Goal: Task Accomplishment & Management: Use online tool/utility

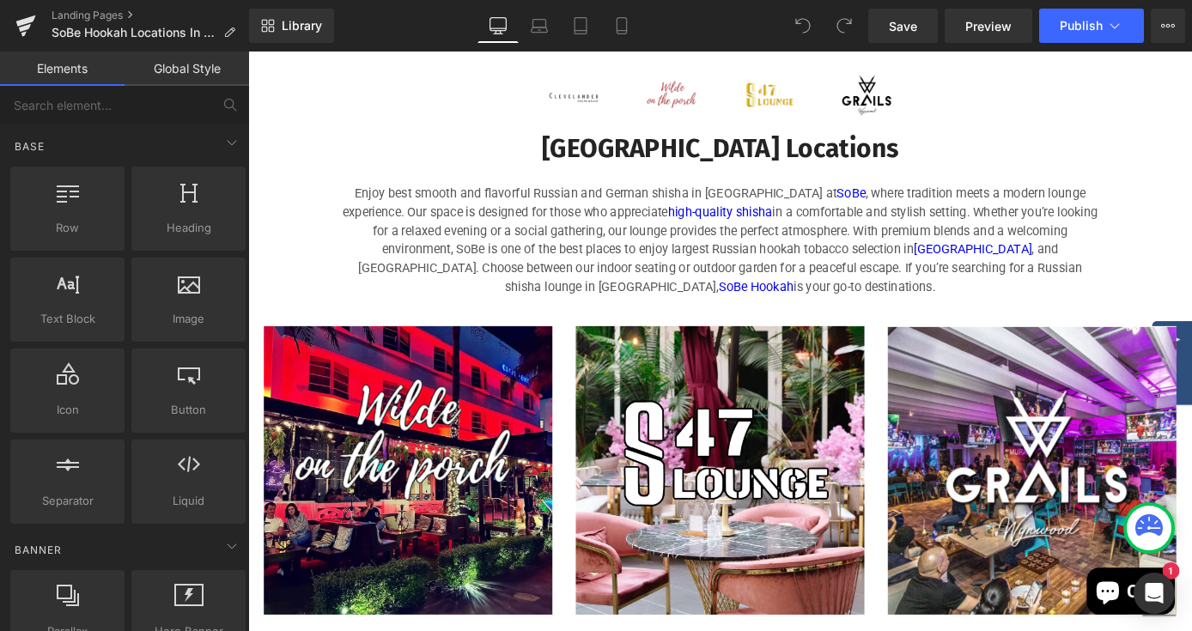
scroll to position [968, 0]
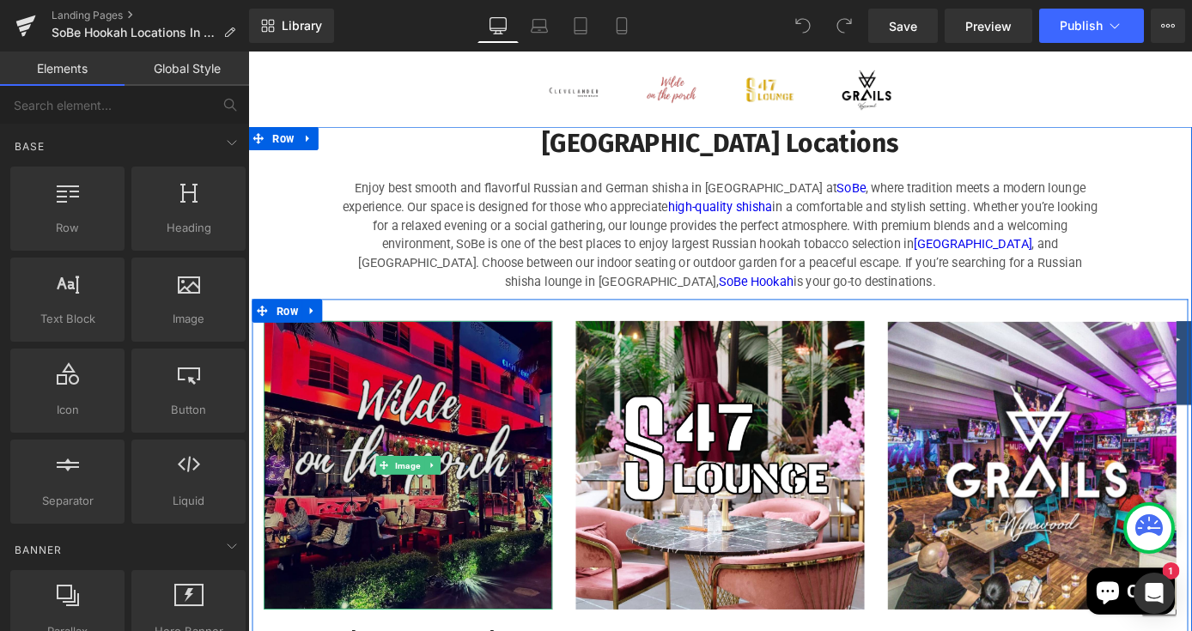
click at [429, 430] on img at bounding box center [424, 508] width 318 height 318
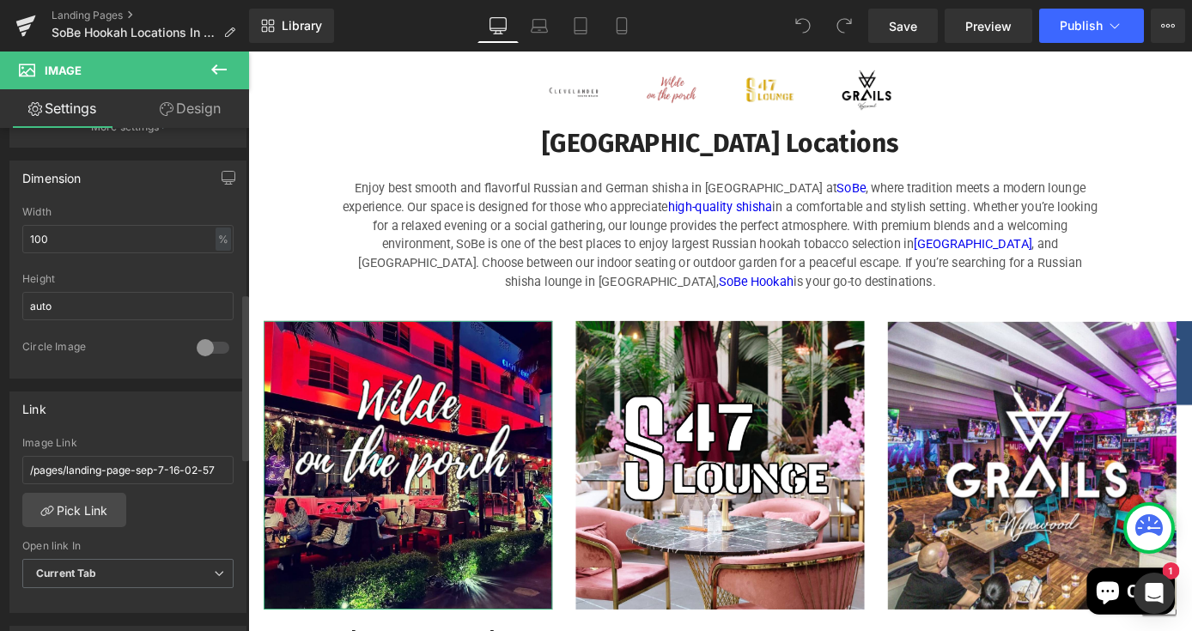
scroll to position [535, 0]
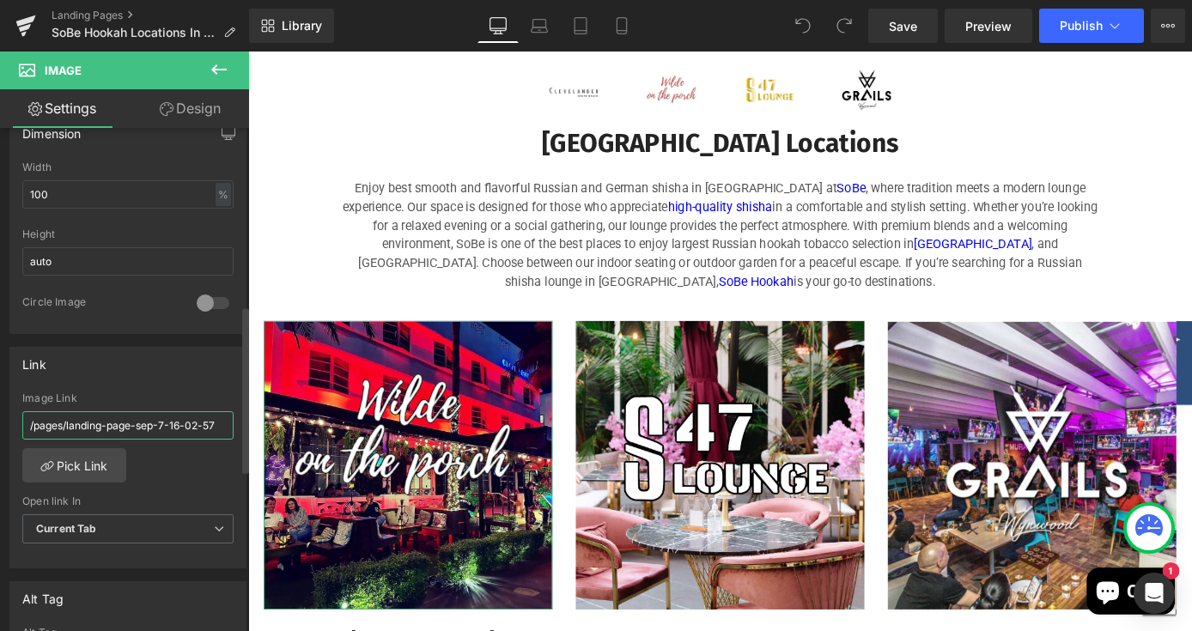
click at [214, 426] on input "/pages/landing-page-sep-7-16-02-57" at bounding box center [127, 425] width 211 height 28
type input "/"
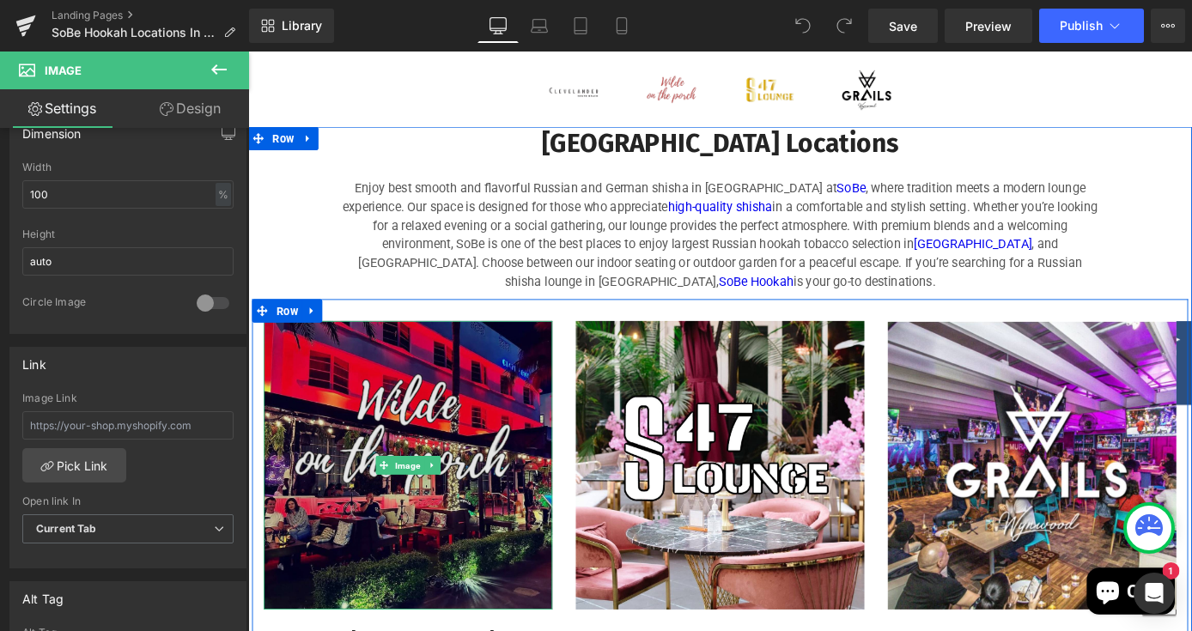
click at [488, 428] on img at bounding box center [424, 508] width 318 height 318
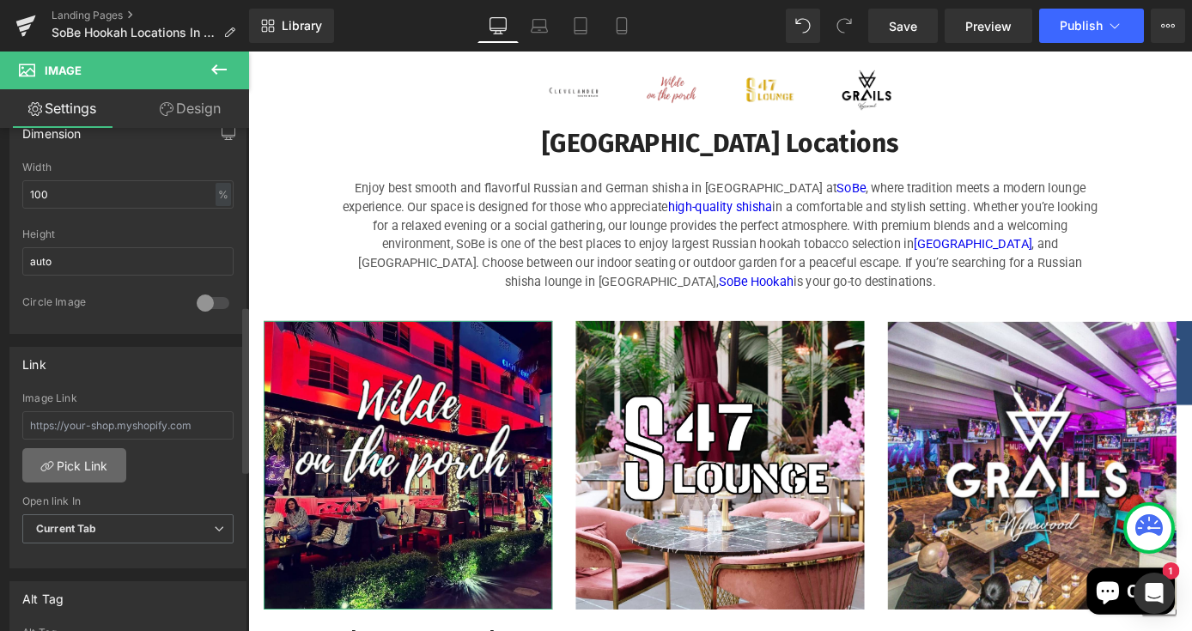
click at [105, 477] on link "Pick Link" at bounding box center [74, 465] width 104 height 34
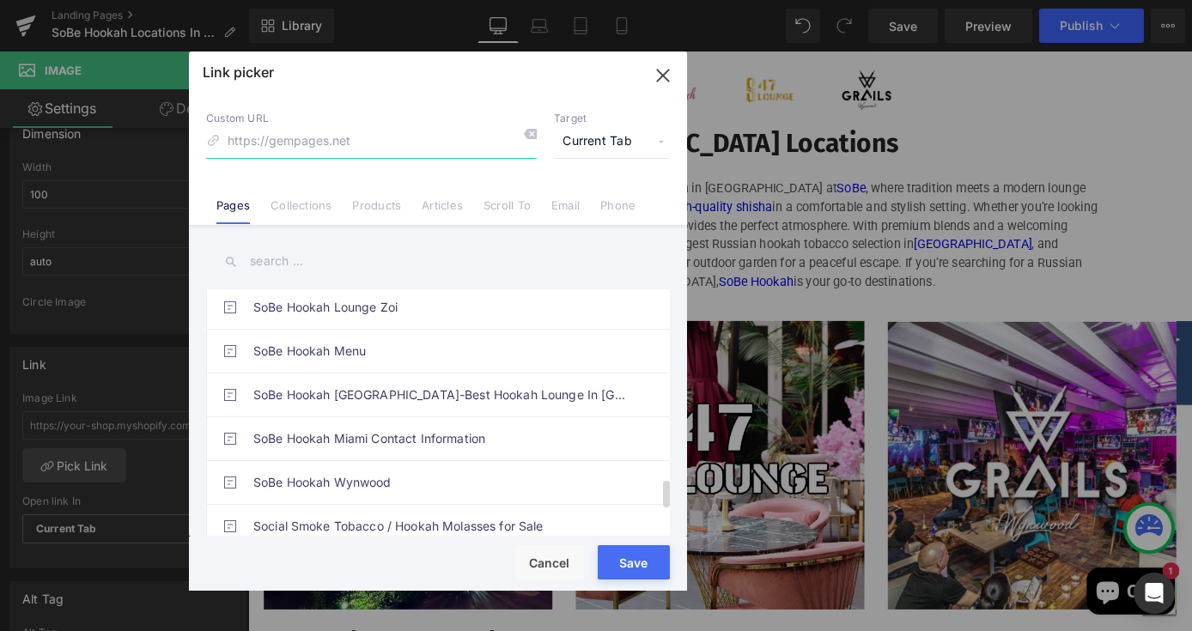
scroll to position [1720, 0]
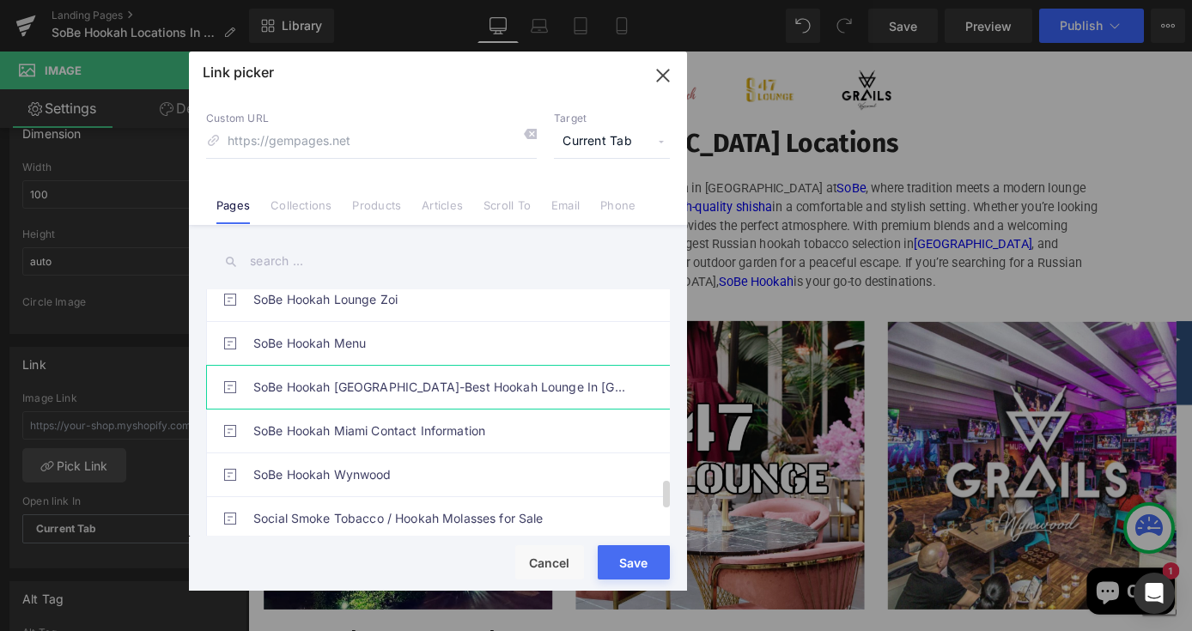
click at [425, 392] on link "SoBe Hookah Miami Beach-Best Hookah Lounge In Miami" at bounding box center [442, 387] width 378 height 43
type input "/pages/sobe-hookah-miami-beach"
click at [629, 563] on div "Rendering Content" at bounding box center [597, 563] width 106 height 19
click at [611, 575] on button "Save" at bounding box center [634, 562] width 72 height 34
type input "/pages/sobe-hookah-miami-beach"
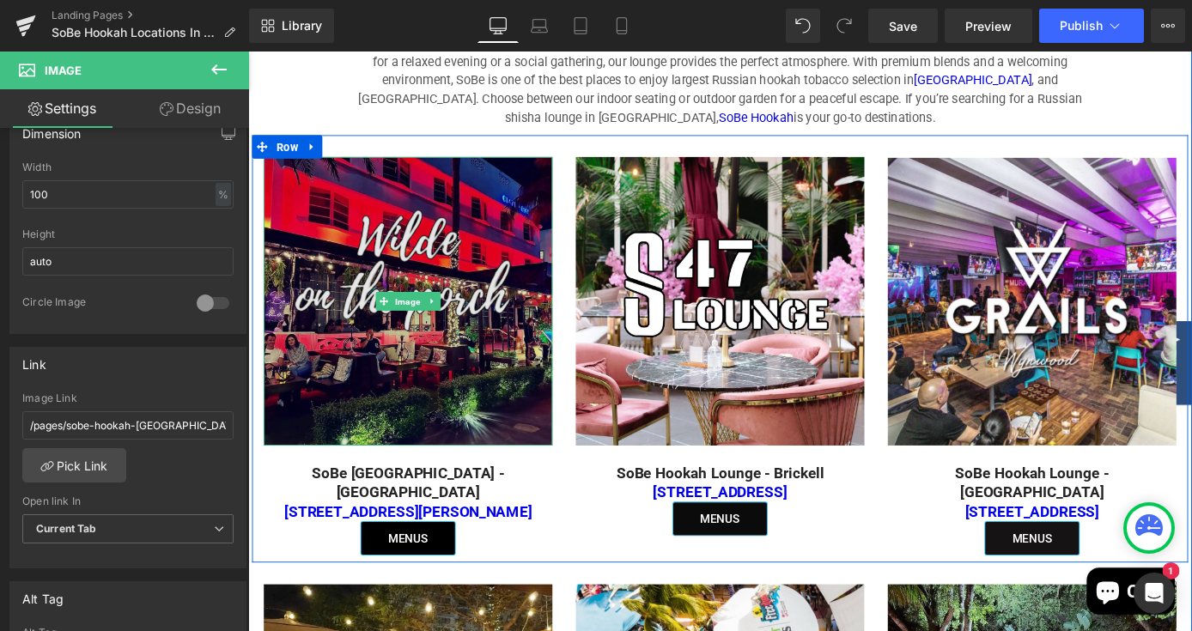
scroll to position [1156, 0]
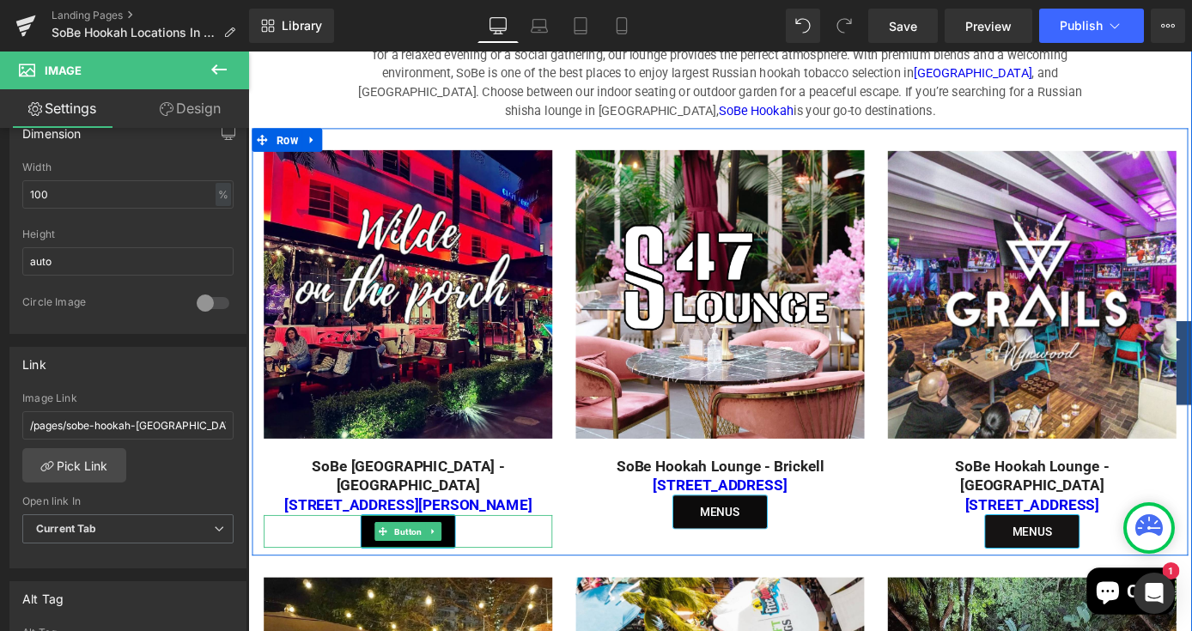
click at [510, 562] on div "MENUS" at bounding box center [424, 580] width 318 height 36
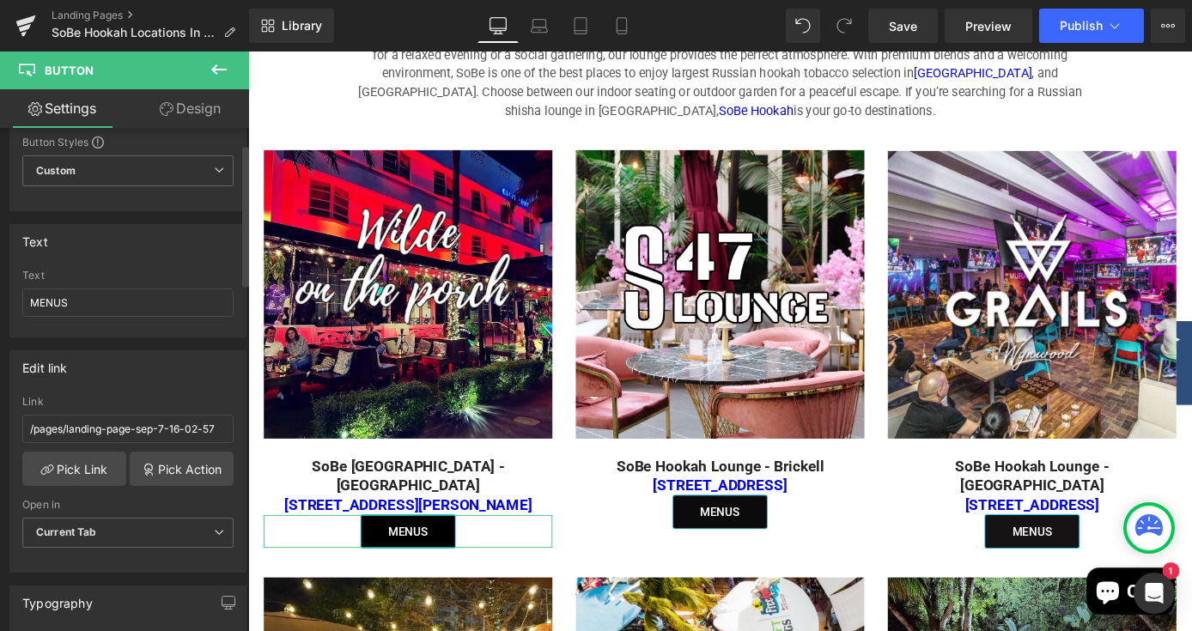
scroll to position [57, 0]
click at [96, 477] on link "Pick Link" at bounding box center [74, 468] width 104 height 34
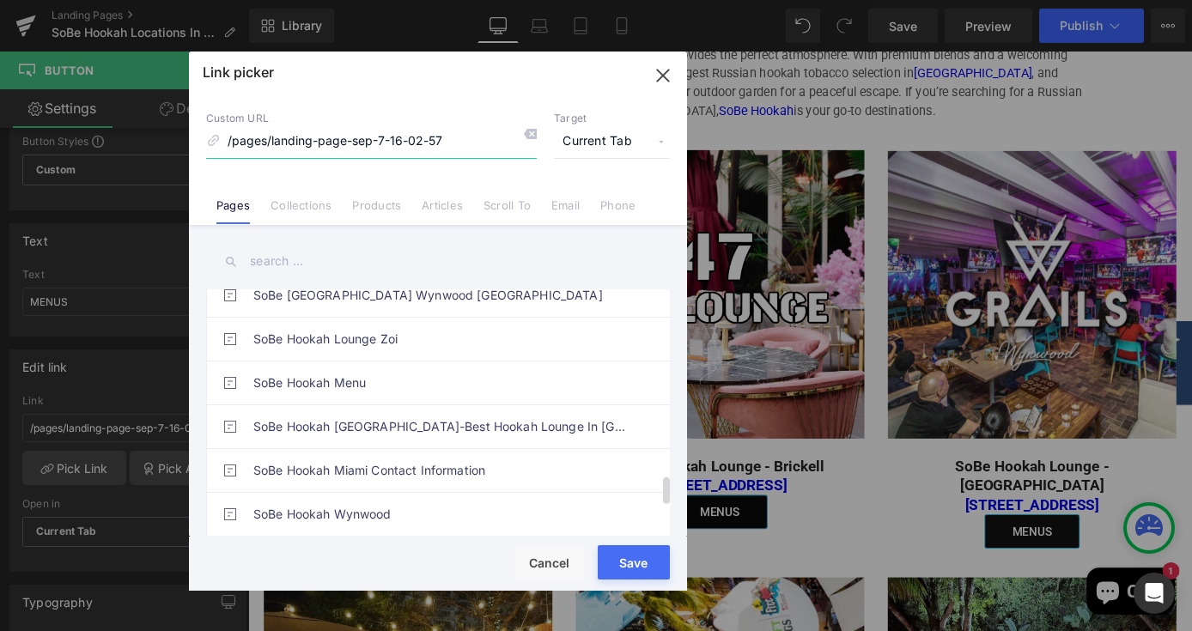
scroll to position [1692, 0]
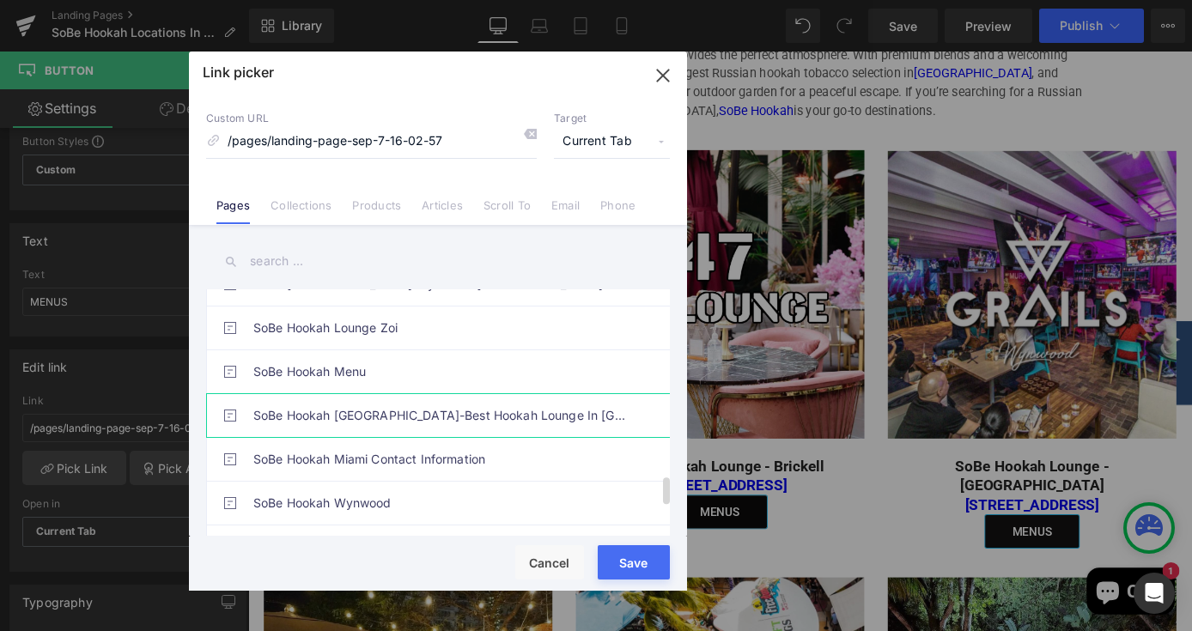
click at [407, 419] on link "SoBe Hookah Miami Beach-Best Hookah Lounge In Miami" at bounding box center [442, 415] width 378 height 43
type input "/pages/sobe-hookah-miami-beach"
click at [640, 575] on button "Save" at bounding box center [634, 562] width 72 height 34
type input "/pages/sobe-hookah-miami-beach"
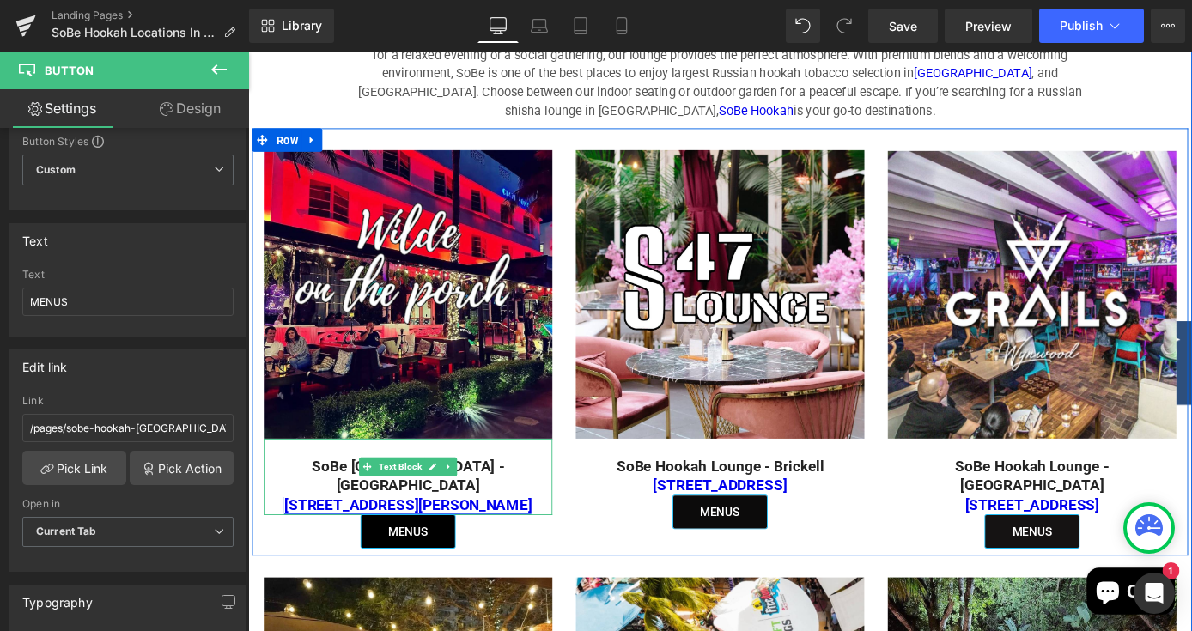
click at [502, 541] on link "1700 Collins Ave Miami Beach, FL,33139" at bounding box center [424, 551] width 272 height 20
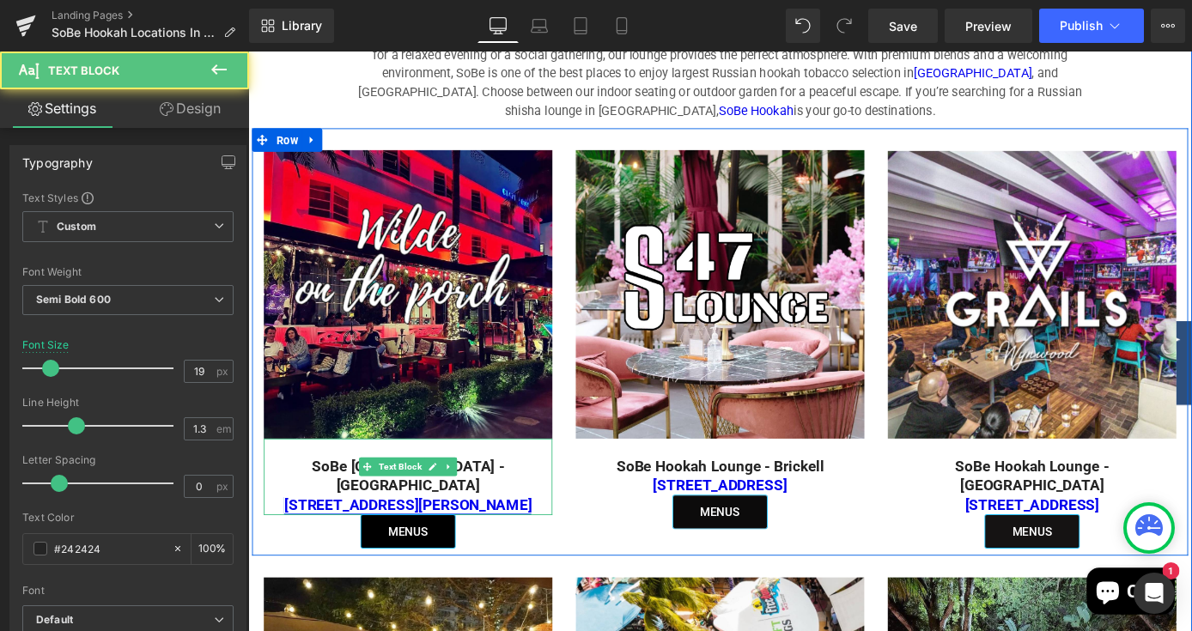
click at [560, 541] on link "1700 Collins Ave Miami Beach, FL,33139" at bounding box center [424, 551] width 272 height 20
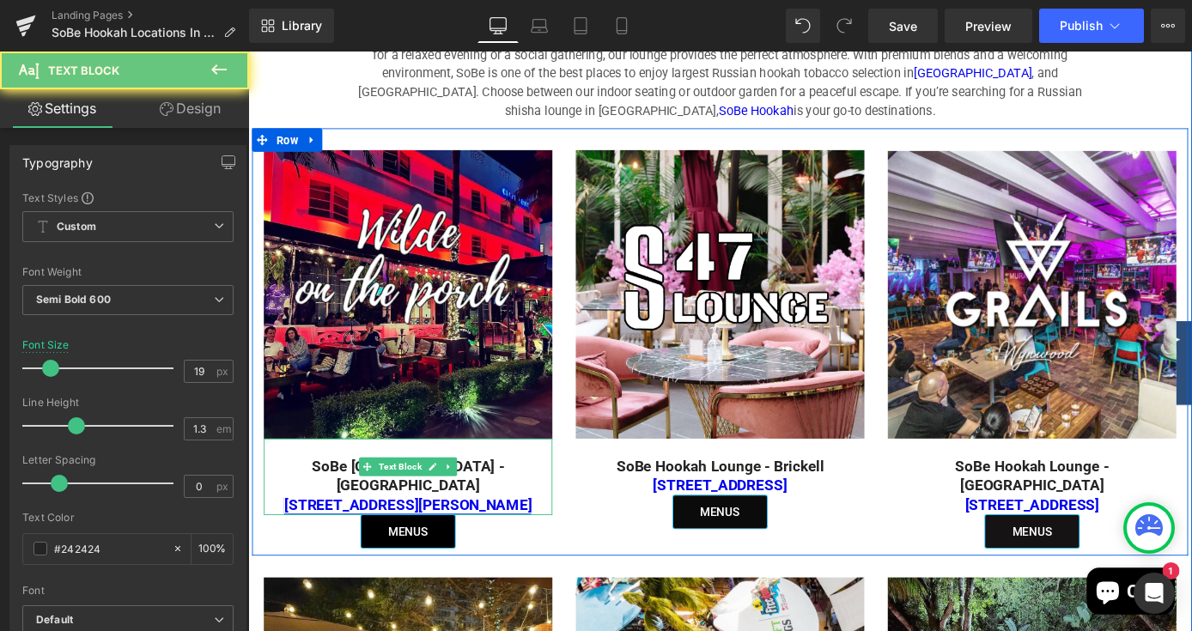
click at [560, 541] on link "1700 Collins Ave Miami Beach, FL,33139" at bounding box center [424, 551] width 272 height 20
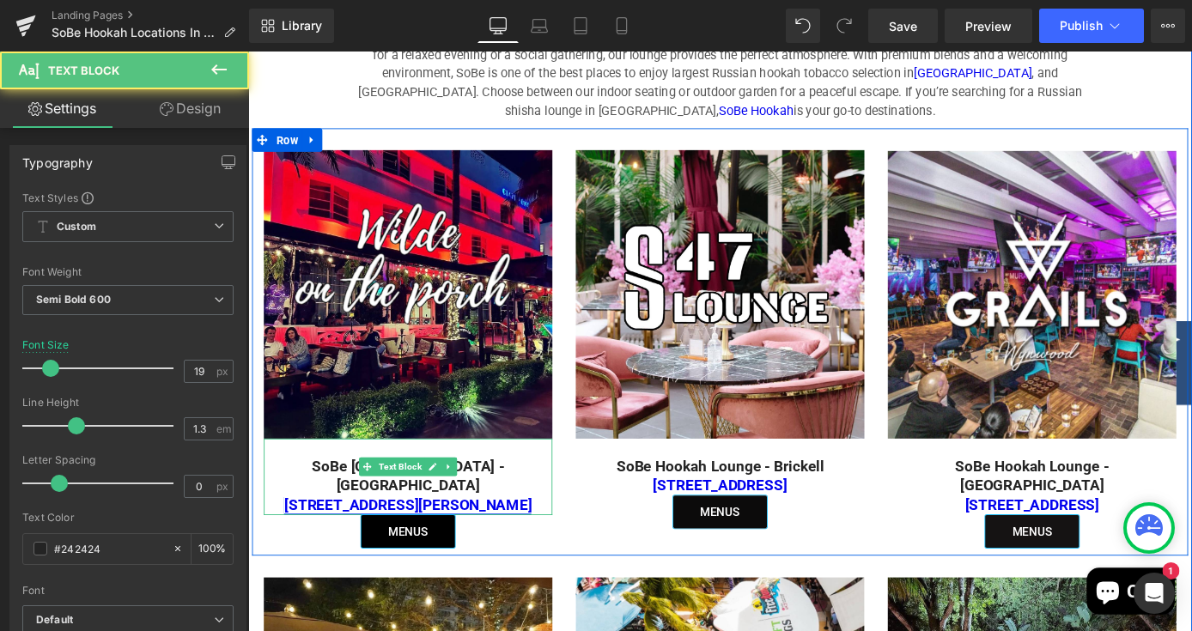
click at [560, 541] on link "1700 Collins Ave Miami Beach, FL,33139" at bounding box center [424, 551] width 272 height 20
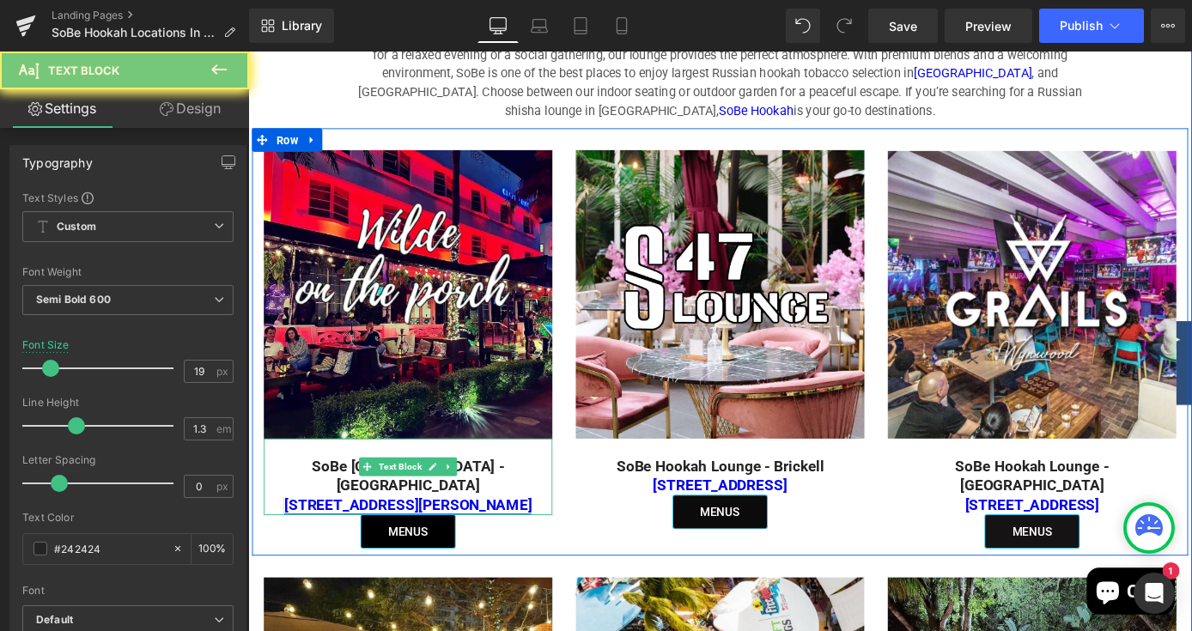
click at [560, 541] on link "1700 Collins Ave Miami Beach, FL,33139" at bounding box center [424, 551] width 272 height 20
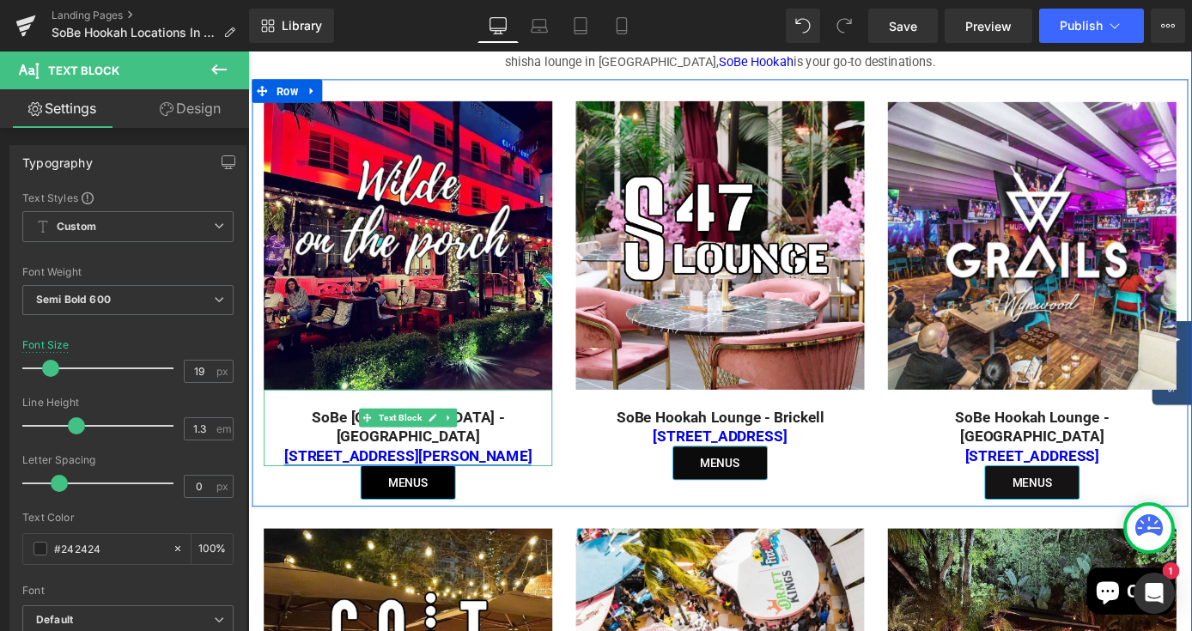
scroll to position [1211, 0]
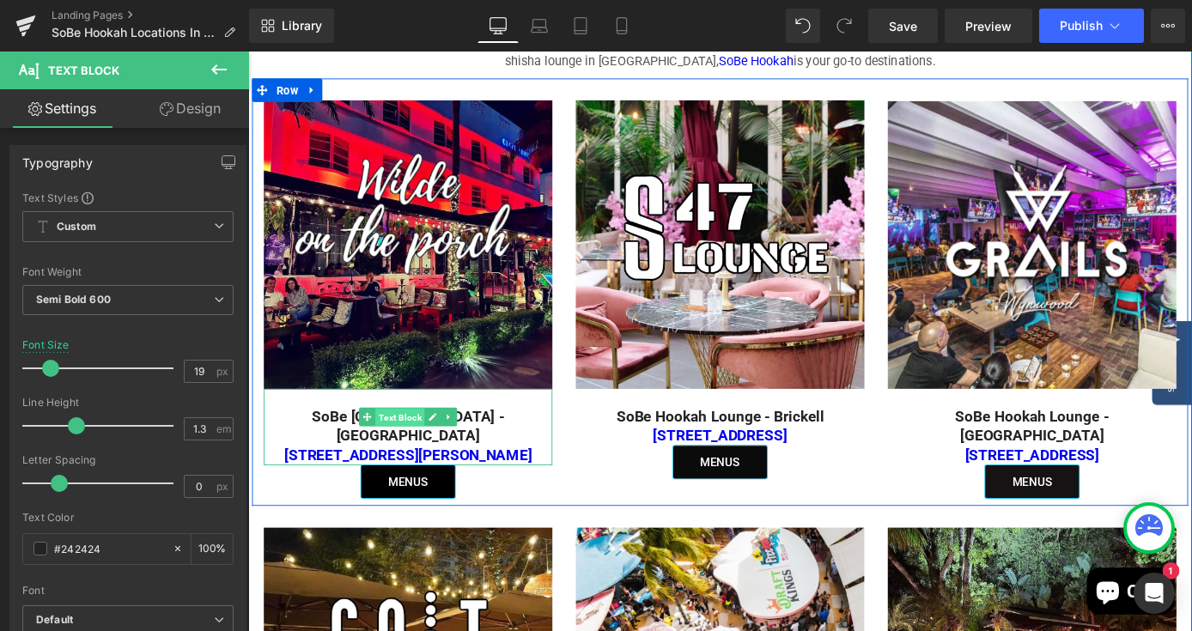
click at [423, 445] on span "Text Block" at bounding box center [415, 455] width 54 height 21
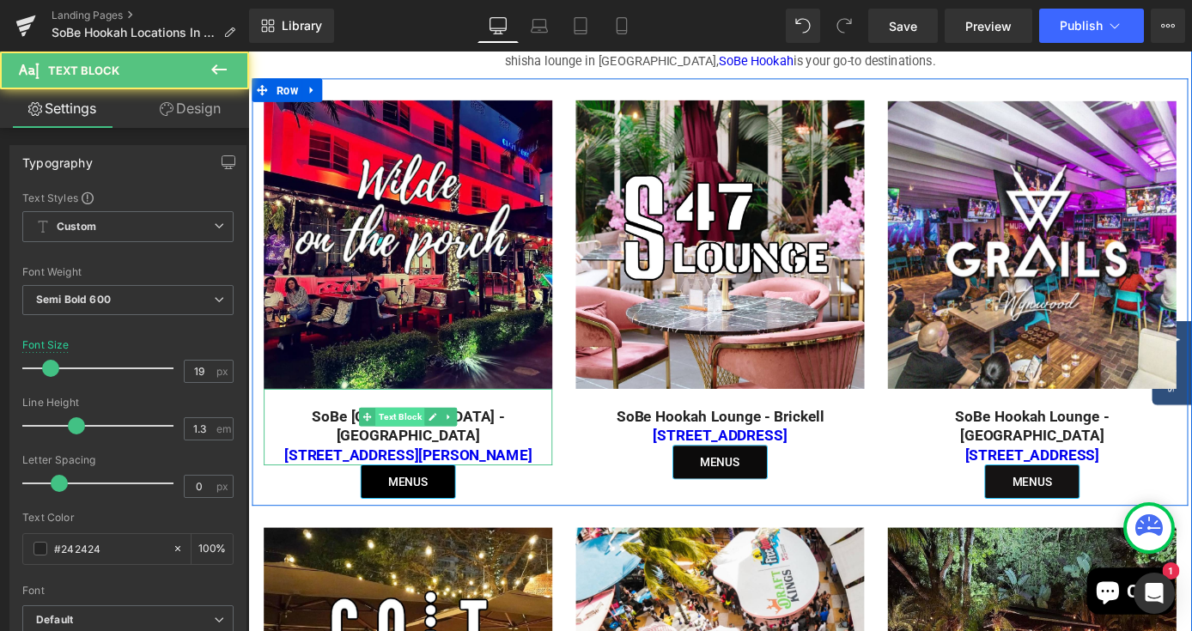
click at [423, 444] on span "Text Block" at bounding box center [415, 454] width 54 height 21
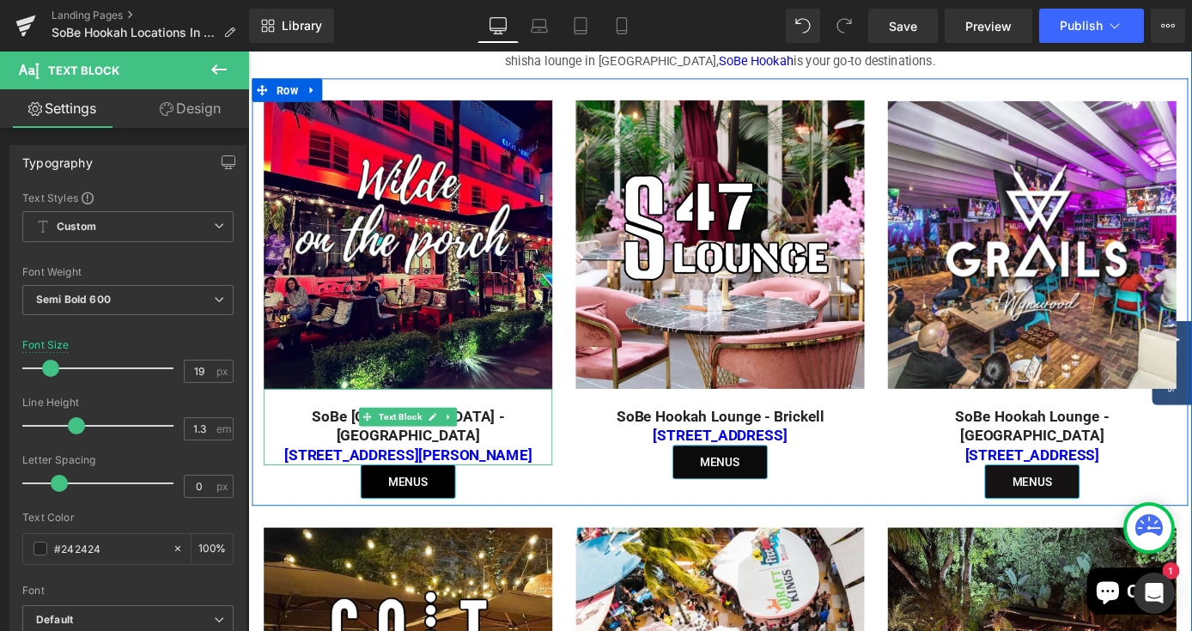
click at [341, 444] on p "SoBe Hookah Lounge - Miami Beach" at bounding box center [424, 465] width 318 height 42
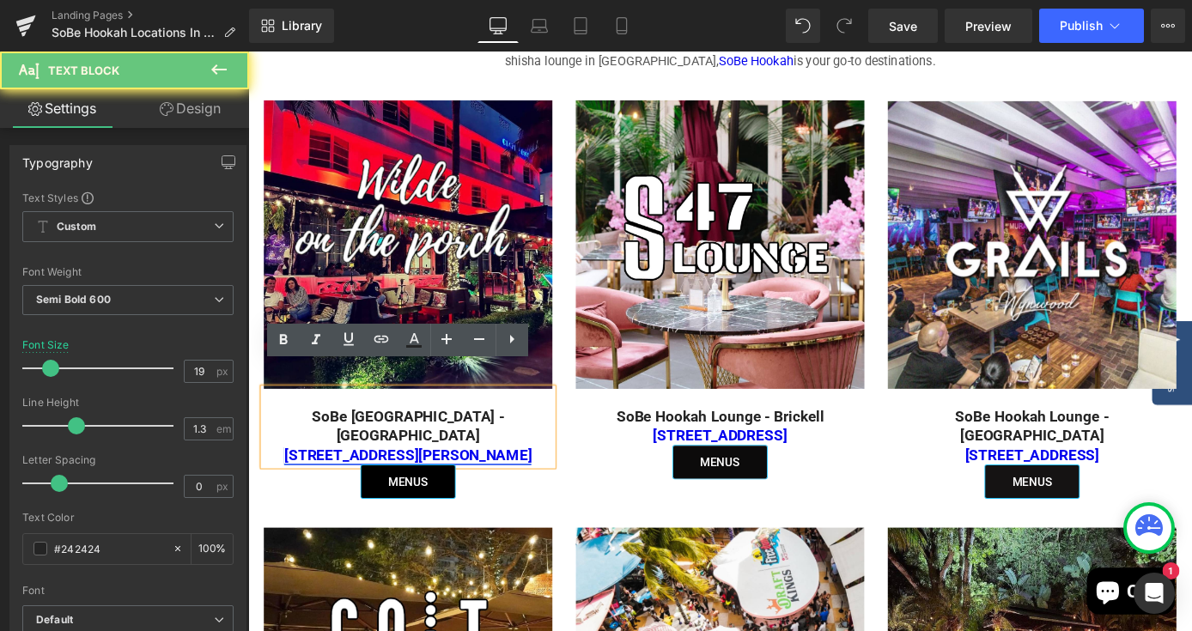
click at [333, 486] on link "1700 Collins Ave Miami Beach, FL,33139" at bounding box center [424, 496] width 272 height 20
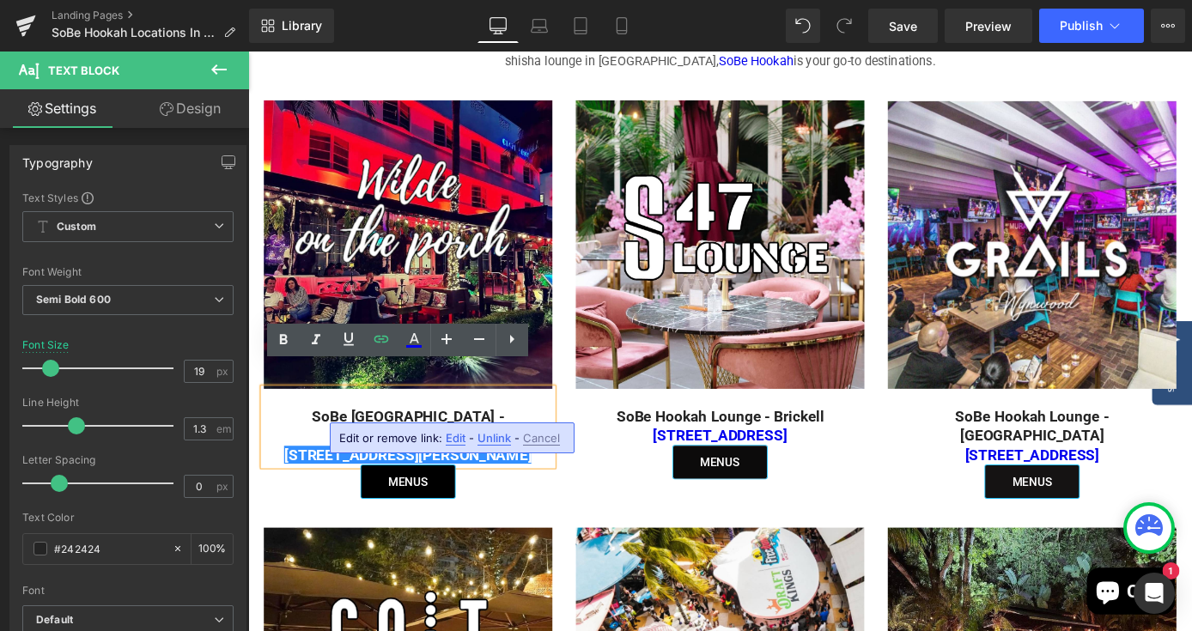
click at [459, 437] on span "Edit" at bounding box center [456, 438] width 20 height 15
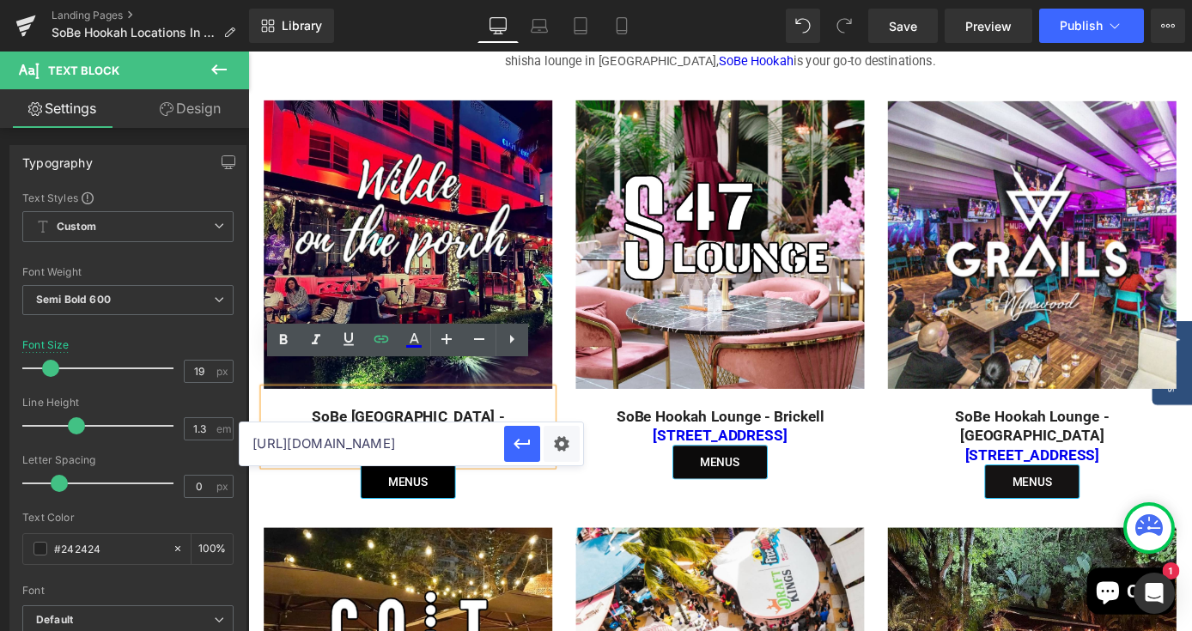
click at [602, 417] on div "Image SoBe Hookah Lounge - Brickell 921 Brickell Ave Miami, FL, 33131 Text Bloc…" at bounding box center [768, 314] width 344 height 417
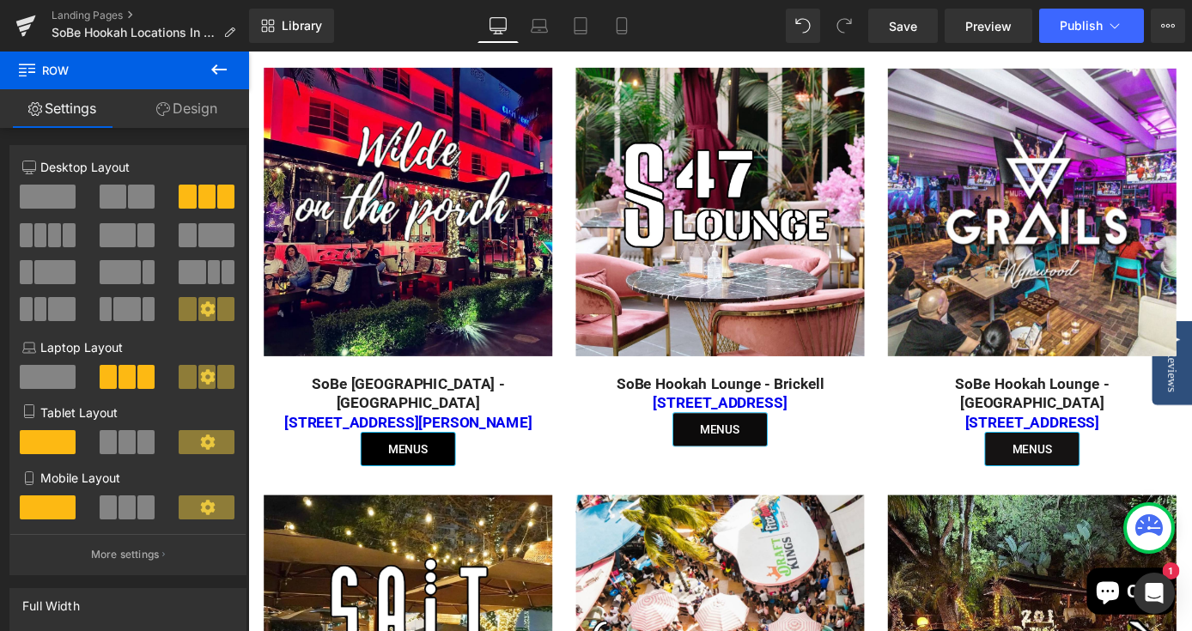
scroll to position [1256, 0]
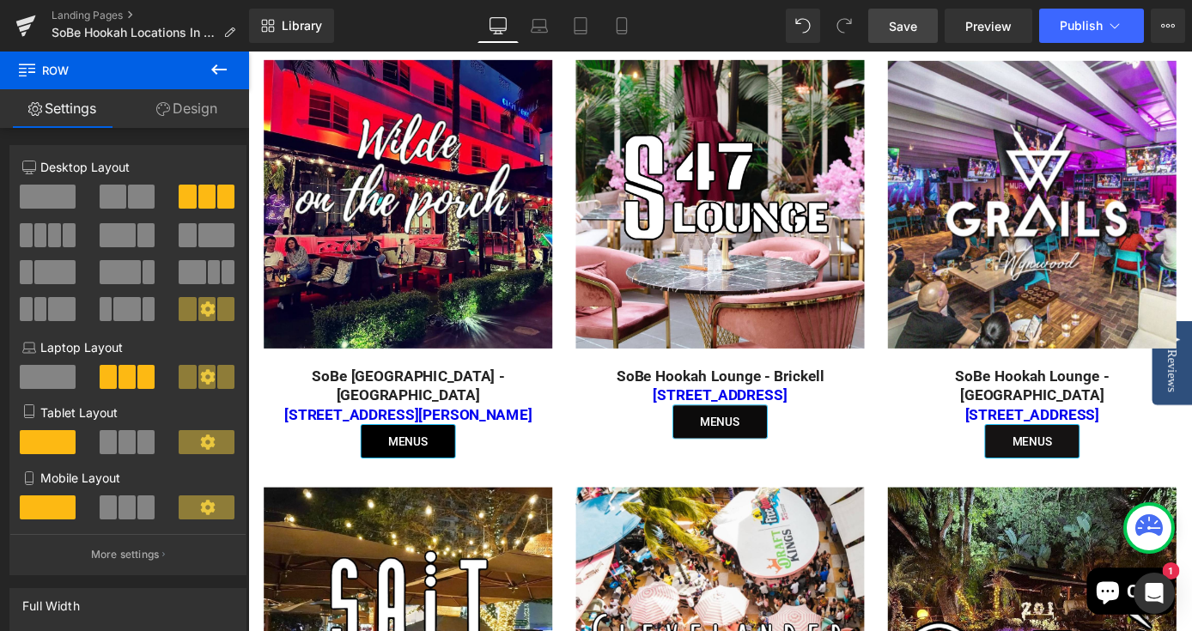
click at [916, 32] on span "Save" at bounding box center [903, 26] width 28 height 18
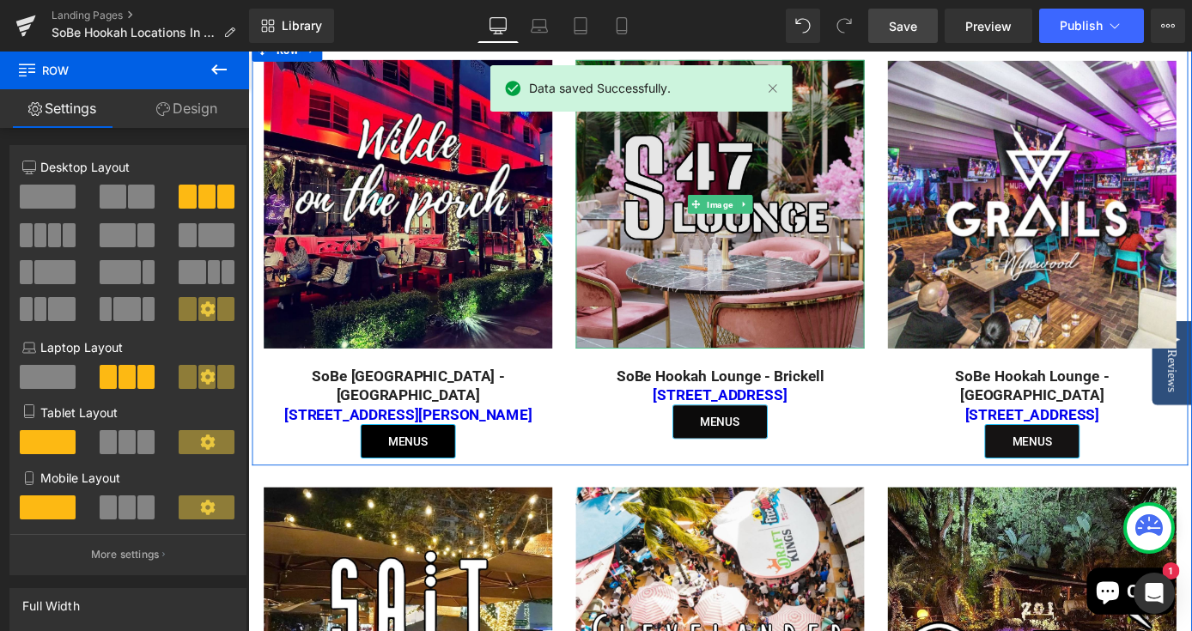
click at [772, 302] on img at bounding box center [768, 220] width 318 height 318
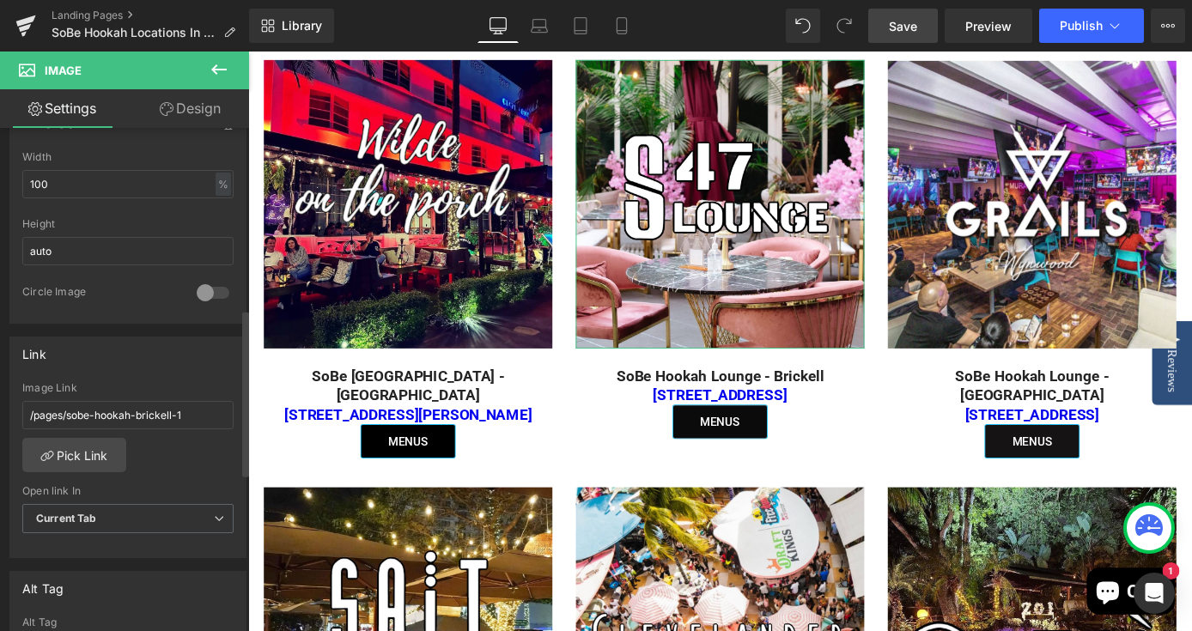
scroll to position [548, 0]
click at [91, 451] on link "Pick Link" at bounding box center [74, 452] width 104 height 34
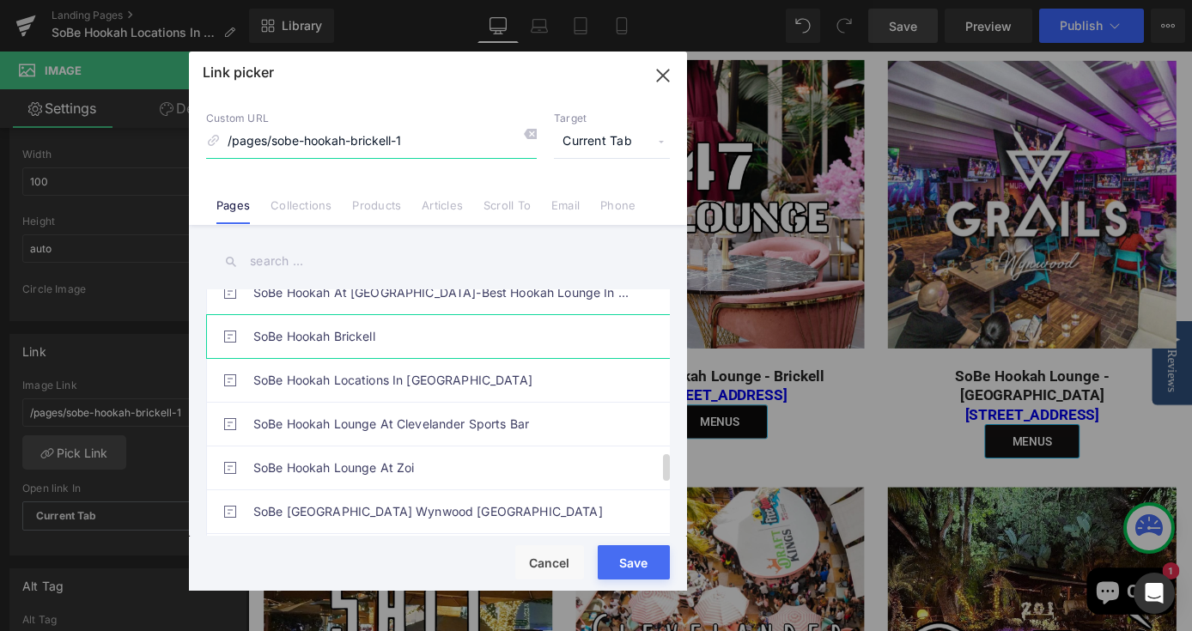
scroll to position [1462, 0]
click at [388, 339] on link "SoBe Hookah Brickell" at bounding box center [442, 338] width 378 height 43
type input "/pages/sobe-hookah-brickell"
click at [623, 560] on div "Rendering Content" at bounding box center [597, 563] width 106 height 19
click at [634, 570] on div "Rendering Content" at bounding box center [597, 563] width 106 height 19
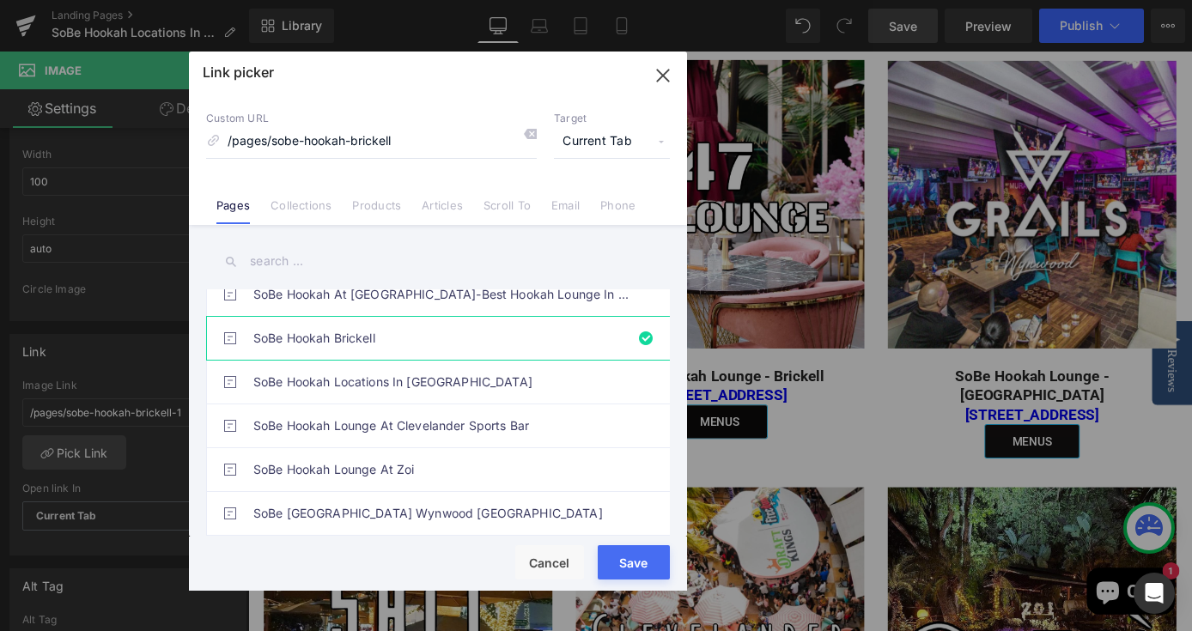
click at [611, 574] on button "Save" at bounding box center [634, 562] width 72 height 34
type input "/pages/sobe-hookah-brickell"
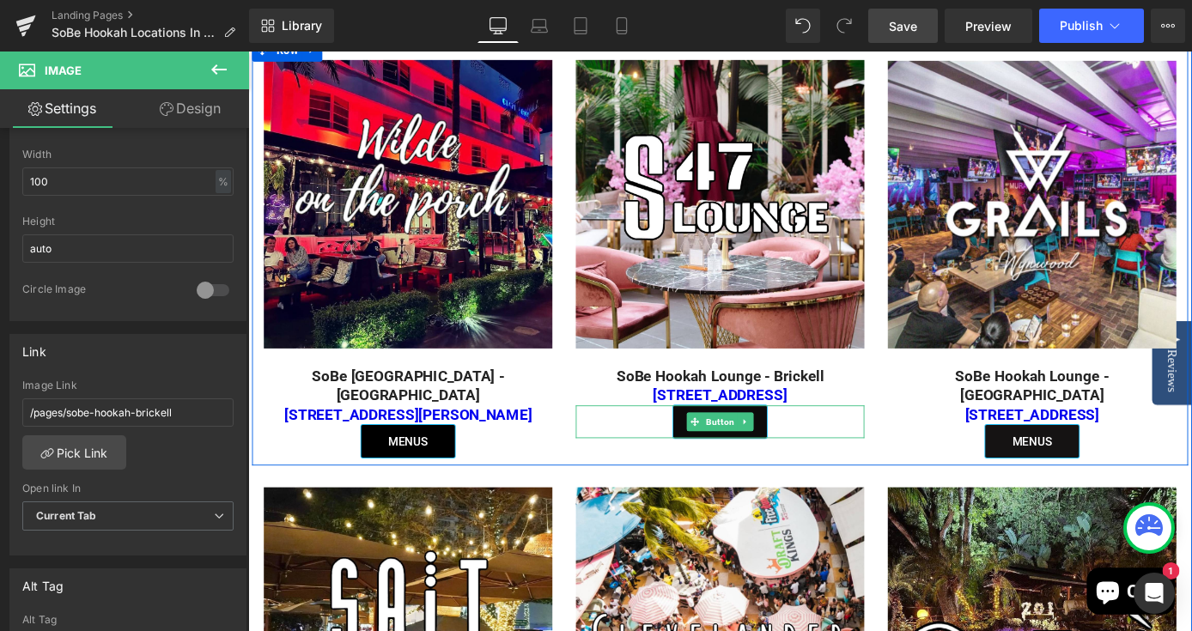
click at [825, 441] on div "MENUS" at bounding box center [768, 459] width 318 height 36
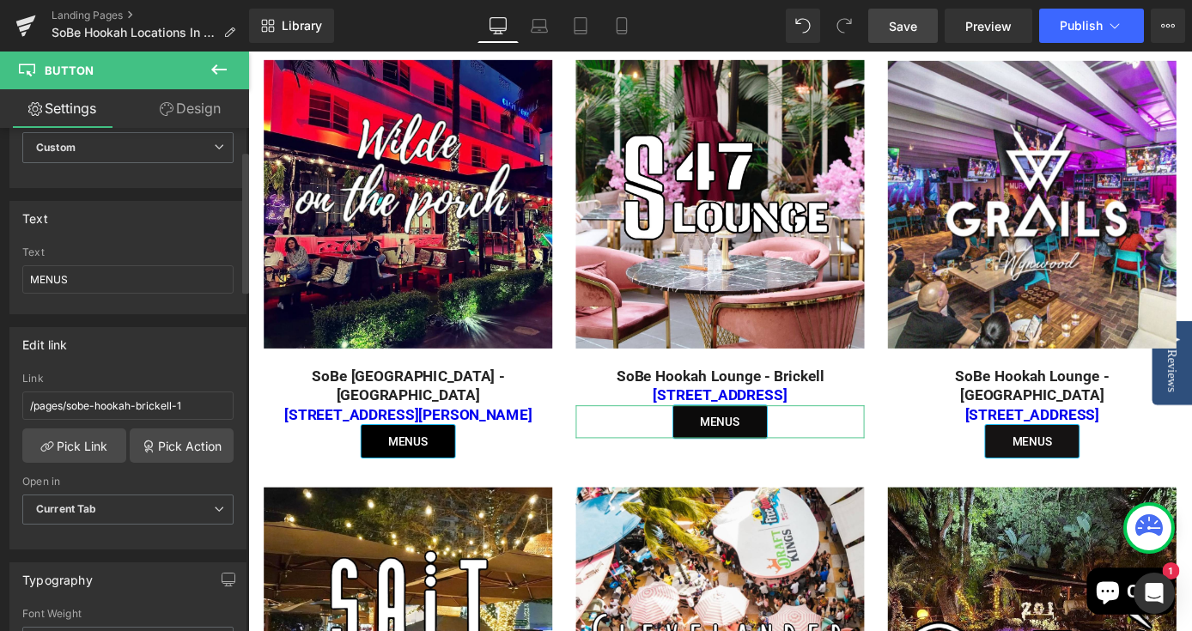
scroll to position [80, 0]
click at [88, 443] on link "Pick Link" at bounding box center [74, 445] width 104 height 34
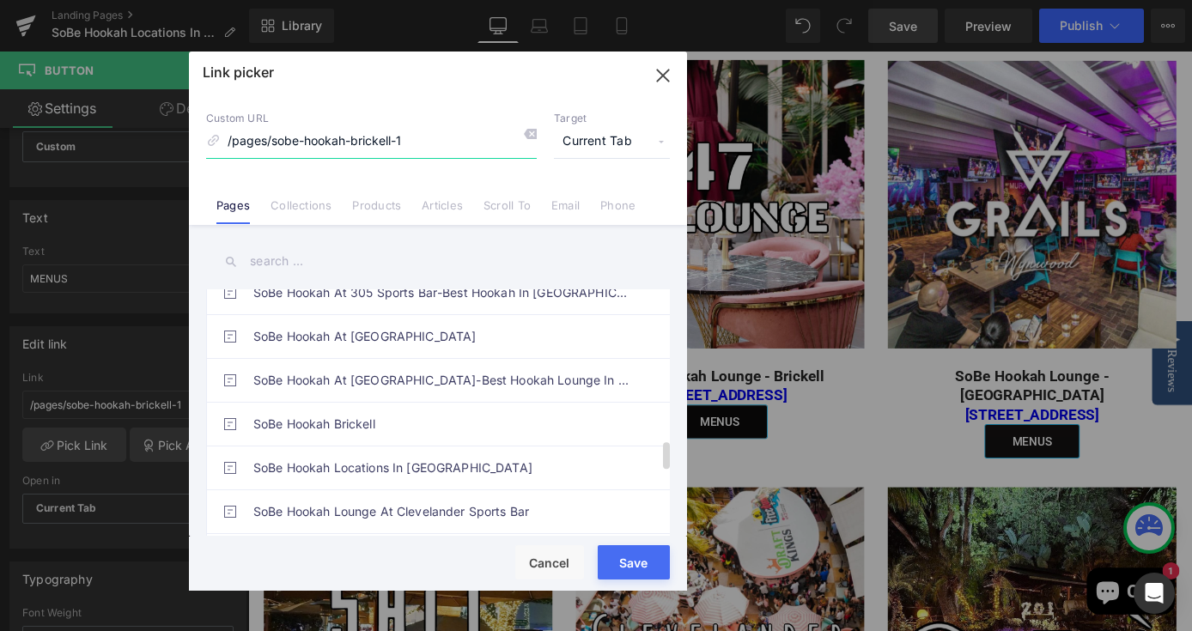
scroll to position [1383, 0]
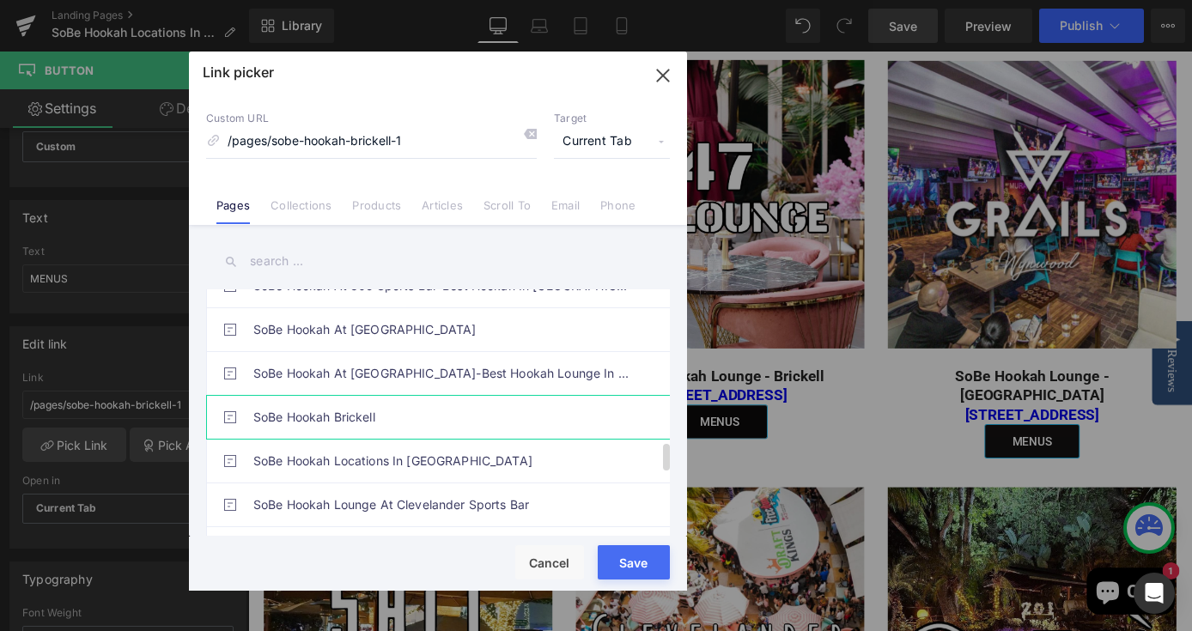
click at [378, 409] on link "SoBe Hookah Brickell" at bounding box center [442, 417] width 378 height 43
type input "/pages/sobe-hookah-brickell"
click at [623, 560] on div "Rendering Content" at bounding box center [597, 563] width 106 height 19
click at [613, 575] on button "Save" at bounding box center [634, 562] width 72 height 34
type input "/pages/sobe-hookah-brickell"
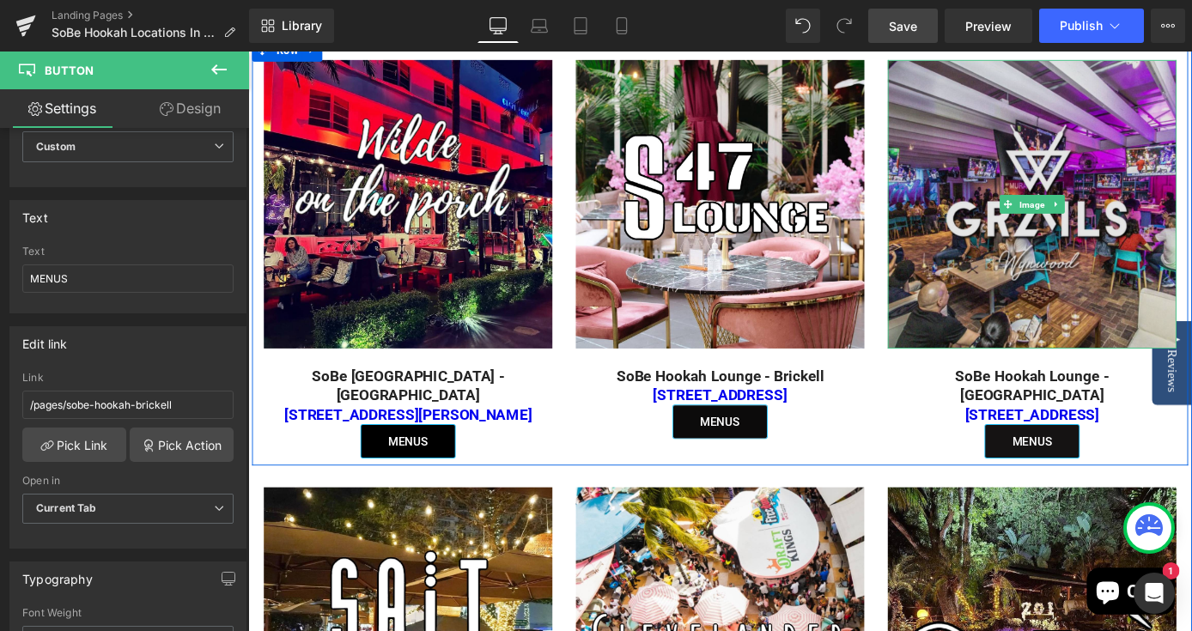
click at [994, 185] on img at bounding box center [1111, 220] width 318 height 318
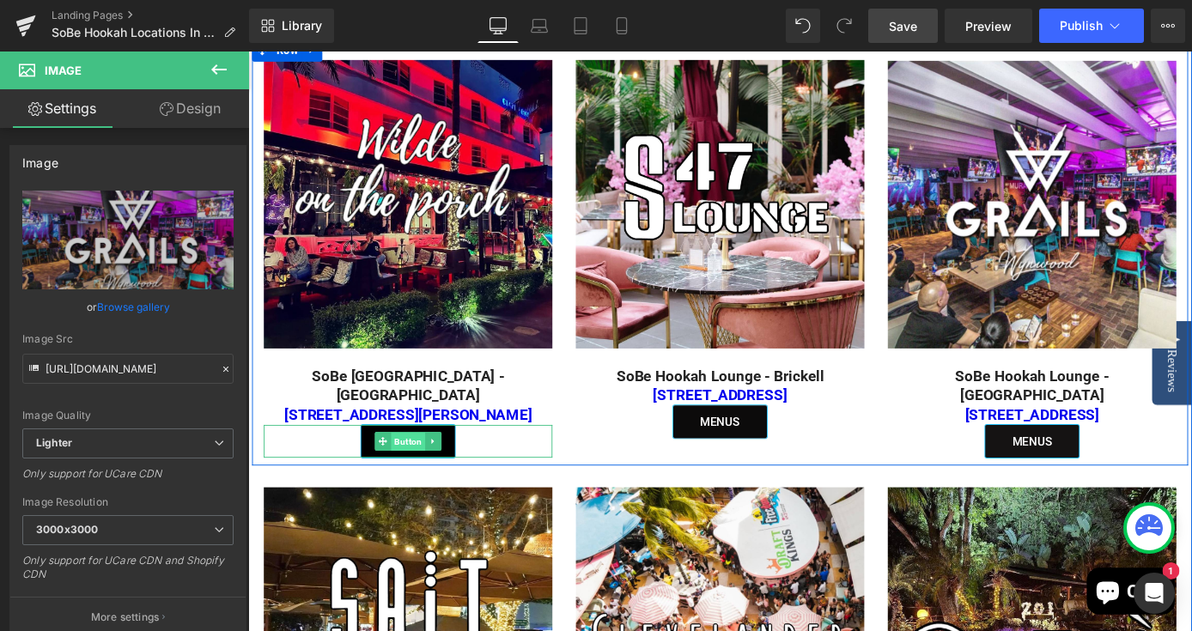
click at [420, 471] on span "Button" at bounding box center [424, 481] width 38 height 21
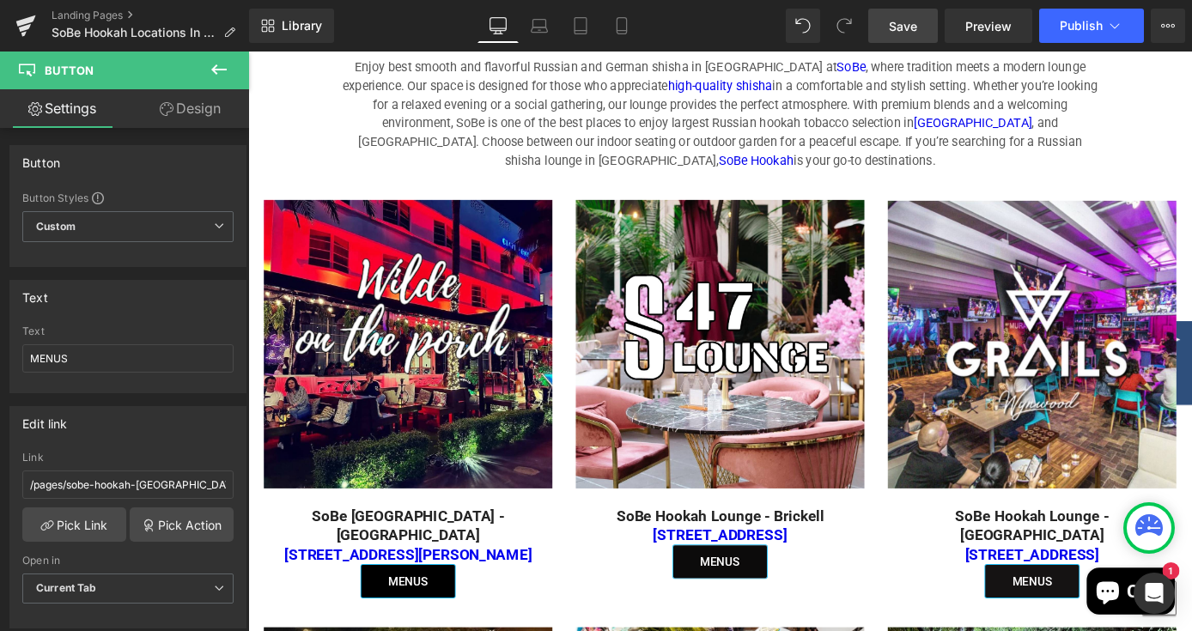
scroll to position [1167, 0]
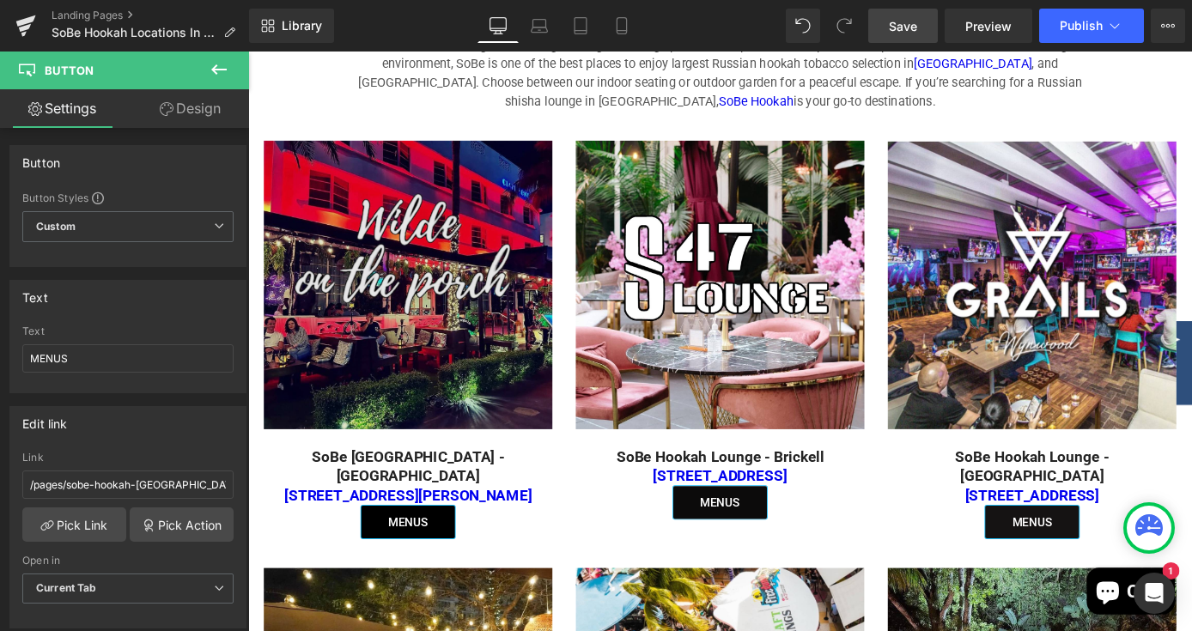
click at [438, 273] on div "Image" at bounding box center [424, 308] width 318 height 318
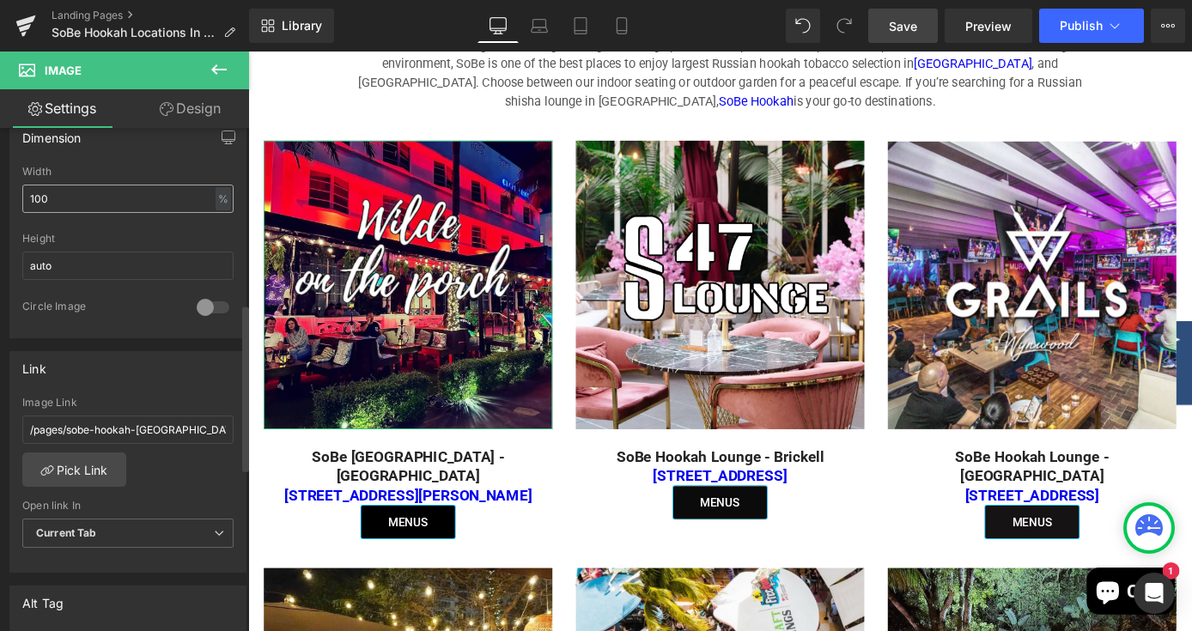
scroll to position [537, 0]
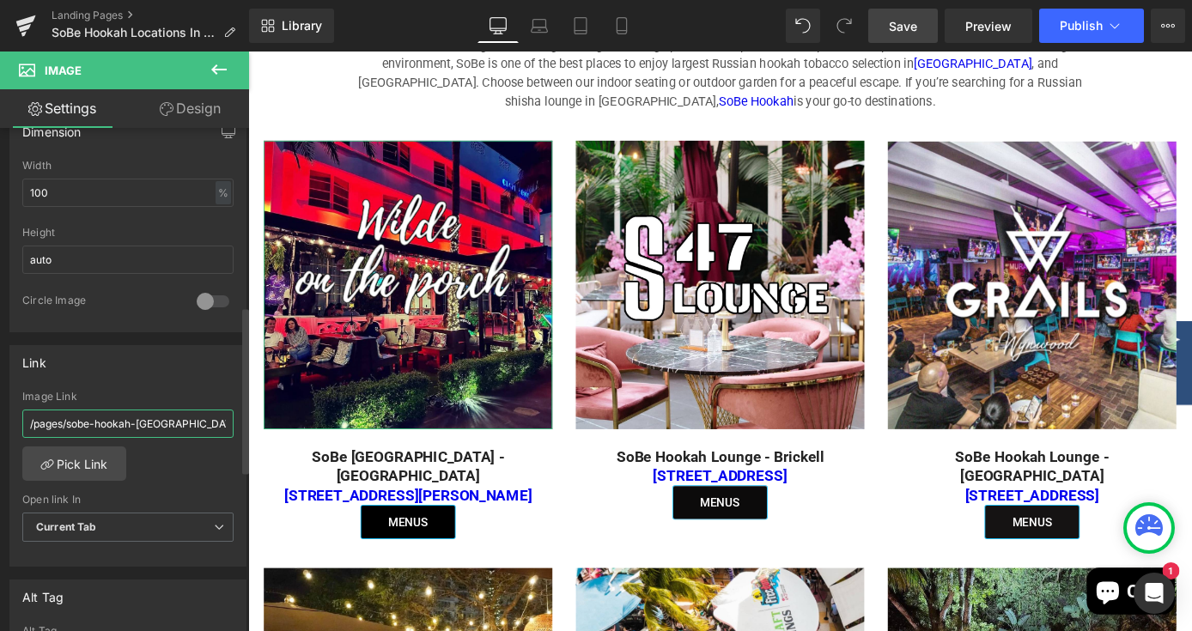
click at [211, 422] on input "/pages/sobe-hookah-miami-beach" at bounding box center [127, 424] width 211 height 28
click at [84, 459] on link "Pick Link" at bounding box center [74, 464] width 104 height 34
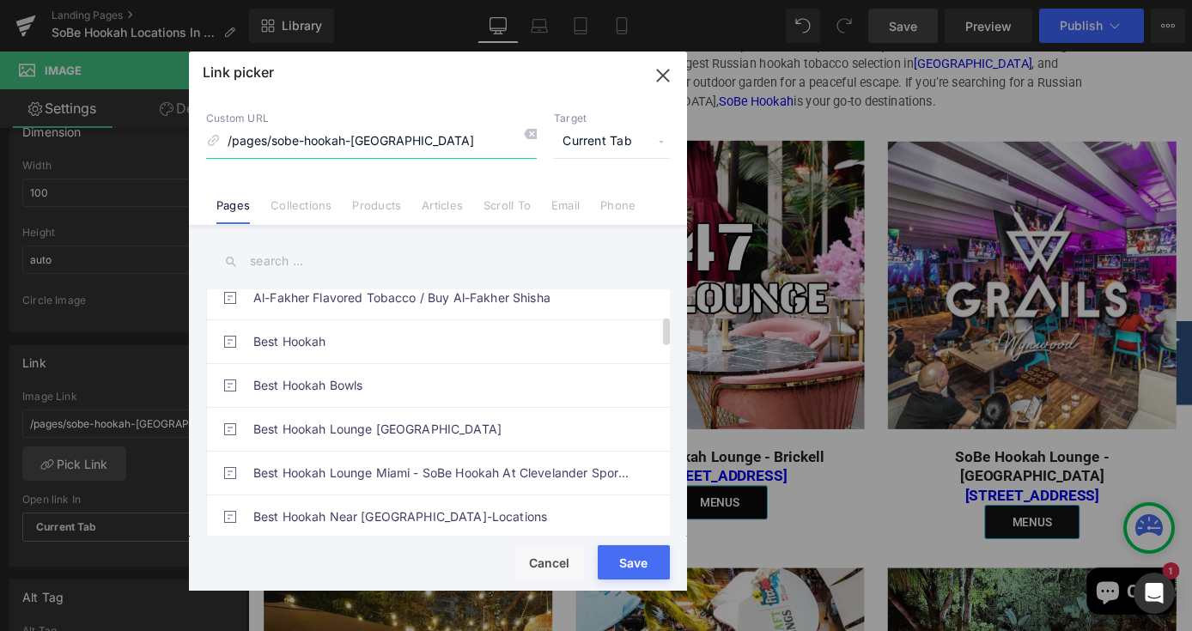
scroll to position [0, 0]
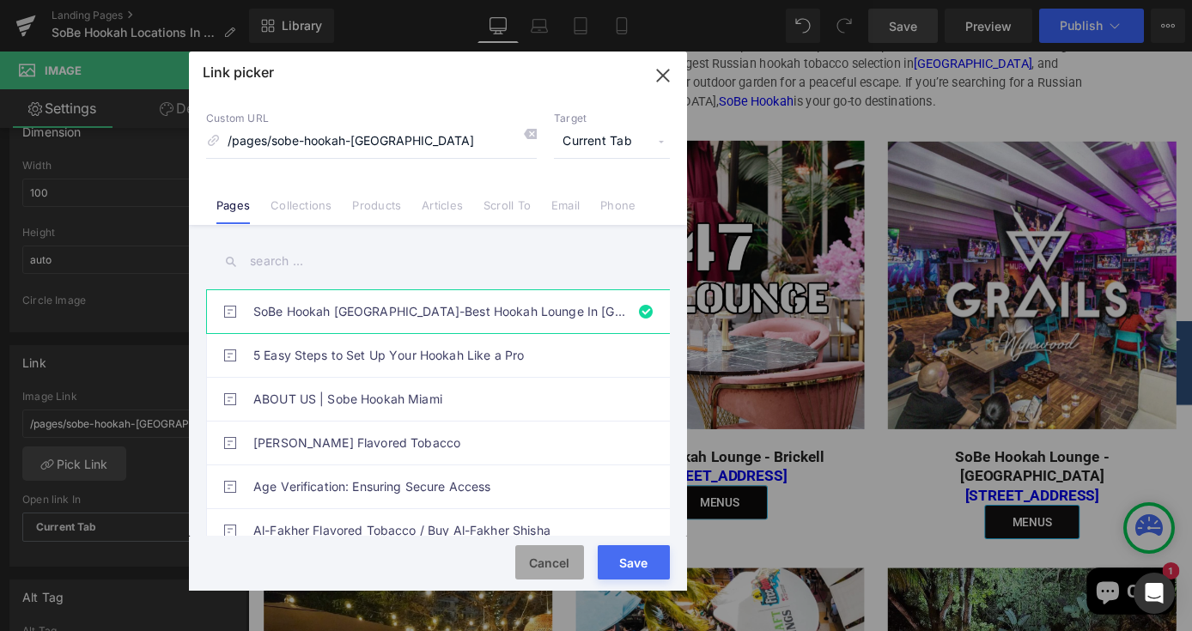
click at [544, 552] on button "Cancel" at bounding box center [549, 562] width 69 height 34
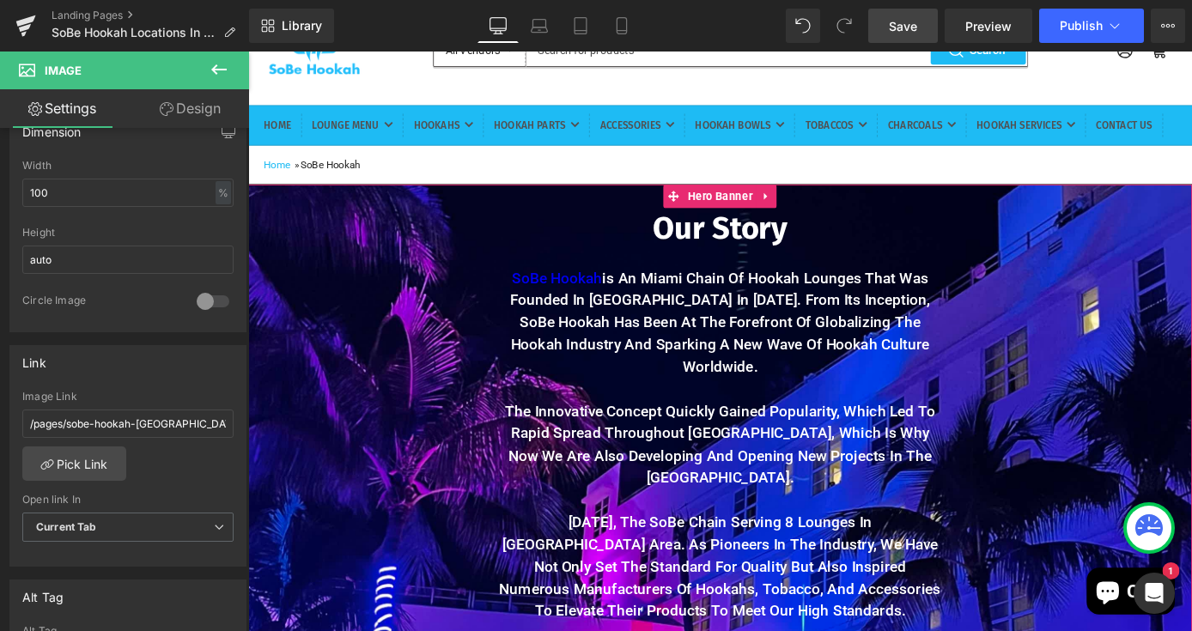
scroll to position [125, 0]
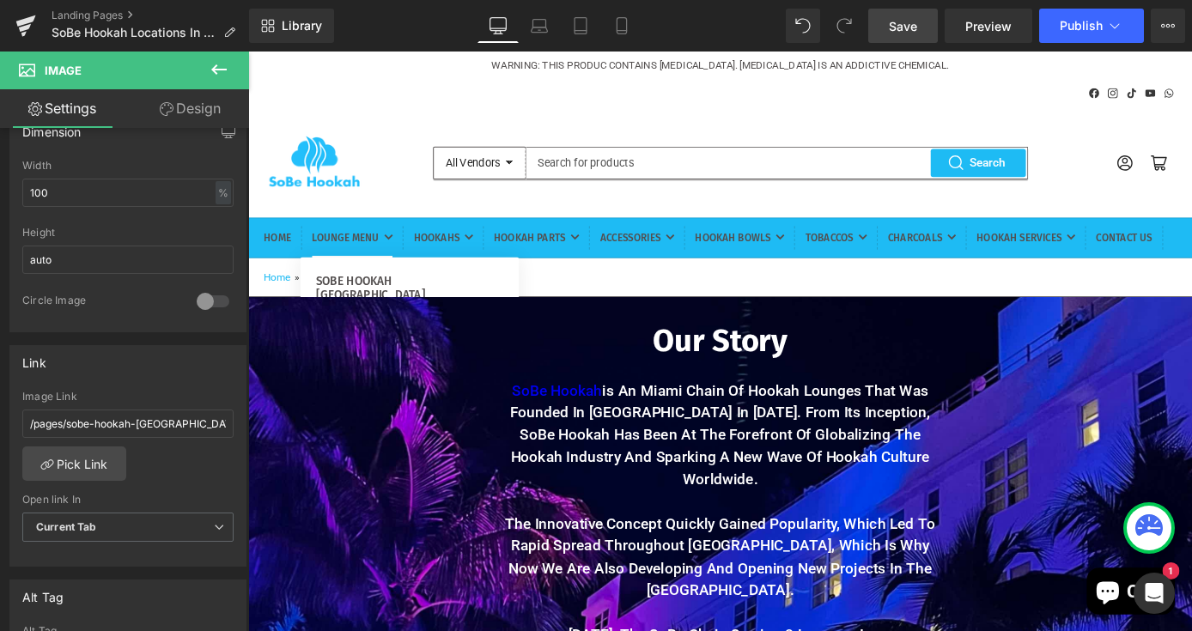
click at [407, 254] on link "LOUNGE MENU" at bounding box center [363, 256] width 88 height 43
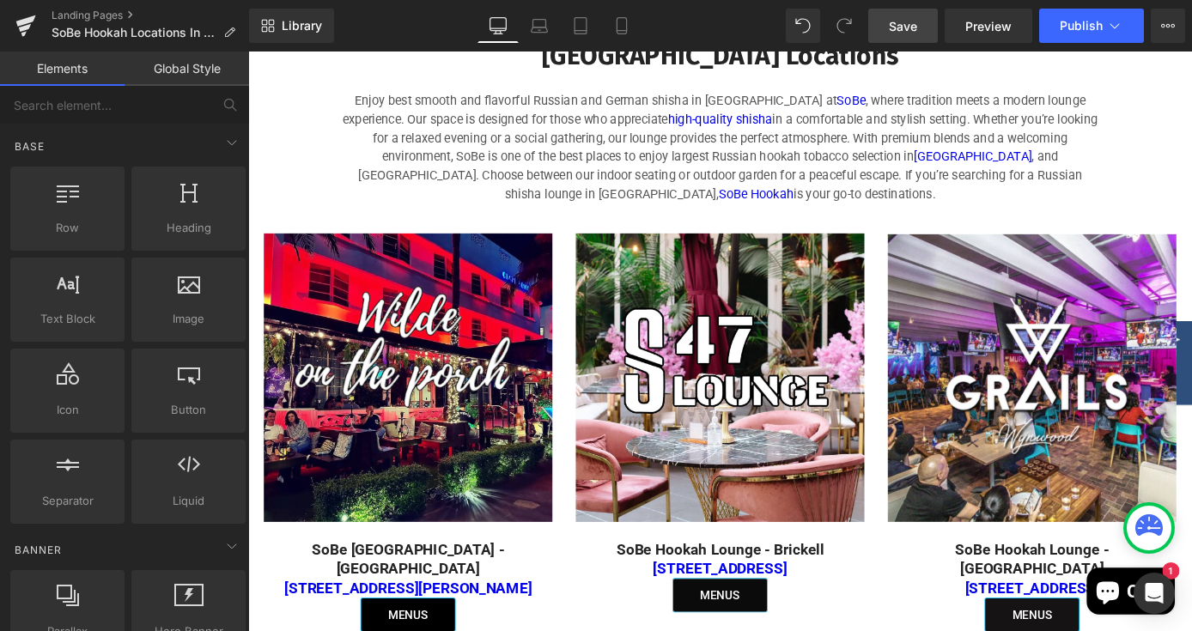
scroll to position [1066, 0]
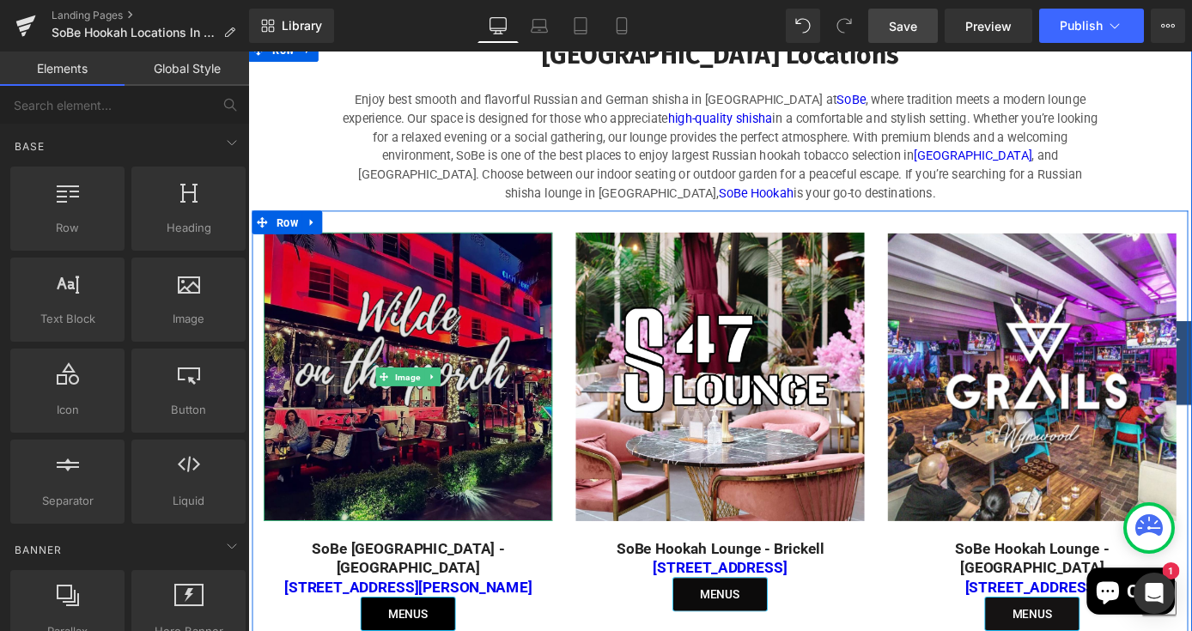
click at [432, 419] on img at bounding box center [424, 410] width 318 height 318
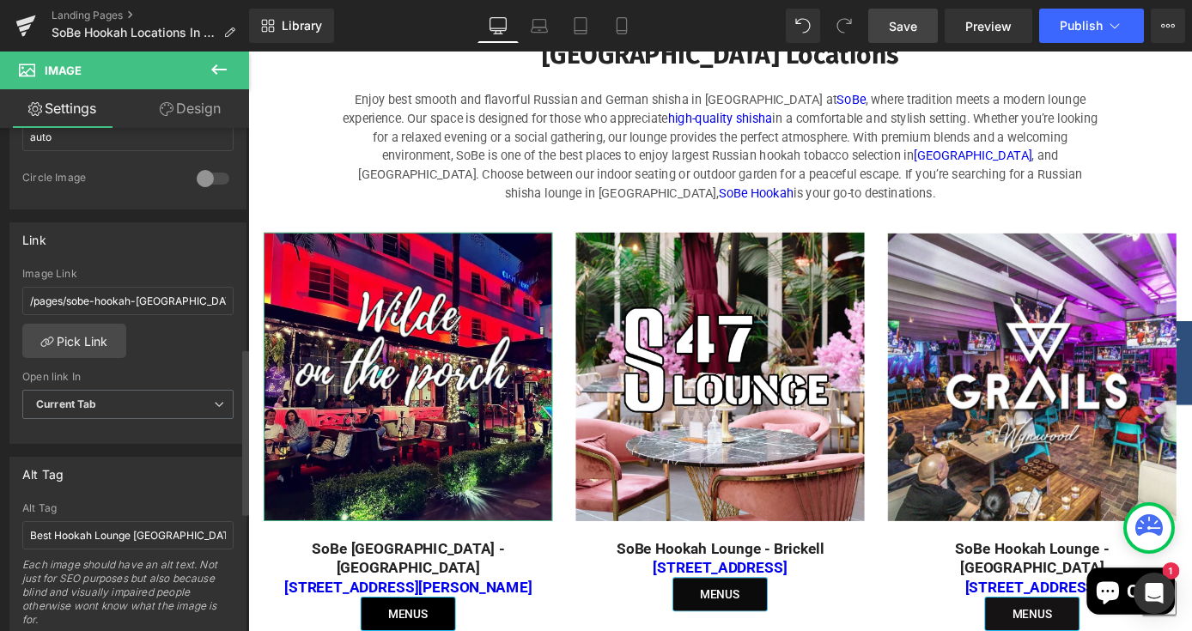
scroll to position [663, 0]
click at [211, 295] on input "/pages/sobe-hookah-miami-beach" at bounding box center [127, 297] width 211 height 28
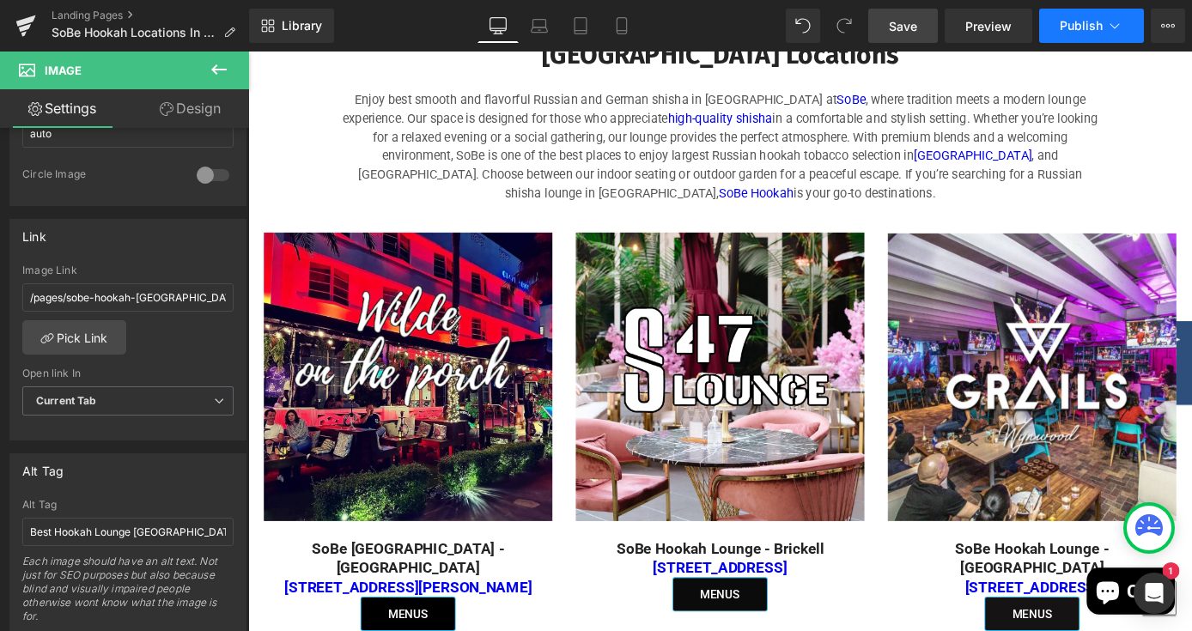
click at [1073, 21] on span "Publish" at bounding box center [1081, 26] width 43 height 14
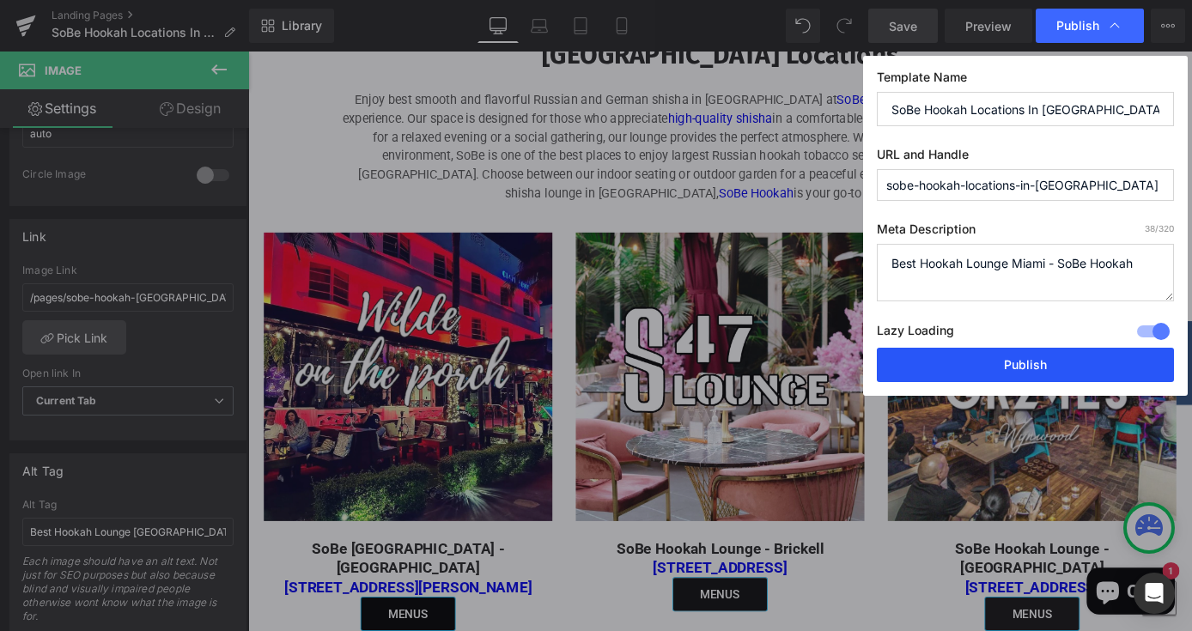
click at [995, 373] on button "Publish" at bounding box center [1025, 365] width 297 height 34
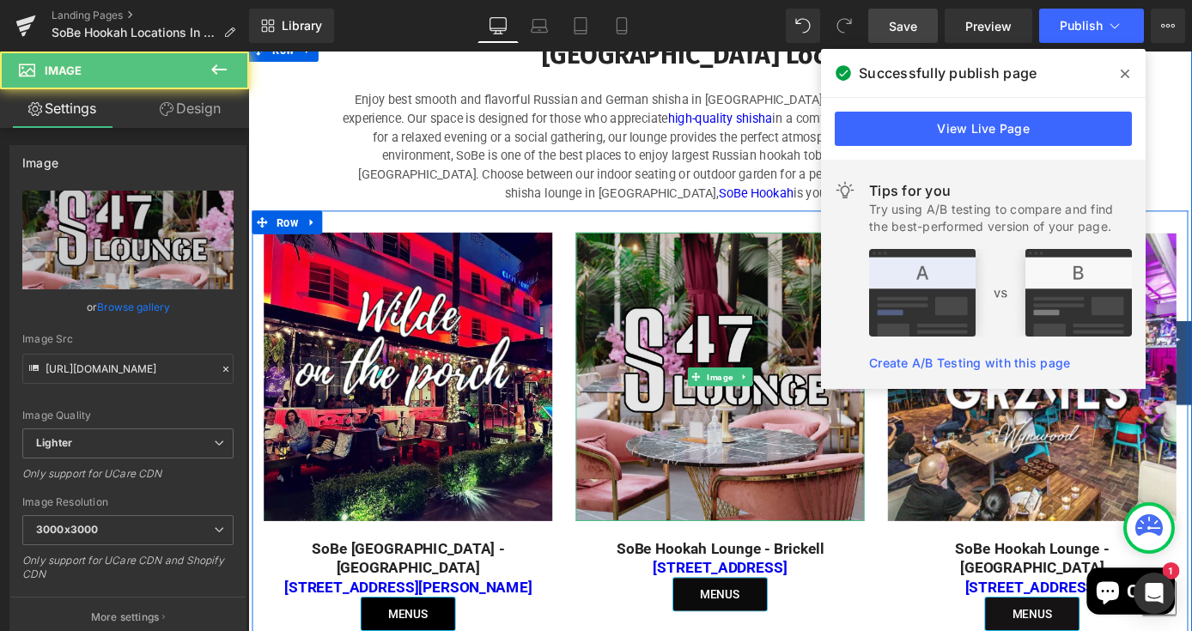
click at [797, 460] on img at bounding box center [768, 410] width 318 height 318
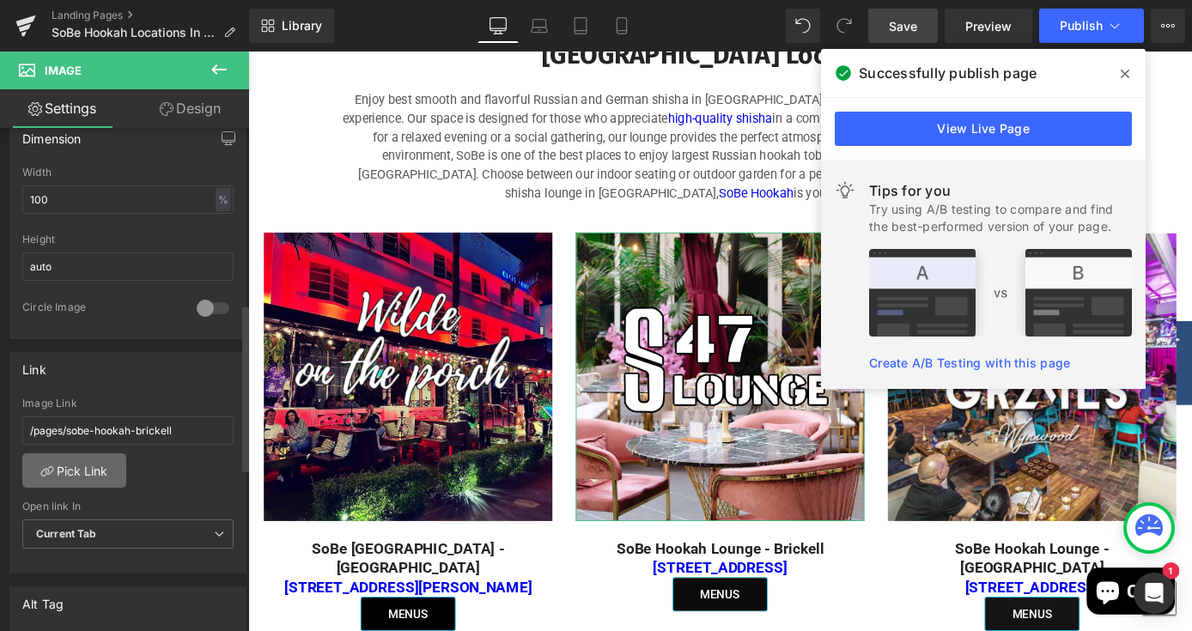
scroll to position [535, 0]
click at [86, 457] on link "Pick Link" at bounding box center [74, 465] width 104 height 34
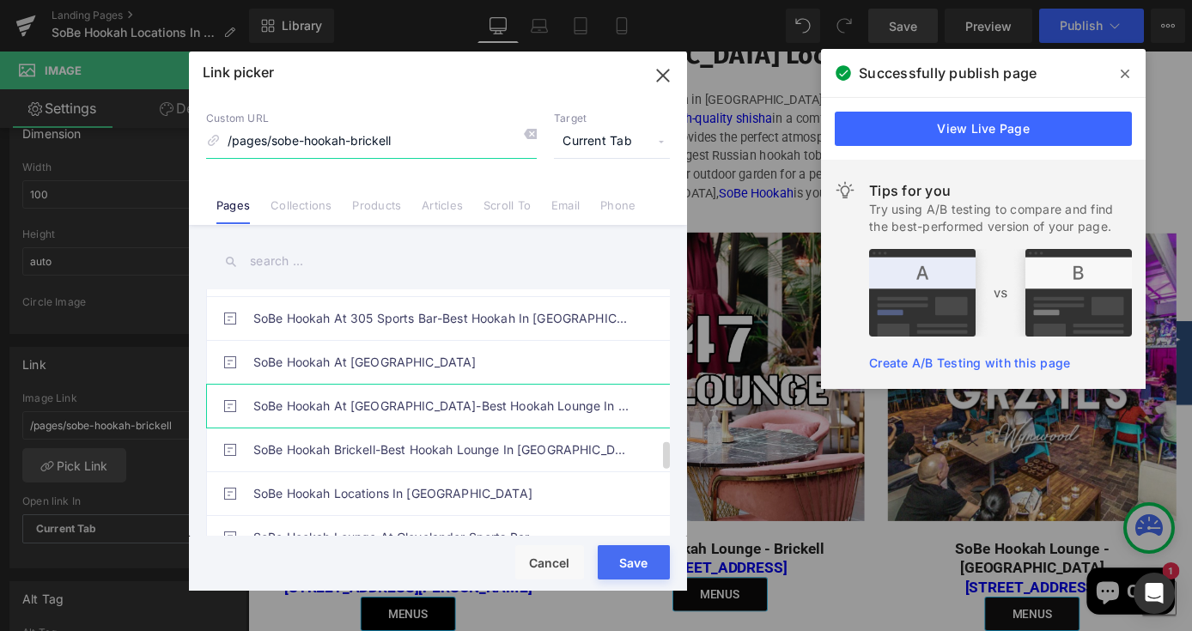
scroll to position [1389, 0]
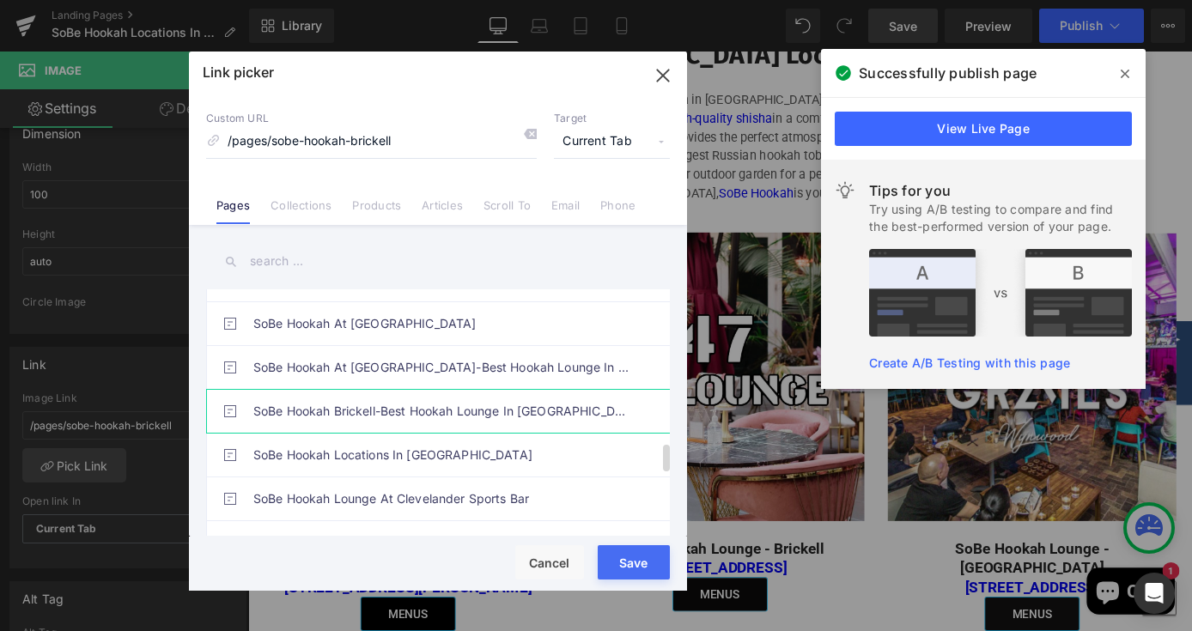
click at [441, 414] on link "SoBe Hookah Brickell-Best Hookah Lounge In Miami" at bounding box center [442, 411] width 378 height 43
type input "/pages/sobe-hookah-brickell-1"
click at [608, 573] on button "Save" at bounding box center [634, 562] width 72 height 34
type input "/pages/sobe-hookah-brickell-1"
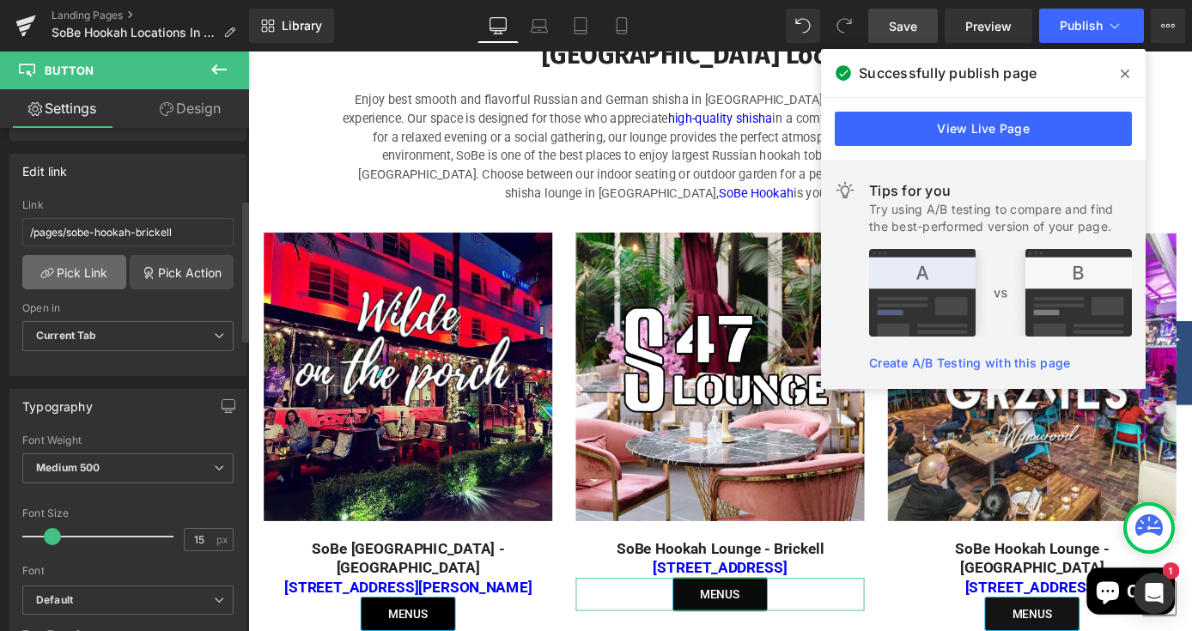
scroll to position [242, 0]
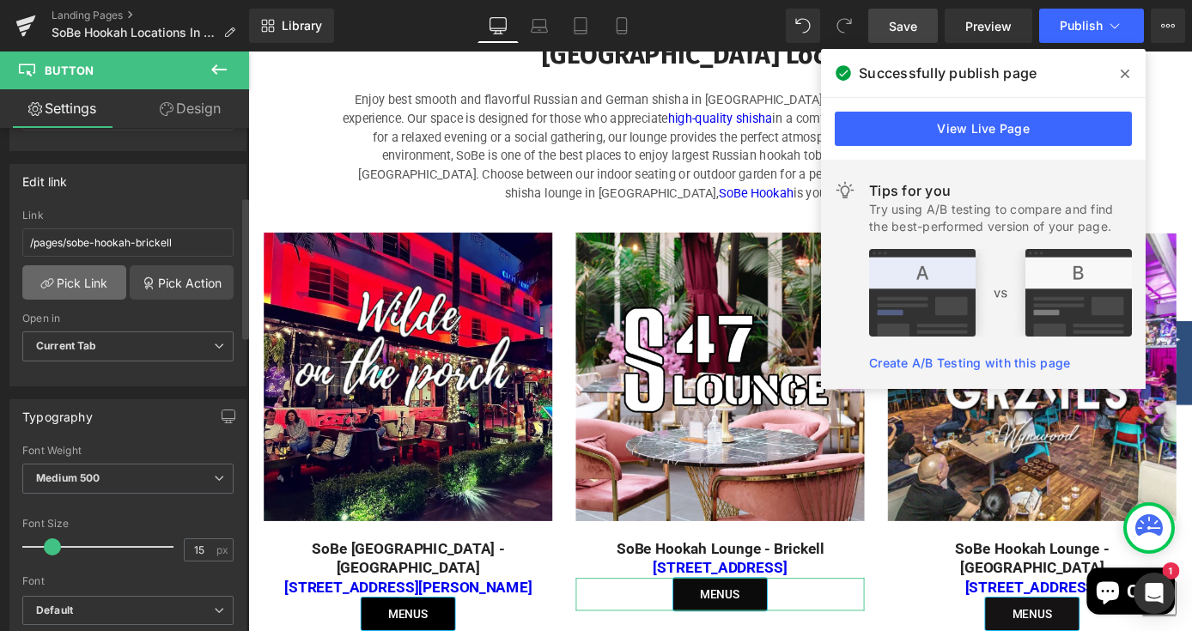
click at [89, 291] on link "Pick Link" at bounding box center [74, 282] width 104 height 34
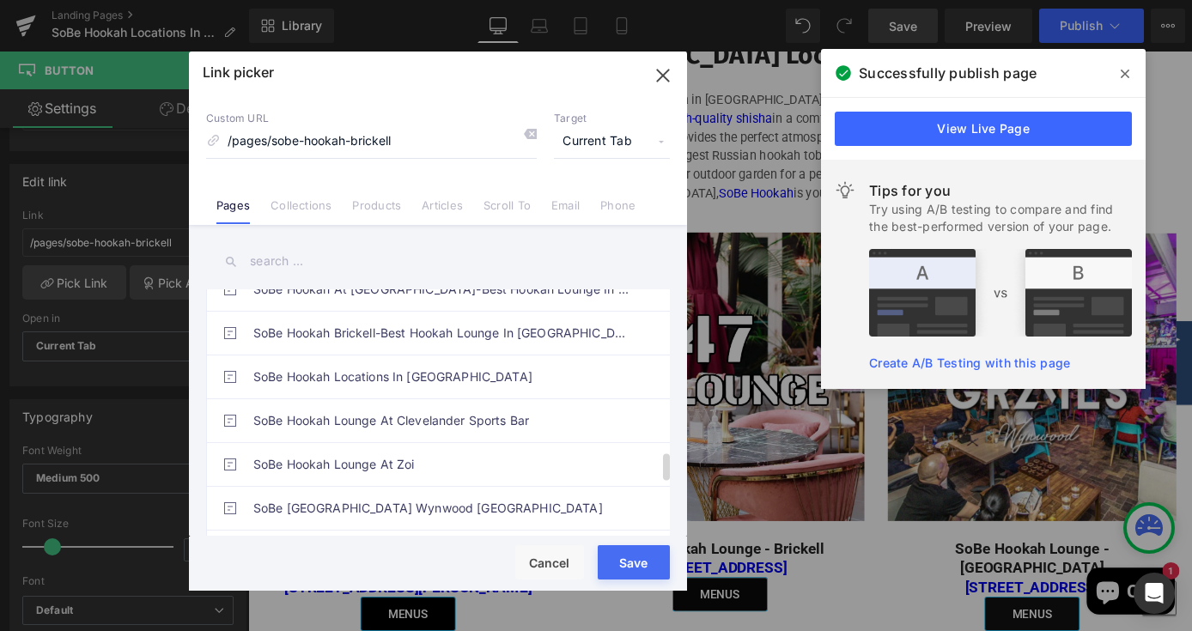
scroll to position [1462, 0]
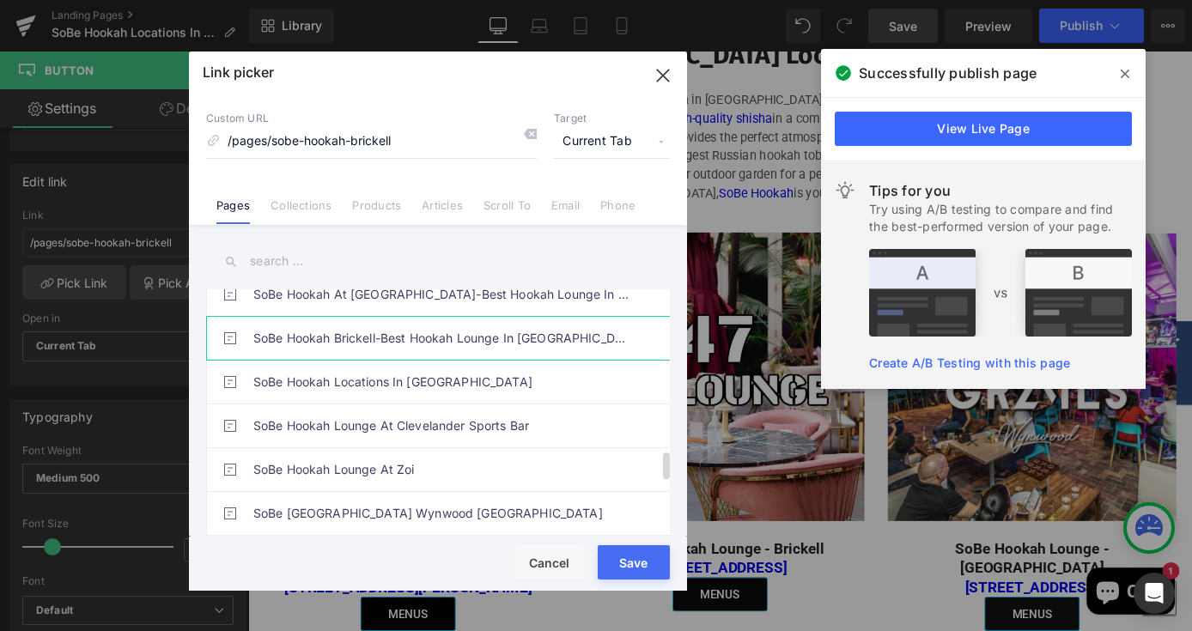
click at [352, 353] on link "SoBe Hookah Brickell-Best Hookah Lounge In Miami" at bounding box center [442, 338] width 378 height 43
type input "/pages/sobe-hookah-brickell-1"
click at [619, 555] on div "Rendering Content" at bounding box center [597, 563] width 106 height 19
click at [624, 575] on button "Save" at bounding box center [634, 562] width 72 height 34
type input "/pages/sobe-hookah-brickell-1"
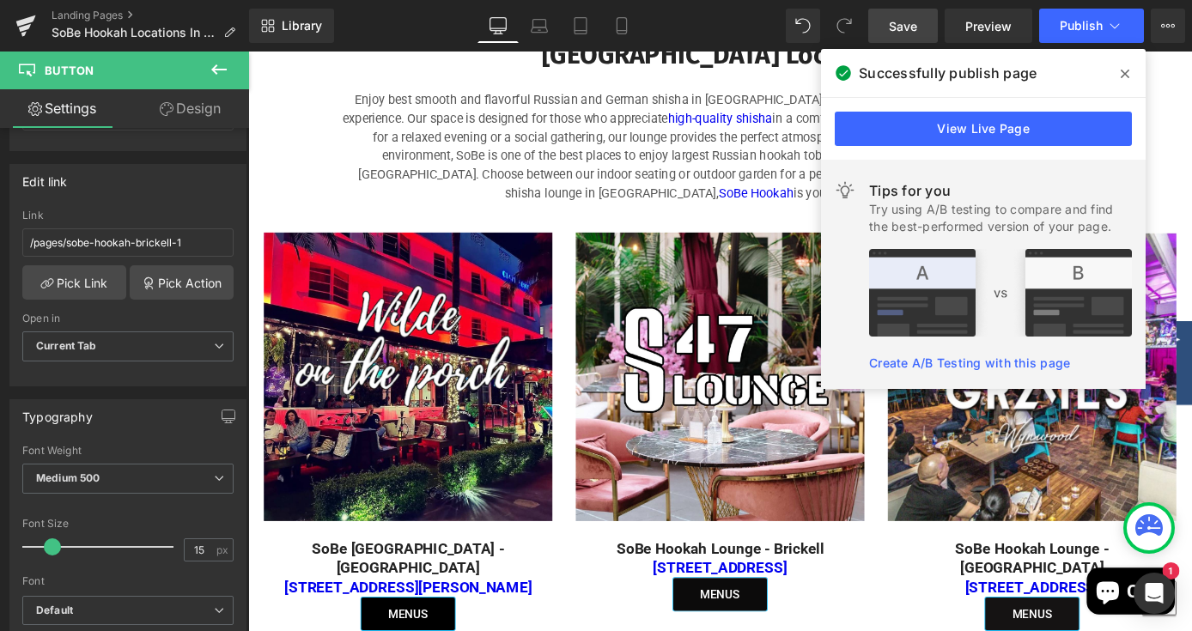
click at [1129, 68] on span at bounding box center [1124, 73] width 27 height 27
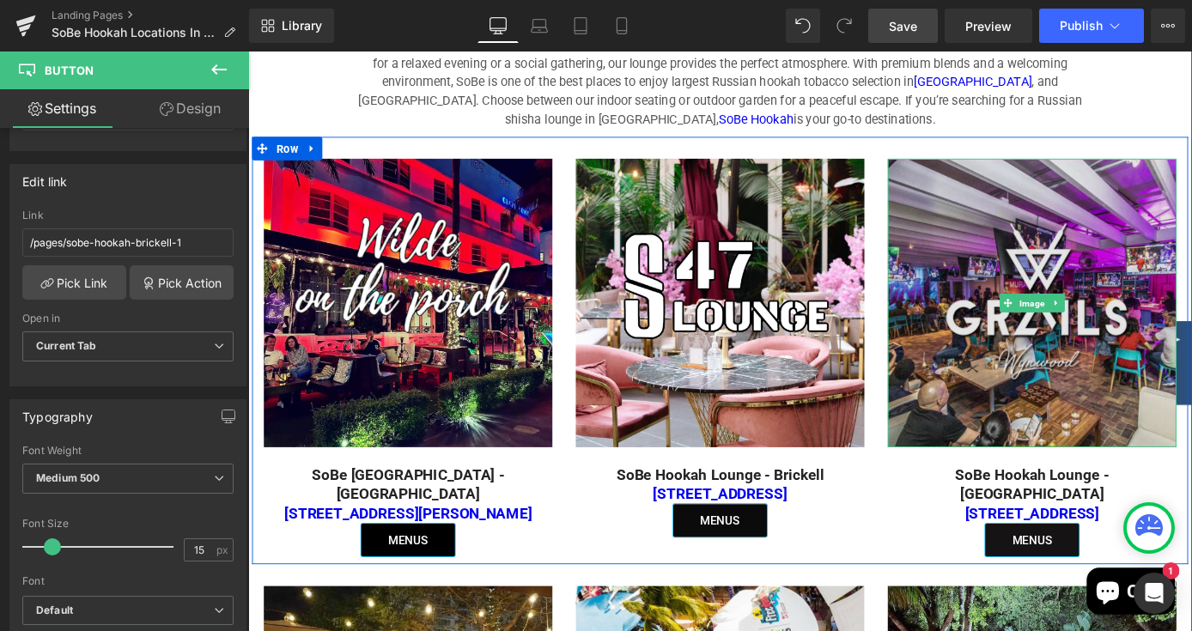
scroll to position [1182, 0]
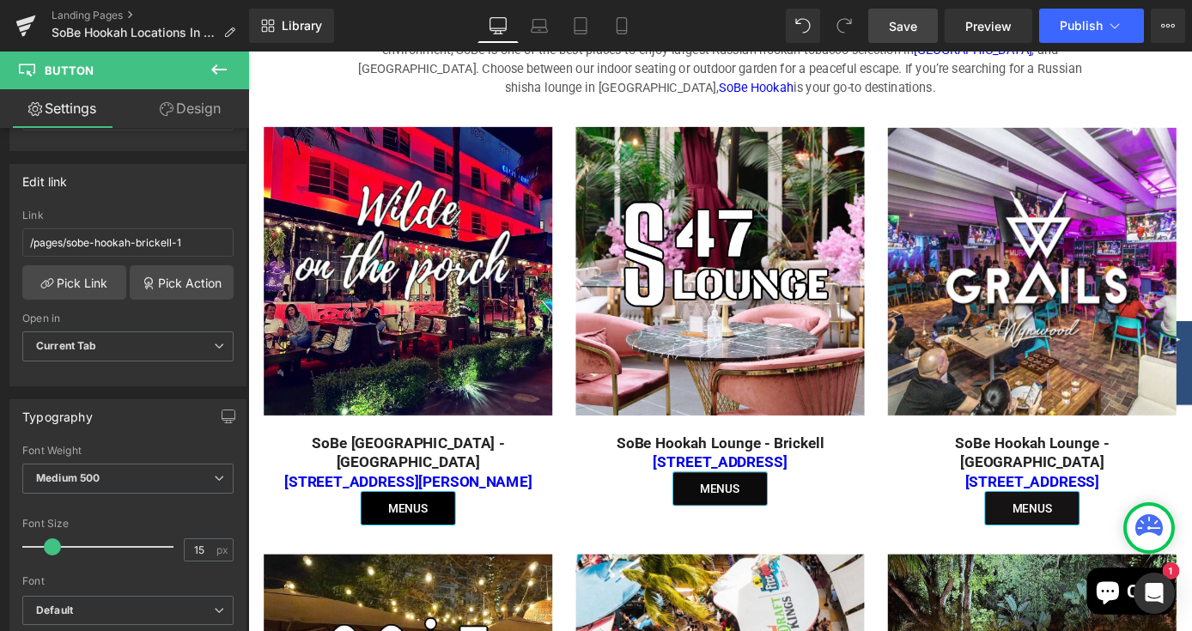
click at [900, 27] on span "Save" at bounding box center [903, 26] width 28 height 18
click at [1077, 19] on span "Publish" at bounding box center [1081, 26] width 43 height 14
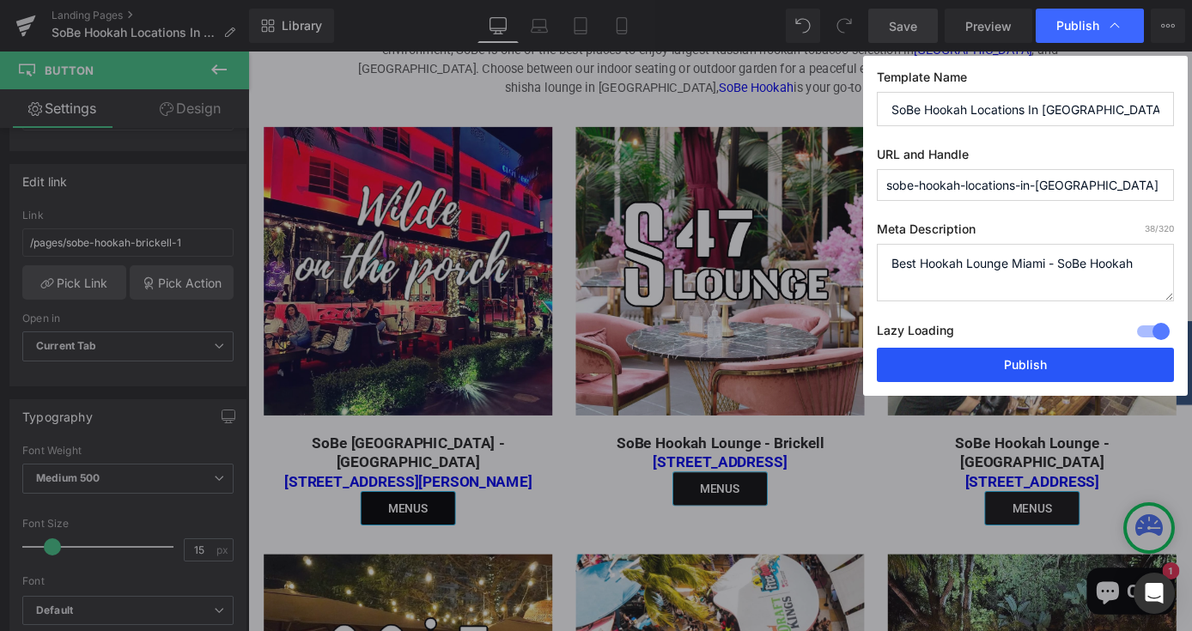
click at [995, 367] on button "Publish" at bounding box center [1025, 365] width 297 height 34
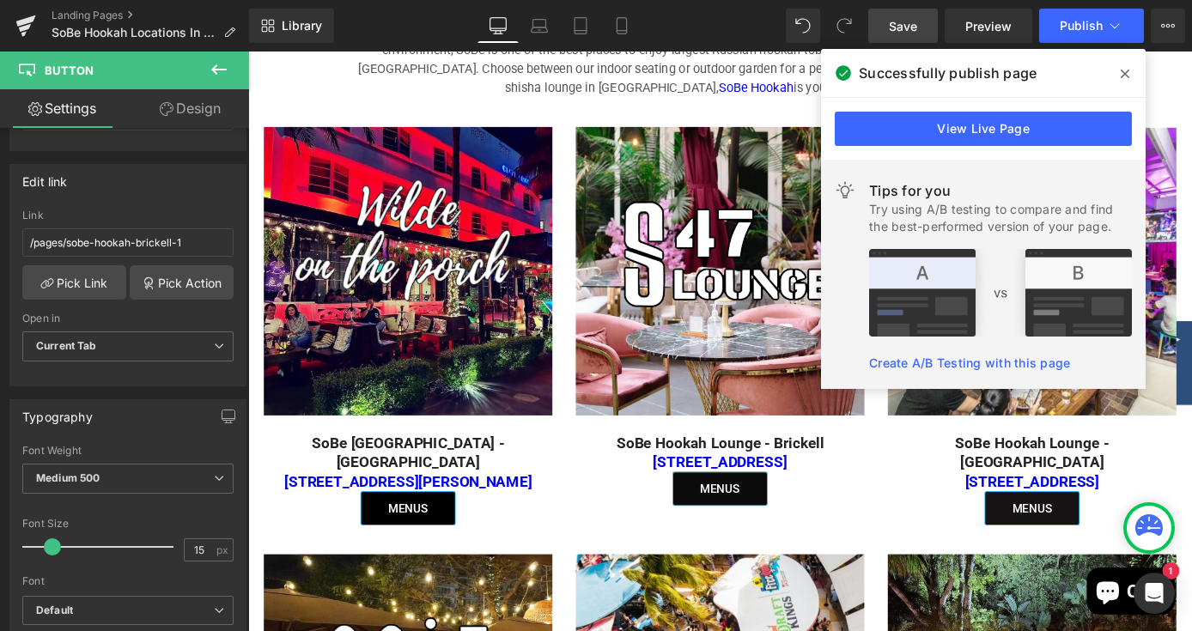
click at [1128, 71] on icon at bounding box center [1125, 74] width 9 height 14
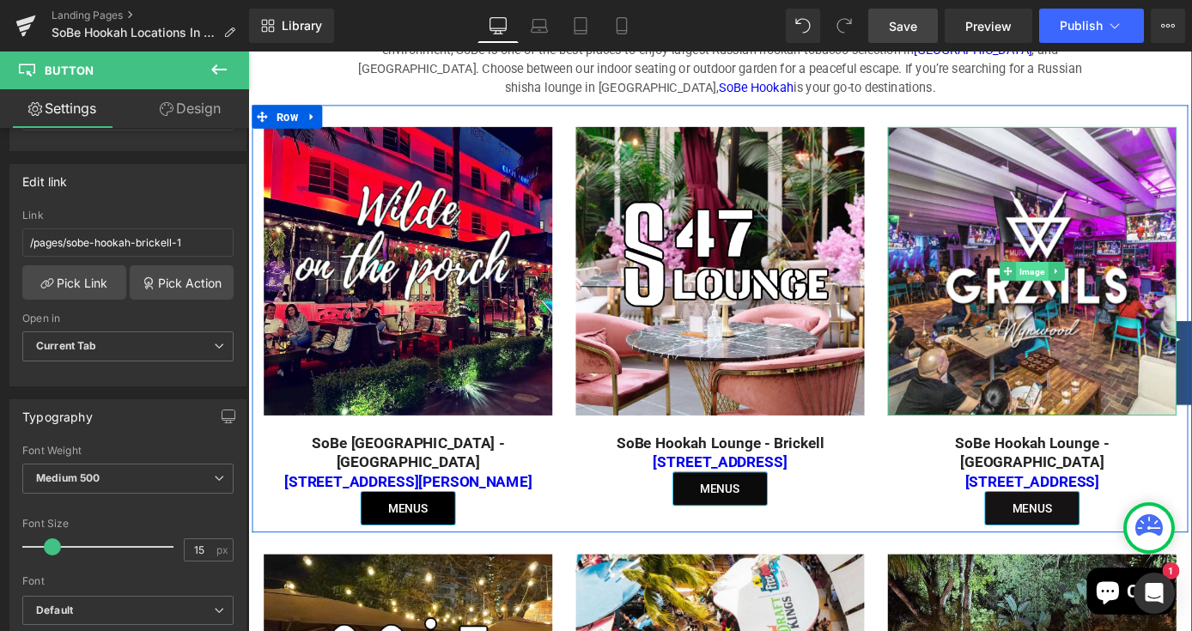
click at [1115, 283] on span "Image" at bounding box center [1110, 293] width 35 height 21
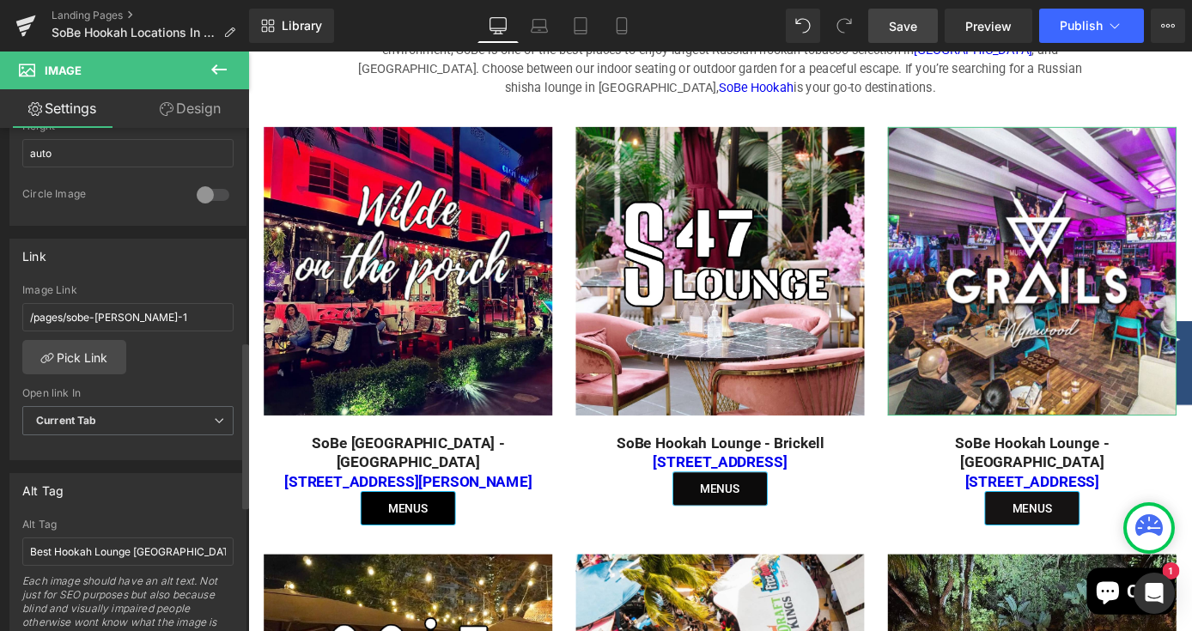
scroll to position [642, 0]
click at [87, 368] on link "Pick Link" at bounding box center [74, 358] width 104 height 34
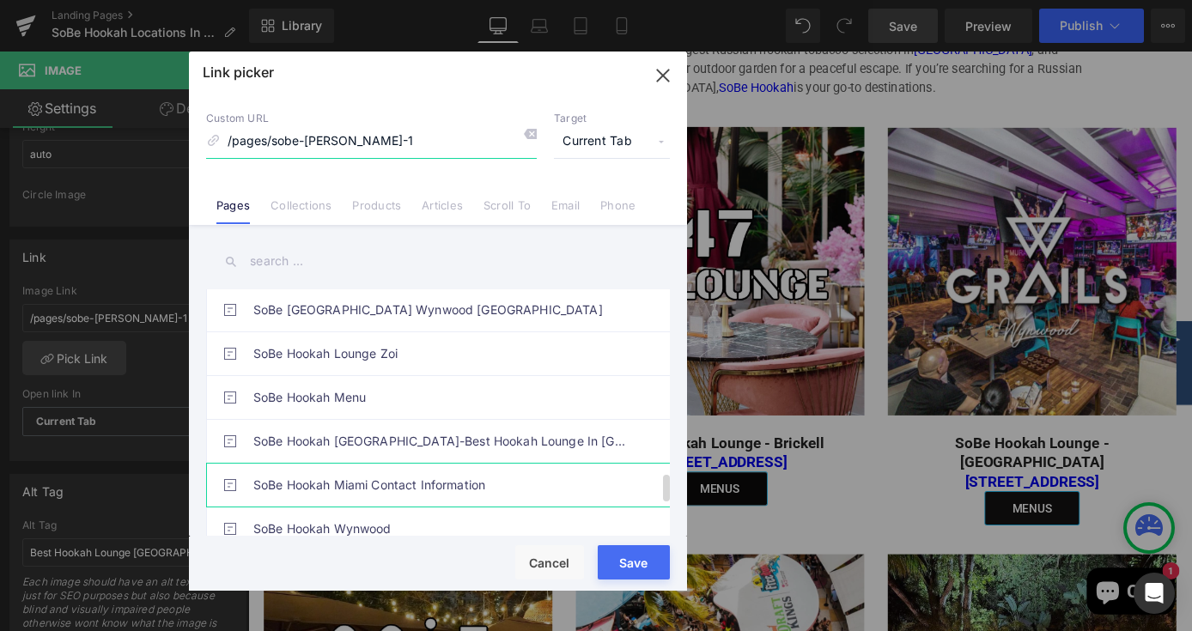
scroll to position [1658, 0]
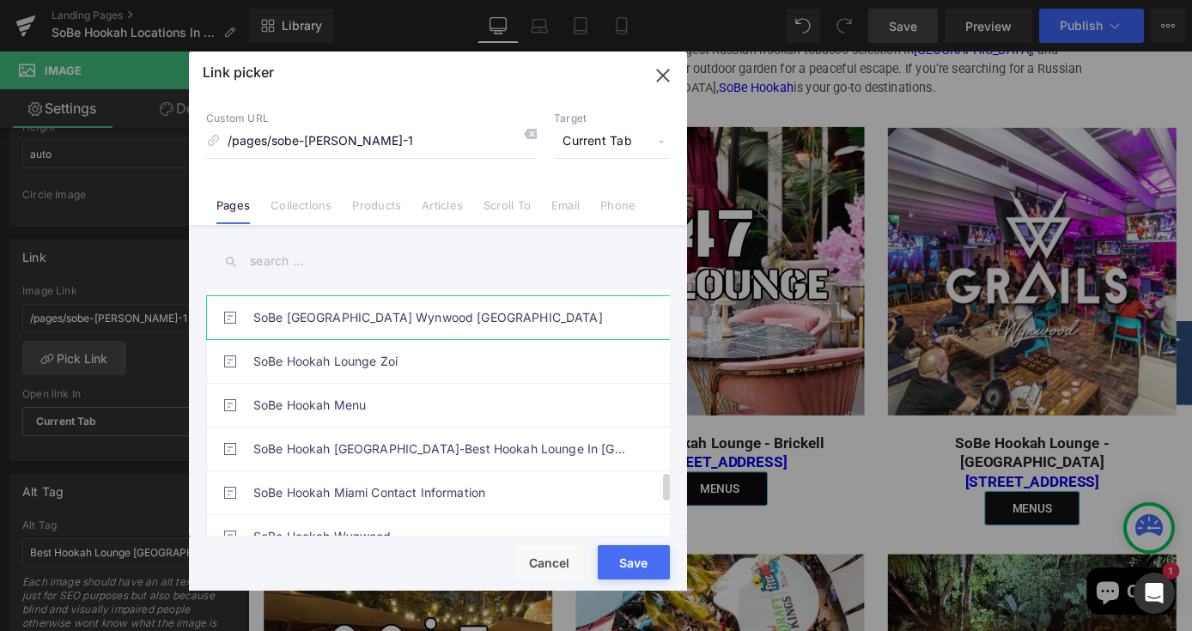
click at [483, 321] on link "SoBe Hookah Lounge Wynwood Miami" at bounding box center [442, 317] width 378 height 43
type input "/pages/sobe-hookah-lounge-wynwood-miami"
click at [626, 566] on div "Rendering Content" at bounding box center [597, 563] width 106 height 19
click at [611, 572] on div "Rendering Content" at bounding box center [597, 563] width 106 height 19
click at [609, 576] on button "Save" at bounding box center [634, 562] width 72 height 34
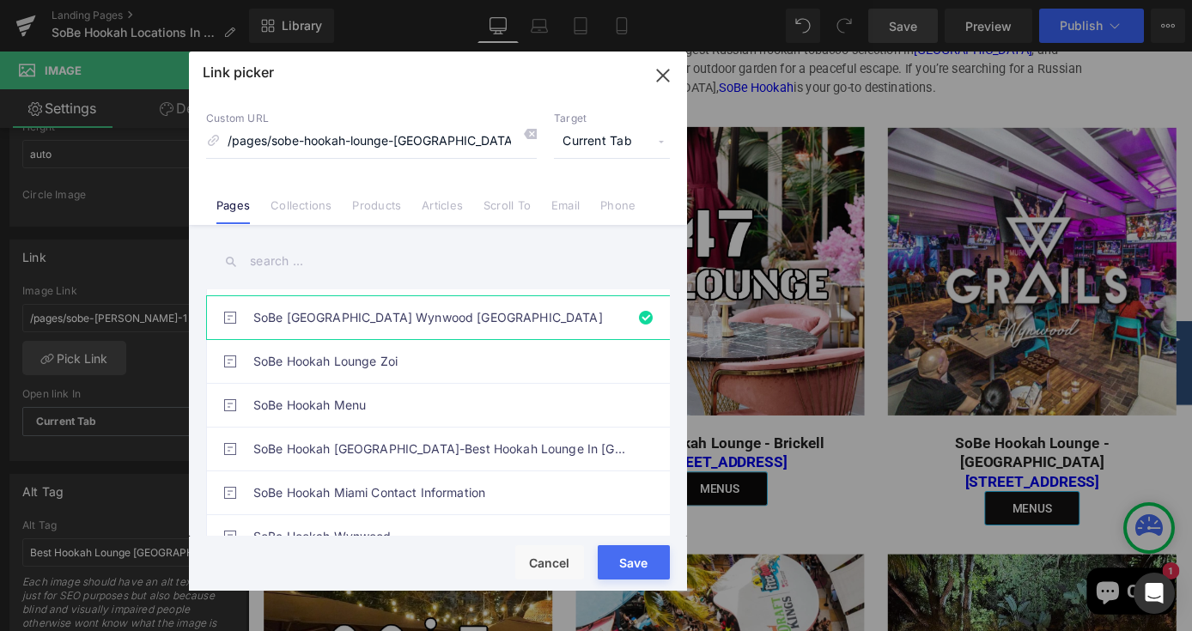
type input "/pages/sobe-hookah-lounge-wynwood-miami"
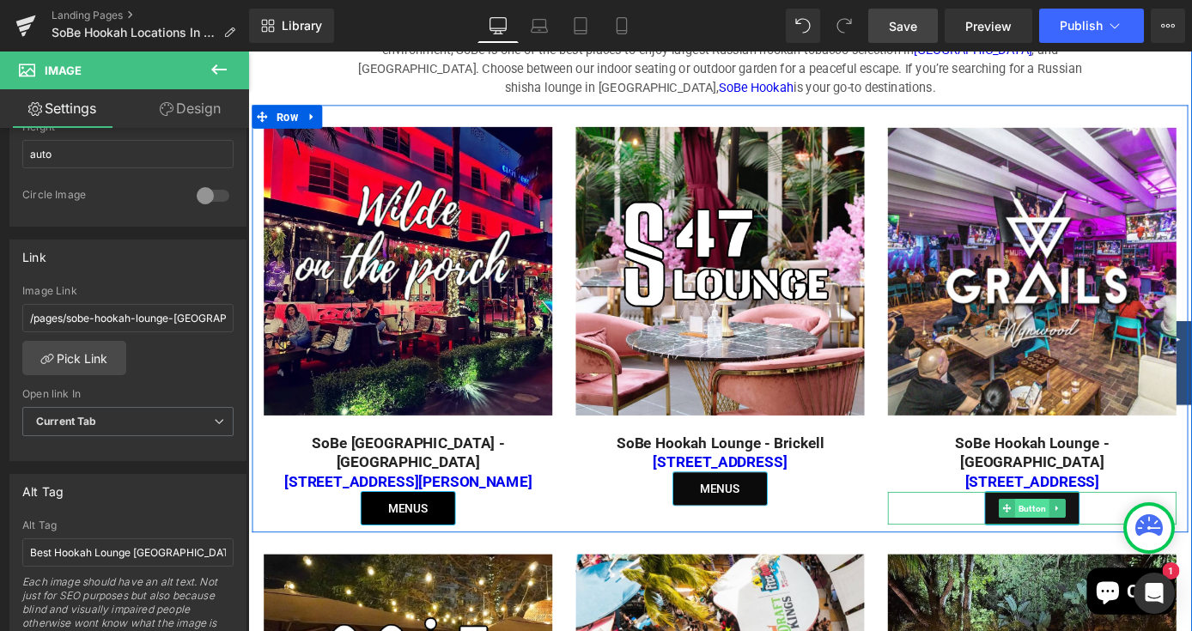
click at [1106, 544] on span "Button" at bounding box center [1111, 554] width 38 height 21
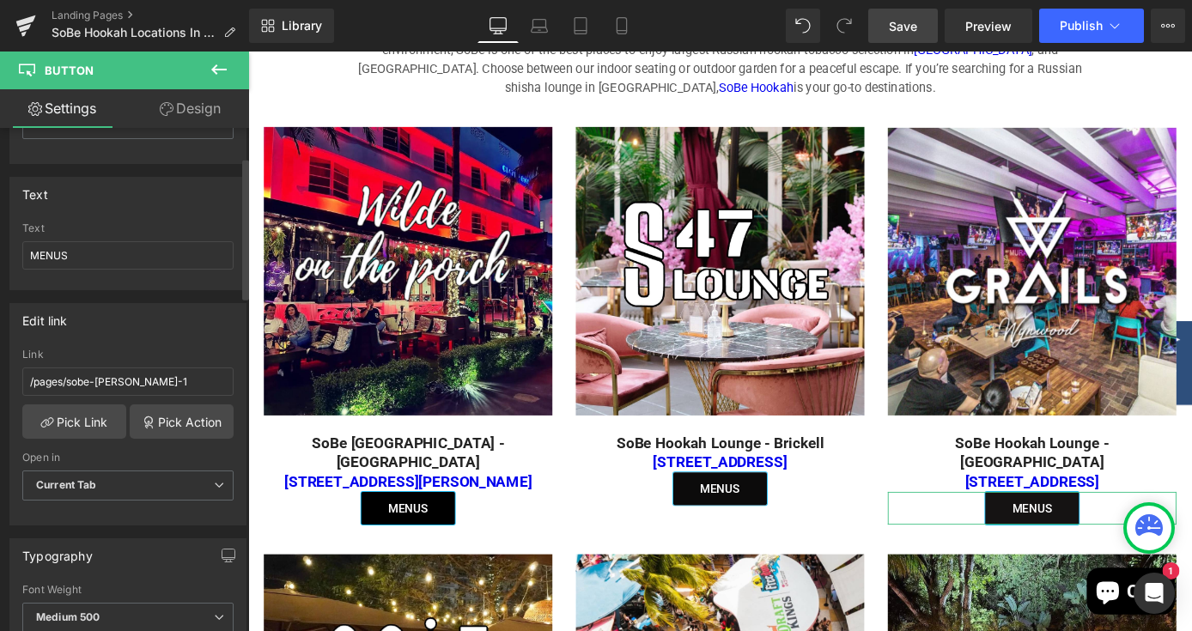
scroll to position [104, 0]
click at [89, 423] on link "Pick Link" at bounding box center [74, 421] width 104 height 34
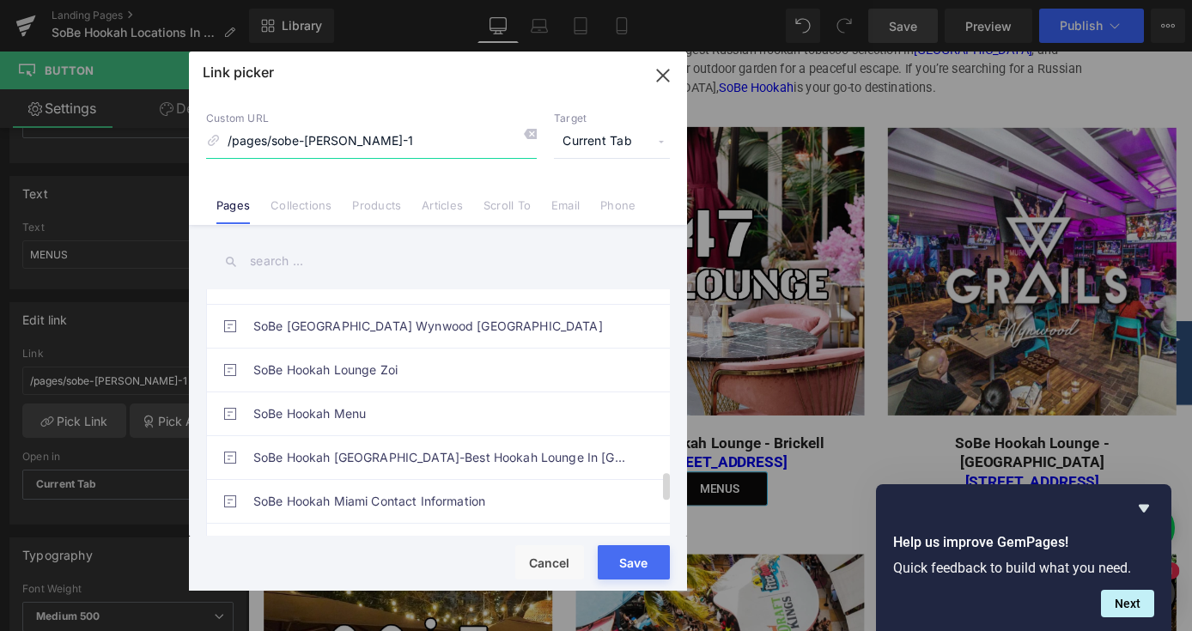
scroll to position [1635, 0]
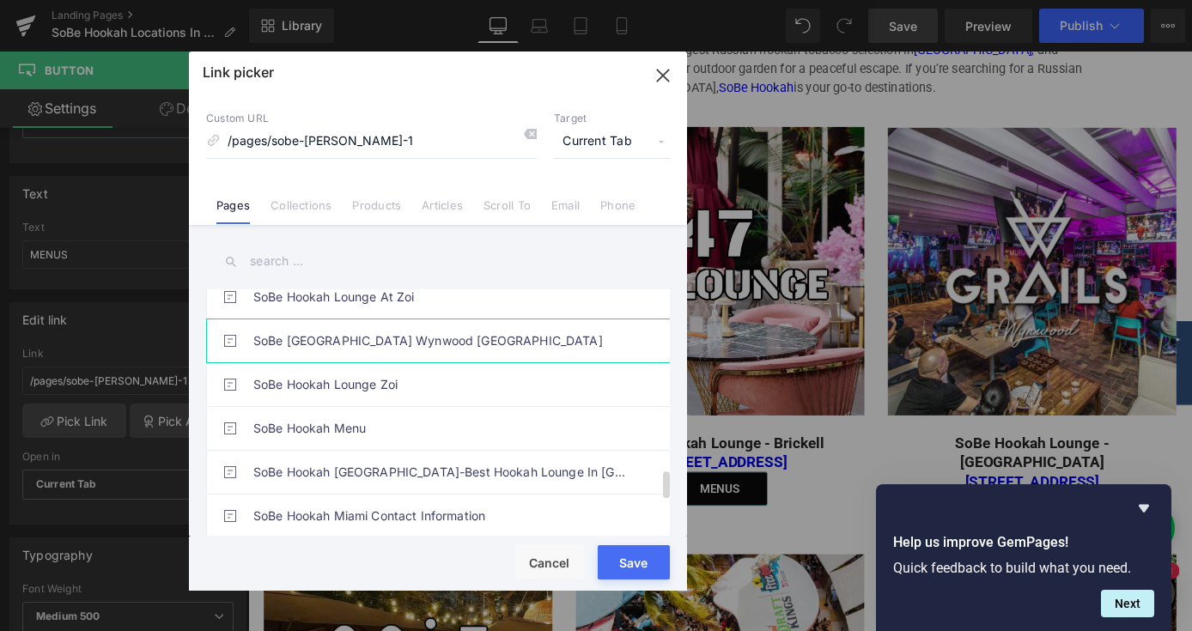
click at [423, 338] on link "SoBe Hookah Lounge Wynwood Miami" at bounding box center [442, 340] width 378 height 43
type input "/pages/sobe-hookah-lounge-wynwood-miami"
click at [641, 566] on div "Rendering Content" at bounding box center [597, 563] width 106 height 19
click at [615, 574] on button "Save" at bounding box center [634, 562] width 72 height 34
type input "/pages/sobe-hookah-lounge-wynwood-miami"
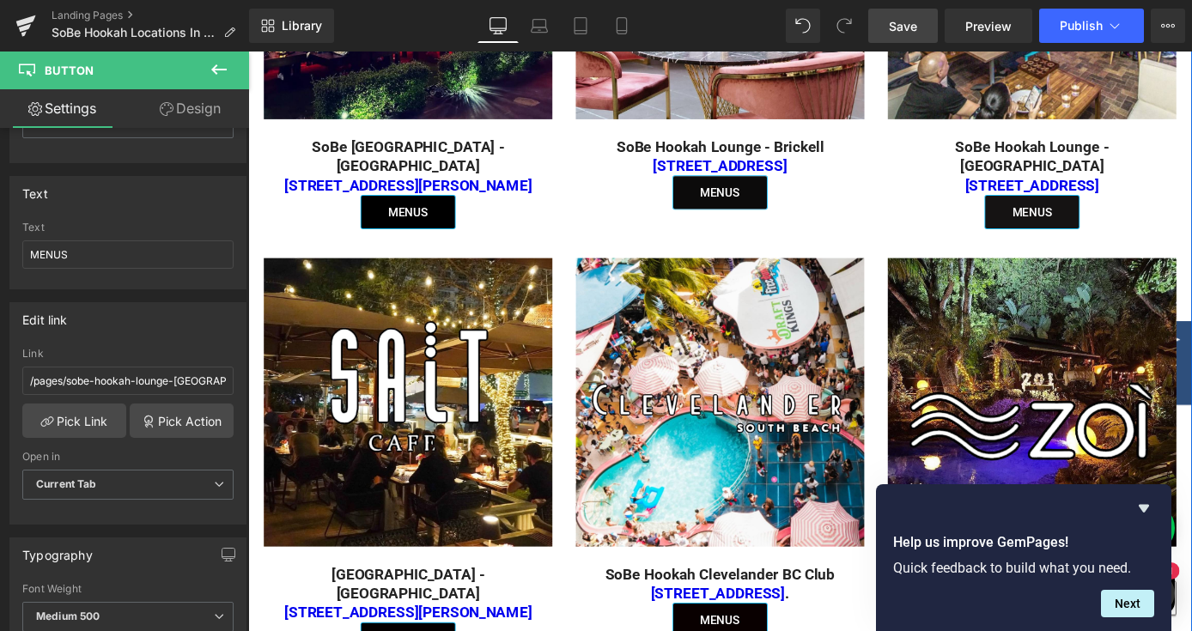
scroll to position [1517, 0]
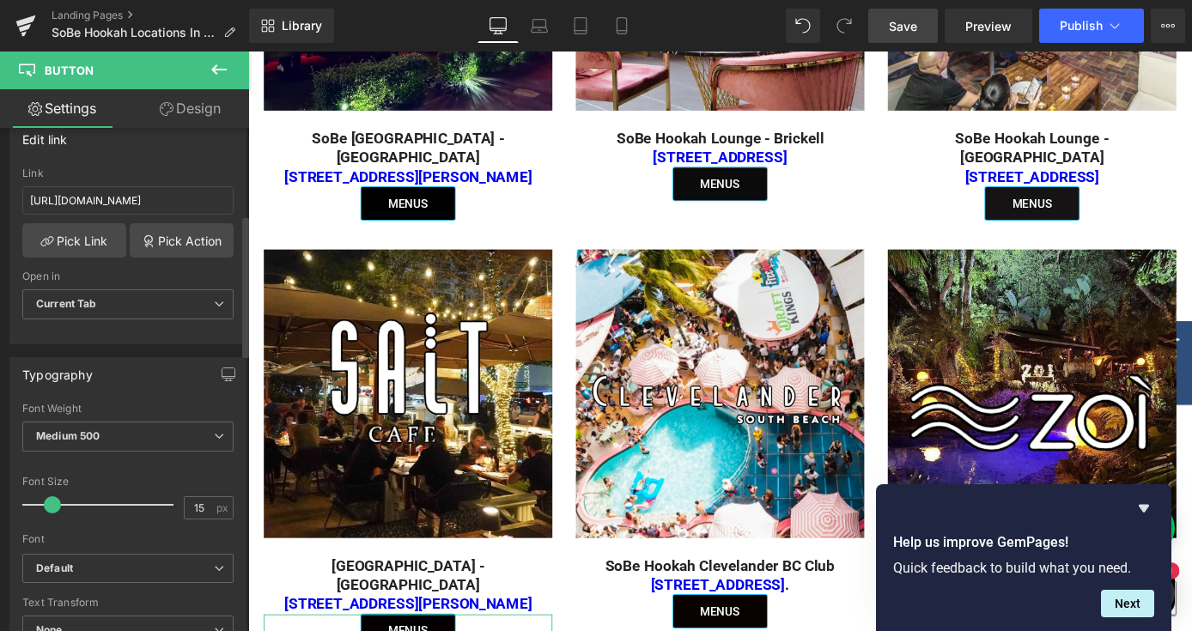
scroll to position [277, 0]
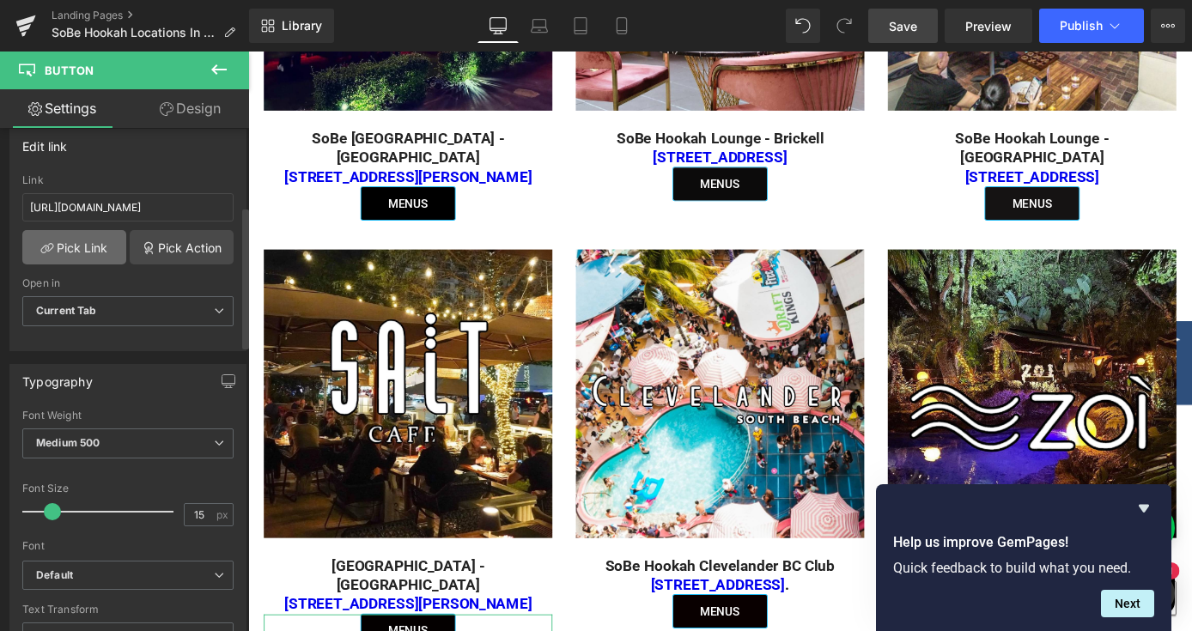
click at [93, 252] on link "Pick Link" at bounding box center [74, 247] width 104 height 34
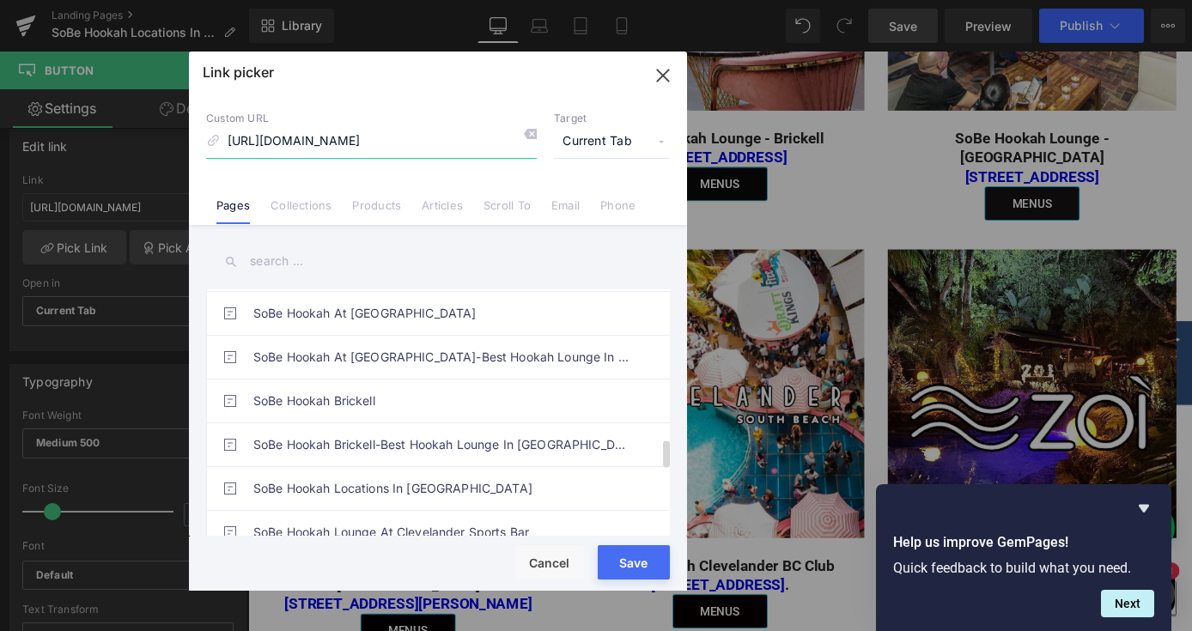
scroll to position [1347, 0]
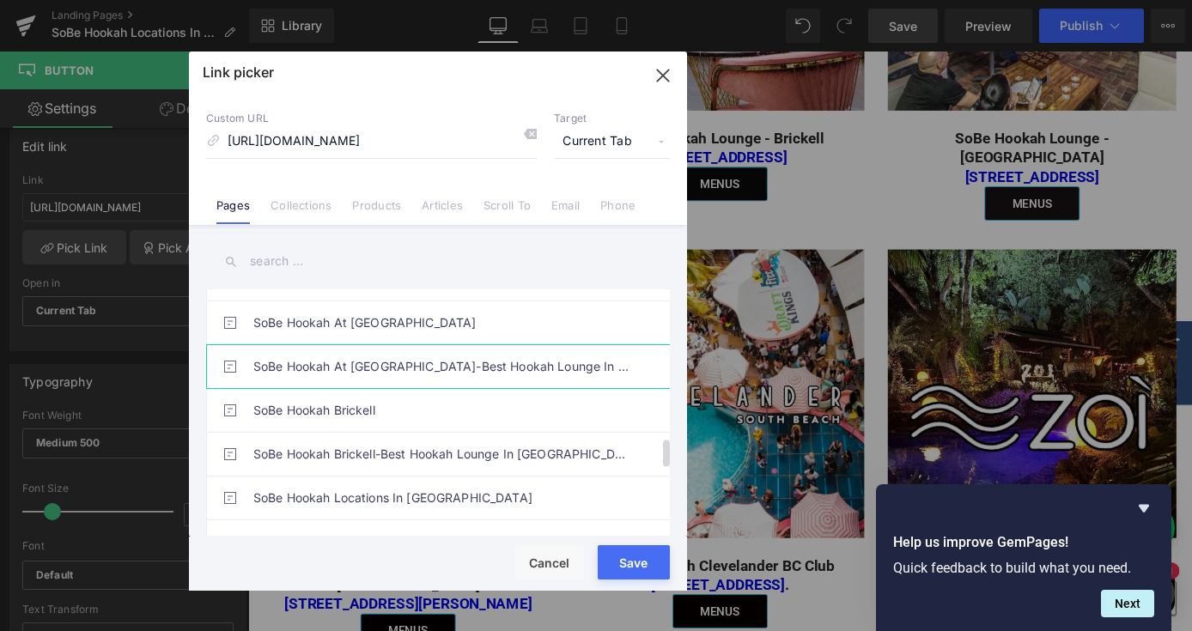
click at [435, 362] on link "SoBe Hookah At Salt Cafe-Best Hookah Lounge In Miami Beach" at bounding box center [442, 366] width 378 height 43
type input "/pages/best-hookah-lounge-miami-sobe-hookah-at-salt-cafe"
click at [605, 576] on button "Save" at bounding box center [634, 562] width 72 height 34
type input "/pages/best-hookah-lounge-miami-sobe-hookah-at-salt-cafe"
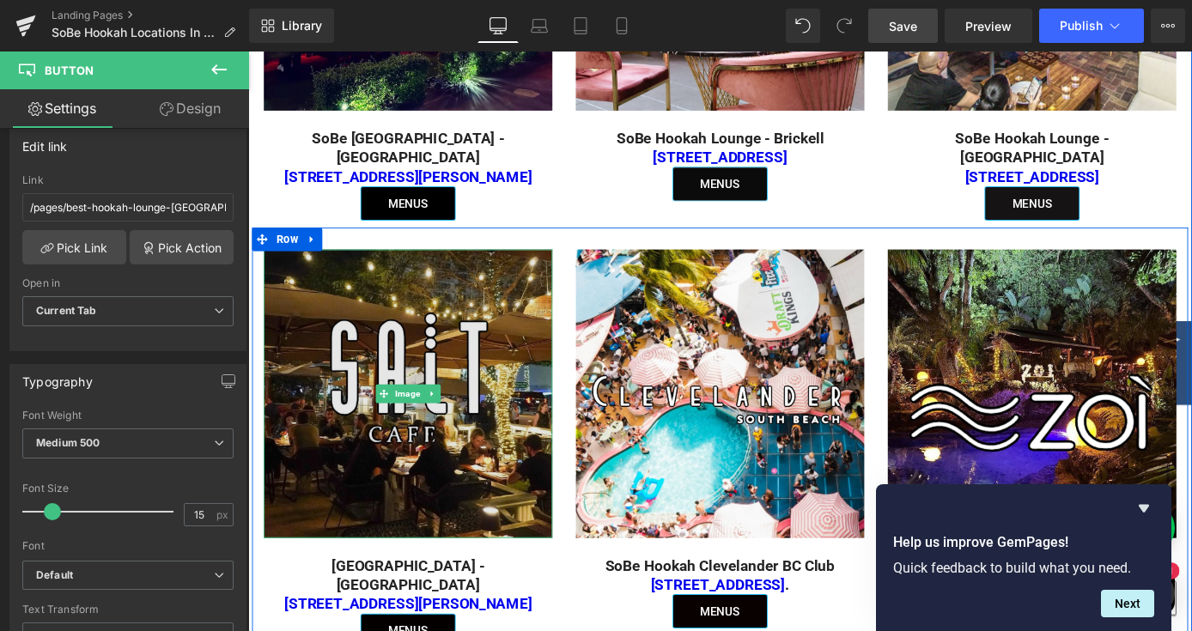
click at [485, 482] on img at bounding box center [424, 429] width 318 height 318
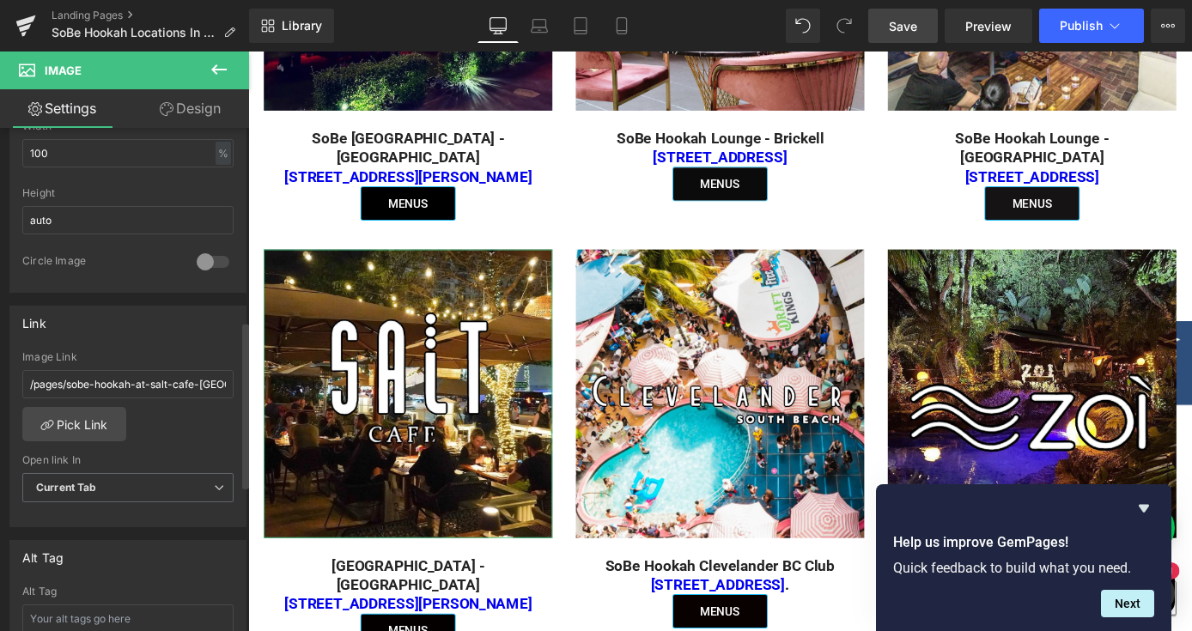
scroll to position [575, 0]
click at [85, 423] on link "Pick Link" at bounding box center [74, 425] width 104 height 34
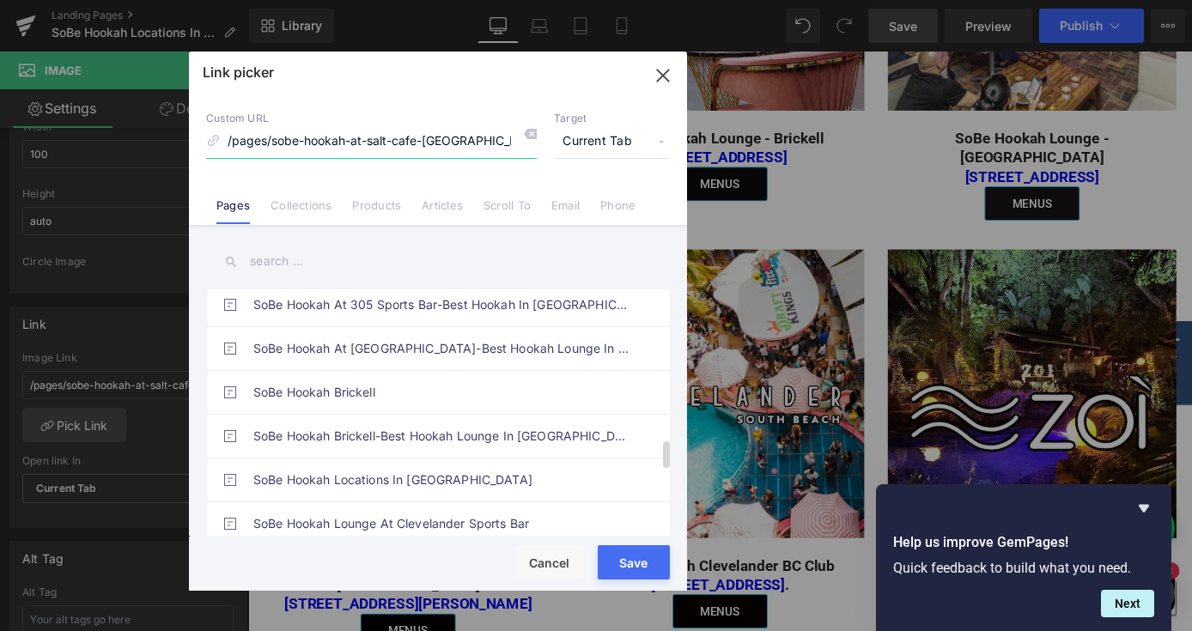
scroll to position [1355, 0]
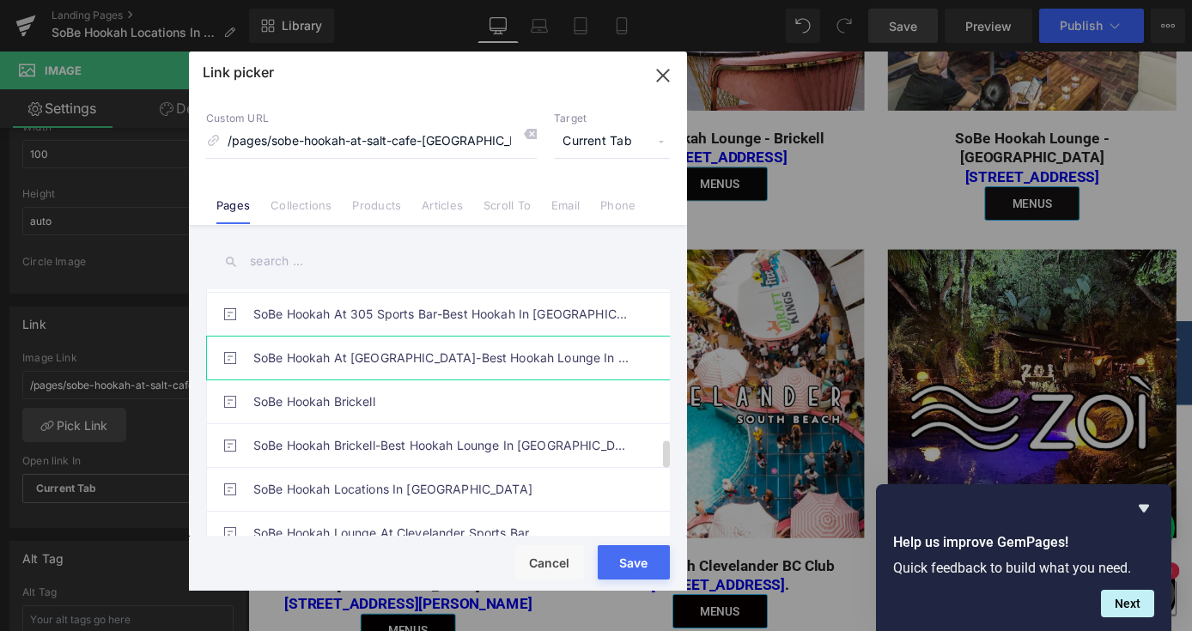
click at [398, 371] on link "SoBe Hookah At Salt Cafe-Best Hookah Lounge In Miami Beach" at bounding box center [442, 358] width 378 height 43
type input "/pages/best-hookah-lounge-miami-sobe-hookah-at-salt-cafe"
click at [634, 575] on button "Save" at bounding box center [634, 562] width 72 height 34
type input "/pages/best-hookah-lounge-miami-sobe-hookah-at-salt-cafe"
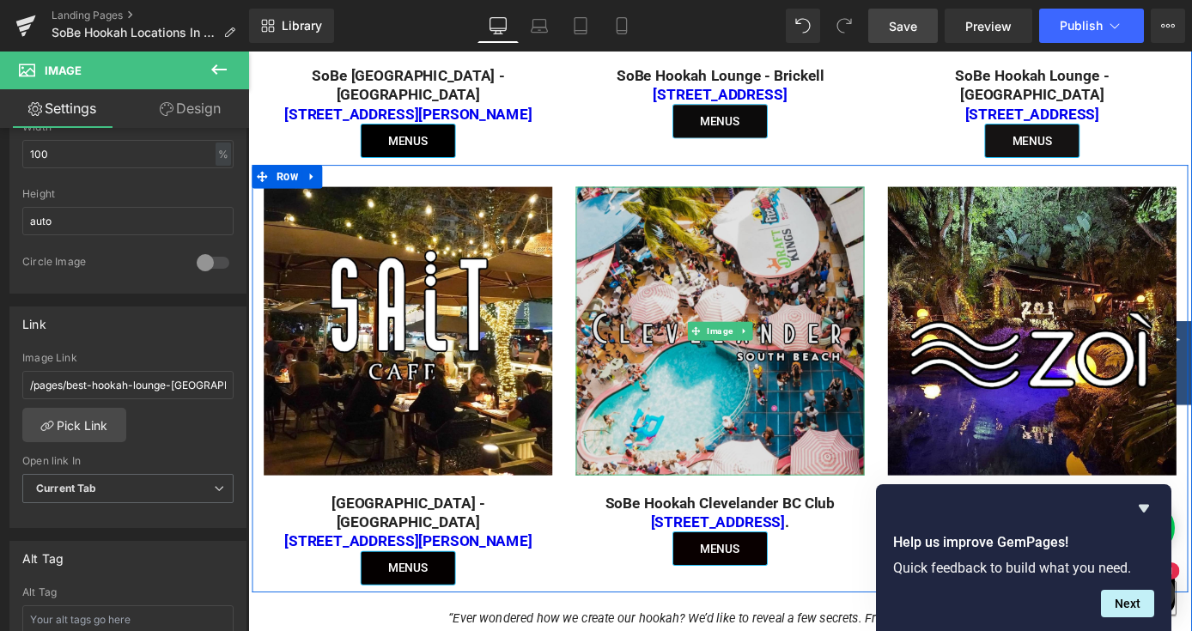
scroll to position [1591, 0]
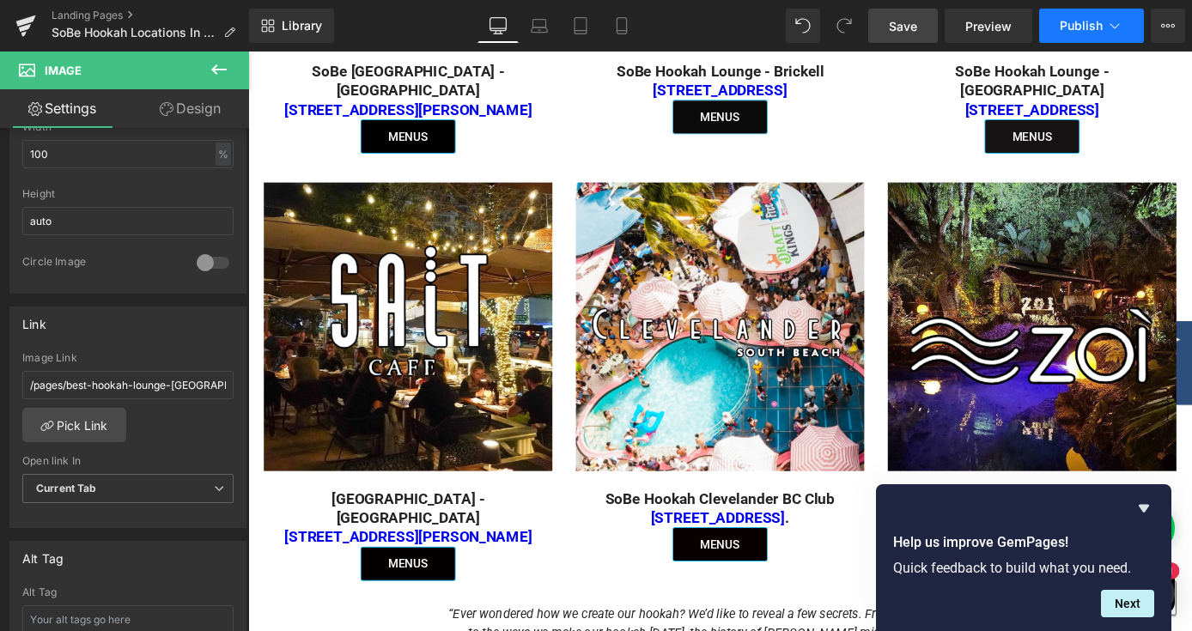
click at [1061, 26] on span "Publish" at bounding box center [1081, 26] width 43 height 14
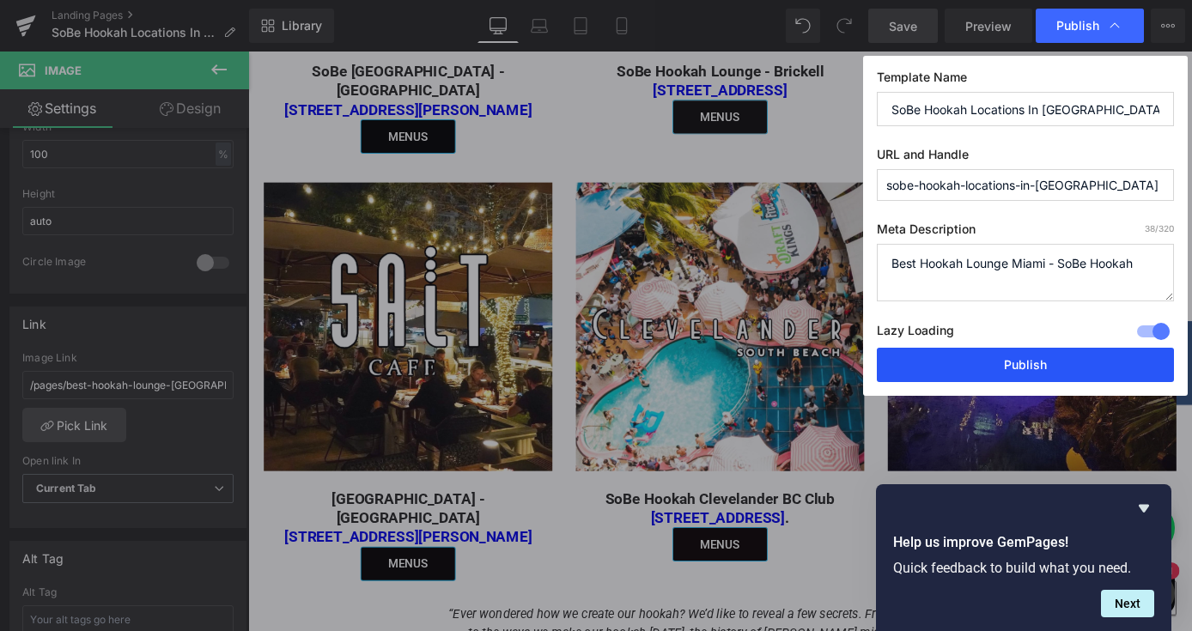
click at [952, 364] on button "Publish" at bounding box center [1025, 365] width 297 height 34
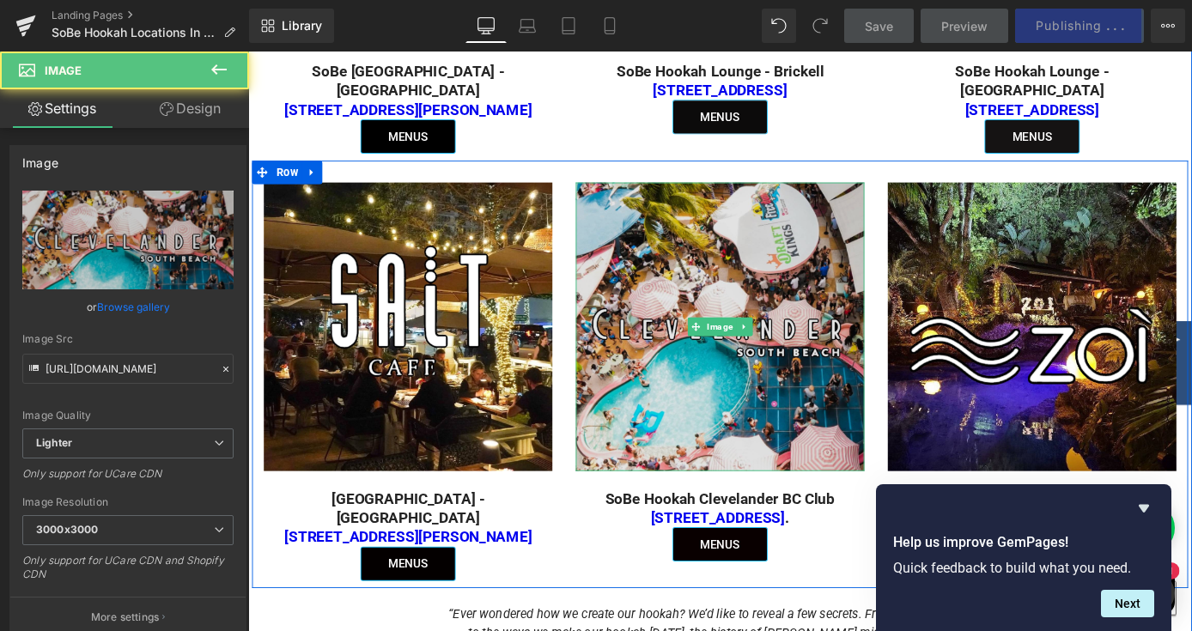
click at [731, 432] on img at bounding box center [768, 355] width 318 height 318
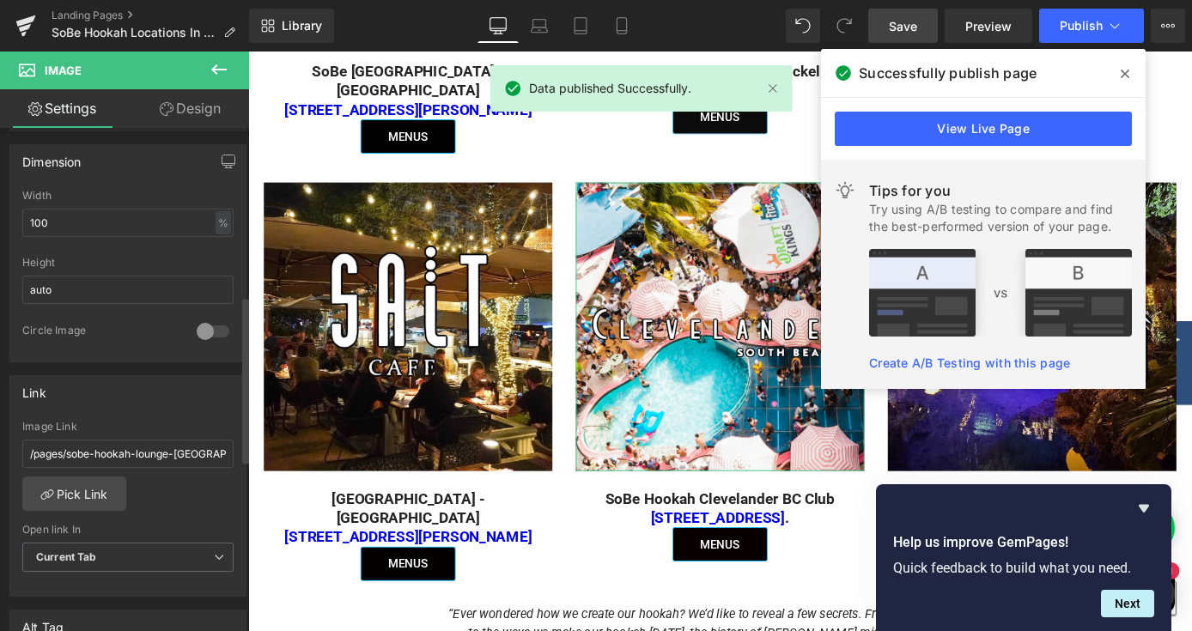
scroll to position [508, 0]
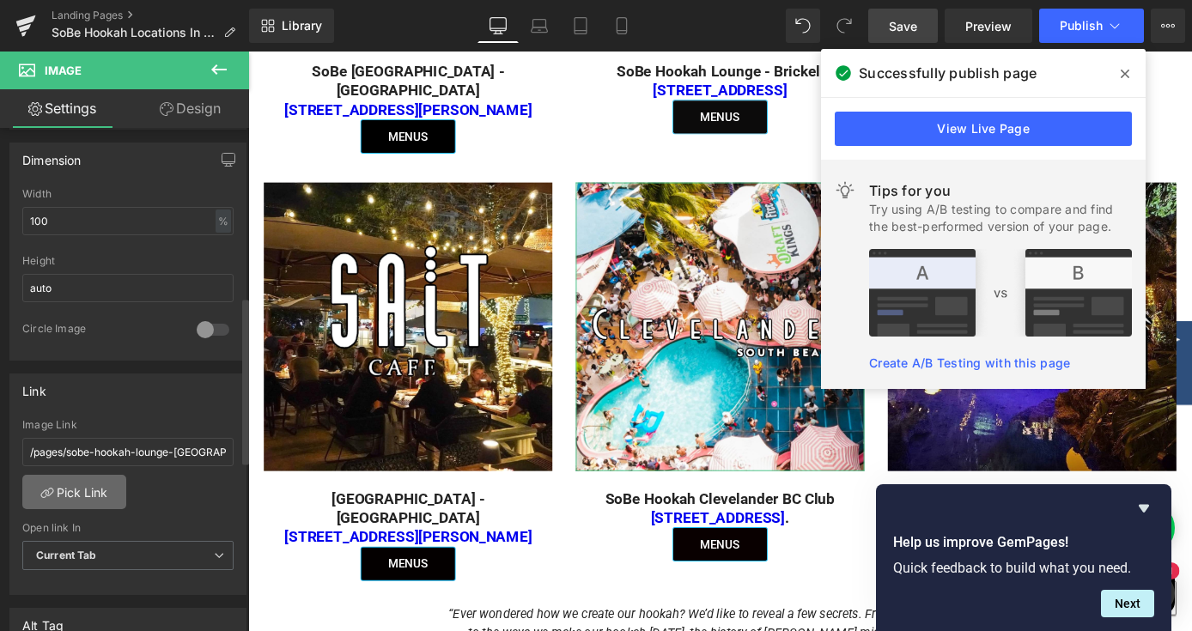
click at [64, 498] on link "Pick Link" at bounding box center [74, 492] width 104 height 34
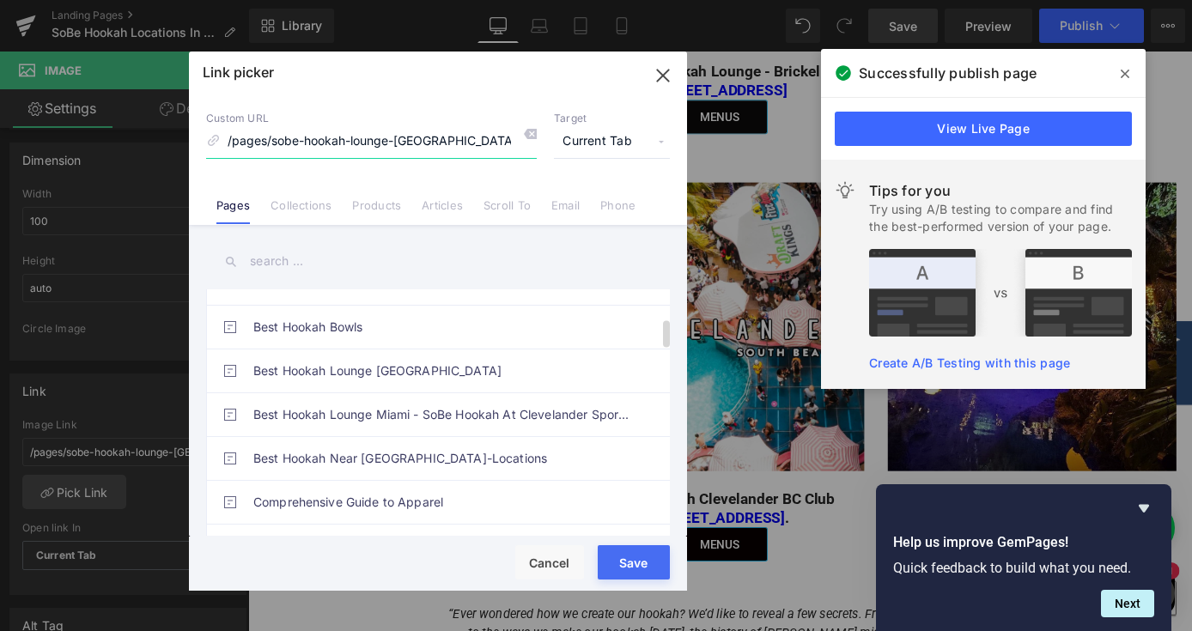
scroll to position [256, 0]
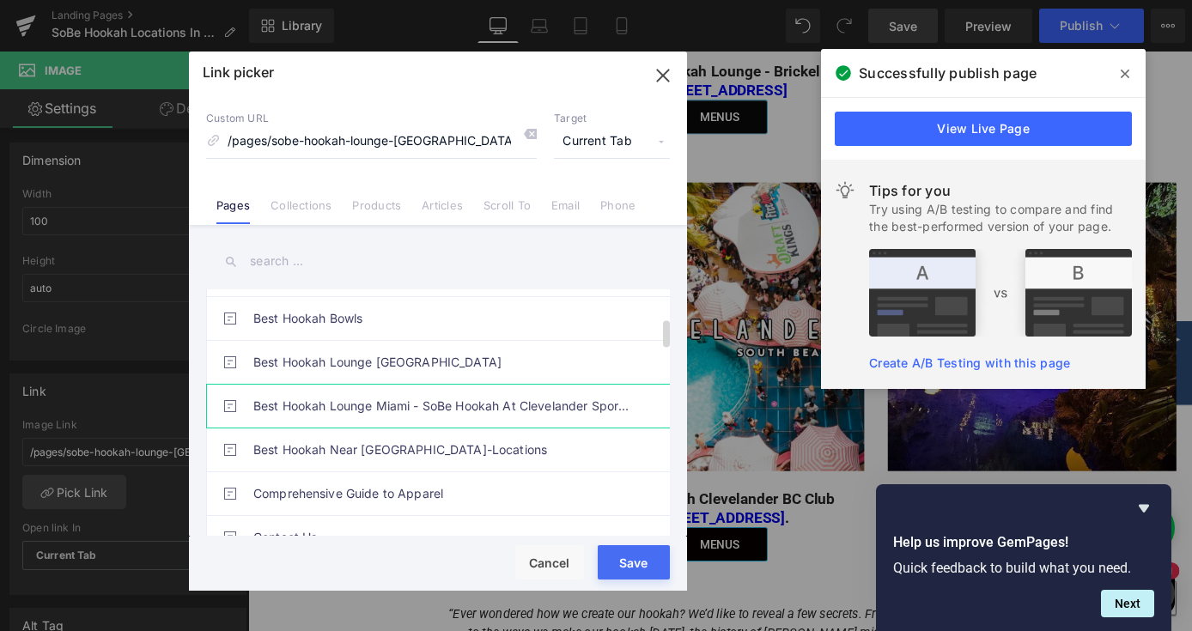
click at [399, 398] on link "Best Hookah Lounge Miami - SoBe Hookah At Clevelander Sports Bar" at bounding box center [442, 406] width 378 height 43
type input "/pages/best-hookah-lounge-miami-sobe-hookah-at-clevelander-sports-bar"
click at [607, 574] on button "Save" at bounding box center [634, 562] width 72 height 34
type input "/pages/best-hookah-lounge-miami-sobe-hookah-at-clevelander-sports-bar"
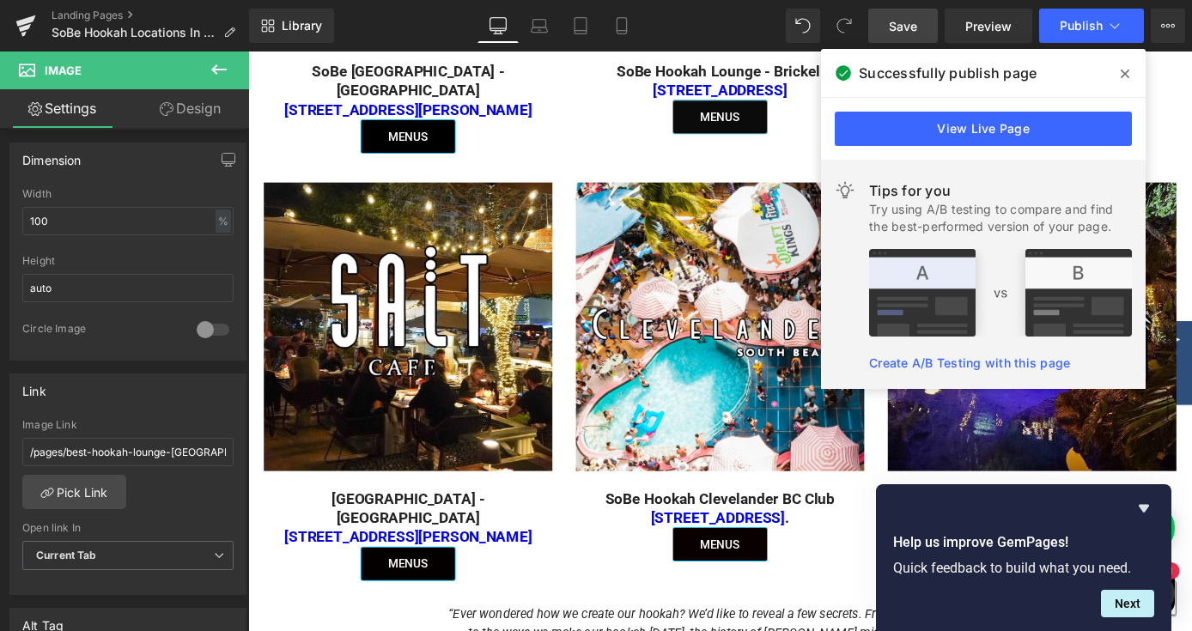
click at [1134, 74] on span at bounding box center [1124, 73] width 27 height 27
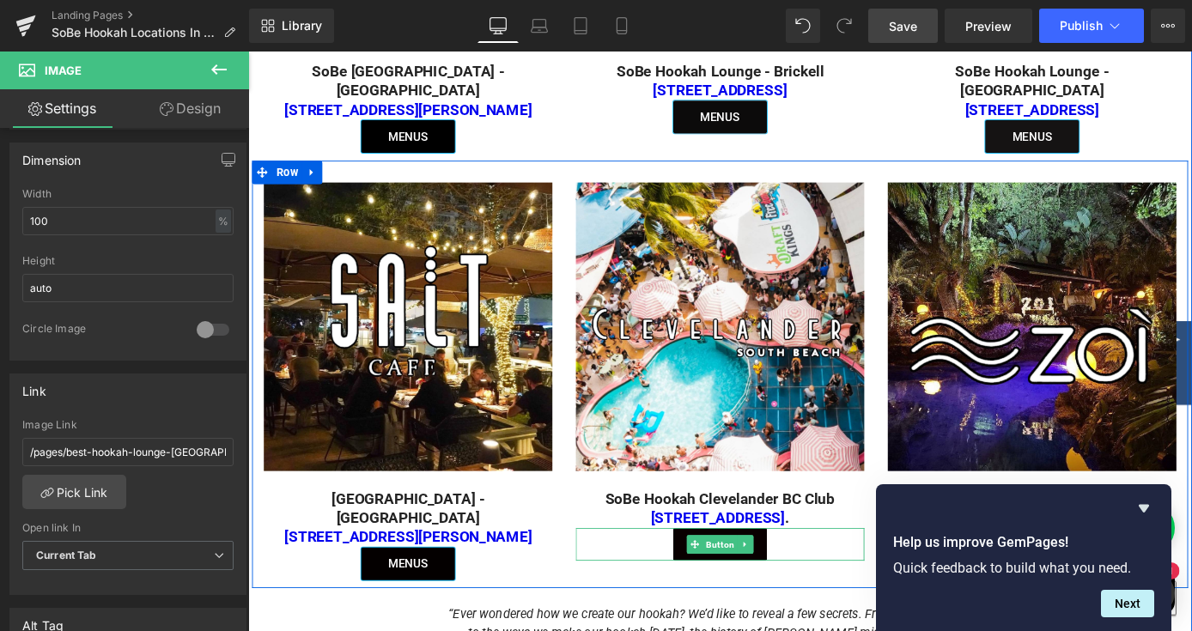
click at [780, 584] on span "Button" at bounding box center [768, 594] width 38 height 21
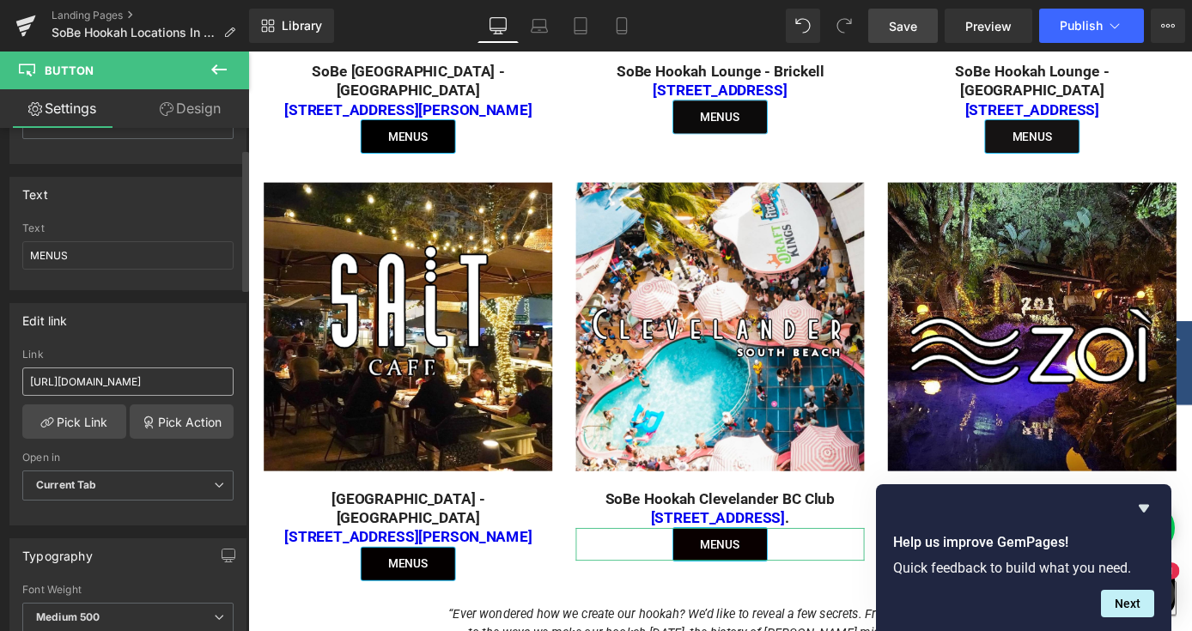
scroll to position [106, 0]
click at [89, 421] on link "Pick Link" at bounding box center [74, 418] width 104 height 34
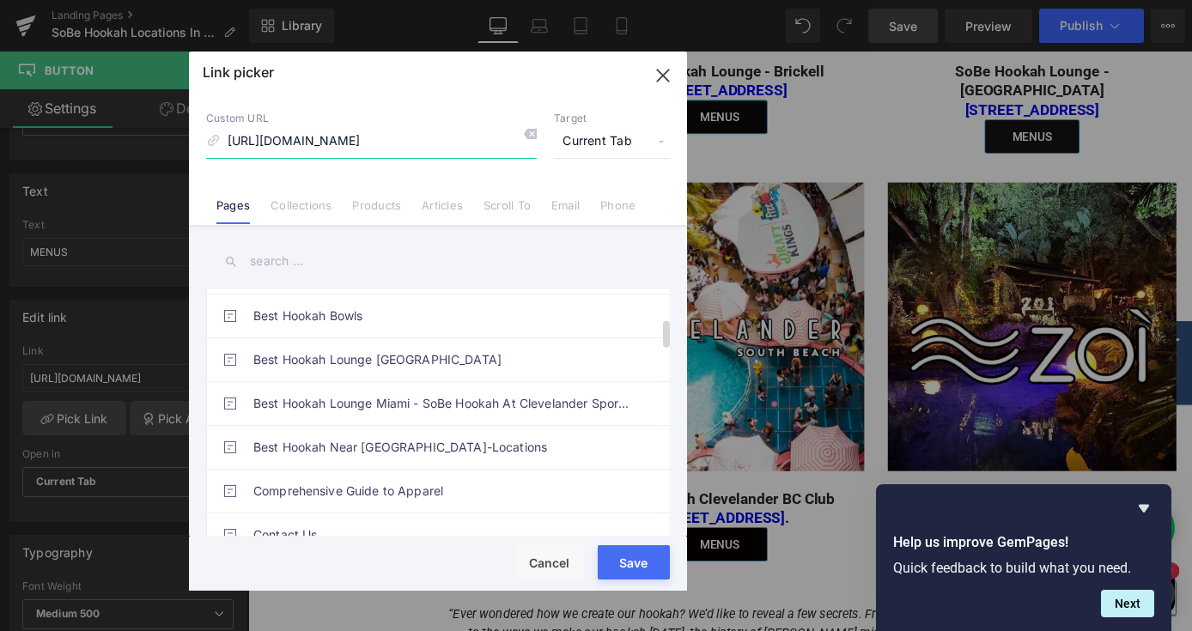
scroll to position [256, 0]
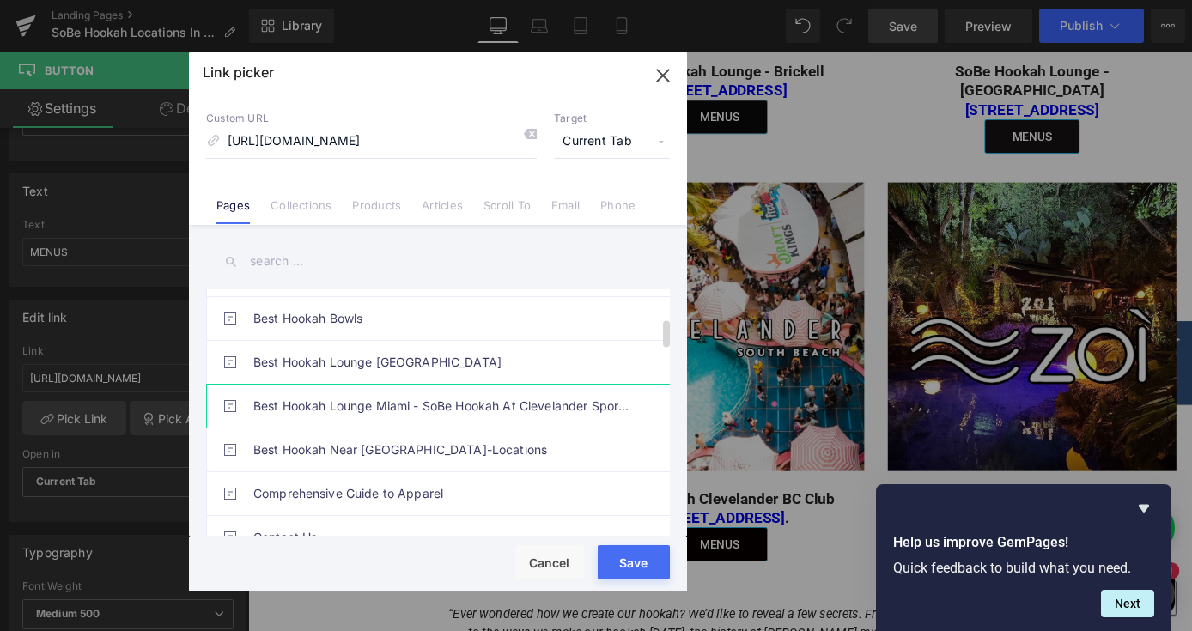
click at [397, 409] on link "Best Hookah Lounge Miami - SoBe Hookah At Clevelander Sports Bar" at bounding box center [442, 406] width 378 height 43
type input "/pages/best-hookah-lounge-miami-sobe-hookah-at-clevelander-sports-bar"
click at [605, 574] on button "Save" at bounding box center [634, 562] width 72 height 34
type input "/pages/best-hookah-lounge-miami-sobe-hookah-at-clevelander-sports-bar"
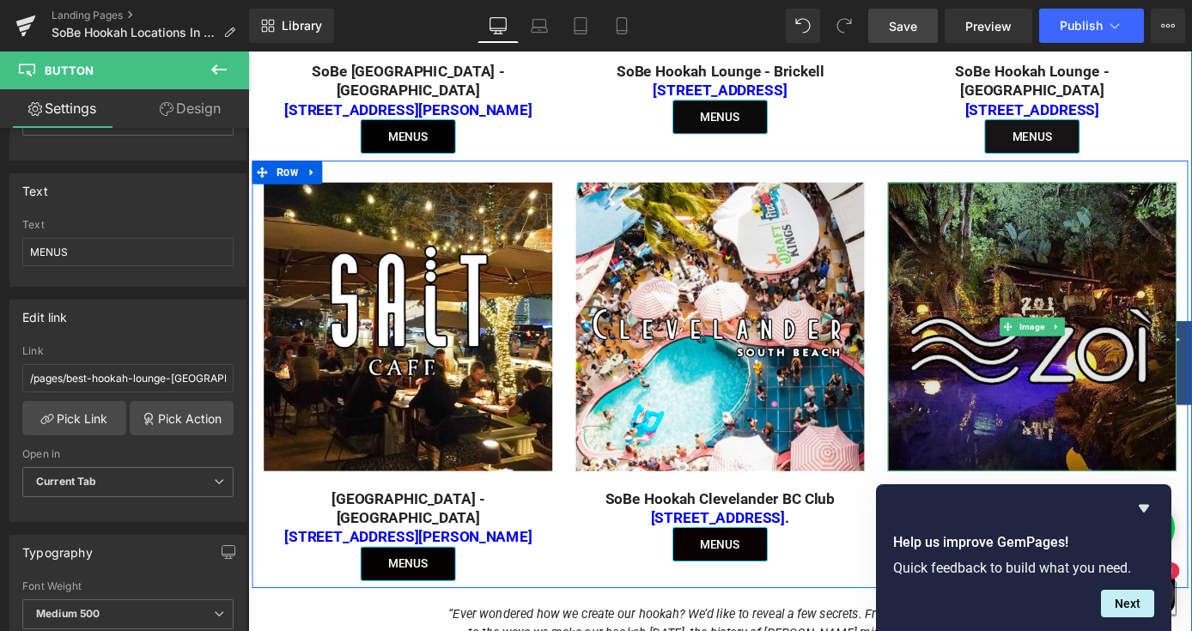
click at [1035, 375] on img at bounding box center [1111, 355] width 318 height 318
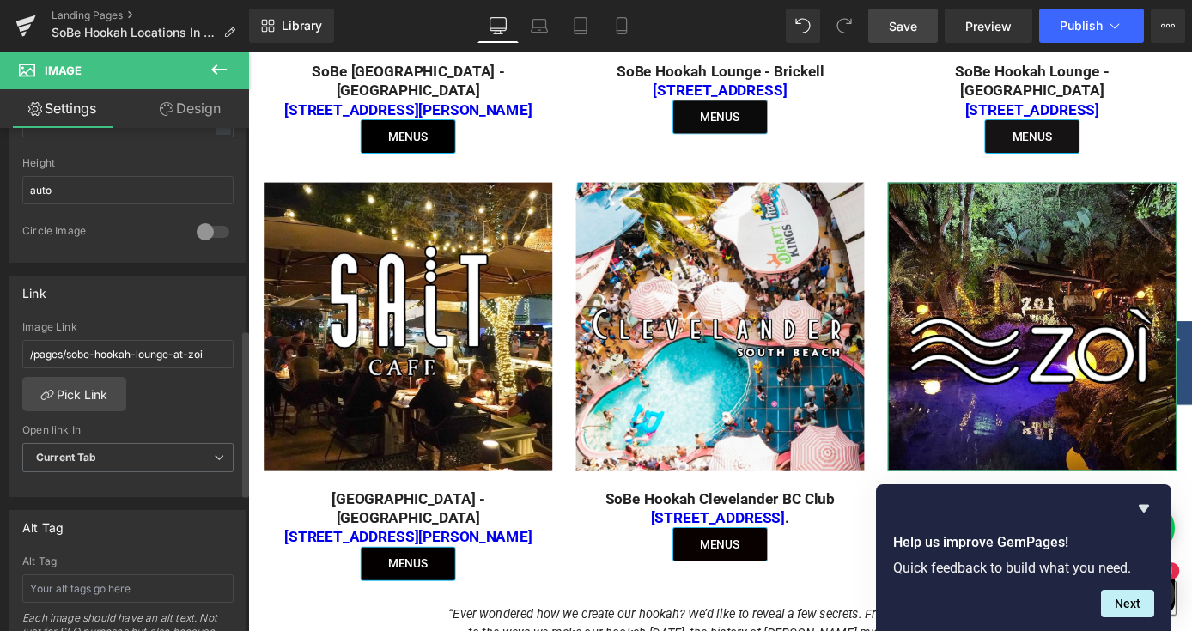
scroll to position [656, 0]
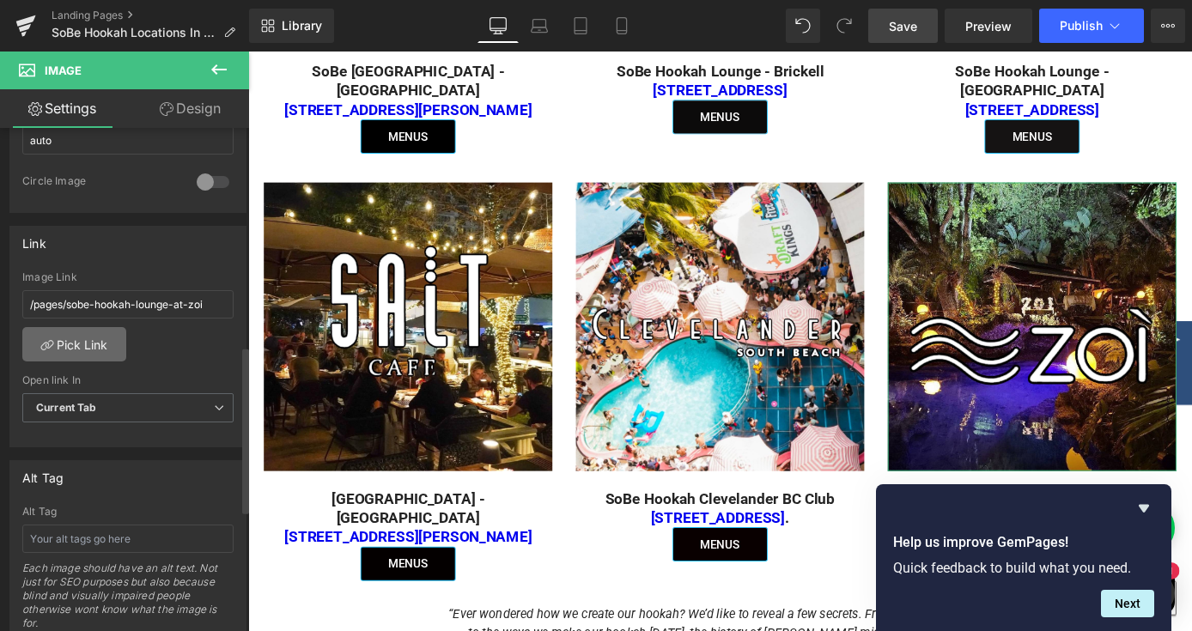
click at [95, 350] on link "Pick Link" at bounding box center [74, 344] width 104 height 34
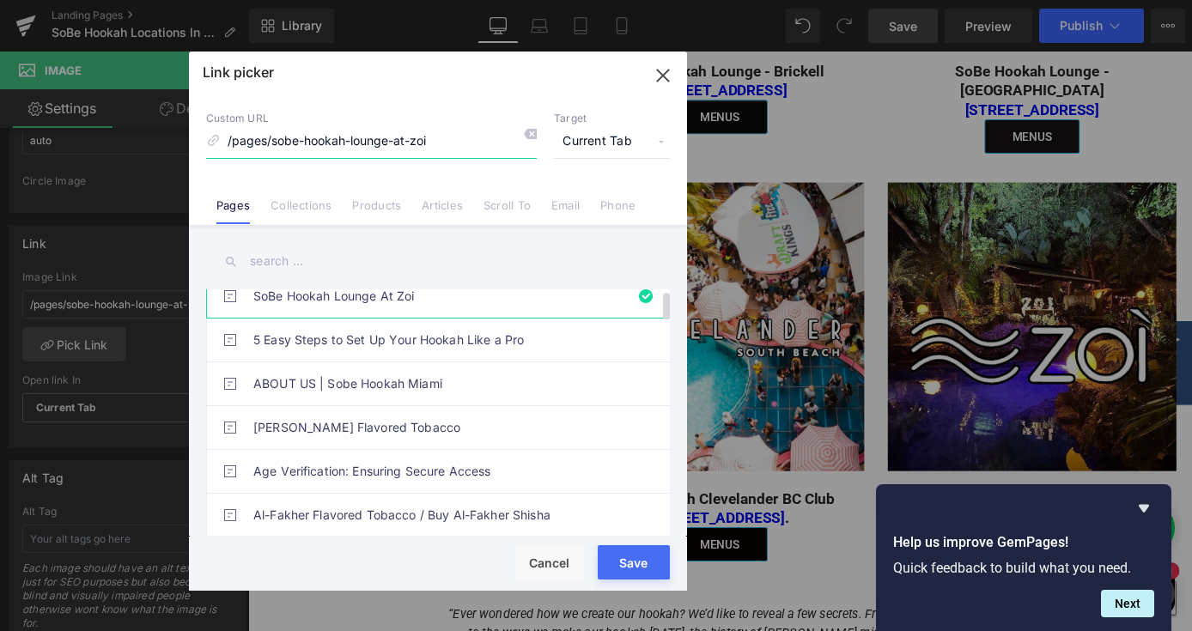
scroll to position [0, 0]
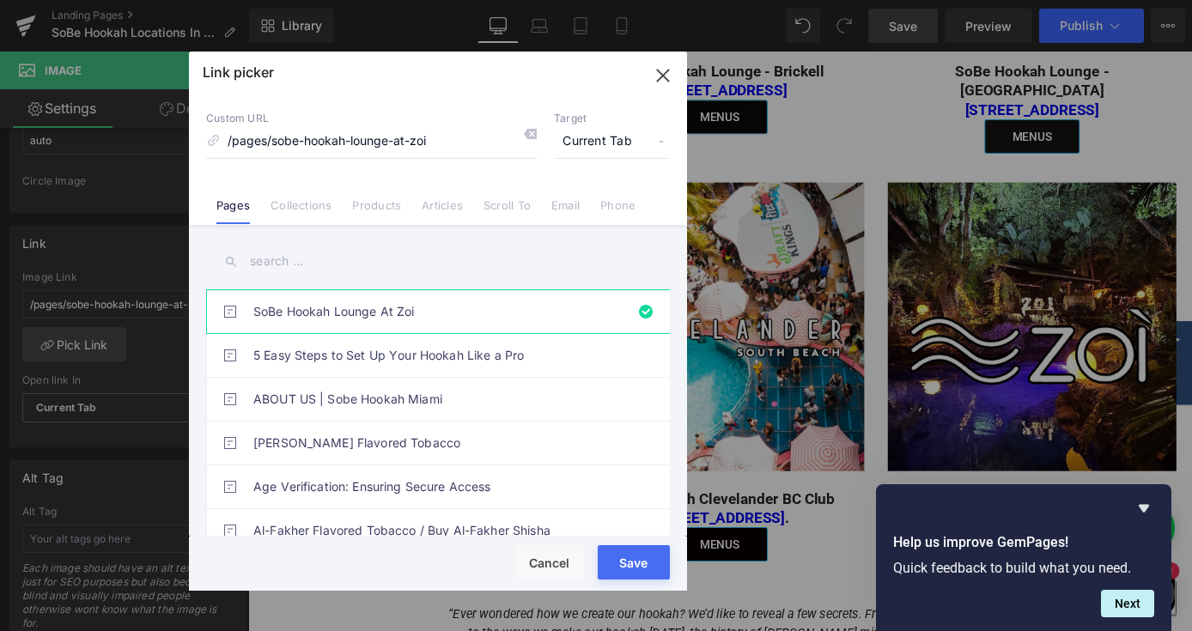
click at [628, 567] on div "Rendering Content" at bounding box center [597, 563] width 106 height 19
click at [615, 575] on button "Save" at bounding box center [634, 562] width 72 height 34
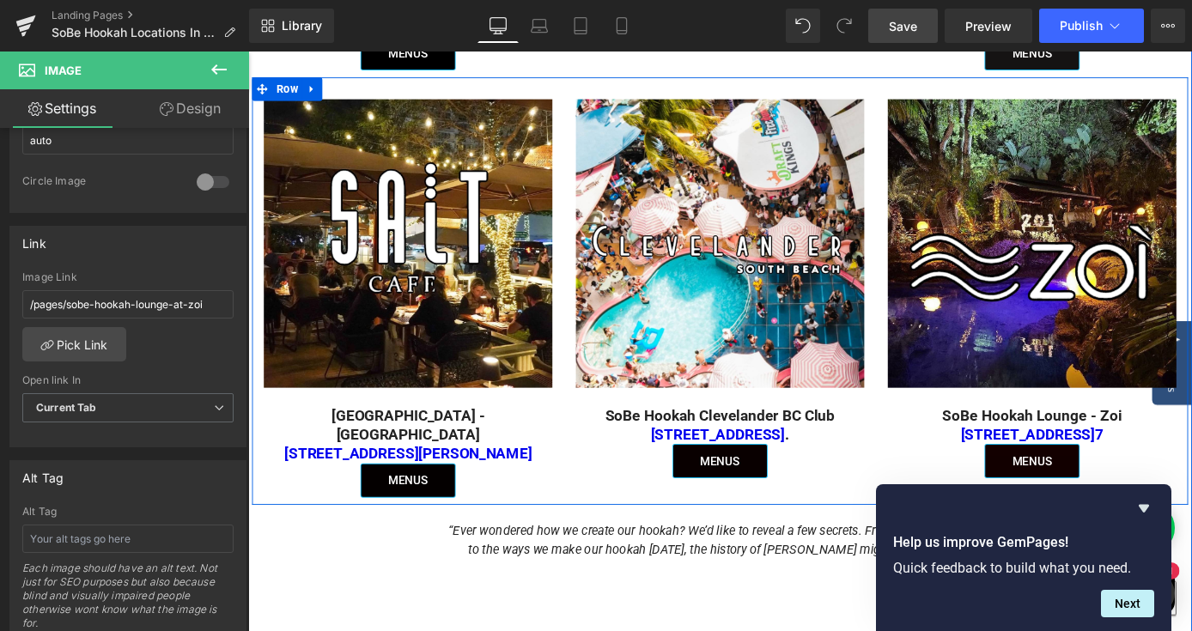
scroll to position [1689, 0]
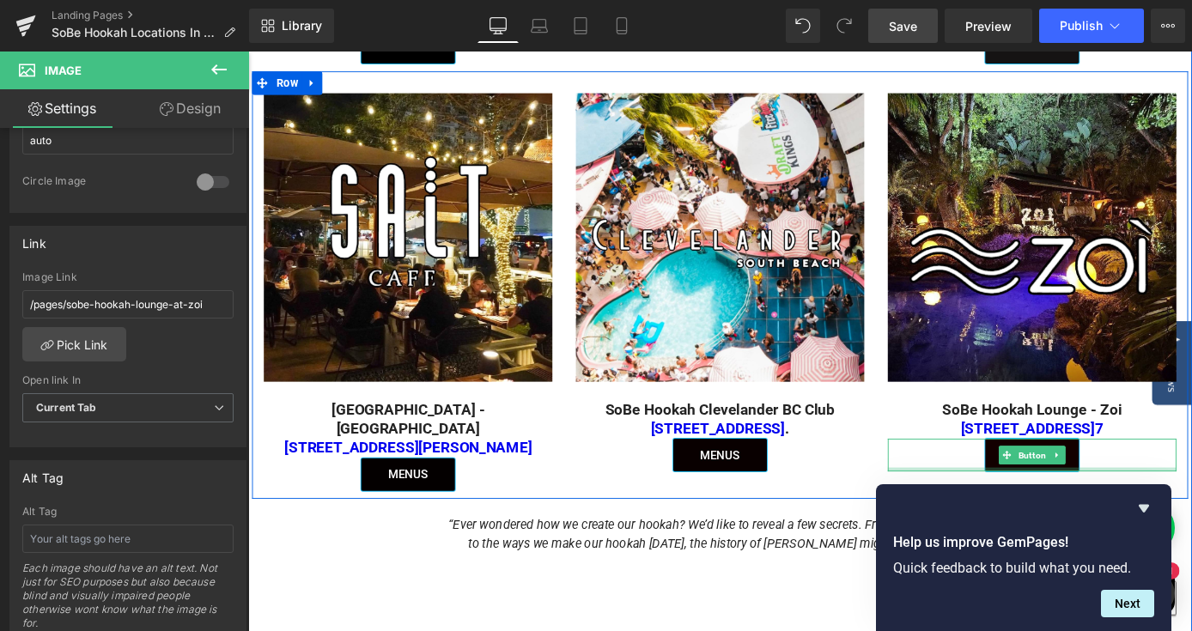
click at [1089, 510] on div at bounding box center [1111, 512] width 318 height 4
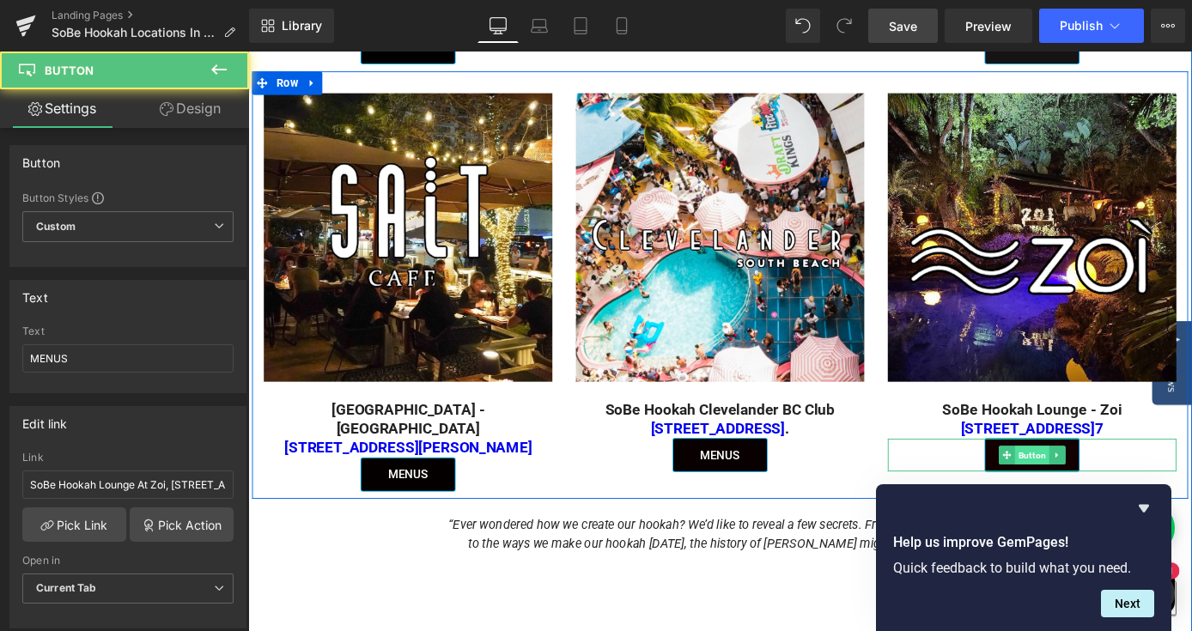
click at [1097, 486] on span "Button" at bounding box center [1111, 496] width 38 height 21
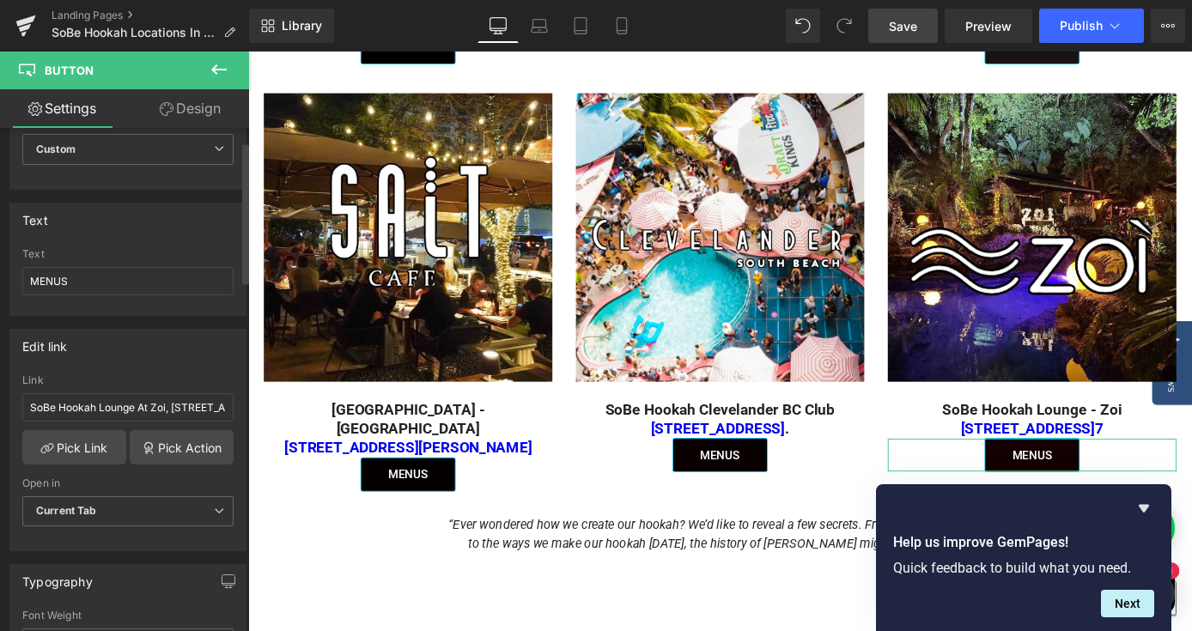
scroll to position [89, 0]
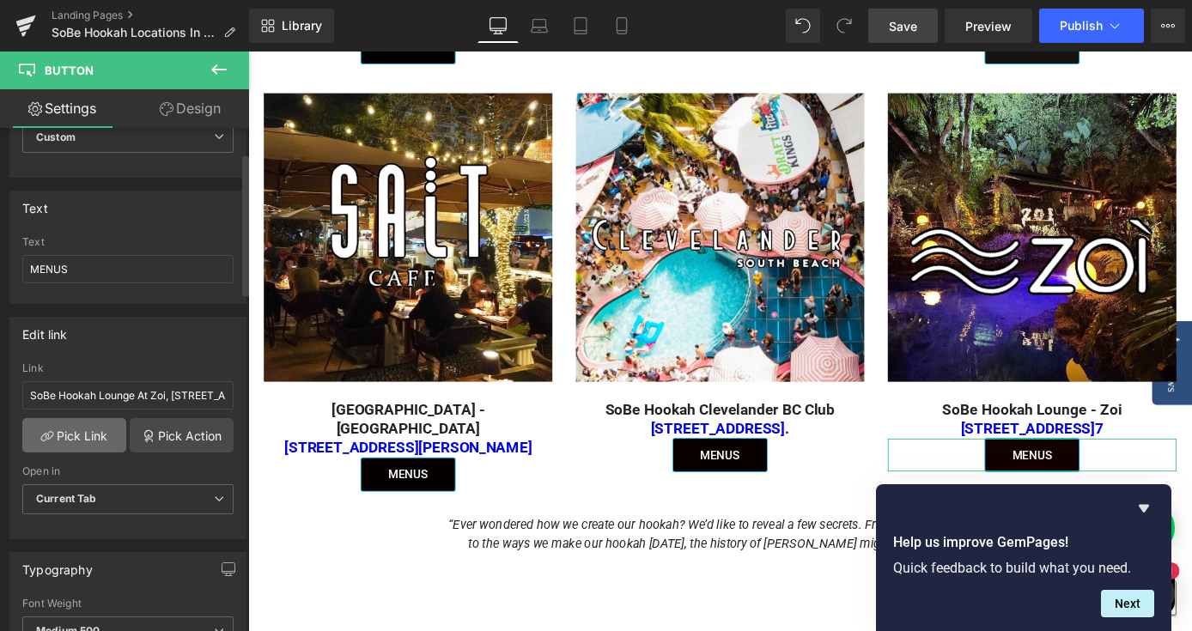
click at [96, 429] on link "Pick Link" at bounding box center [74, 435] width 104 height 34
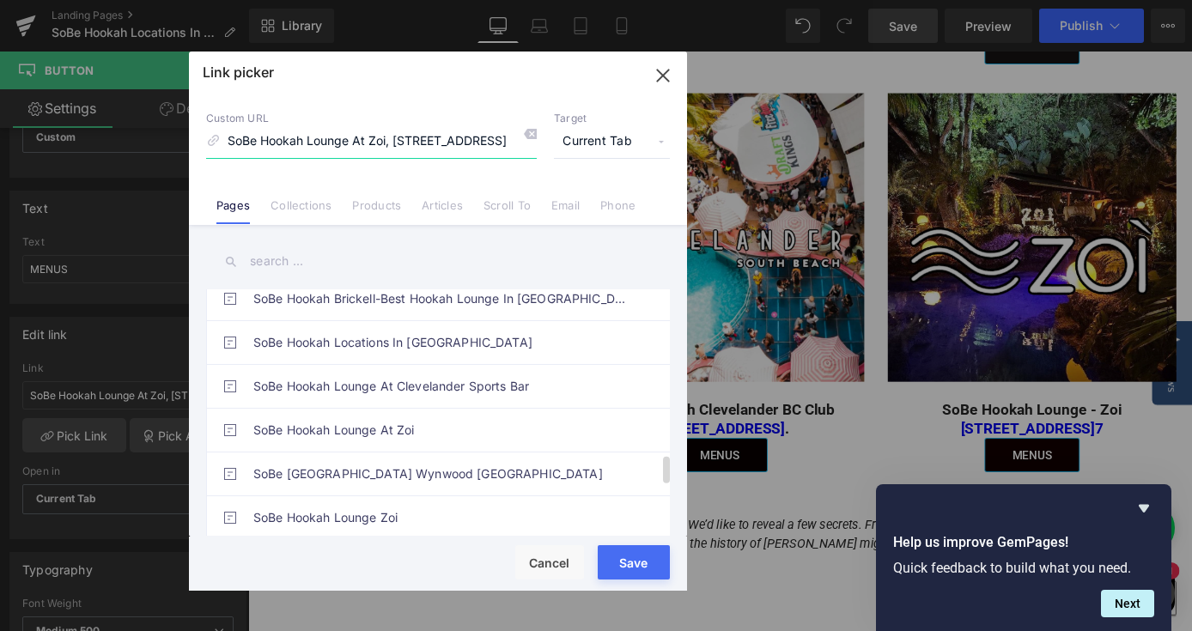
scroll to position [1499, 0]
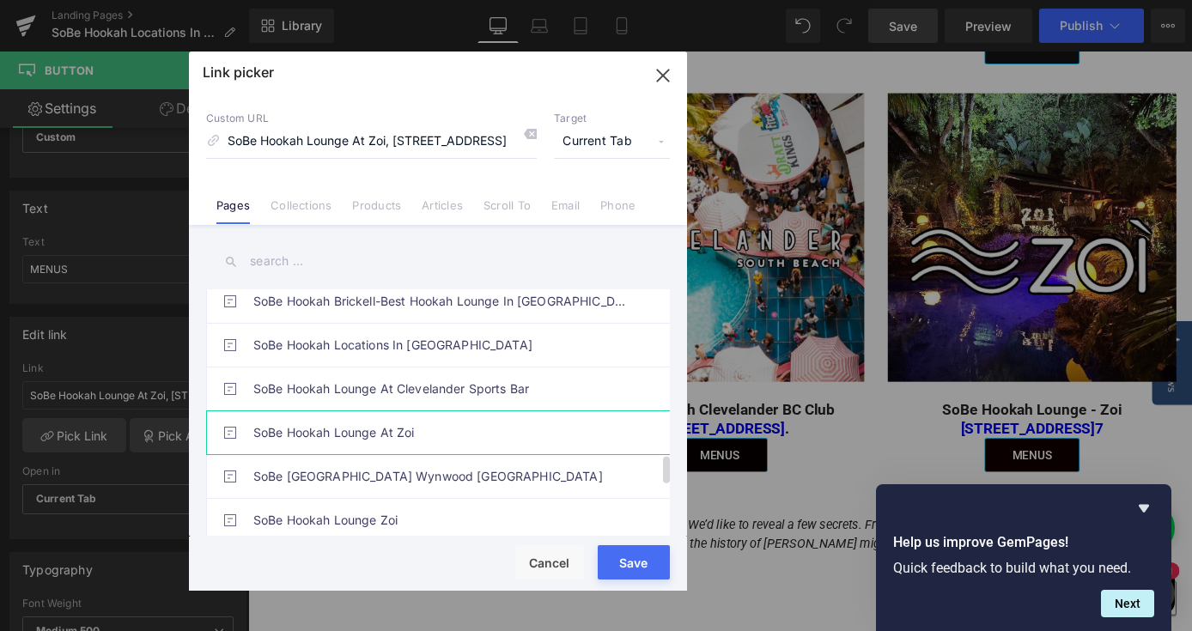
click at [359, 429] on link "SoBe Hookah Lounge At Zoi" at bounding box center [442, 432] width 378 height 43
type input "/pages/sobe-hookah-lounge-at-zoi"
click at [614, 575] on button "Save" at bounding box center [634, 562] width 72 height 34
type input "/pages/sobe-hookah-lounge-at-zoi"
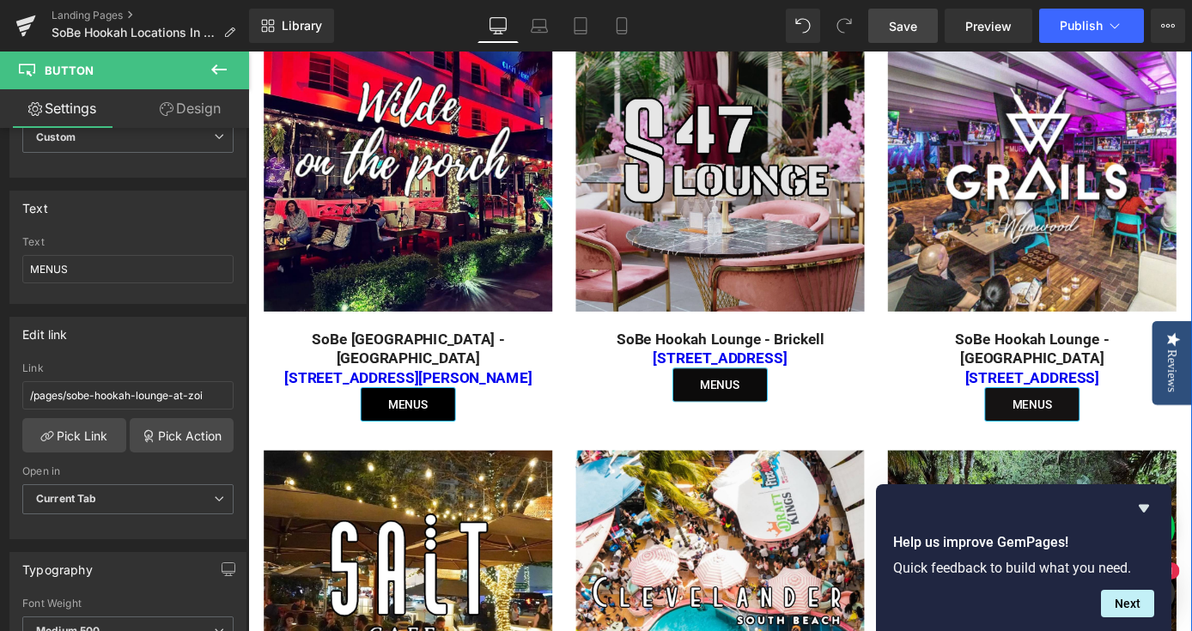
scroll to position [1232, 0]
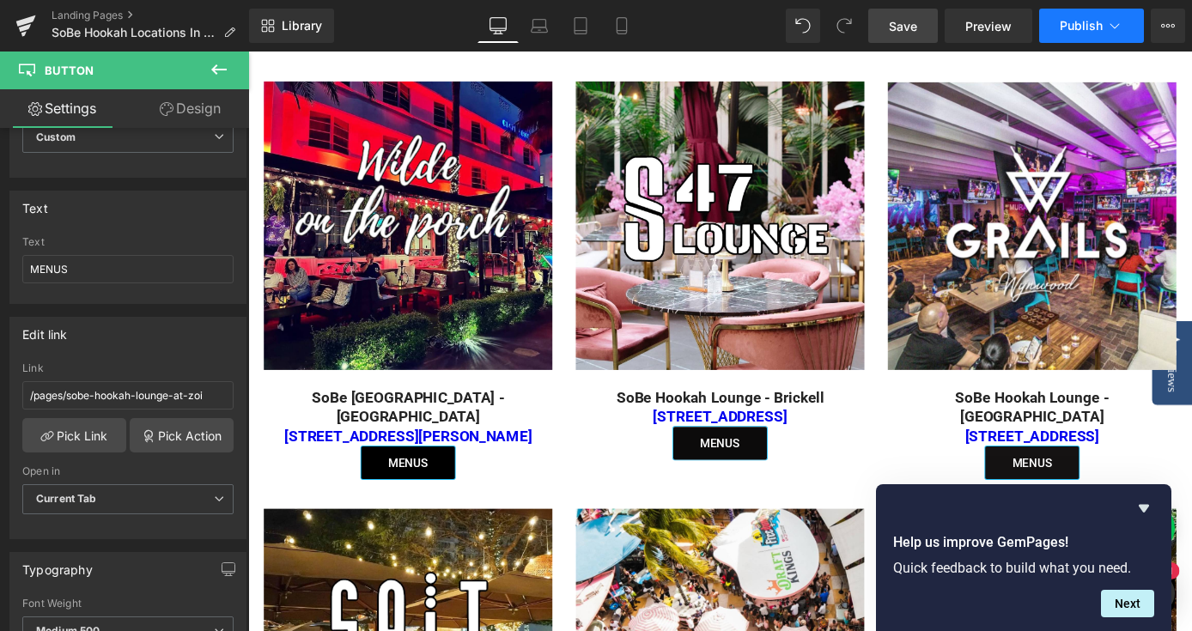
click at [1072, 33] on span "Publish" at bounding box center [1081, 26] width 43 height 14
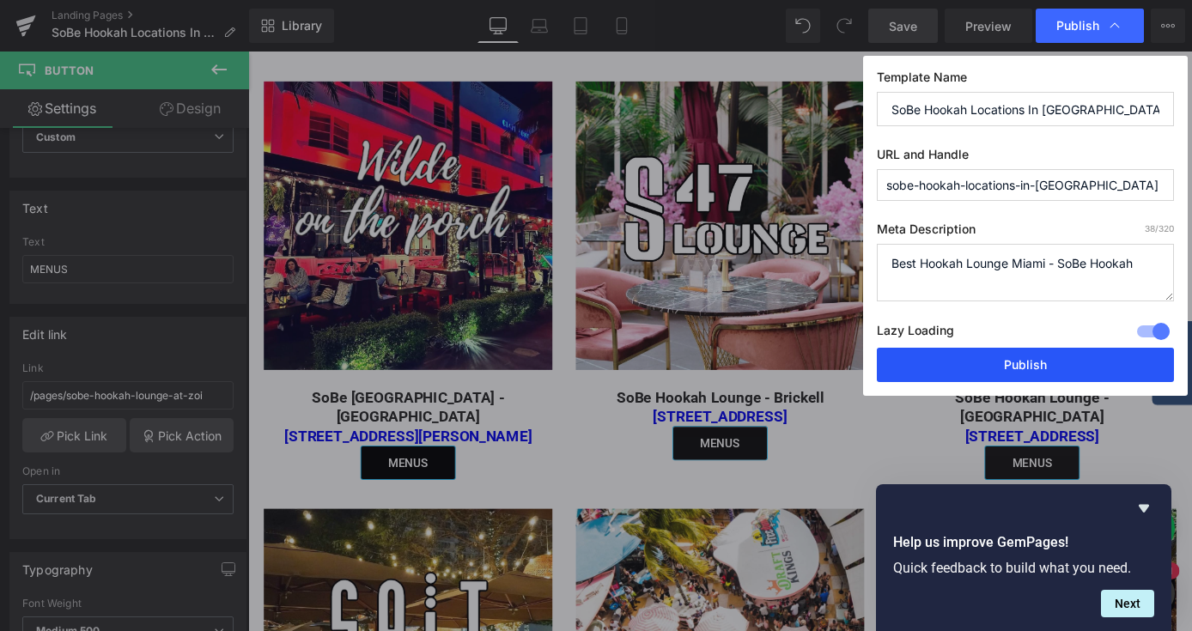
click at [957, 356] on button "Publish" at bounding box center [1025, 365] width 297 height 34
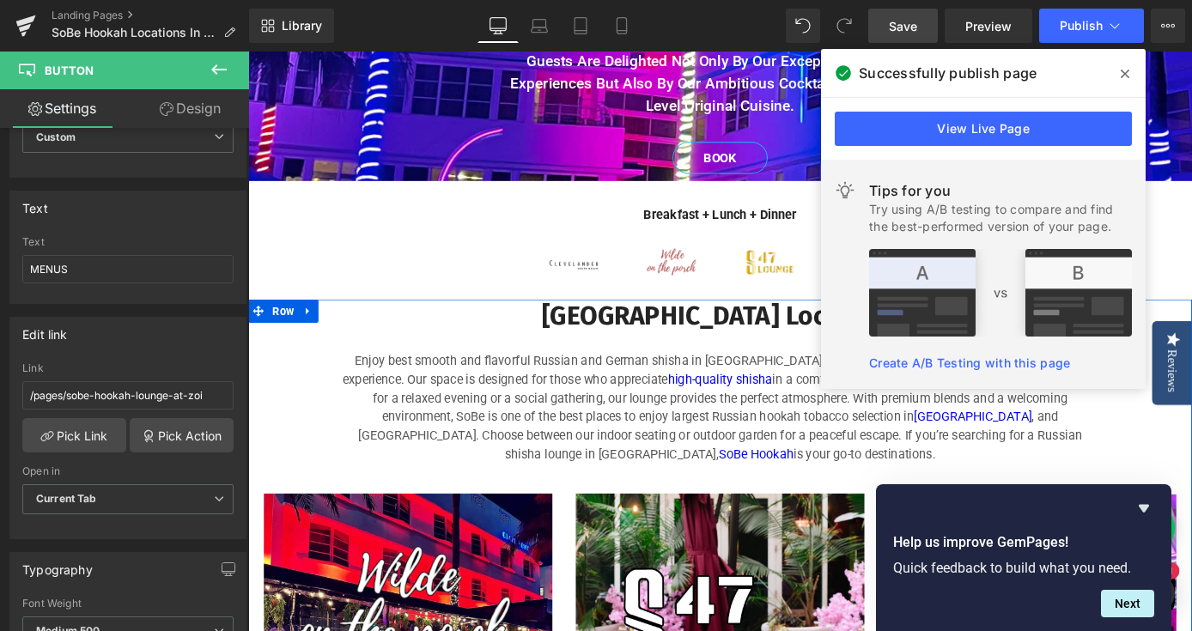
scroll to position [774, 0]
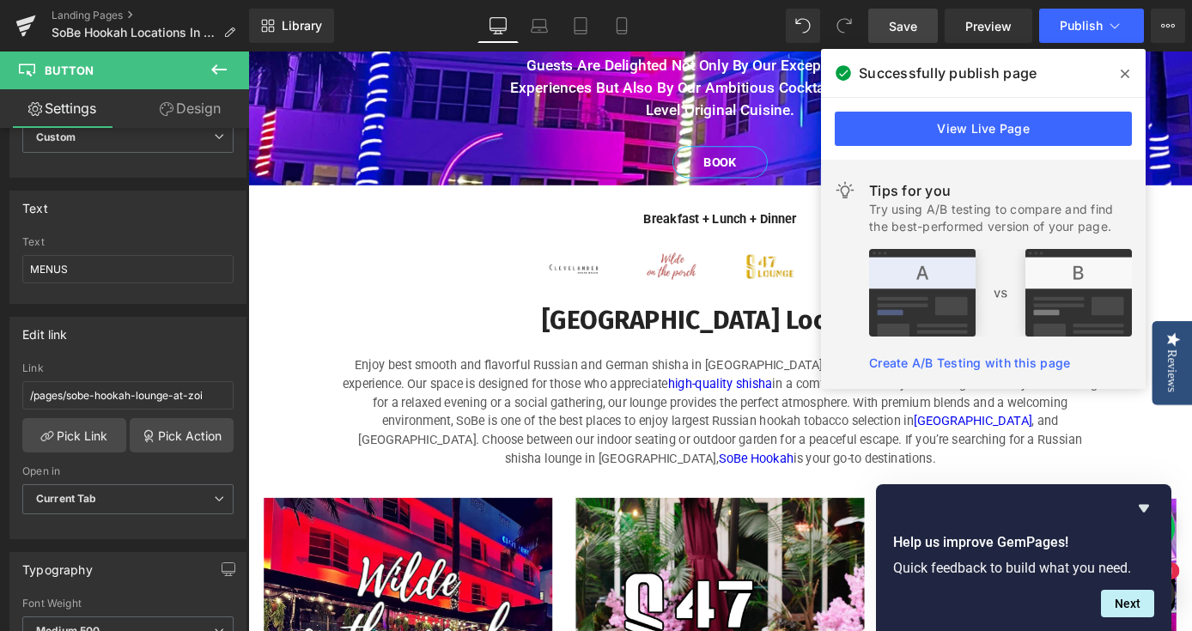
click at [1120, 66] on span at bounding box center [1124, 73] width 27 height 27
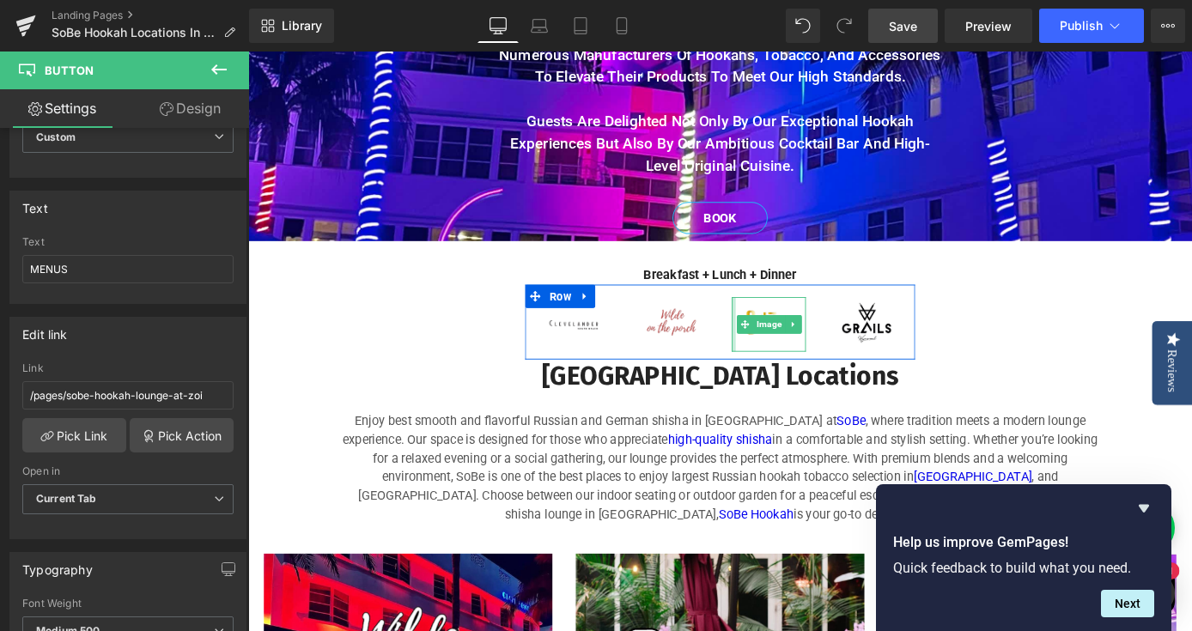
scroll to position [690, 0]
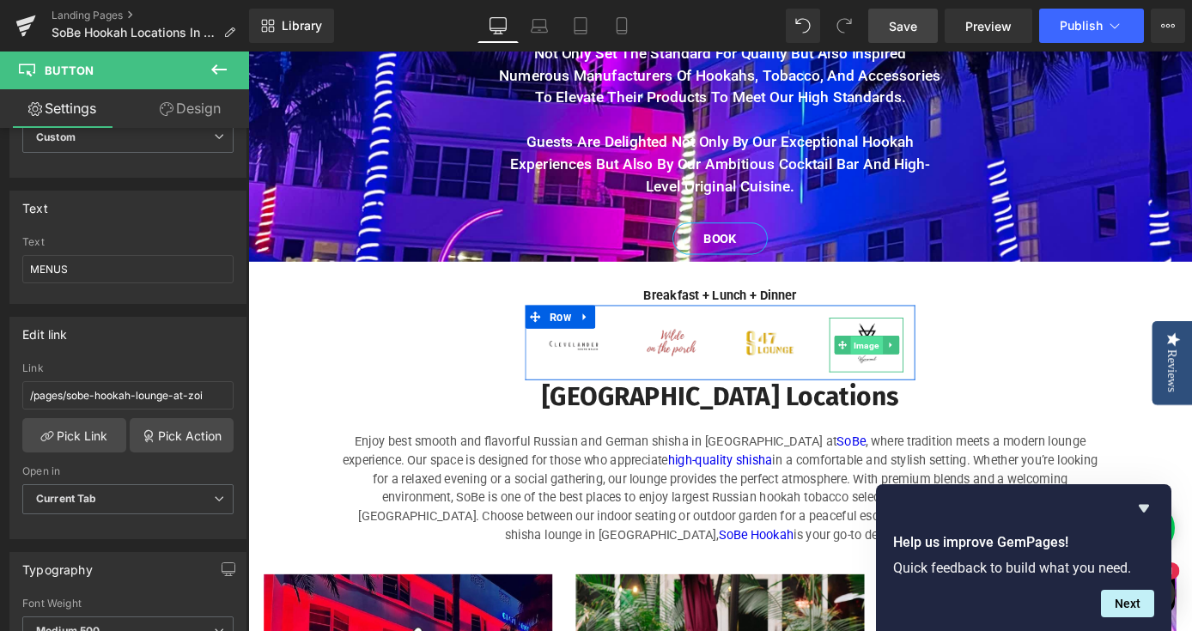
click at [922, 371] on span "Image" at bounding box center [928, 374] width 35 height 21
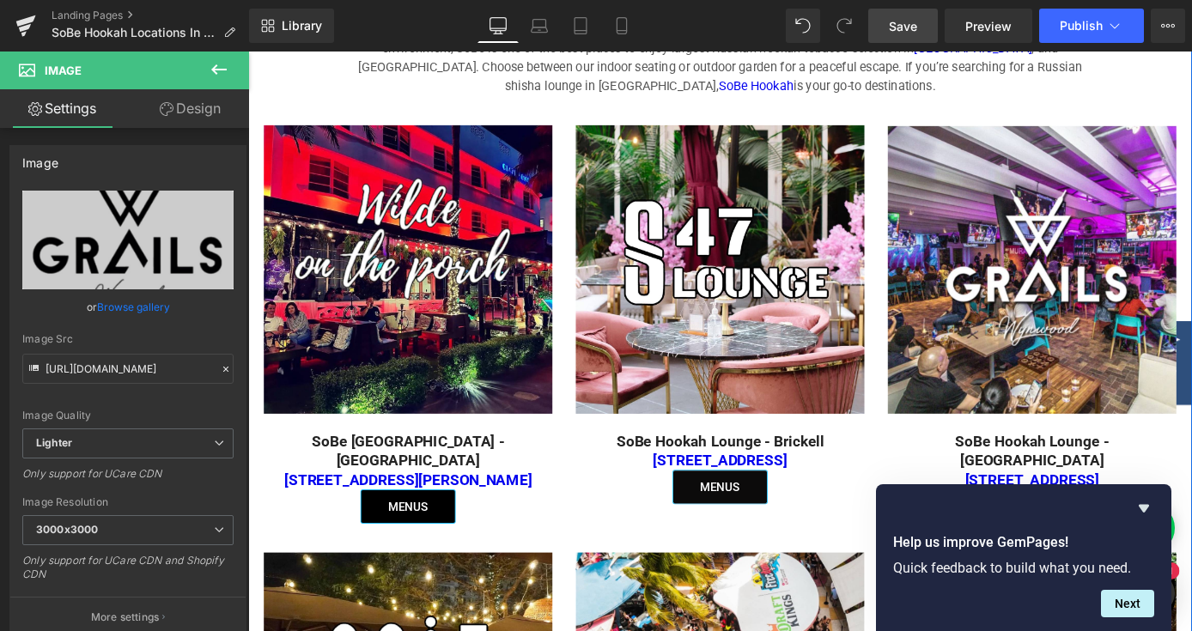
scroll to position [1231, 0]
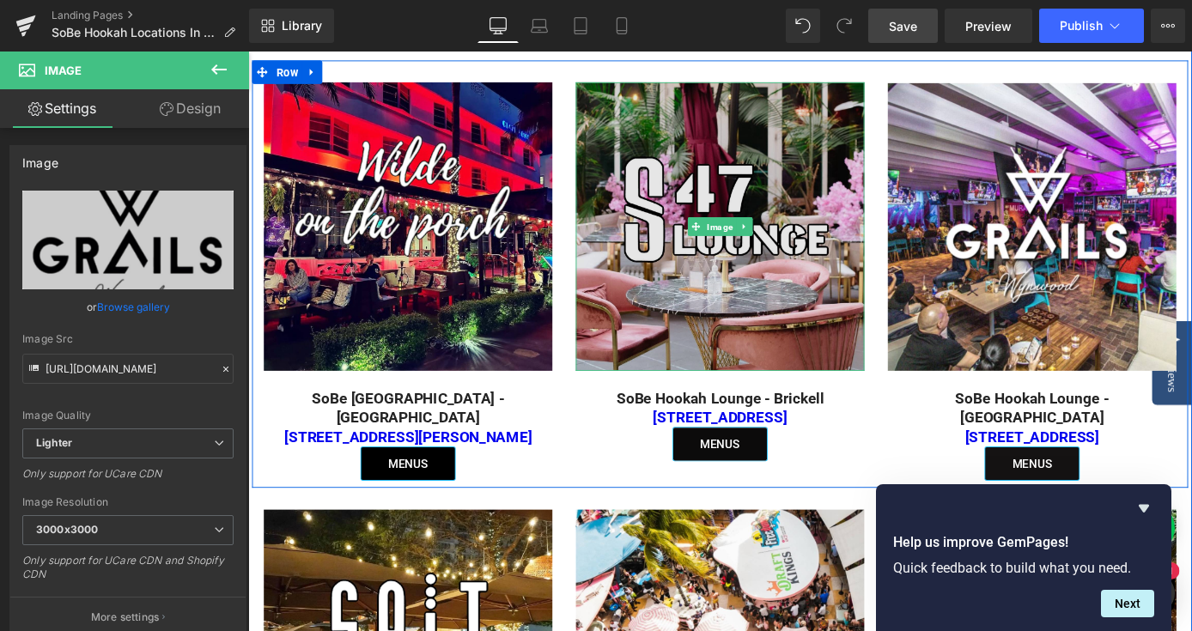
click at [765, 254] on img at bounding box center [768, 244] width 318 height 318
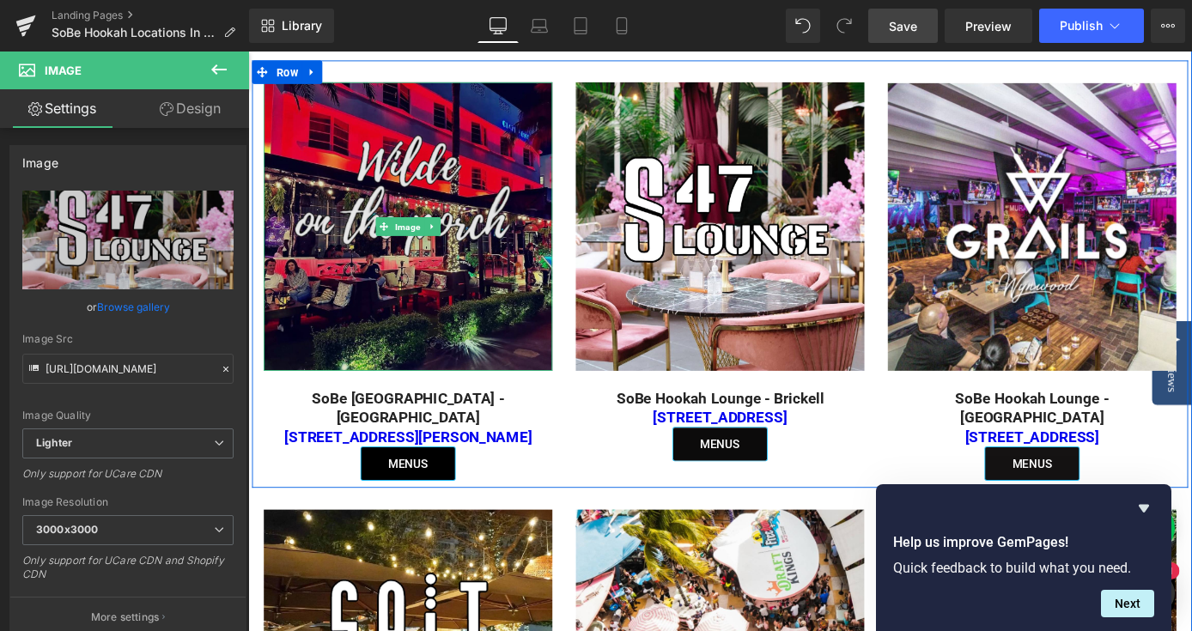
click at [490, 252] on img at bounding box center [424, 244] width 318 height 318
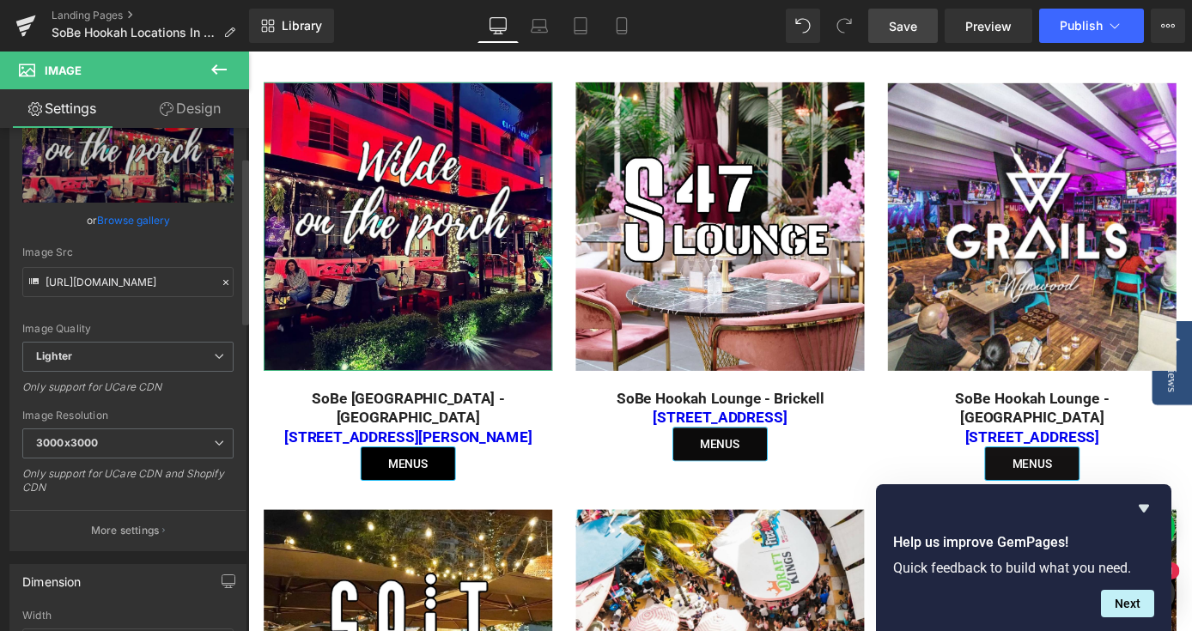
scroll to position [95, 0]
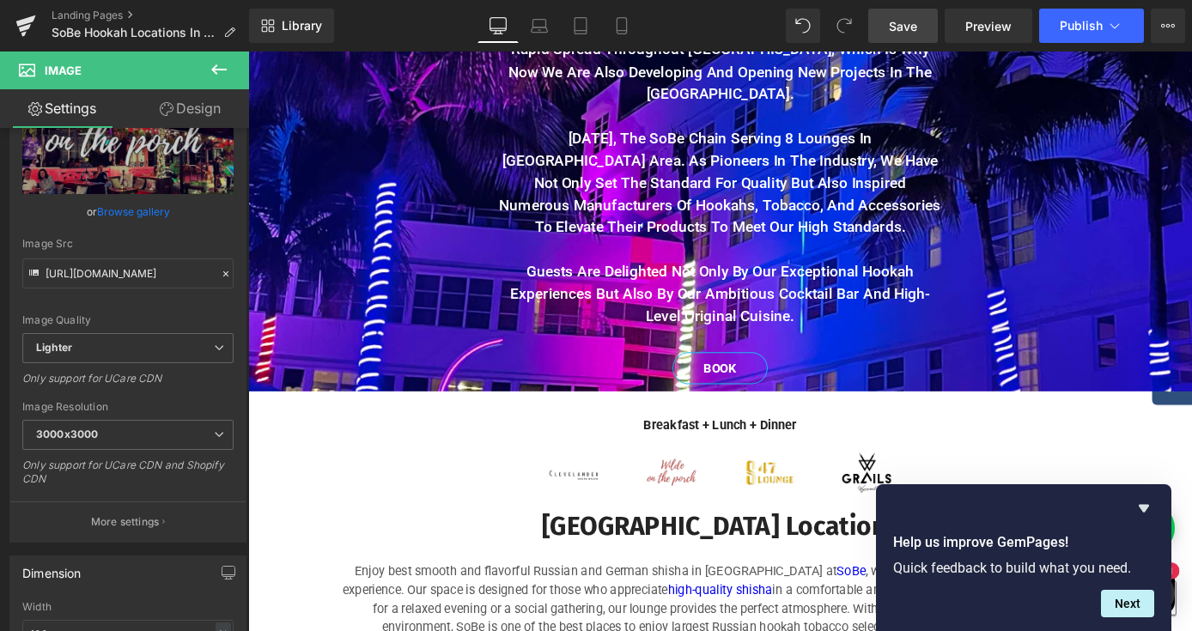
scroll to position [380, 0]
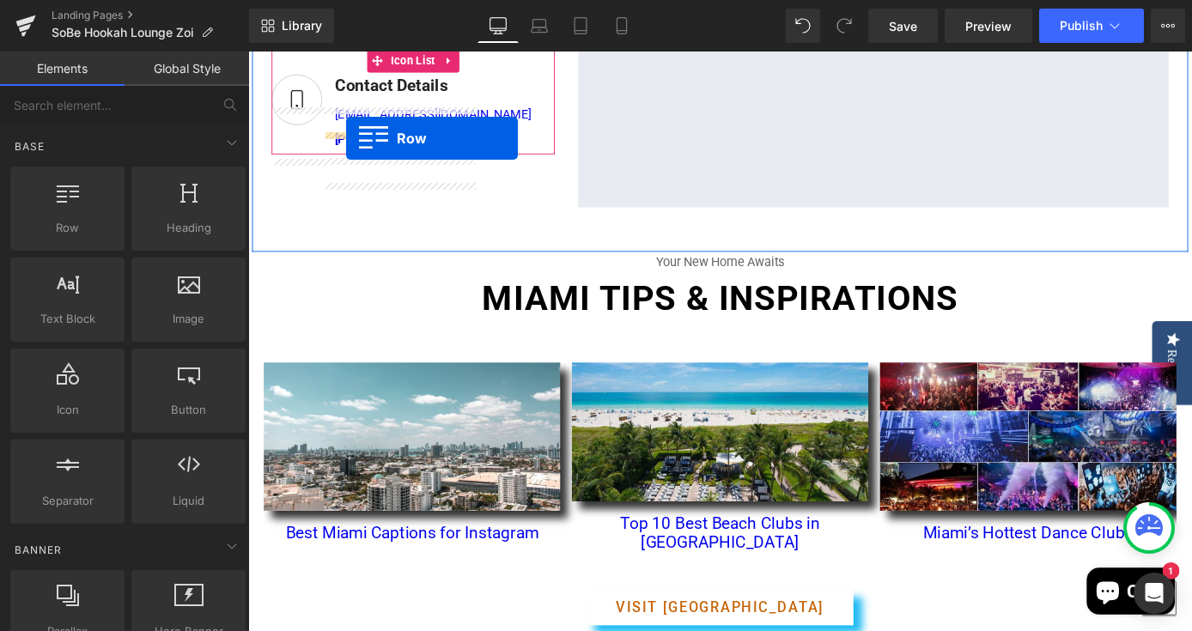
scroll to position [742, 0]
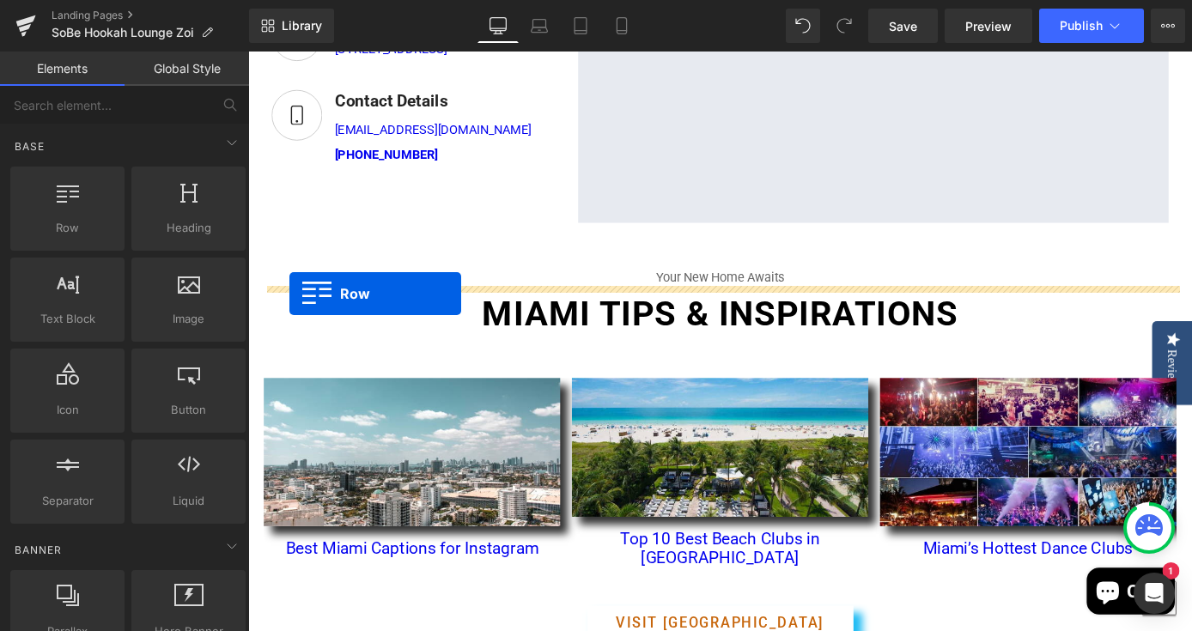
drag, startPoint x: 292, startPoint y: 201, endPoint x: 294, endPoint y: 318, distance: 116.8
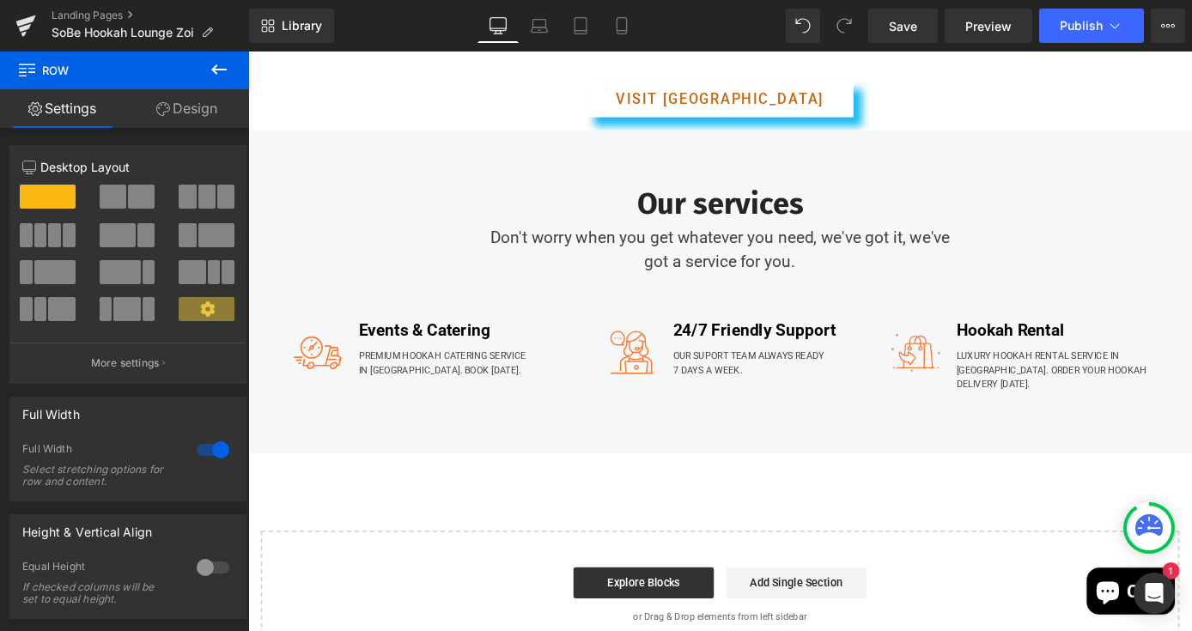
scroll to position [1867, 0]
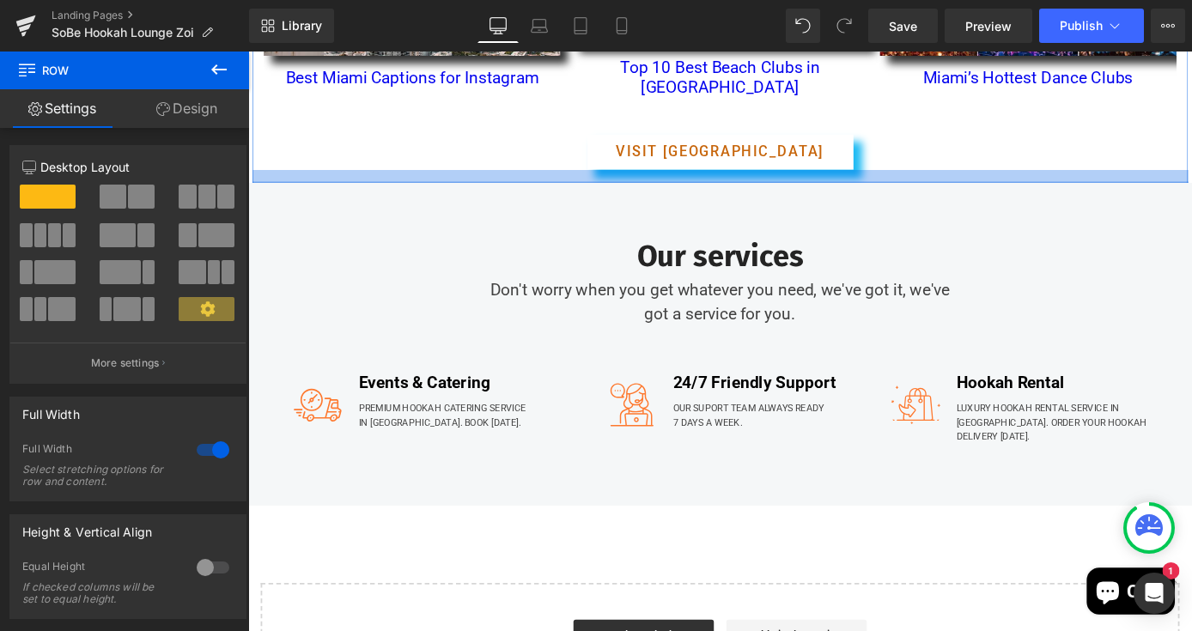
click at [425, 181] on div "VISIT [GEOGRAPHIC_DATA]" at bounding box center [767, 162] width 1005 height 39
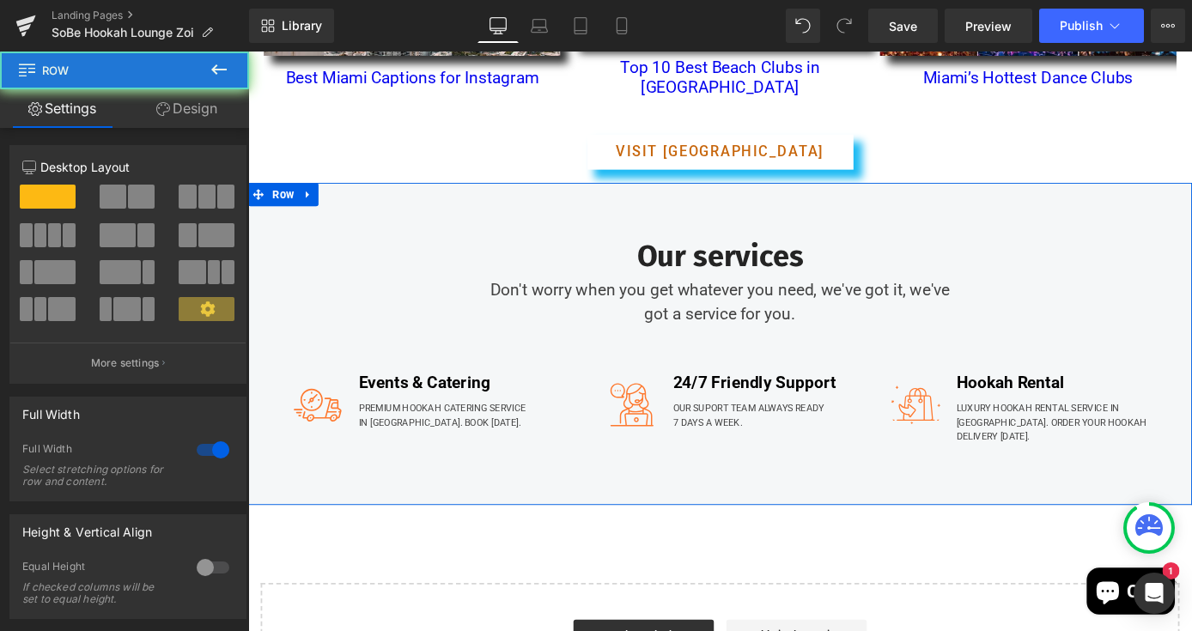
click at [331, 229] on div "Our services Heading Don't worry when you get whatever you need, we've got it, …" at bounding box center [767, 374] width 1039 height 355
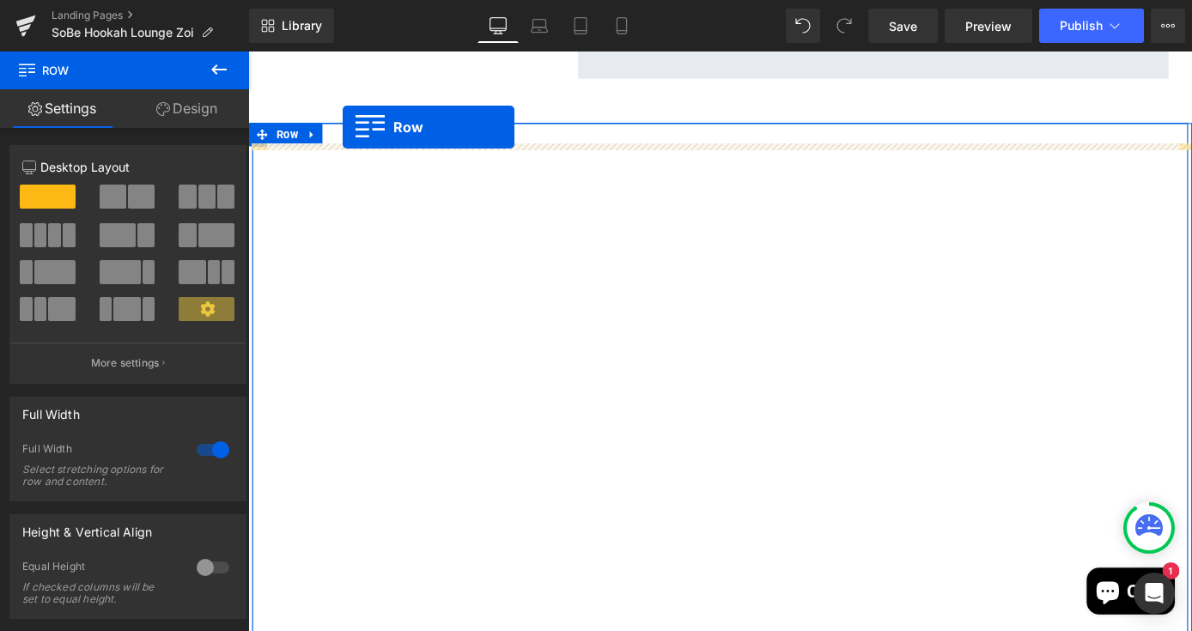
scroll to position [899, 0]
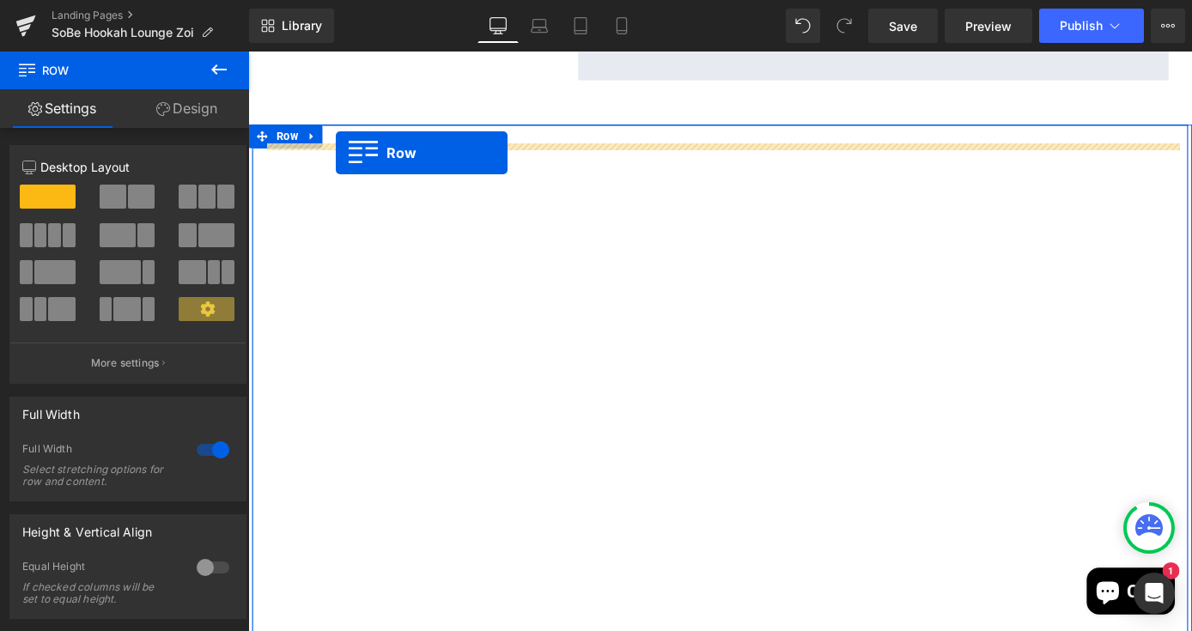
drag, startPoint x: 291, startPoint y: 226, endPoint x: 344, endPoint y: 163, distance: 82.2
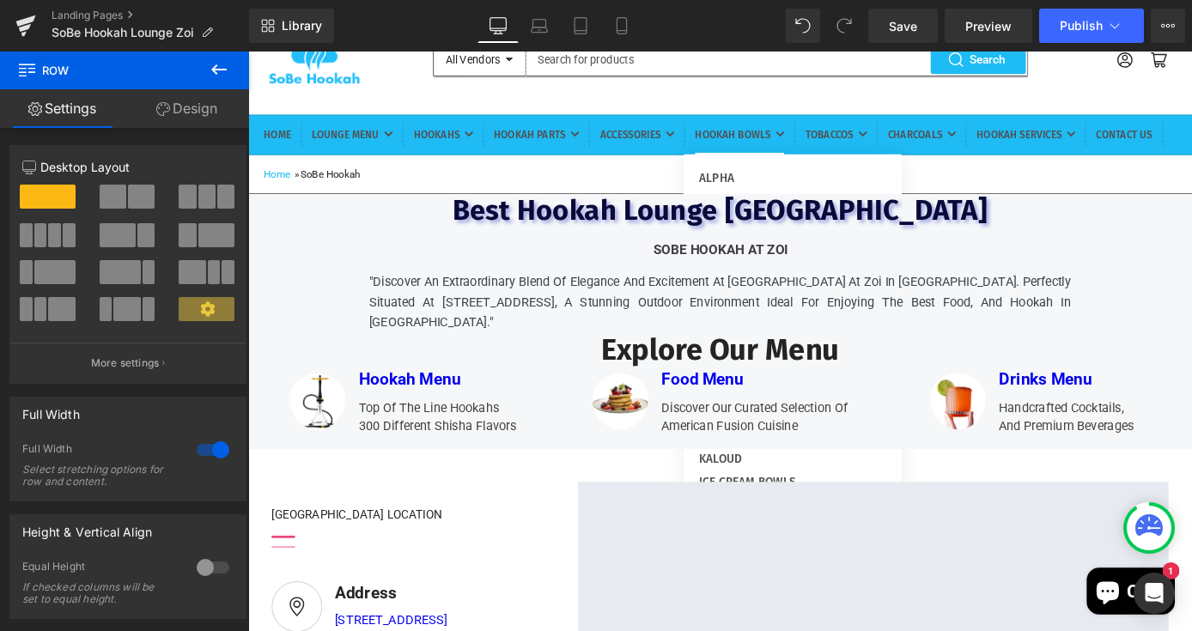
scroll to position [114, 0]
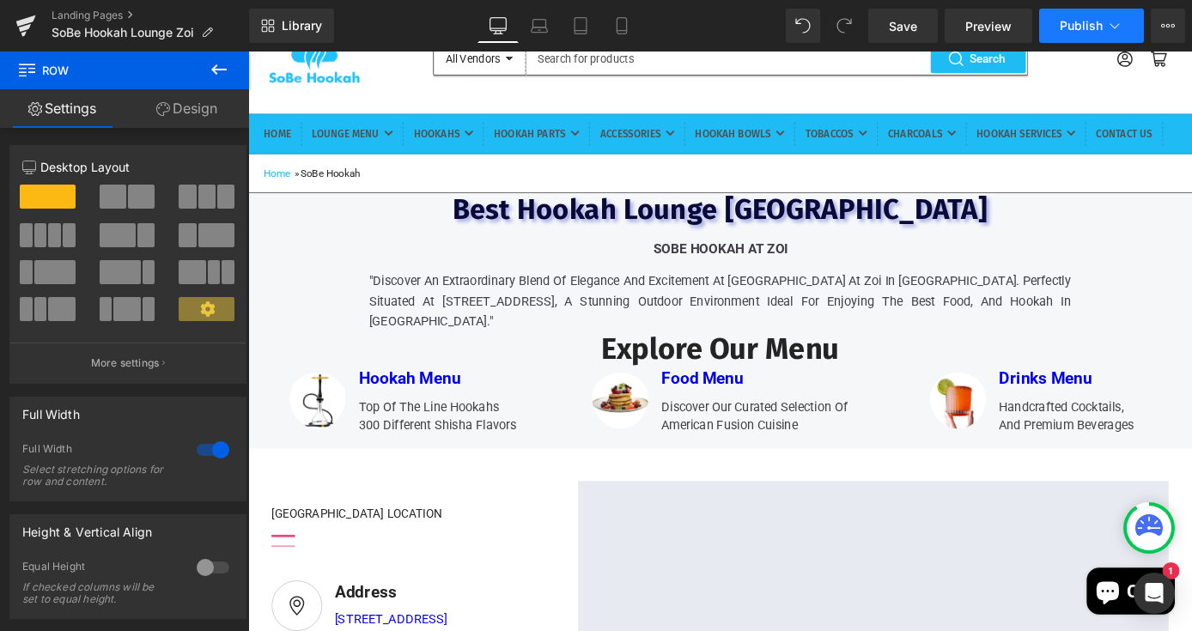
click at [1091, 32] on span "Publish" at bounding box center [1081, 26] width 43 height 14
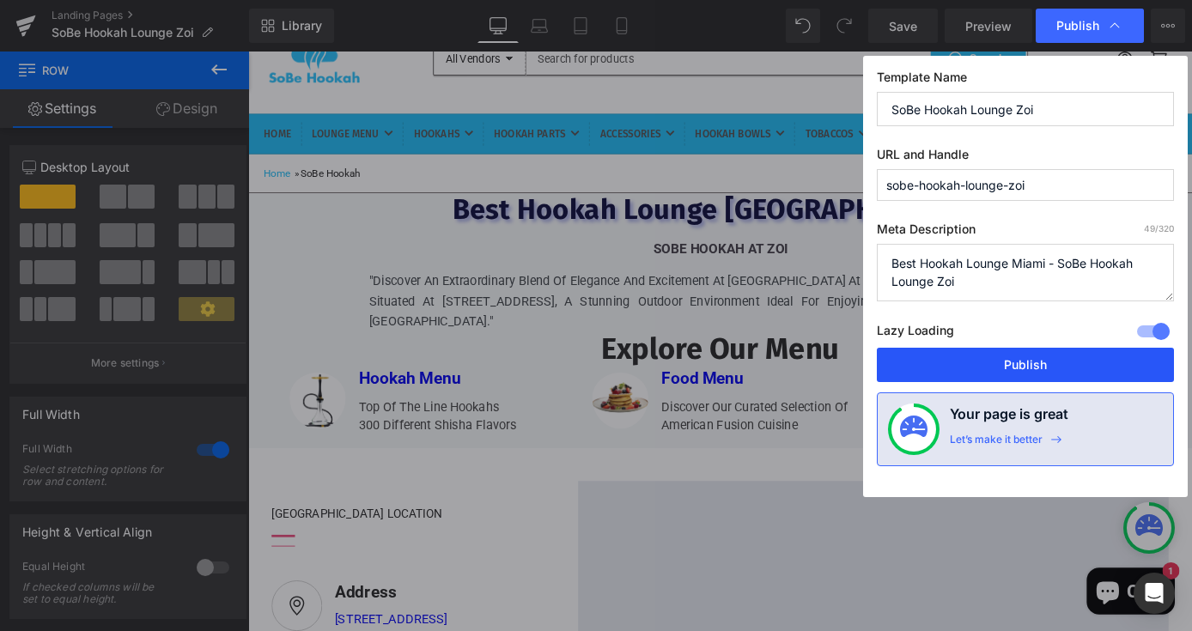
click at [946, 366] on button "Publish" at bounding box center [1025, 365] width 297 height 34
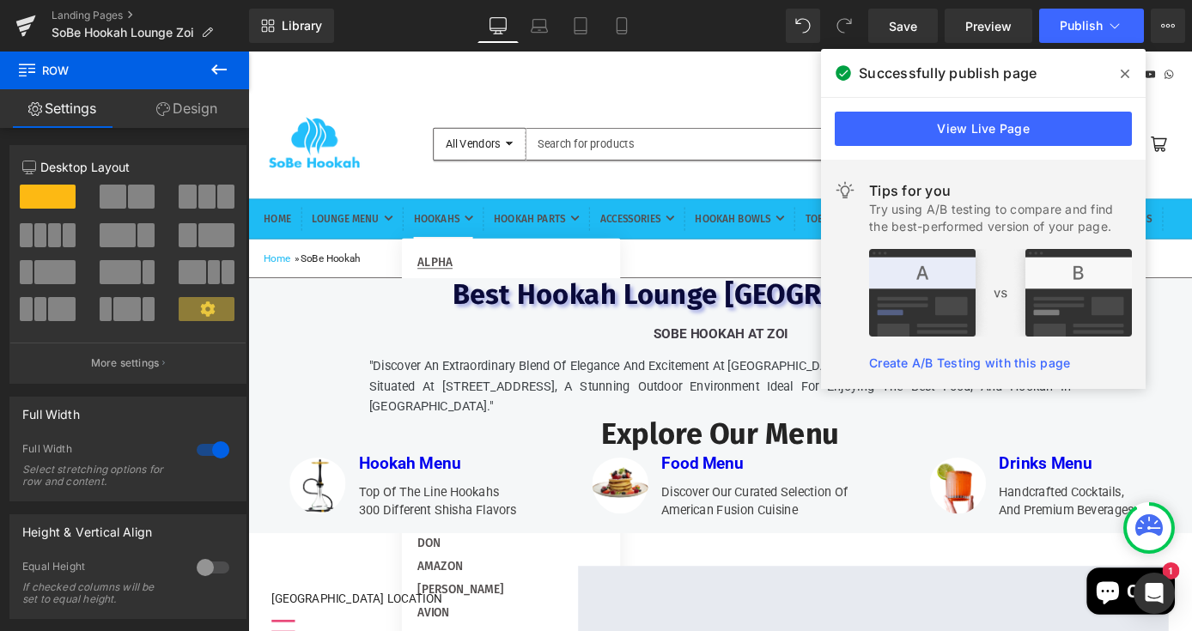
scroll to position [5, 0]
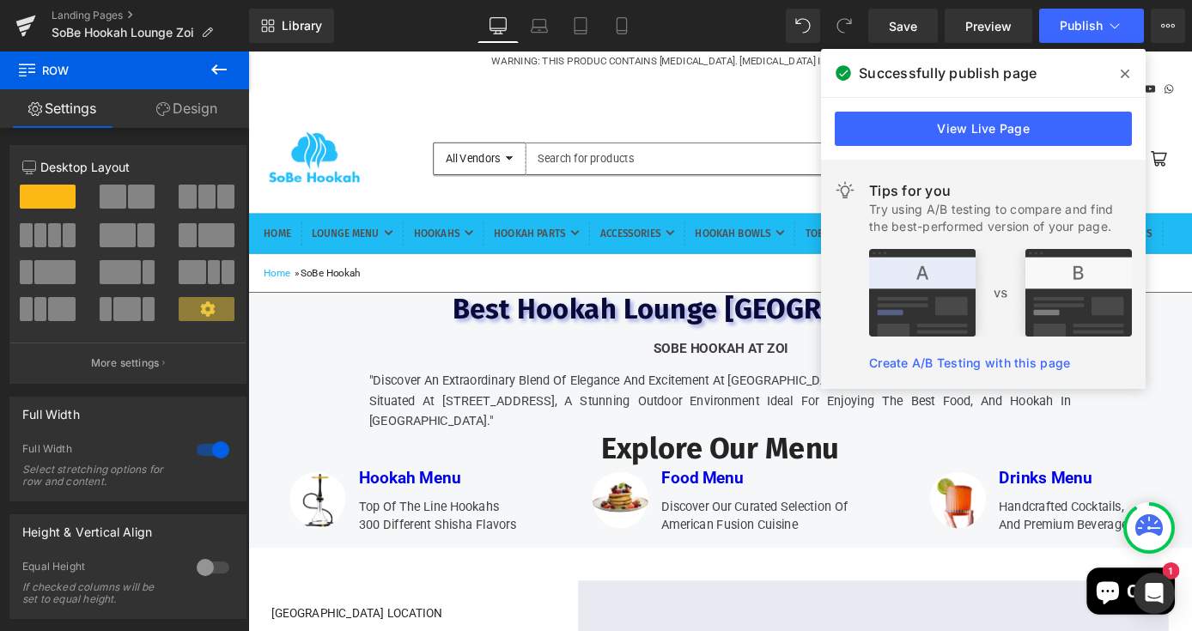
click at [1128, 67] on icon at bounding box center [1125, 74] width 9 height 14
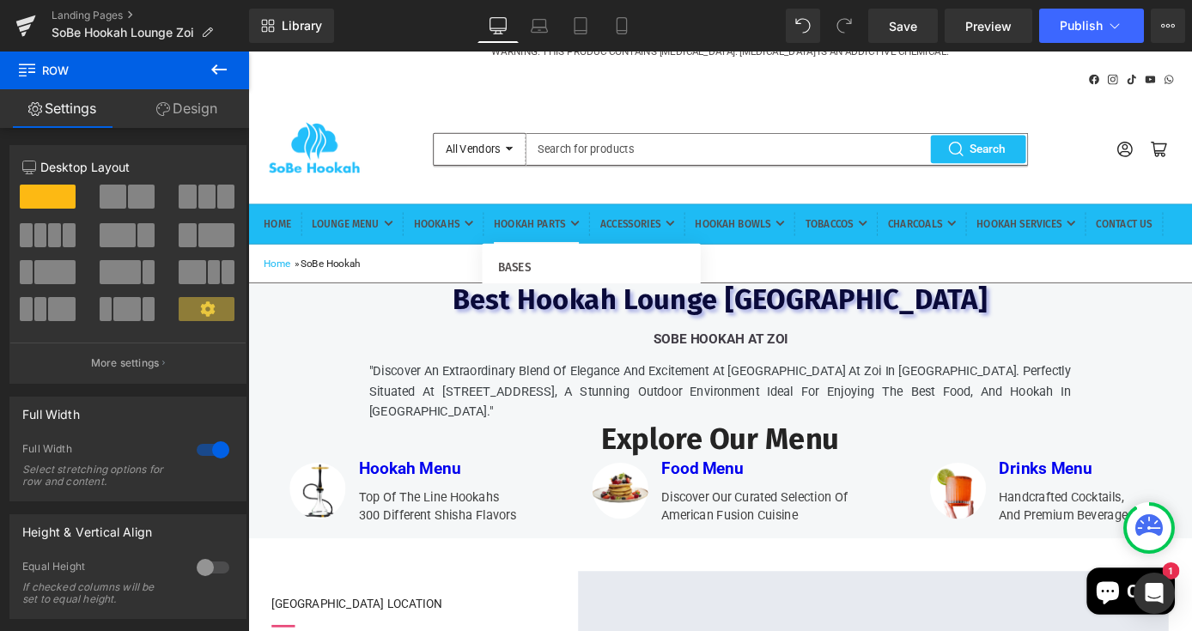
scroll to position [0, 0]
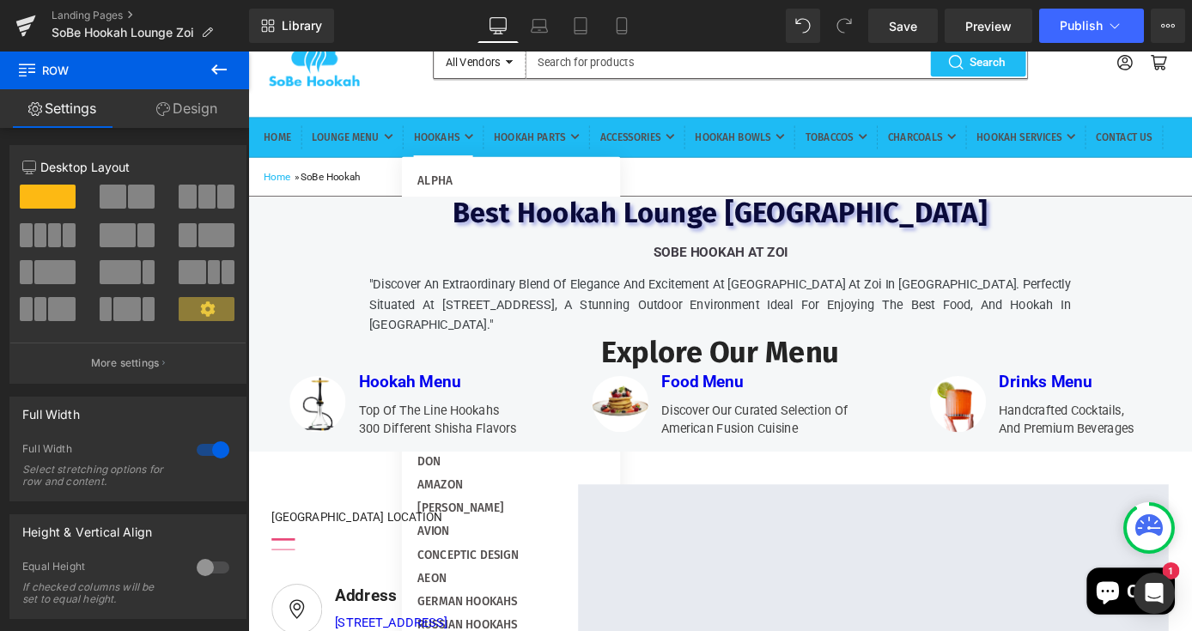
scroll to position [106, 0]
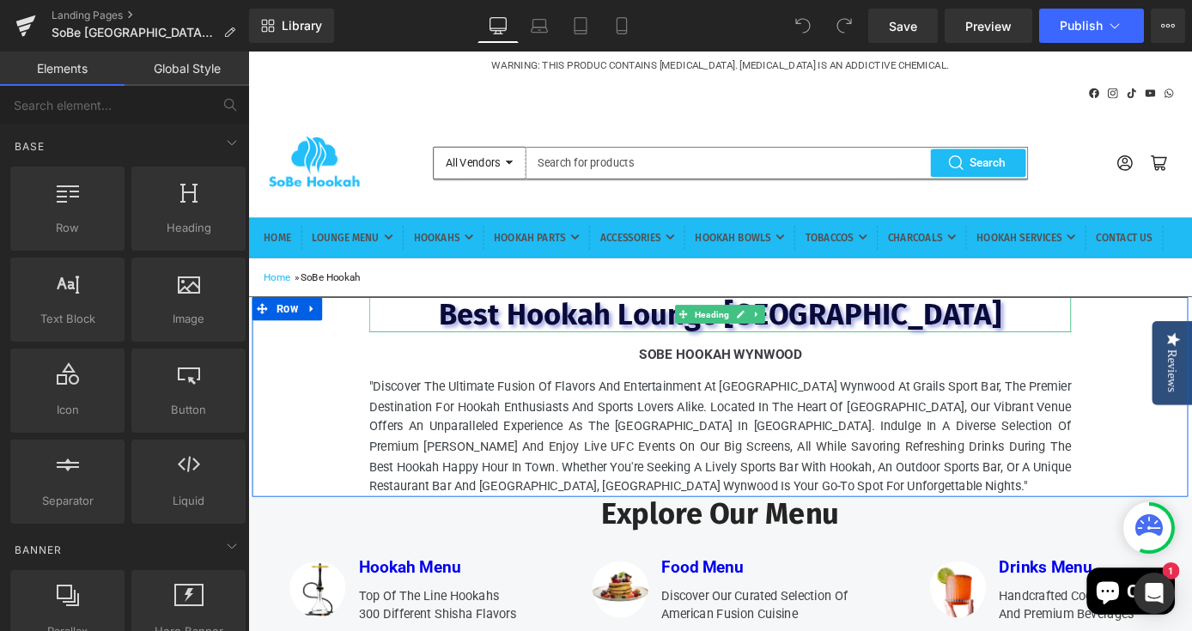
click at [934, 361] on span "Best Hookah Lounge [GEOGRAPHIC_DATA]" at bounding box center [767, 341] width 619 height 40
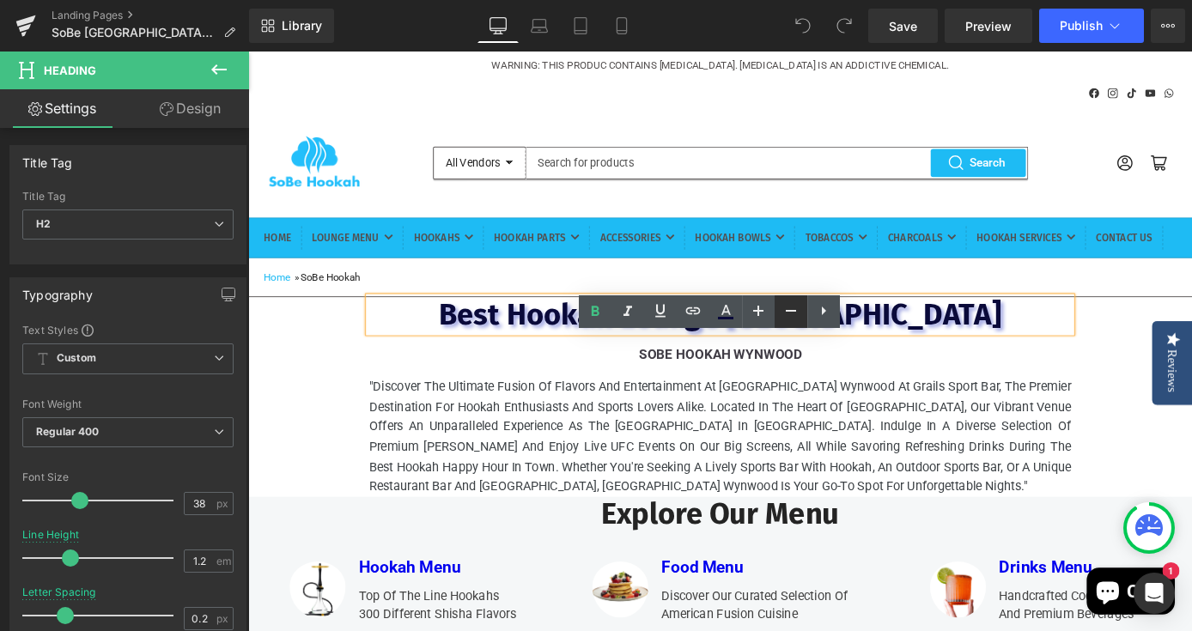
click at [788, 310] on icon at bounding box center [791, 311] width 10 height 2
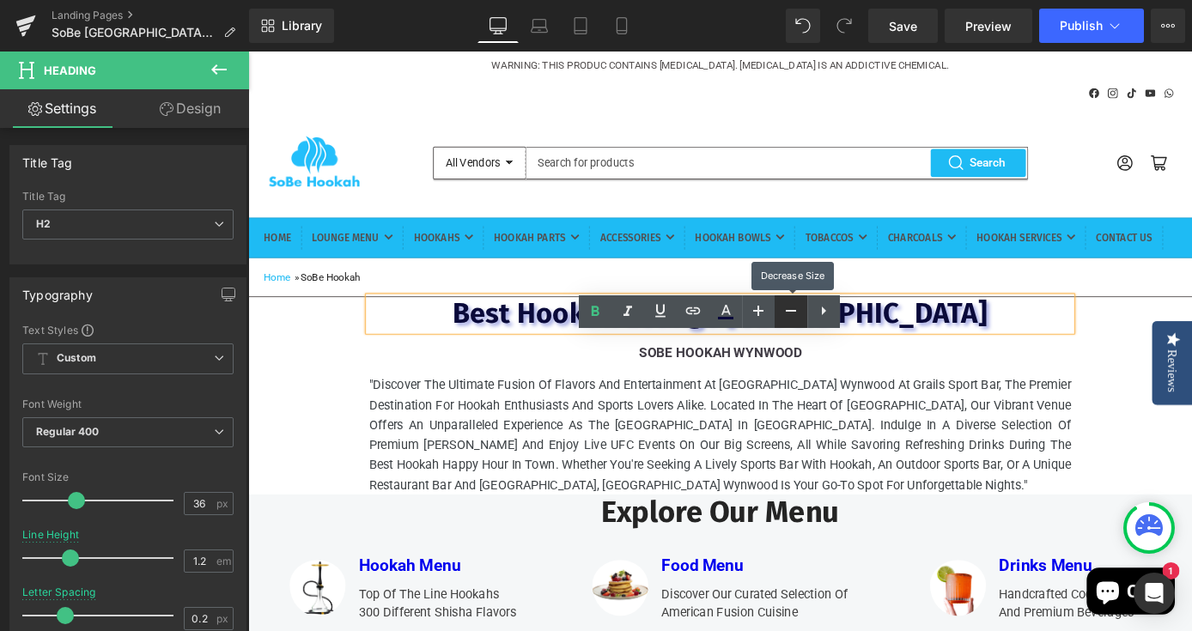
click at [793, 311] on icon at bounding box center [791, 311] width 10 height 2
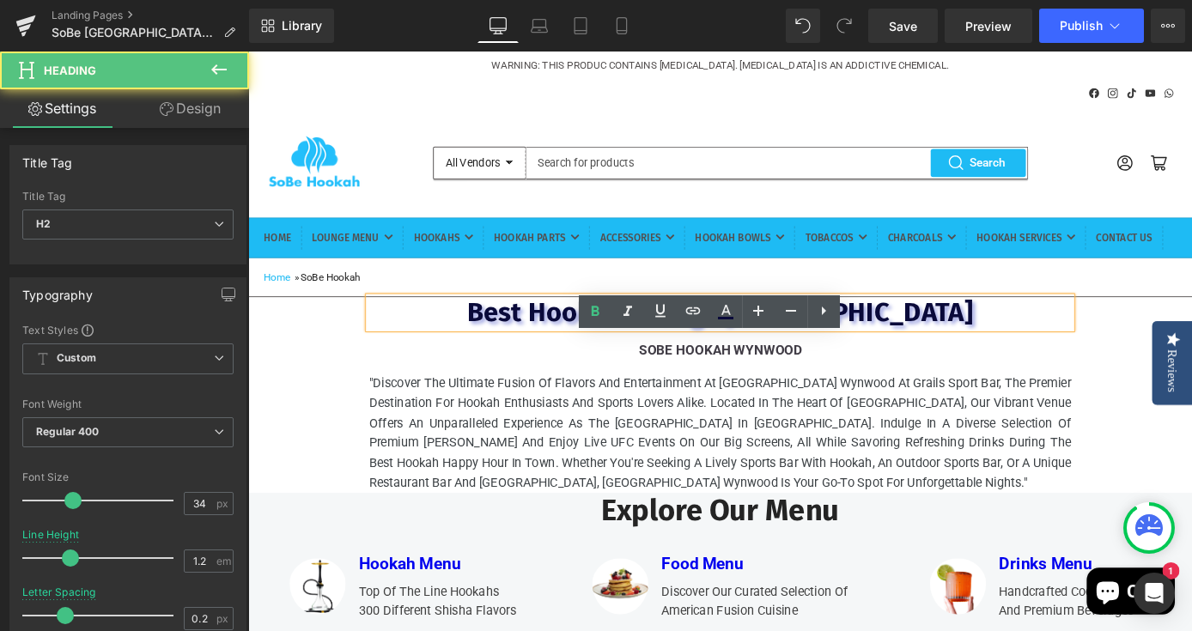
click at [980, 357] on h2 "Best Hookah Lounge [GEOGRAPHIC_DATA]" at bounding box center [767, 339] width 773 height 35
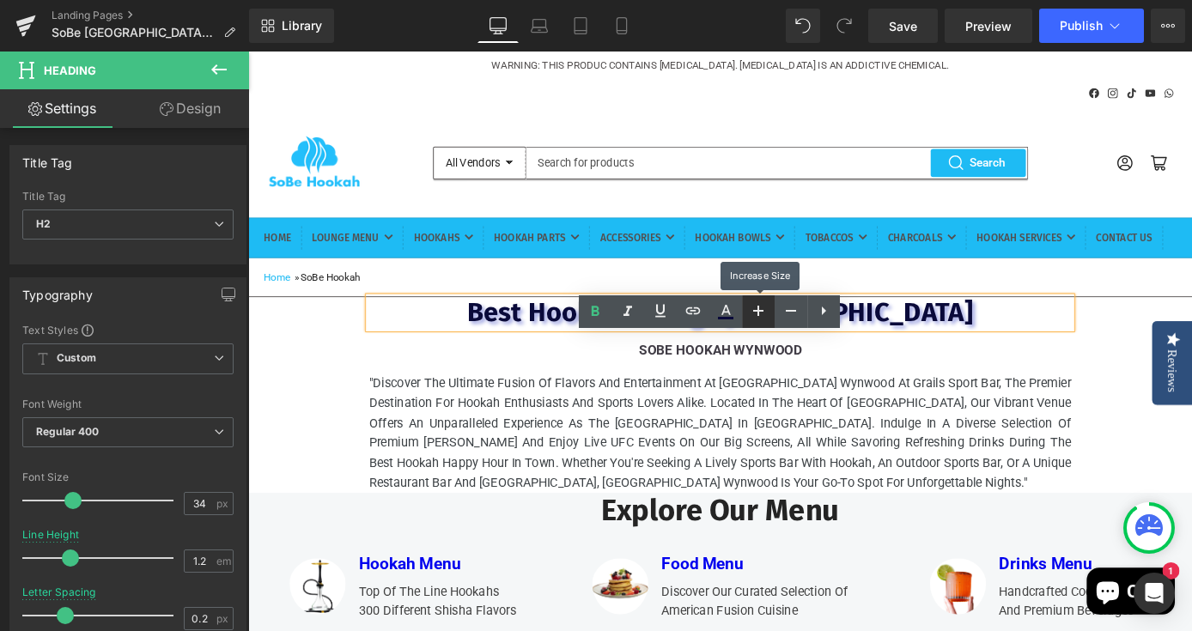
click at [764, 308] on icon at bounding box center [758, 311] width 21 height 21
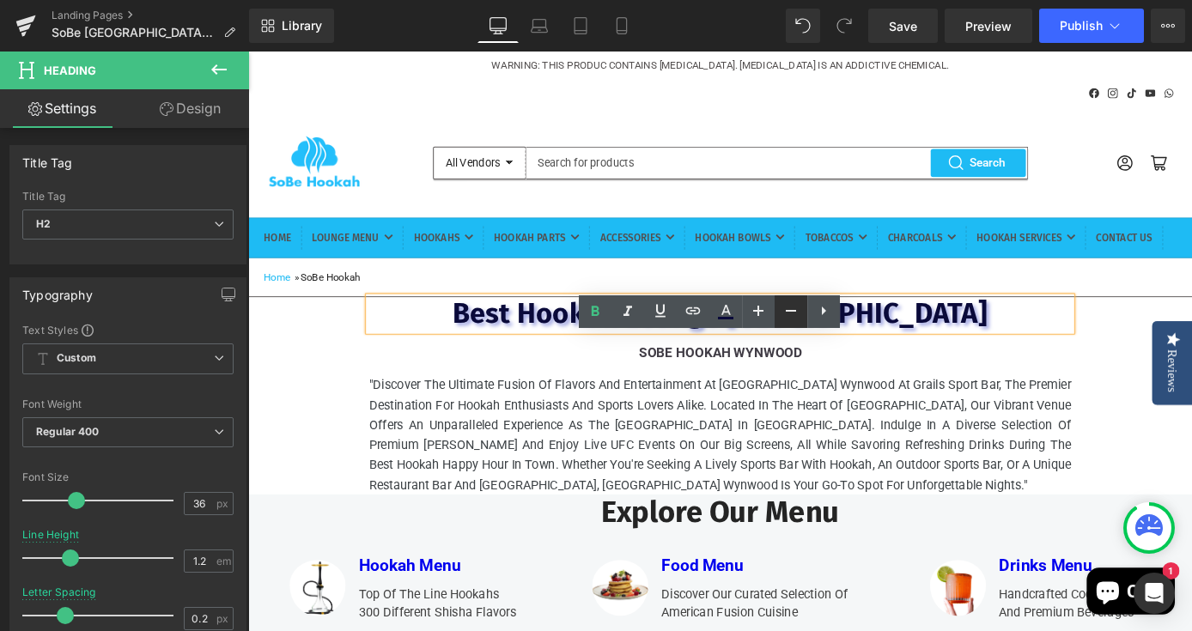
click at [790, 314] on icon at bounding box center [791, 311] width 21 height 21
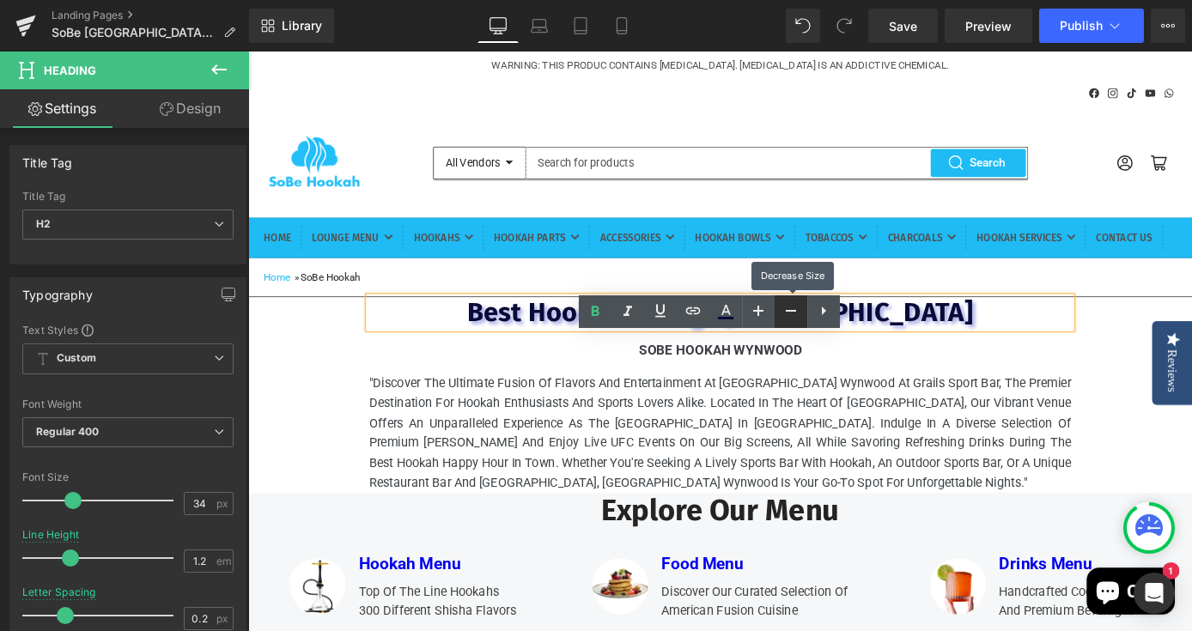
click at [790, 314] on icon at bounding box center [791, 311] width 21 height 21
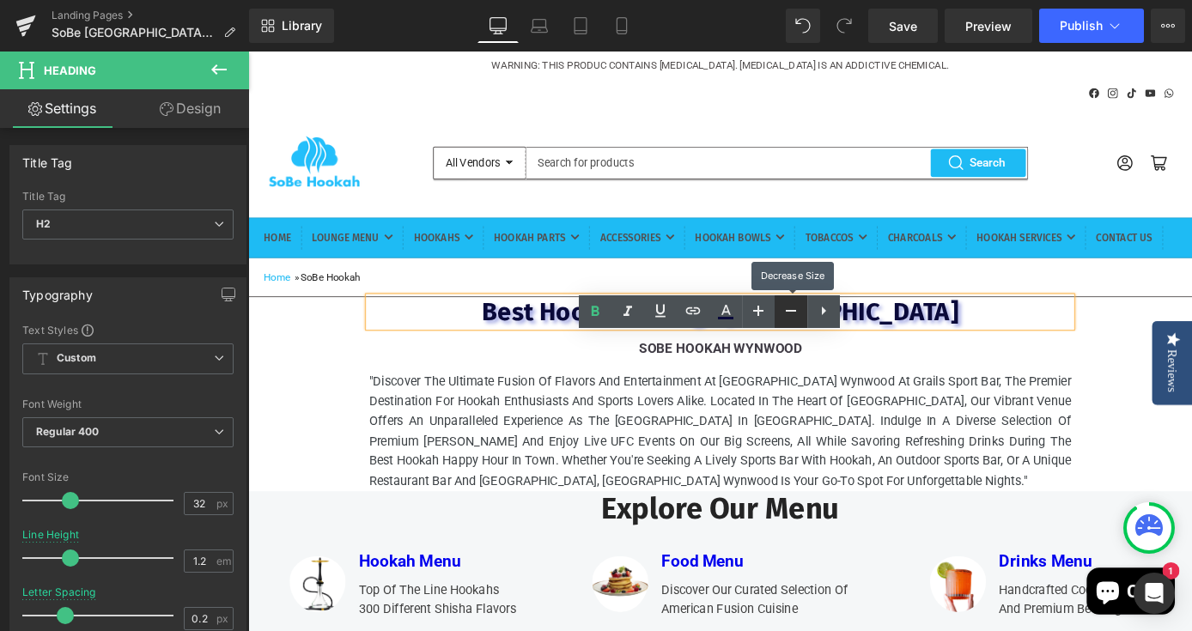
click at [790, 314] on icon at bounding box center [791, 311] width 21 height 21
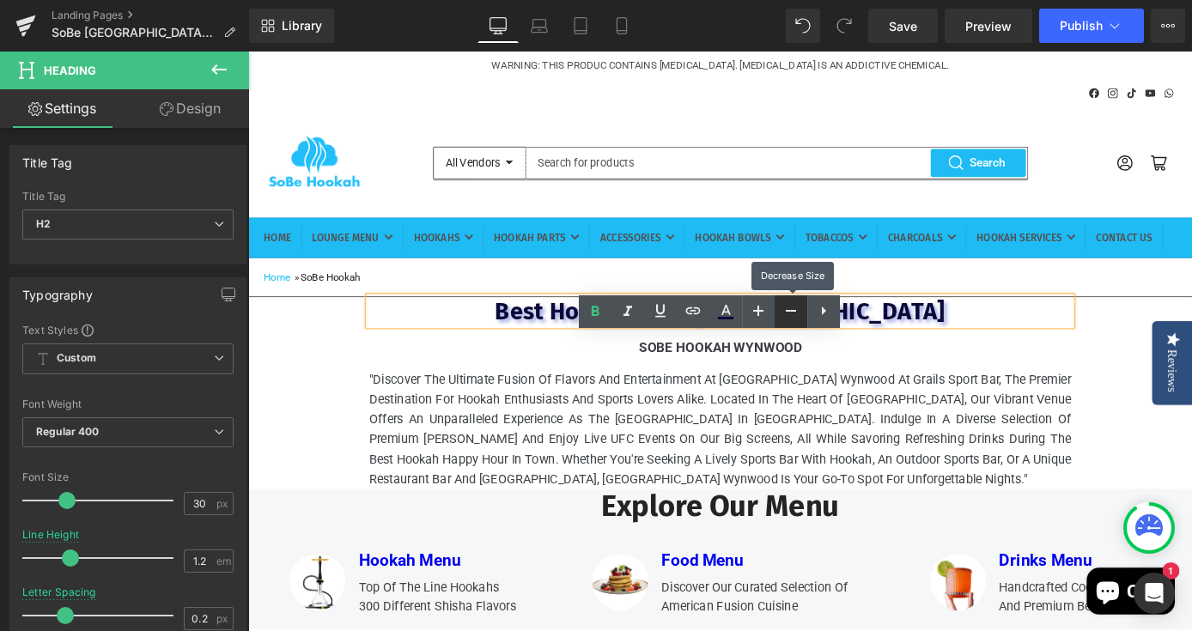
click at [790, 314] on icon at bounding box center [791, 311] width 21 height 21
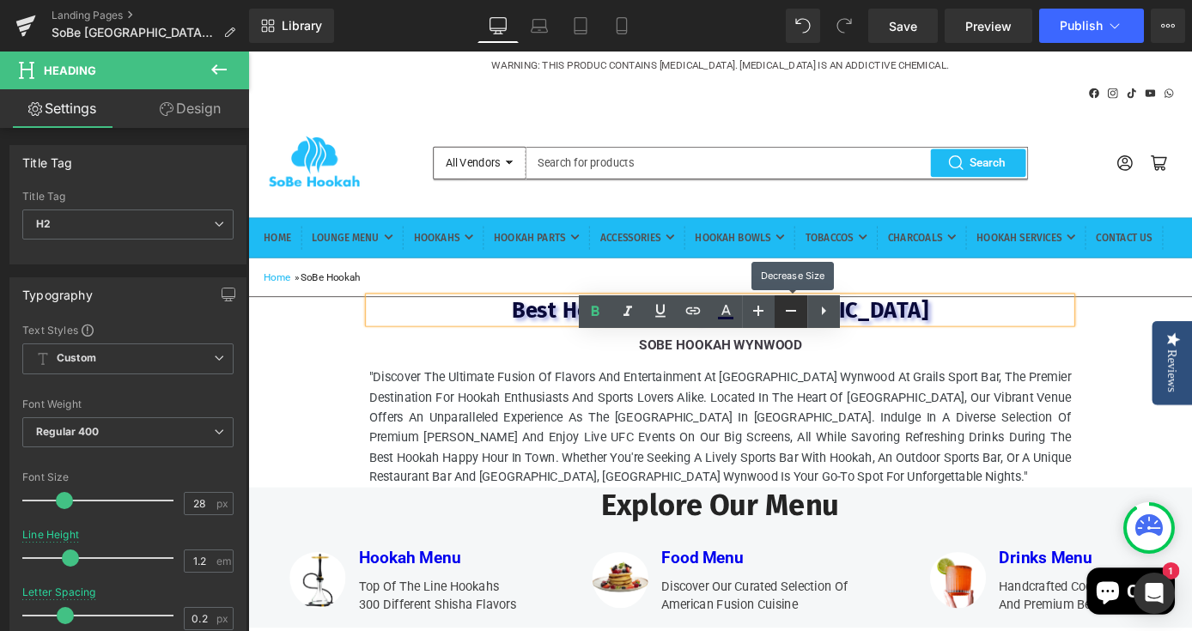
click at [790, 314] on icon at bounding box center [791, 311] width 21 height 21
type input "26"
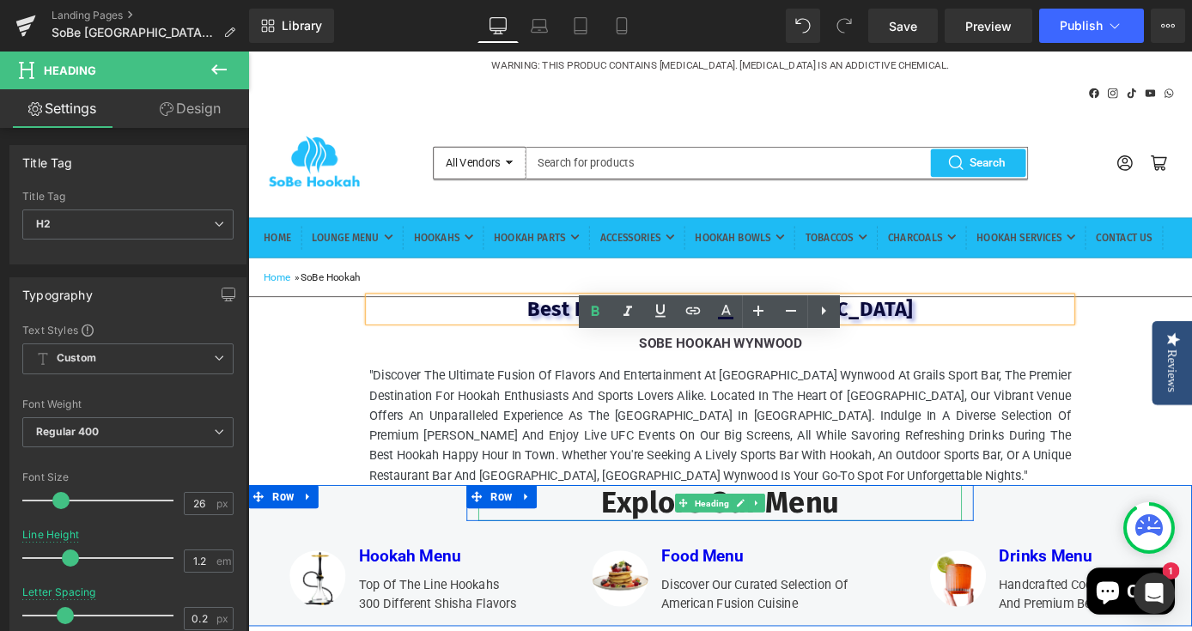
click at [857, 569] on h2 "Explore Our Menu" at bounding box center [768, 549] width 532 height 40
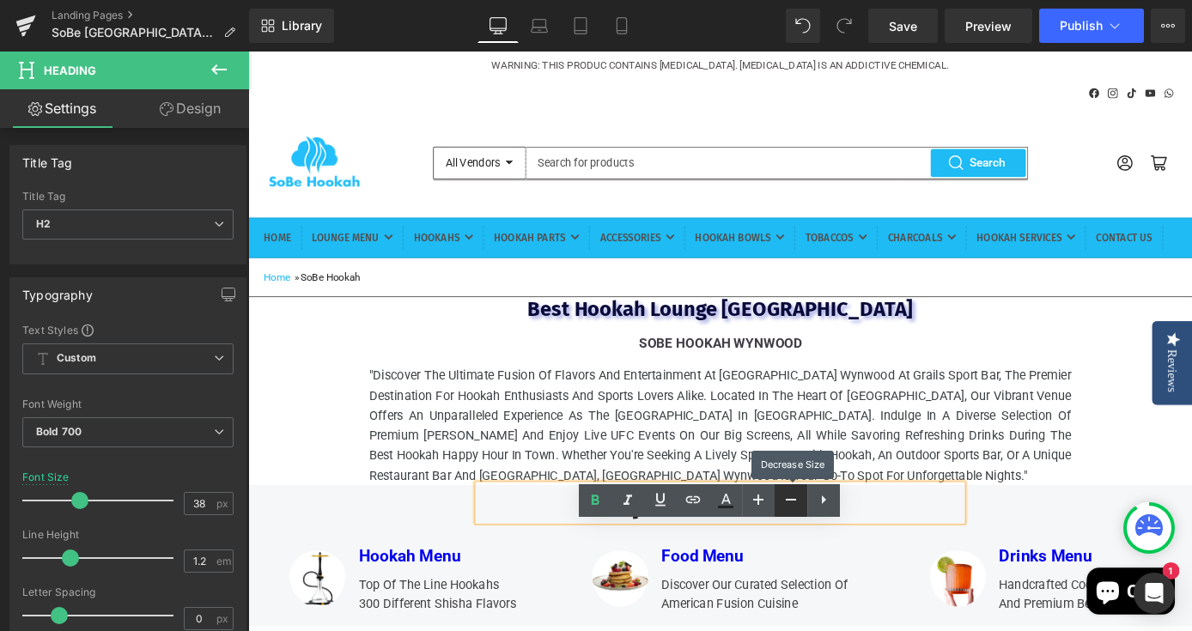
click at [787, 497] on icon at bounding box center [791, 499] width 21 height 21
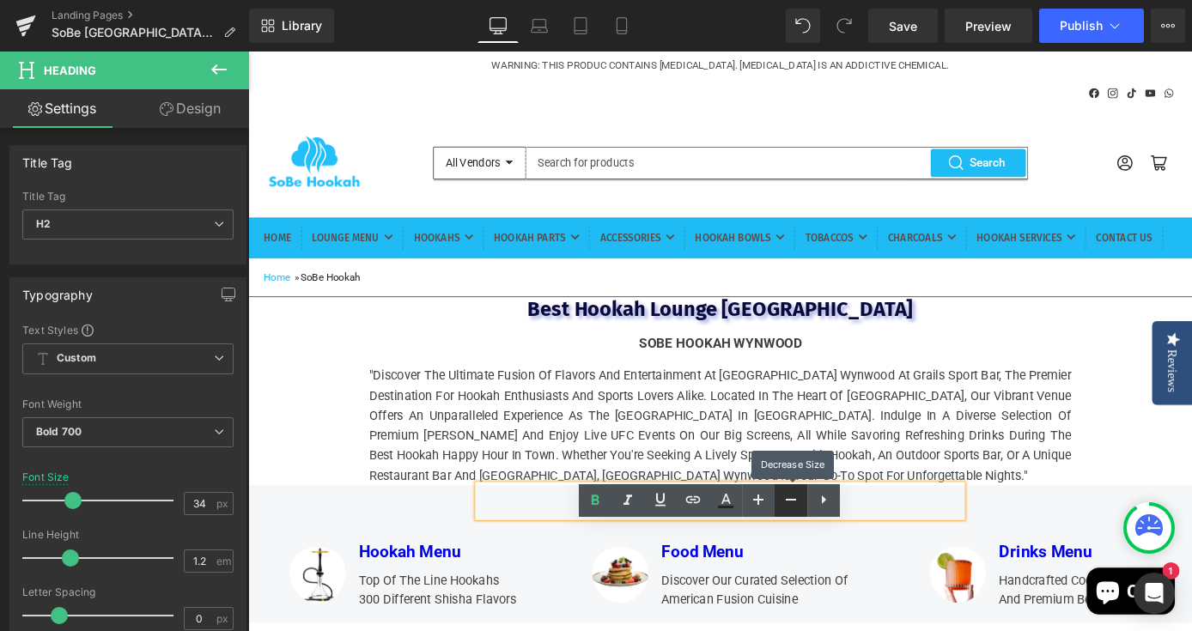
click at [787, 497] on icon at bounding box center [791, 499] width 21 height 21
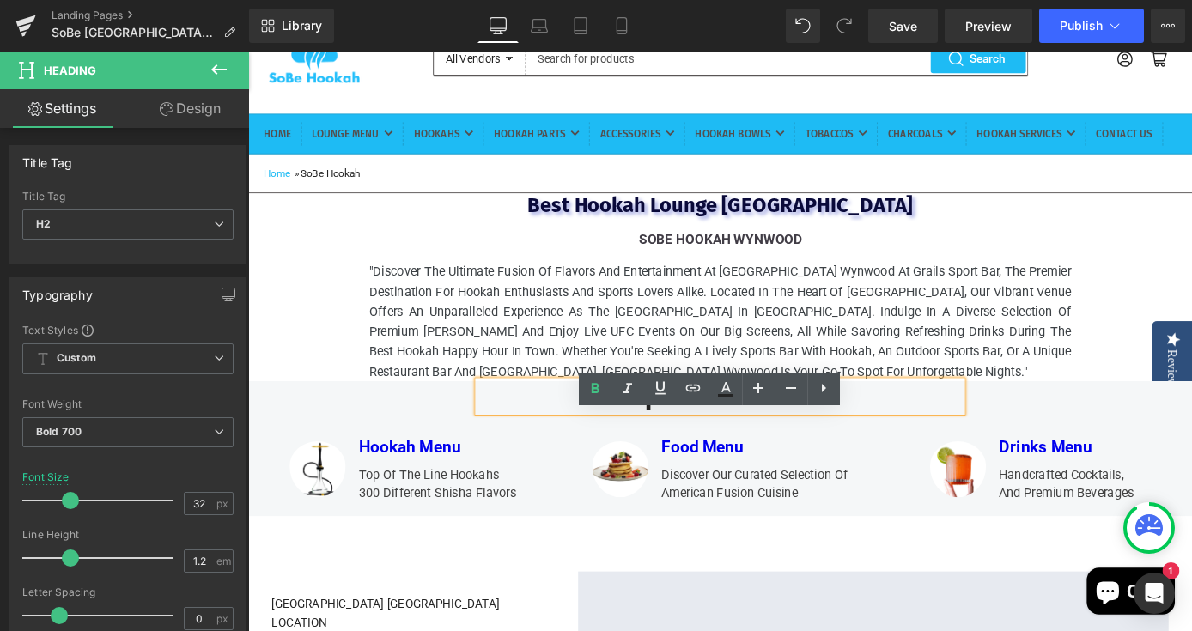
scroll to position [125, 0]
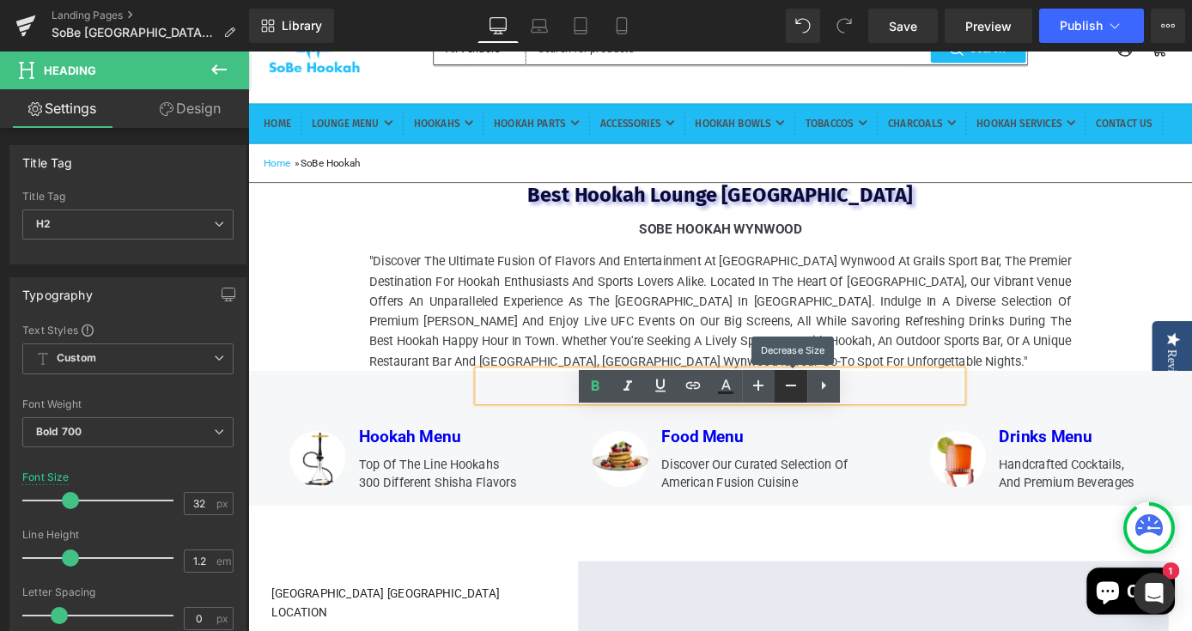
click at [790, 380] on icon at bounding box center [791, 385] width 21 height 21
type input "30"
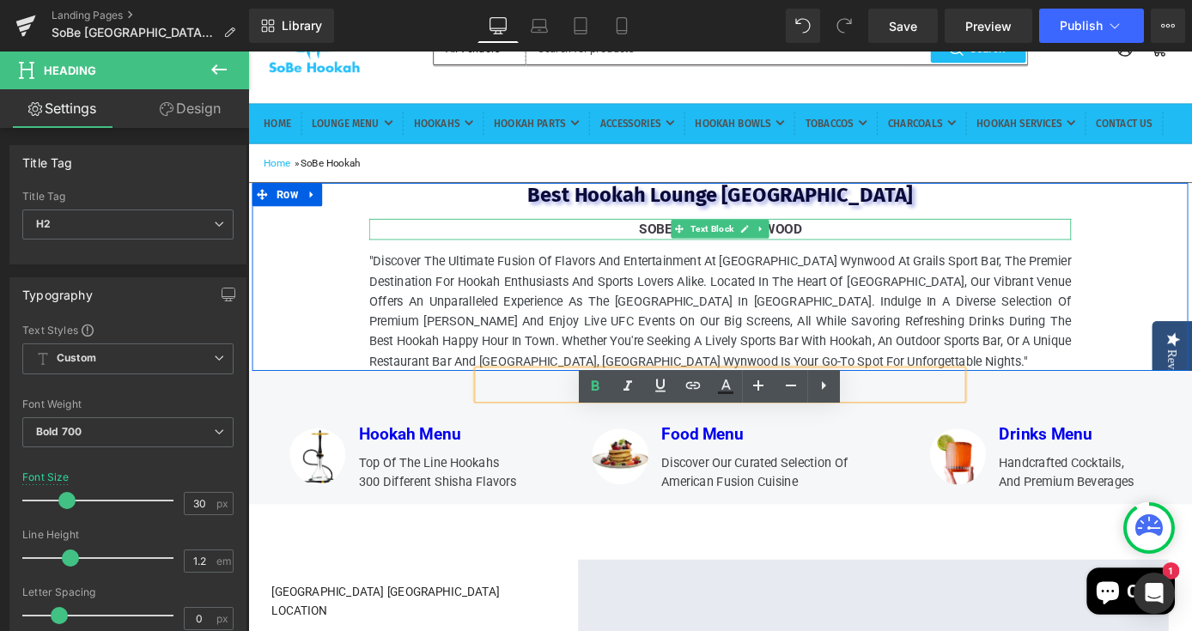
click at [884, 259] on p "Sobe hookah WYNWOOD" at bounding box center [768, 247] width 771 height 23
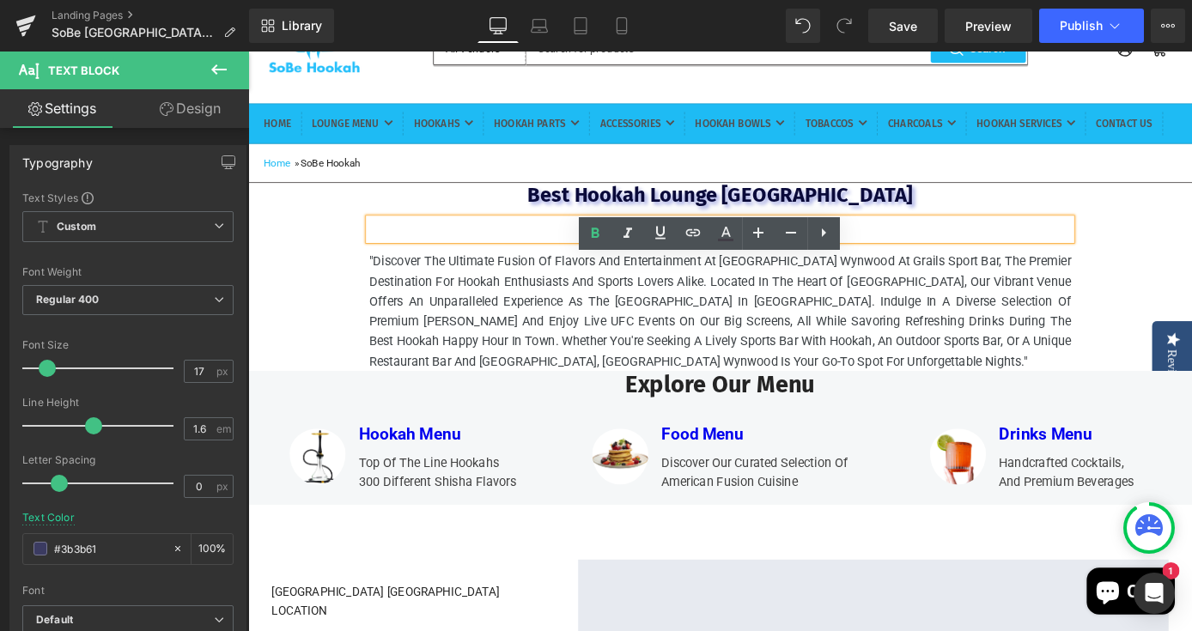
click at [1043, 223] on h2 "Best Hookah Lounge Miami" at bounding box center [767, 210] width 773 height 27
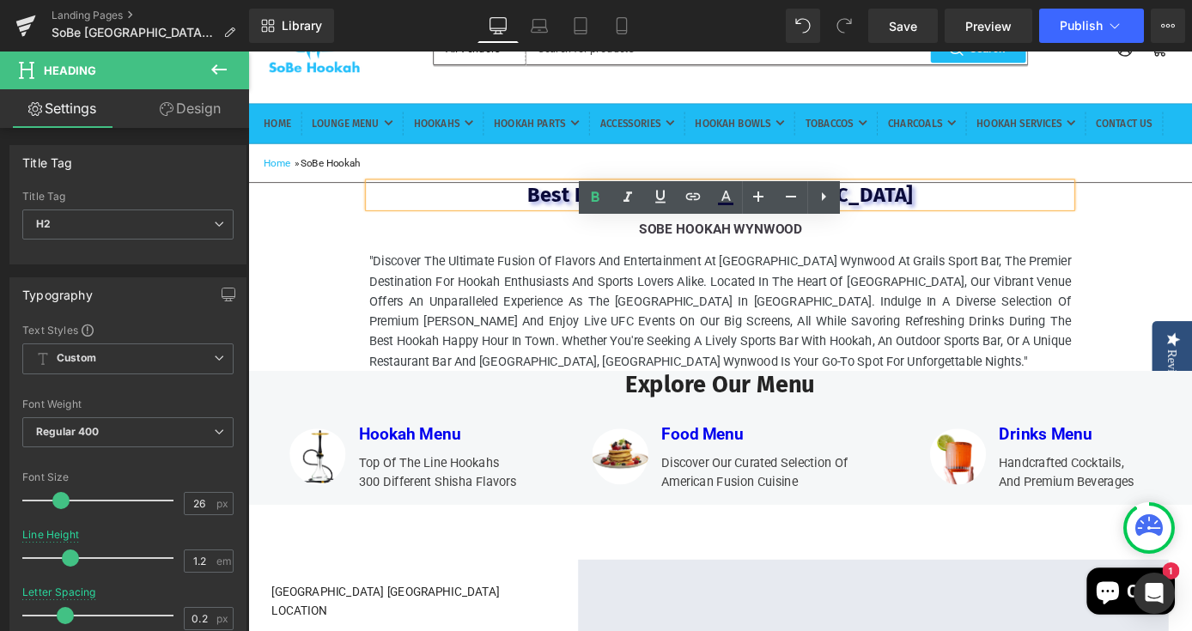
click at [678, 223] on span "Best Hookah Lounge Miami" at bounding box center [768, 210] width 424 height 27
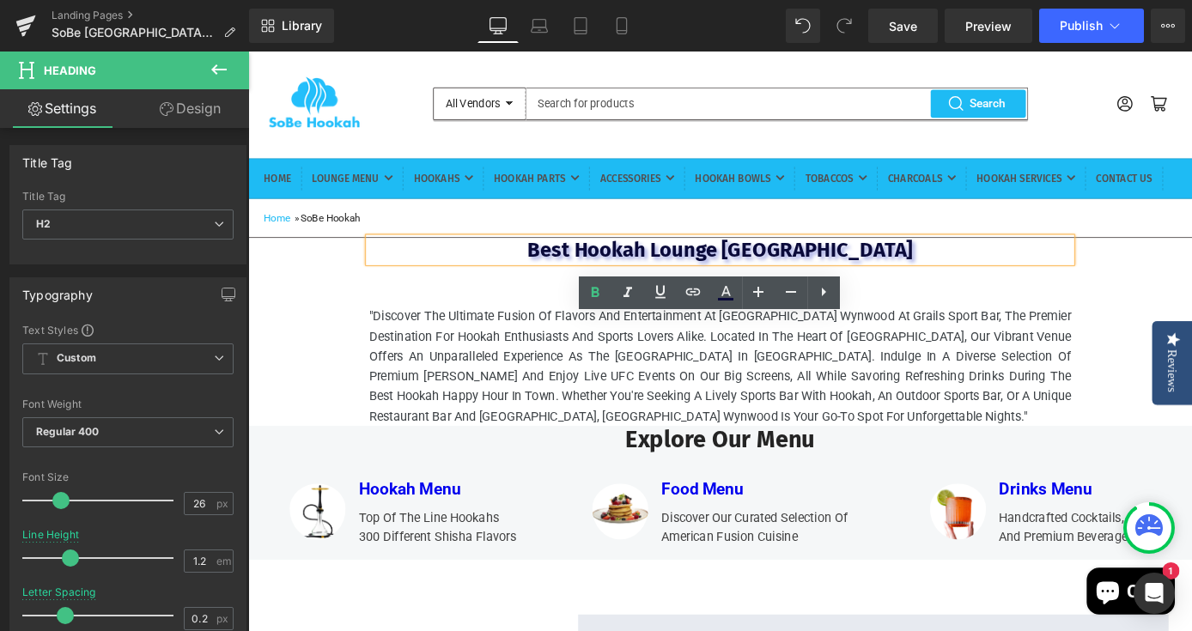
scroll to position [0, 0]
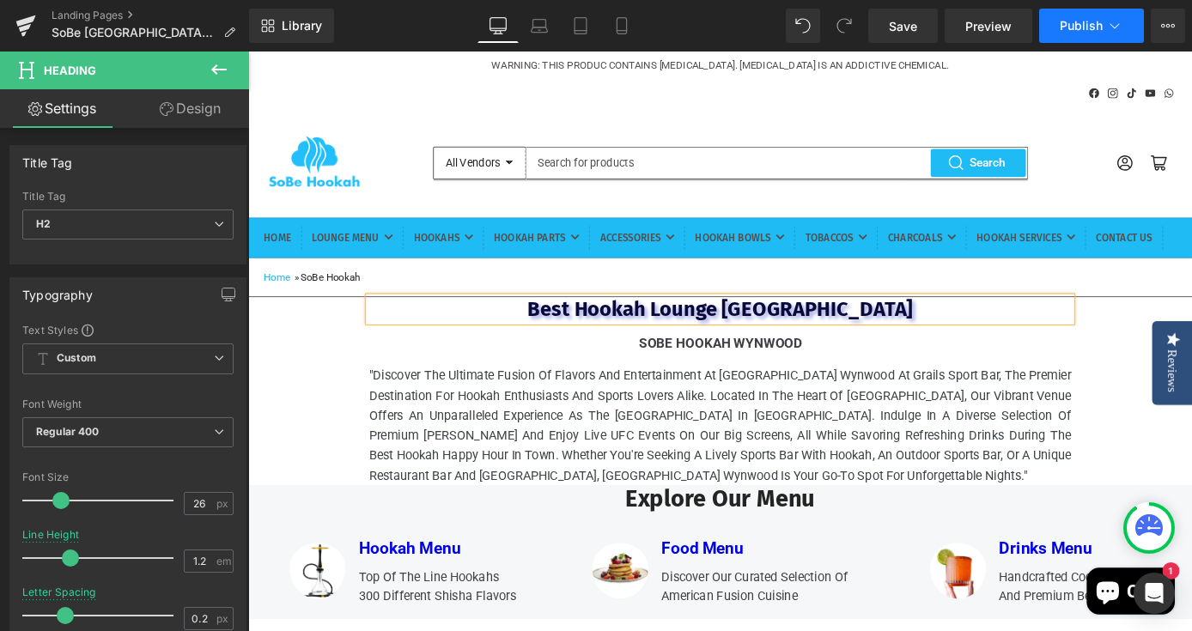
click at [1080, 36] on button "Publish" at bounding box center [1091, 26] width 105 height 34
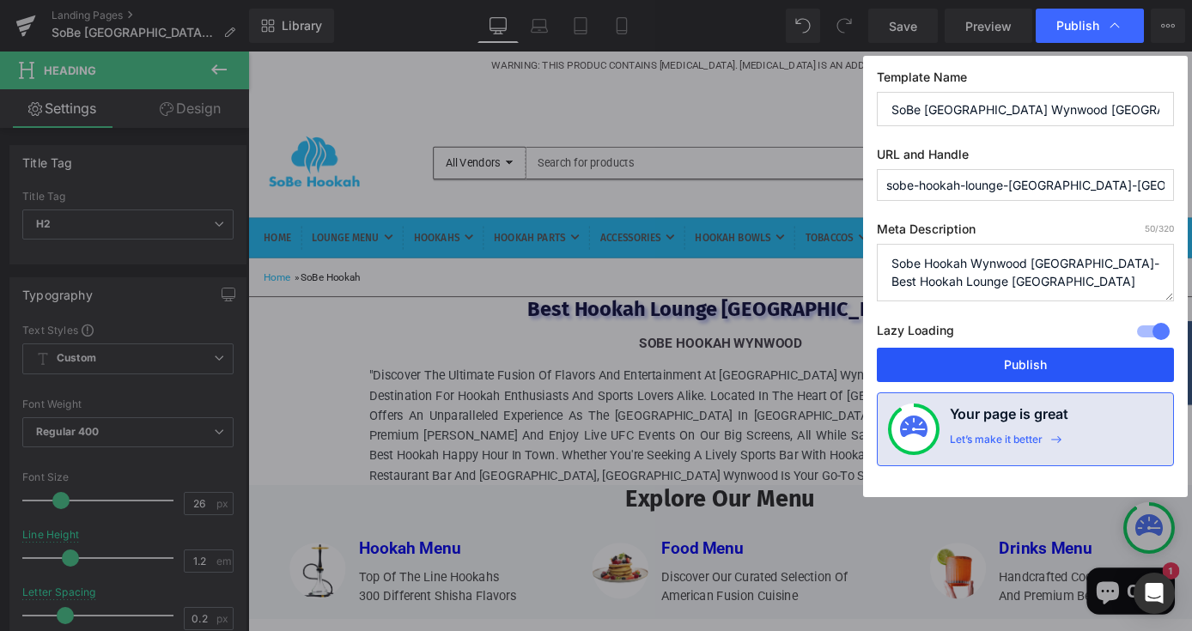
click at [967, 364] on button "Publish" at bounding box center [1025, 365] width 297 height 34
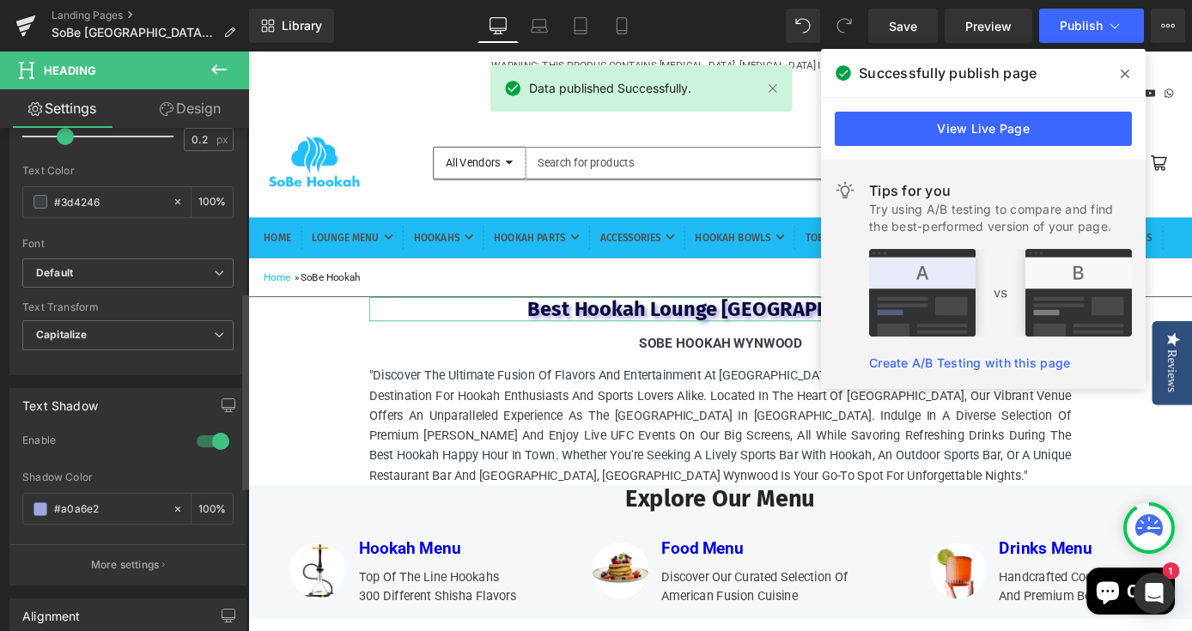
scroll to position [417, 0]
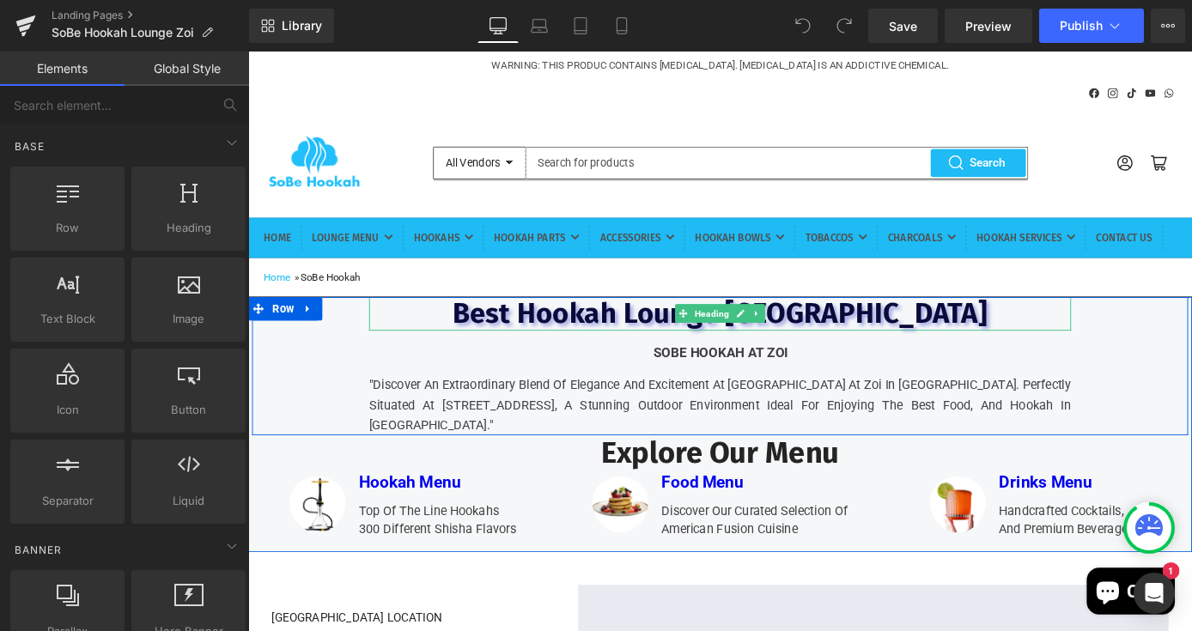
click at [945, 359] on span "Best Hookah Lounge [GEOGRAPHIC_DATA]" at bounding box center [767, 340] width 589 height 38
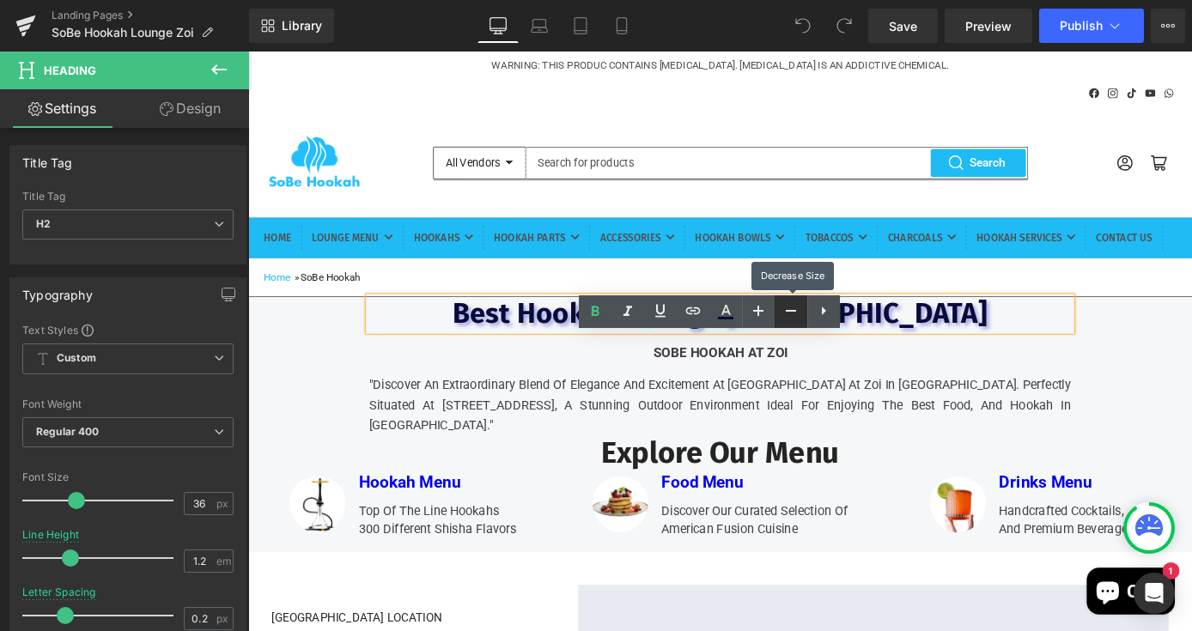
click at [793, 303] on icon at bounding box center [791, 311] width 21 height 21
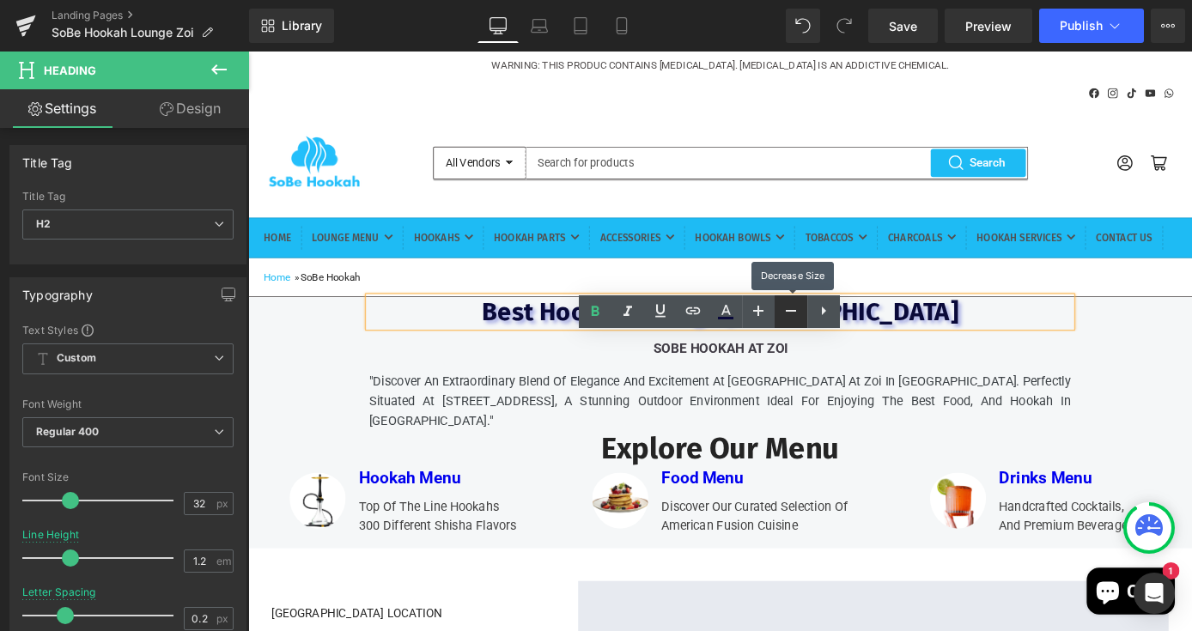
click at [793, 303] on icon at bounding box center [791, 311] width 21 height 21
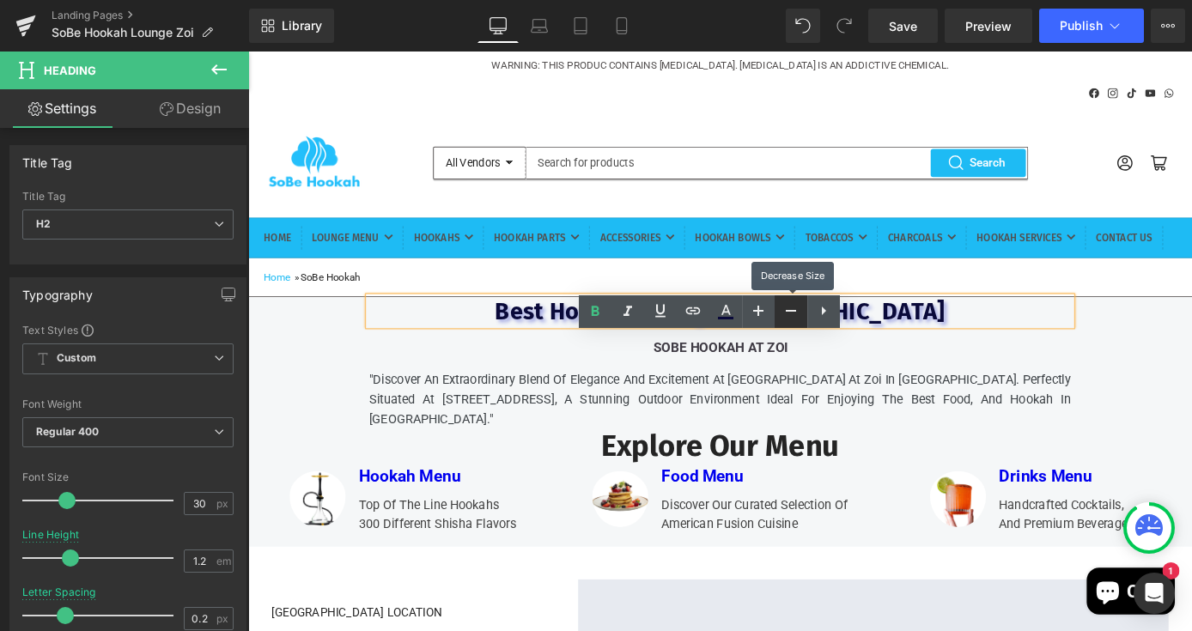
click at [793, 303] on icon at bounding box center [791, 311] width 21 height 21
type input "28"
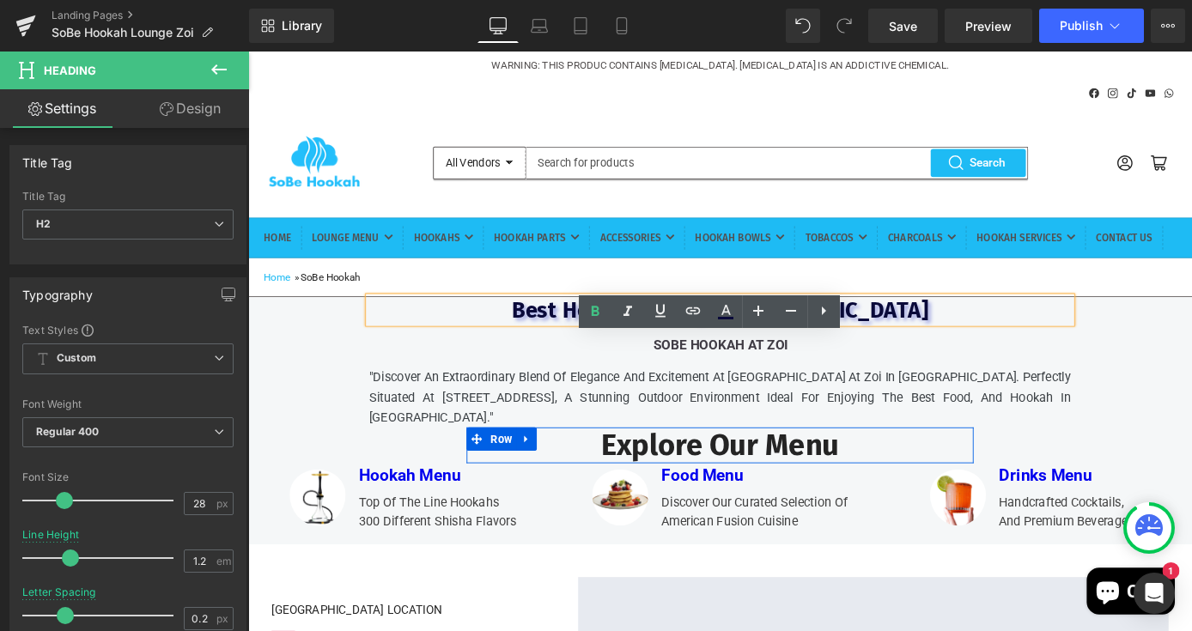
click at [882, 505] on h2 "Explore Our Menu" at bounding box center [768, 485] width 532 height 40
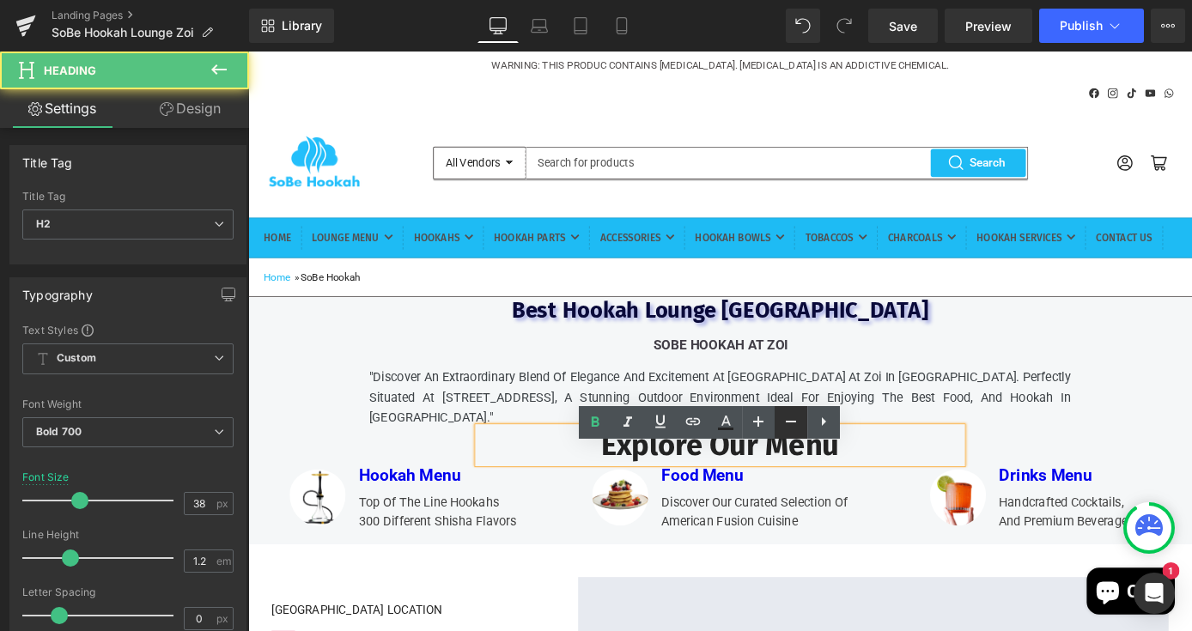
click at [793, 419] on icon at bounding box center [791, 421] width 21 height 21
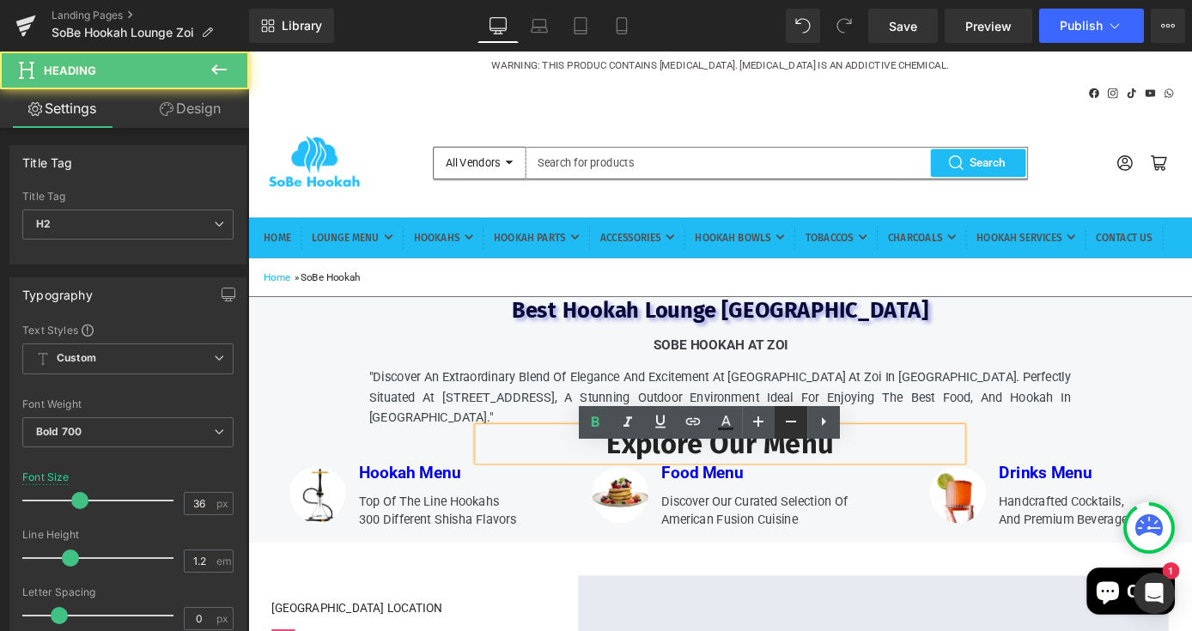
click at [793, 419] on icon at bounding box center [791, 421] width 21 height 21
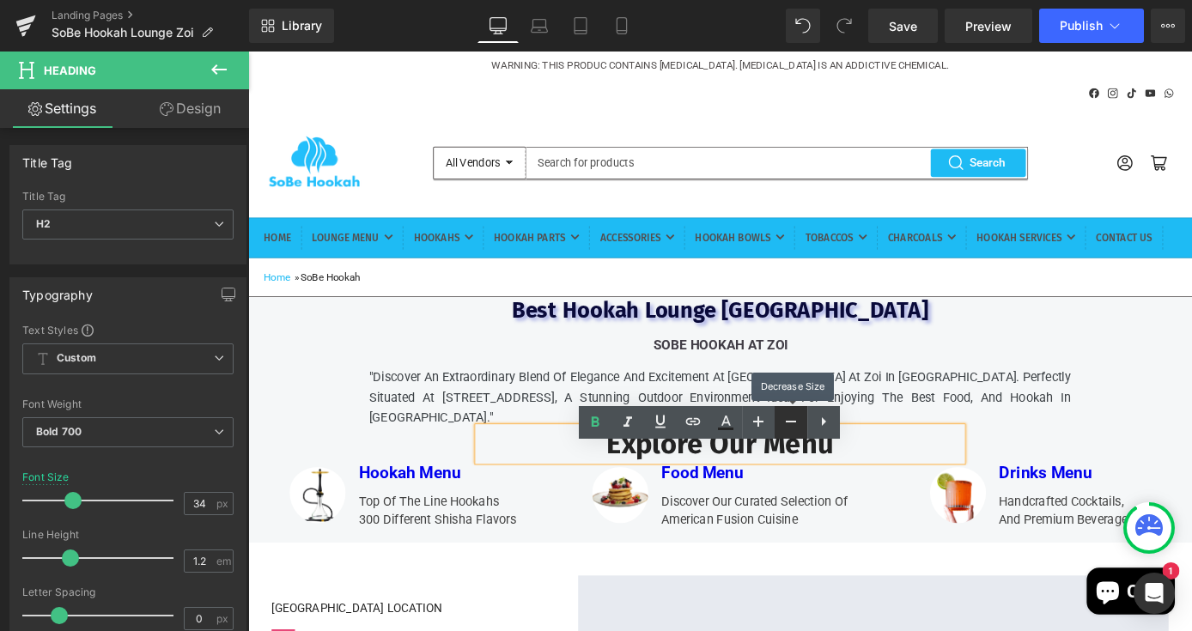
click at [793, 419] on icon at bounding box center [791, 421] width 21 height 21
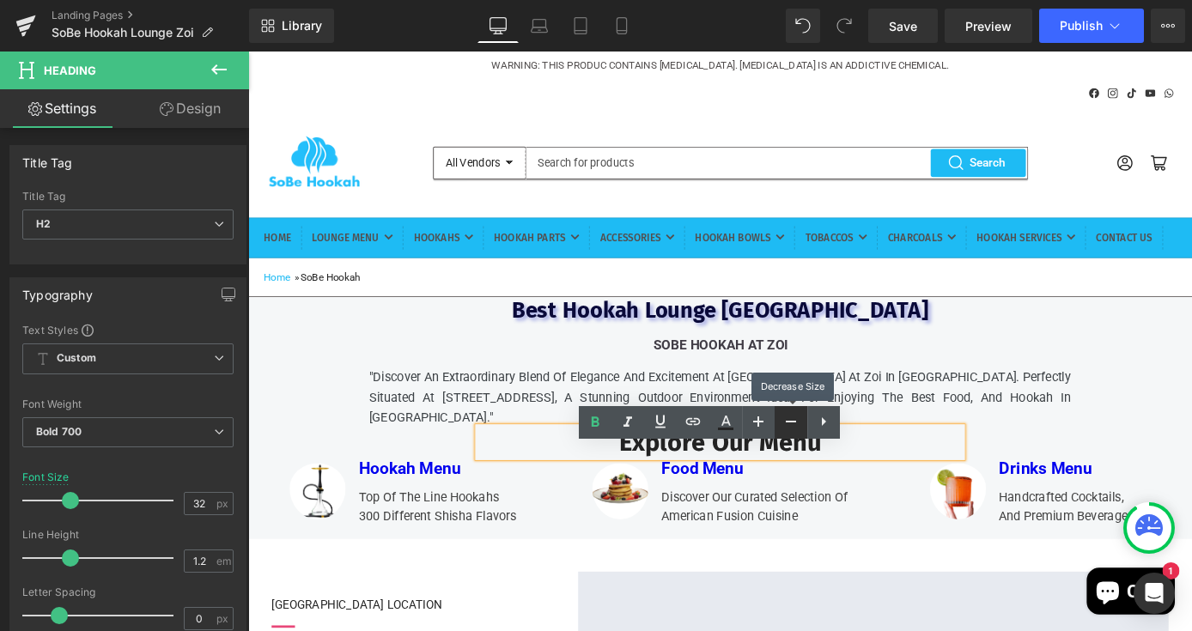
click at [793, 419] on icon at bounding box center [791, 421] width 21 height 21
type input "28"
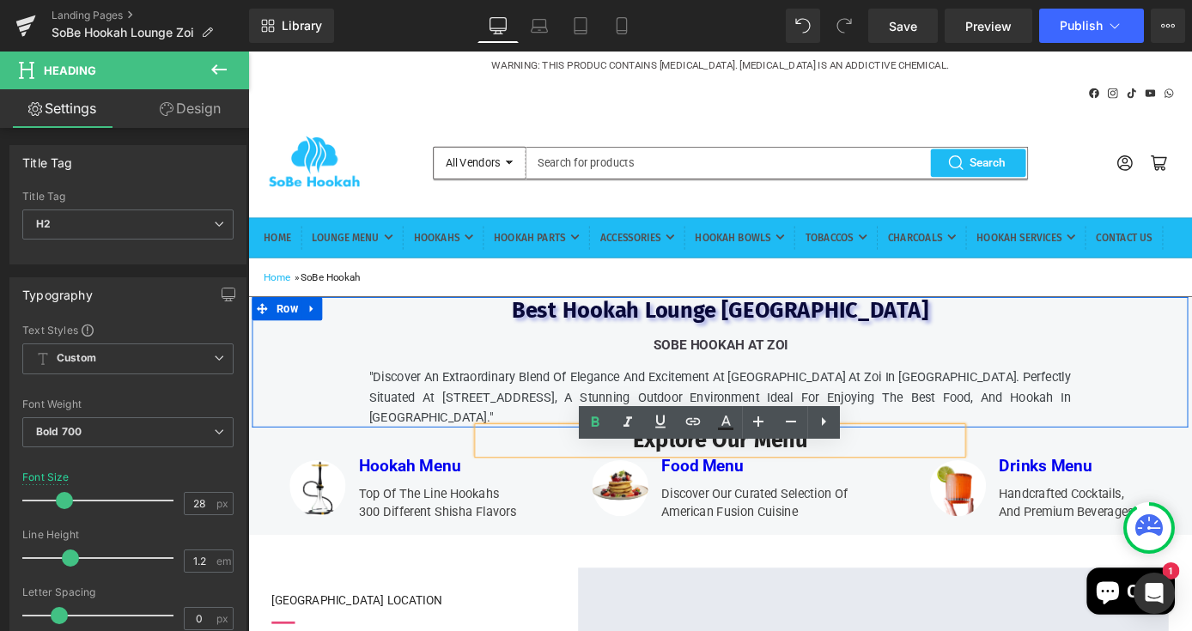
click at [1079, 403] on div "Best Hookah Lounge Miami Heading sobe hookah at Zoi Text Block "Discover an ext…" at bounding box center [767, 394] width 773 height 144
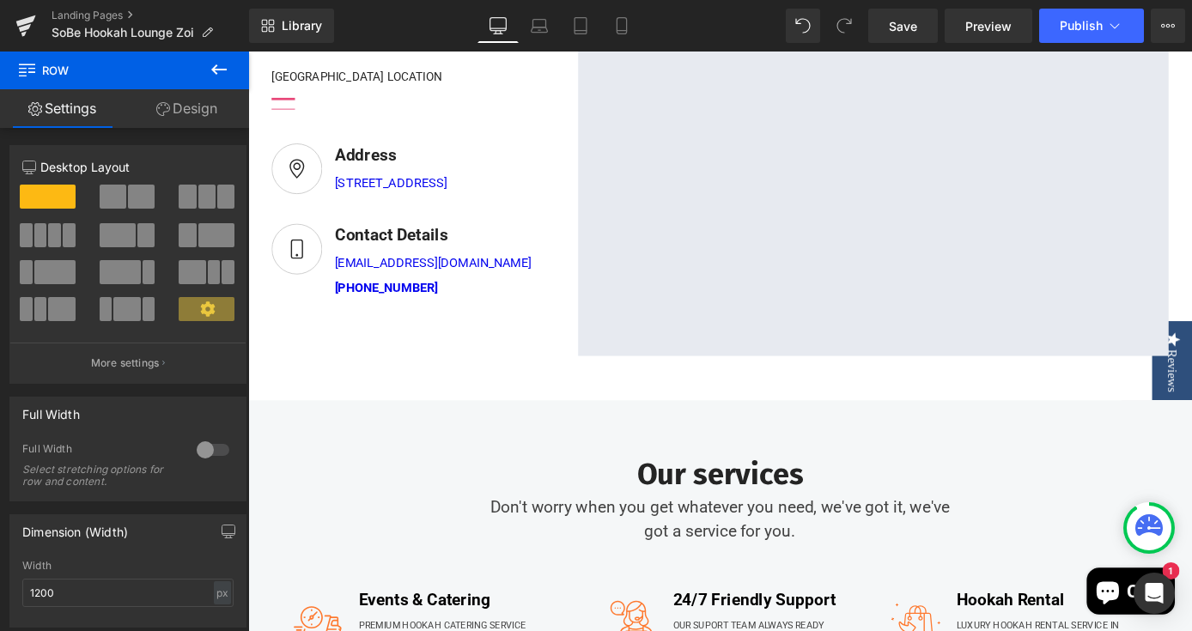
scroll to position [581, 0]
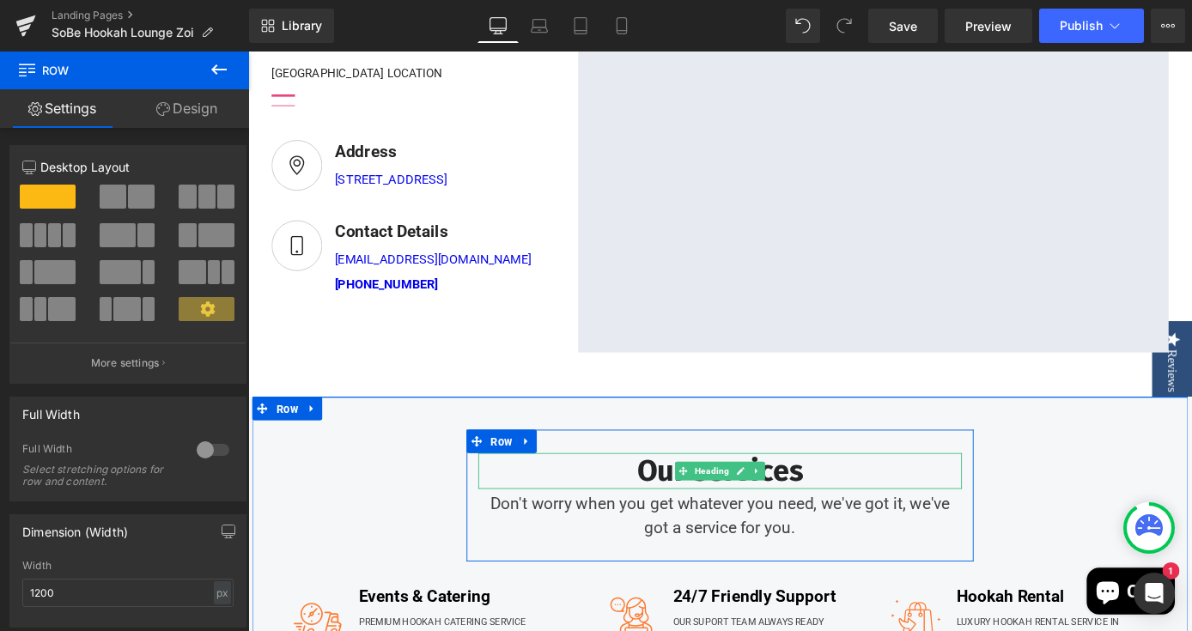
click at [860, 533] on h2 "Our services" at bounding box center [768, 514] width 532 height 40
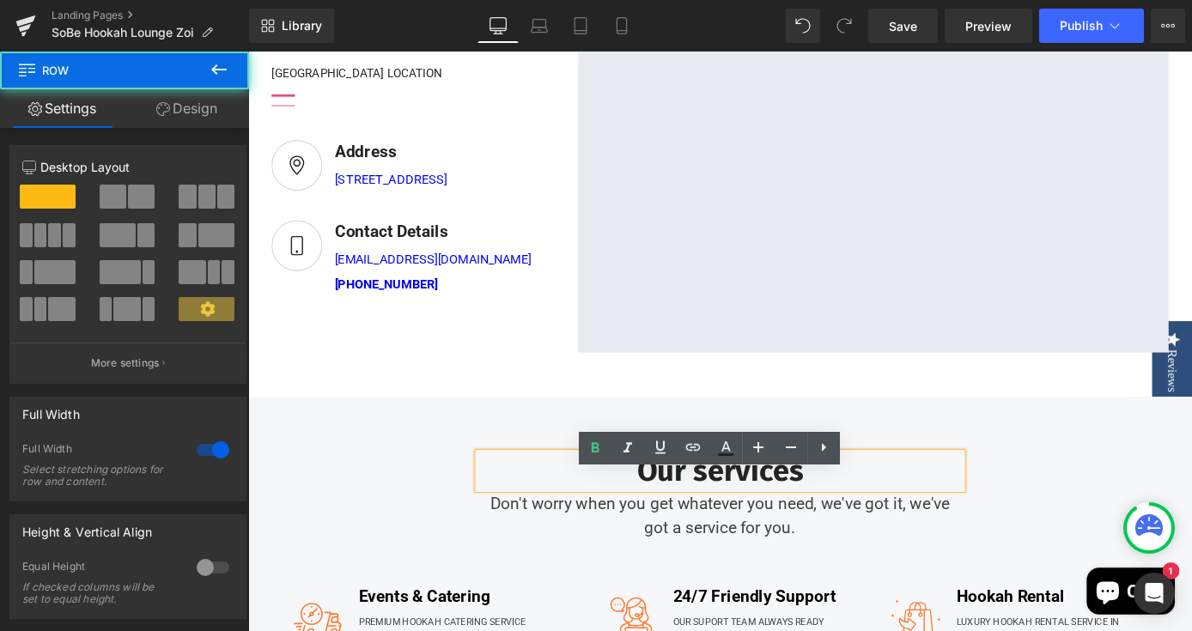
click at [1009, 479] on div "Our services Heading Don't worry when you get whatever you need, we've got it, …" at bounding box center [767, 609] width 1039 height 355
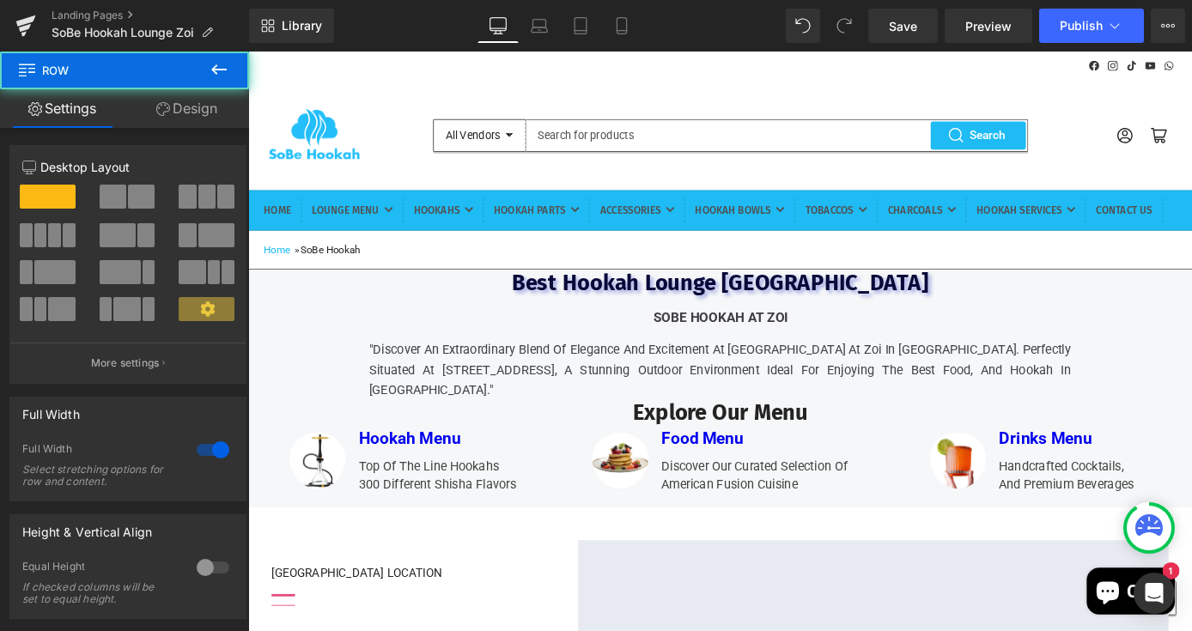
scroll to position [0, 0]
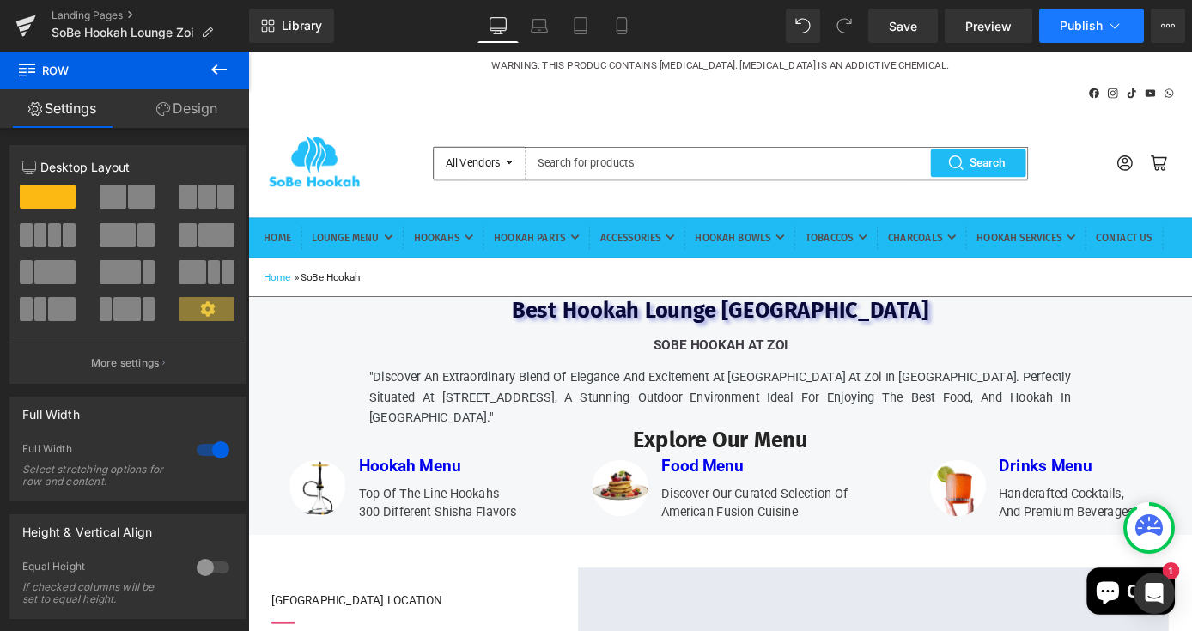
click at [1069, 39] on button "Publish" at bounding box center [1091, 26] width 105 height 34
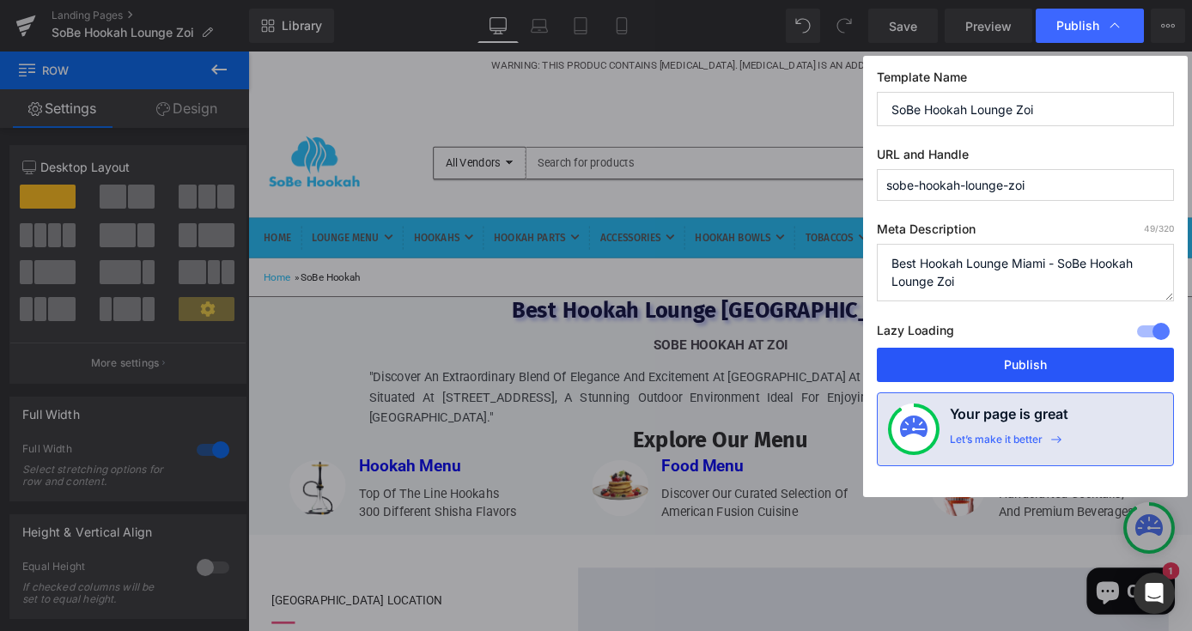
click at [968, 362] on button "Publish" at bounding box center [1025, 365] width 297 height 34
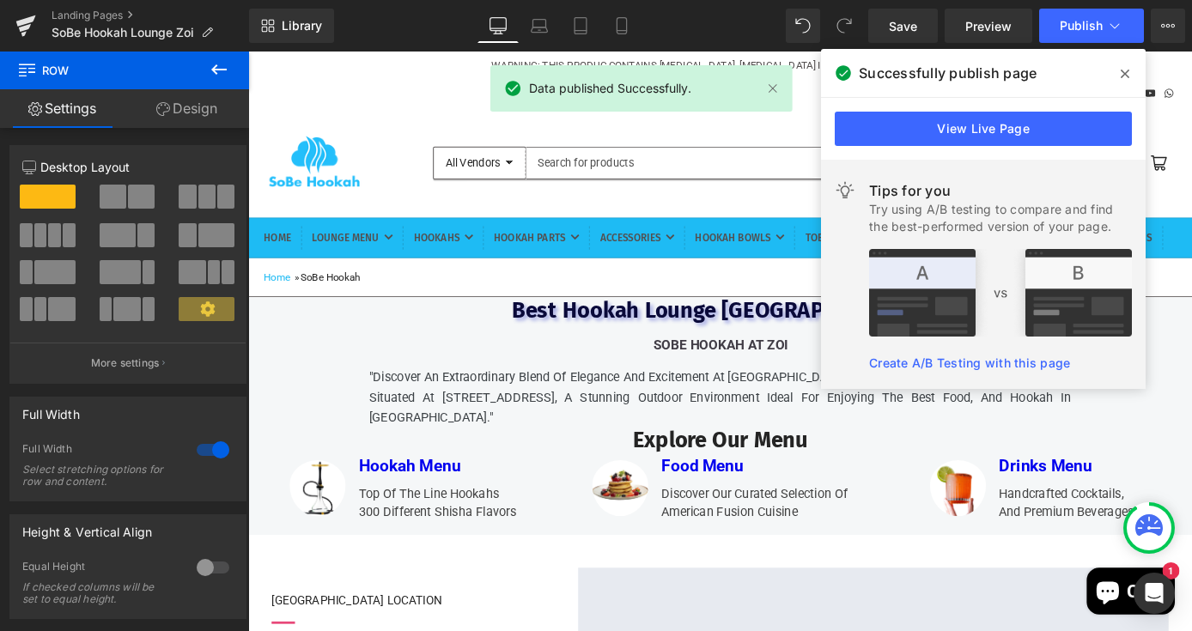
click at [1117, 69] on span at bounding box center [1124, 73] width 27 height 27
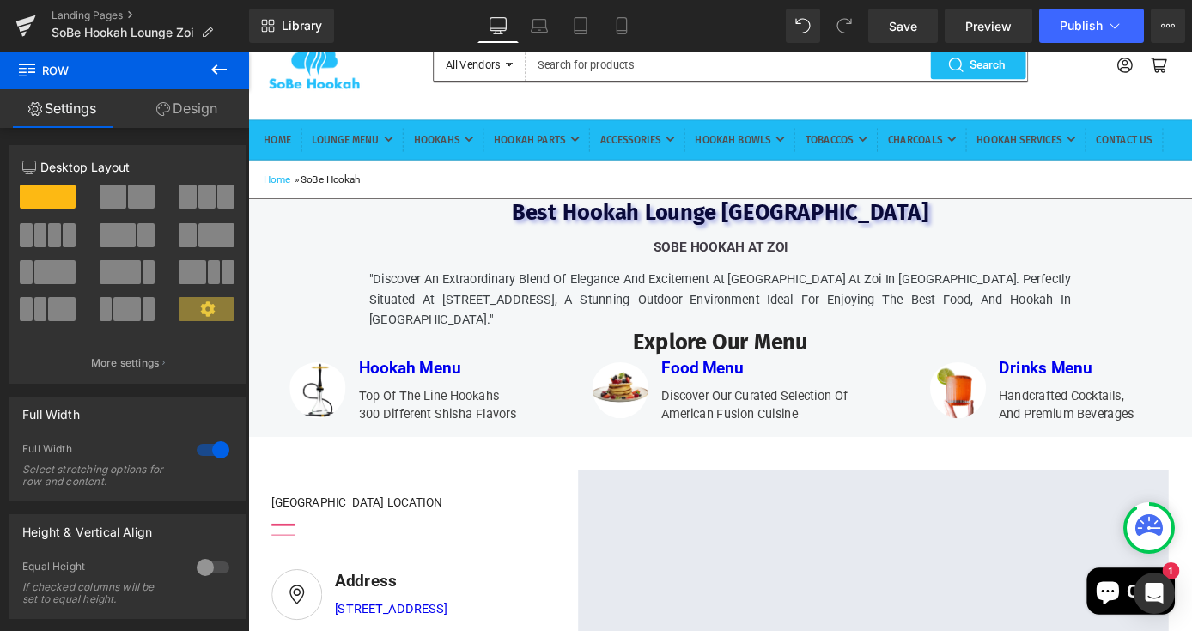
scroll to position [104, 0]
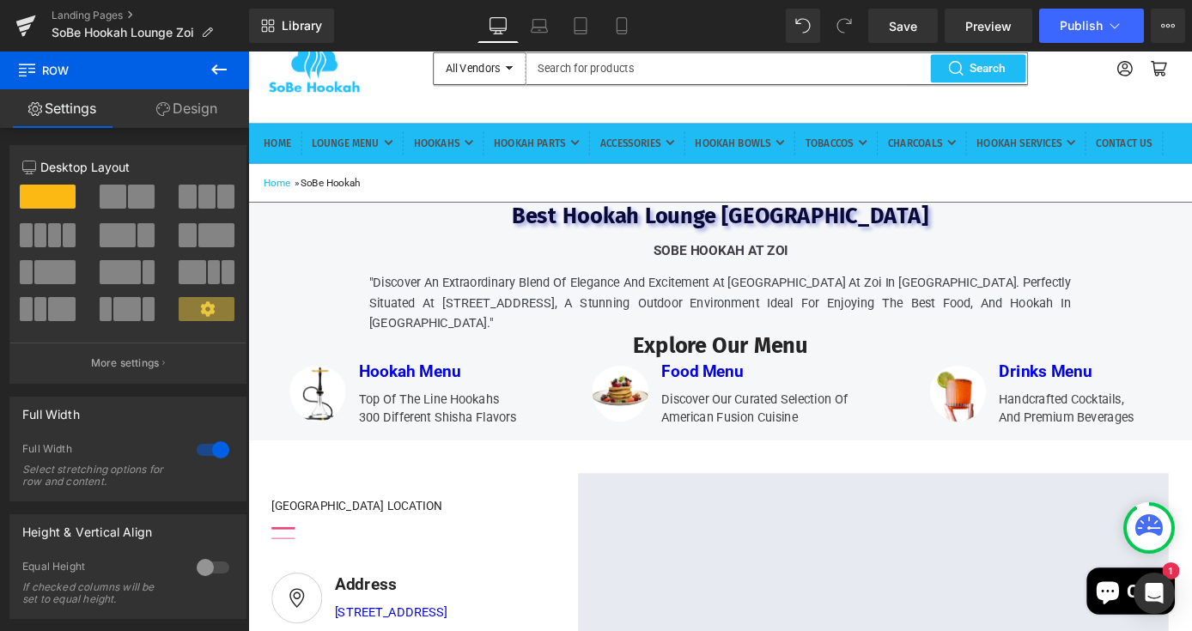
click at [223, 69] on icon at bounding box center [218, 69] width 15 height 10
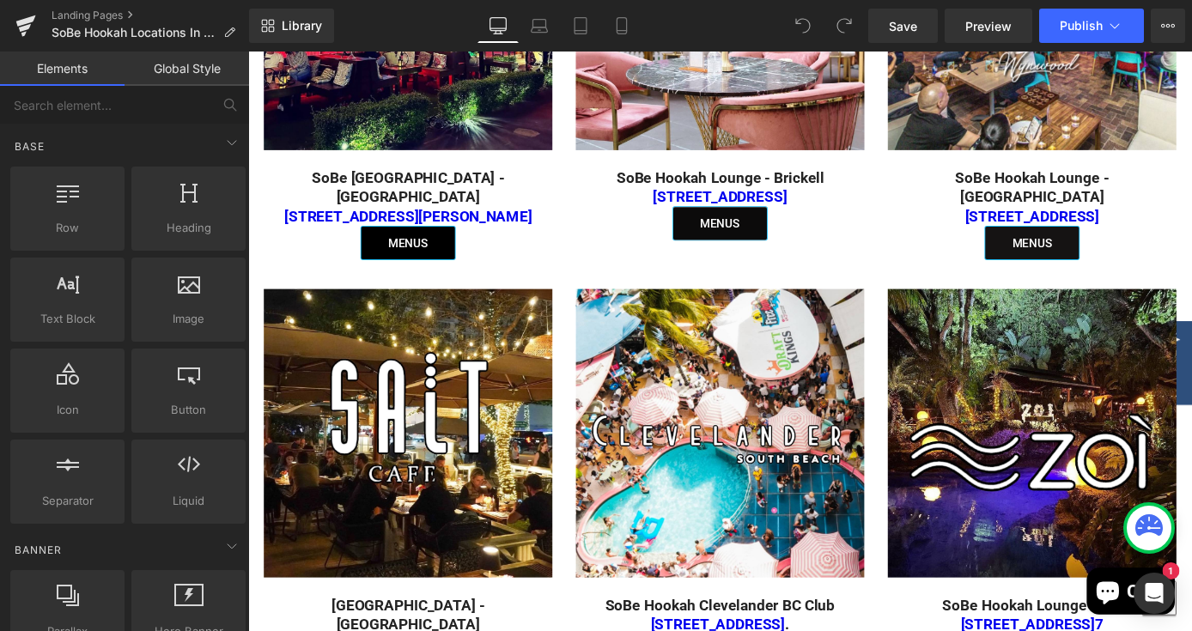
scroll to position [1476, 0]
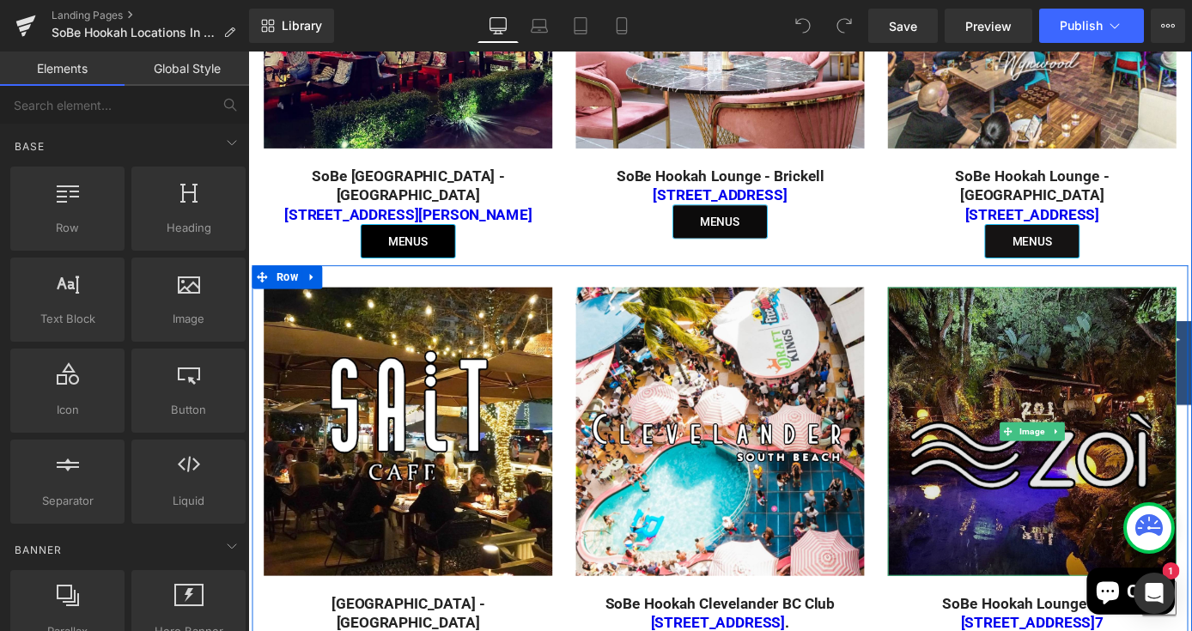
click at [1039, 477] on img at bounding box center [1111, 470] width 318 height 318
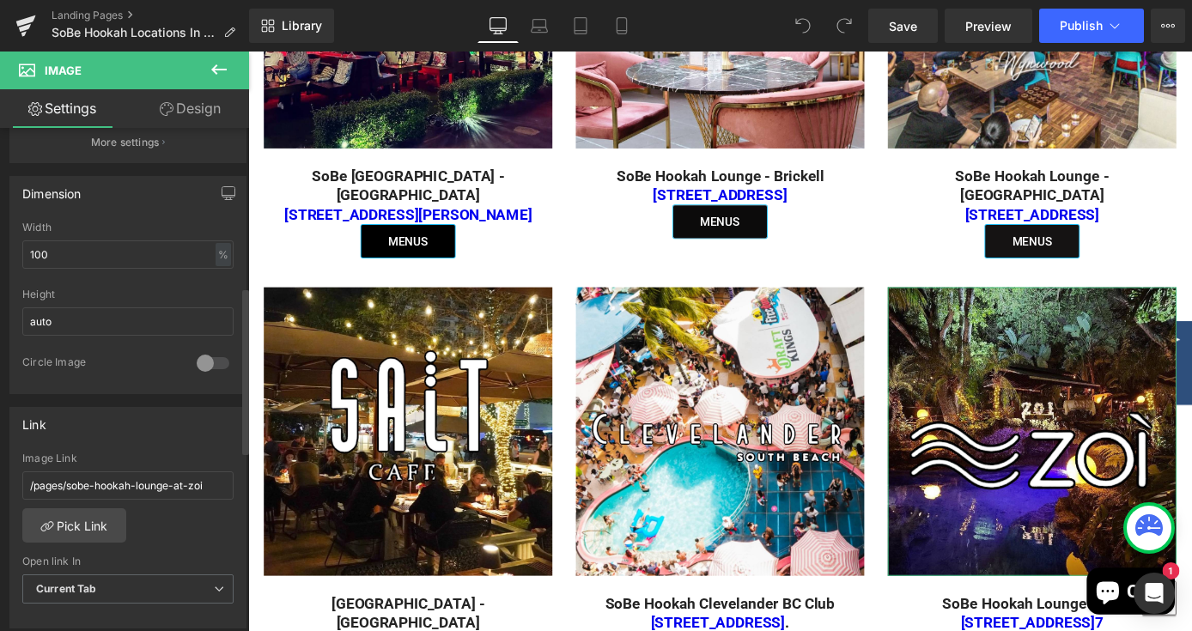
scroll to position [478, 0]
click at [92, 522] on link "Pick Link" at bounding box center [74, 522] width 104 height 34
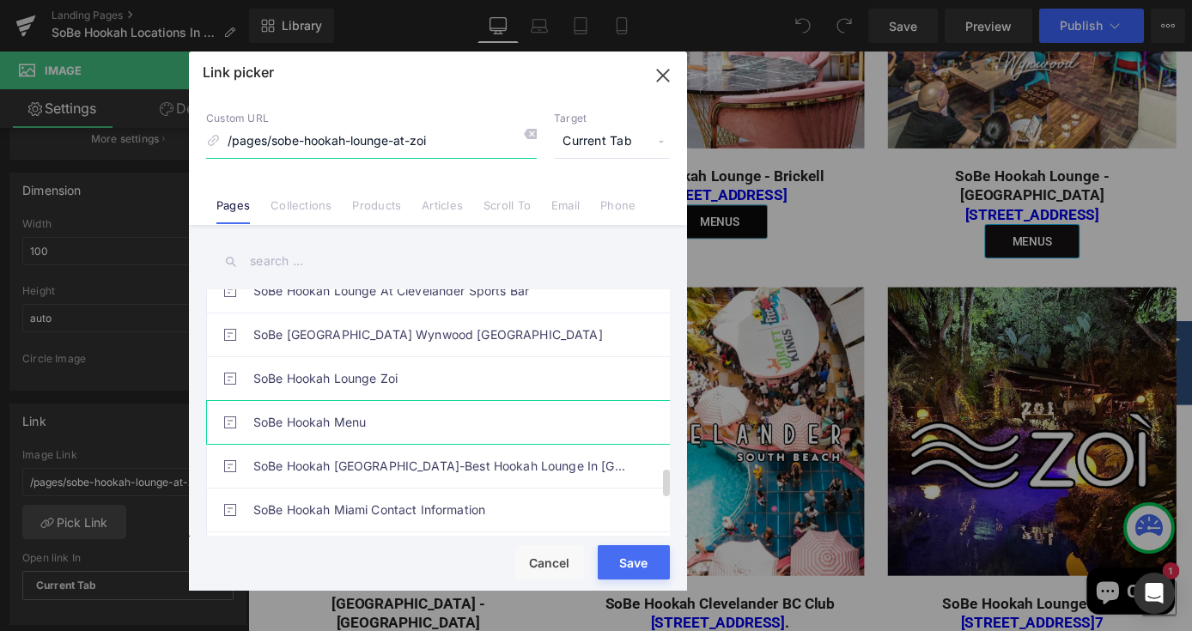
scroll to position [1651, 0]
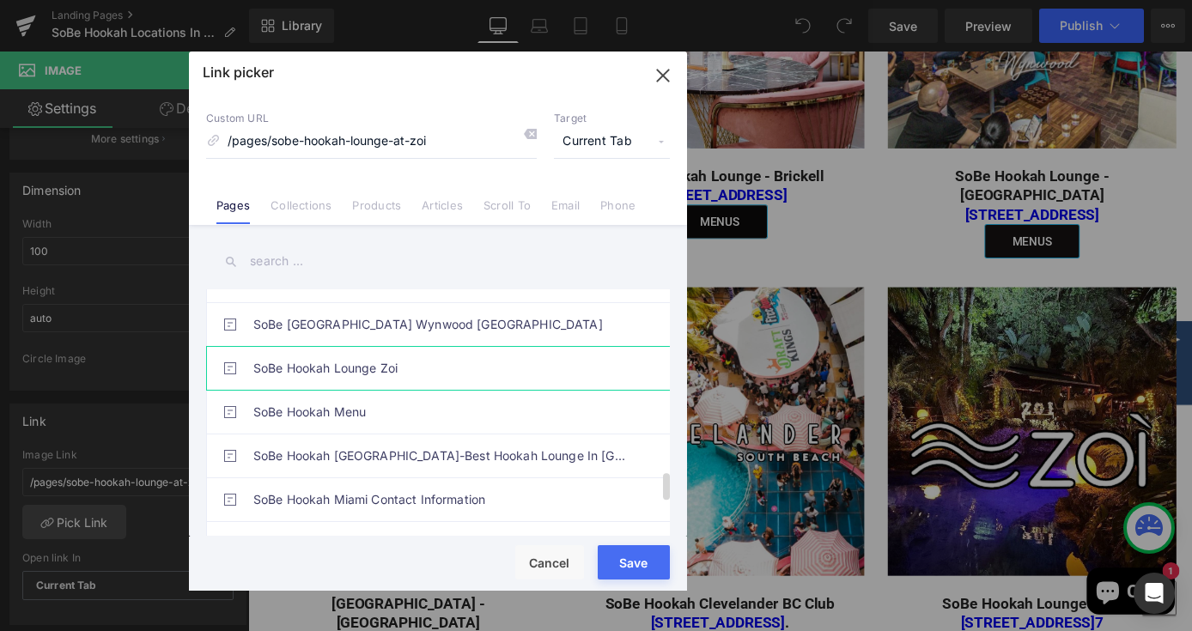
click at [313, 381] on link "SoBe Hookah Lounge Zoi" at bounding box center [442, 368] width 378 height 43
type input "/pages/sobe-hookah-lounge-zoi"
click at [628, 568] on div "Rendering Content" at bounding box center [597, 563] width 106 height 19
click at [617, 576] on button "Save" at bounding box center [634, 562] width 72 height 34
type input "/pages/sobe-hookah-lounge-zoi"
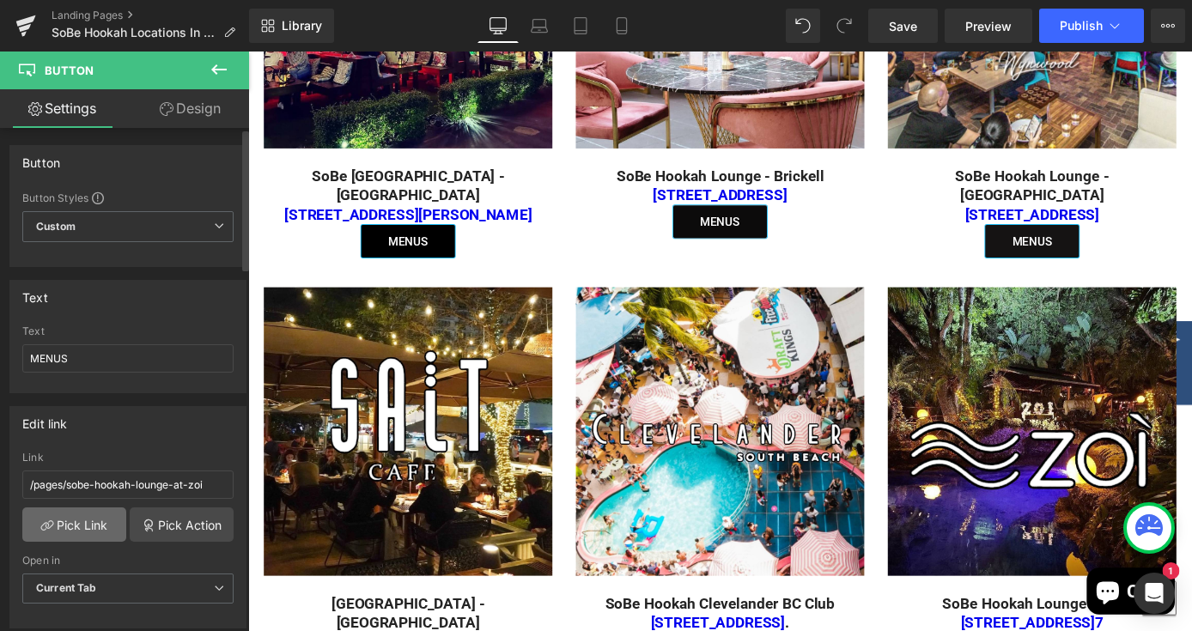
click at [89, 521] on link "Pick Link" at bounding box center [74, 525] width 104 height 34
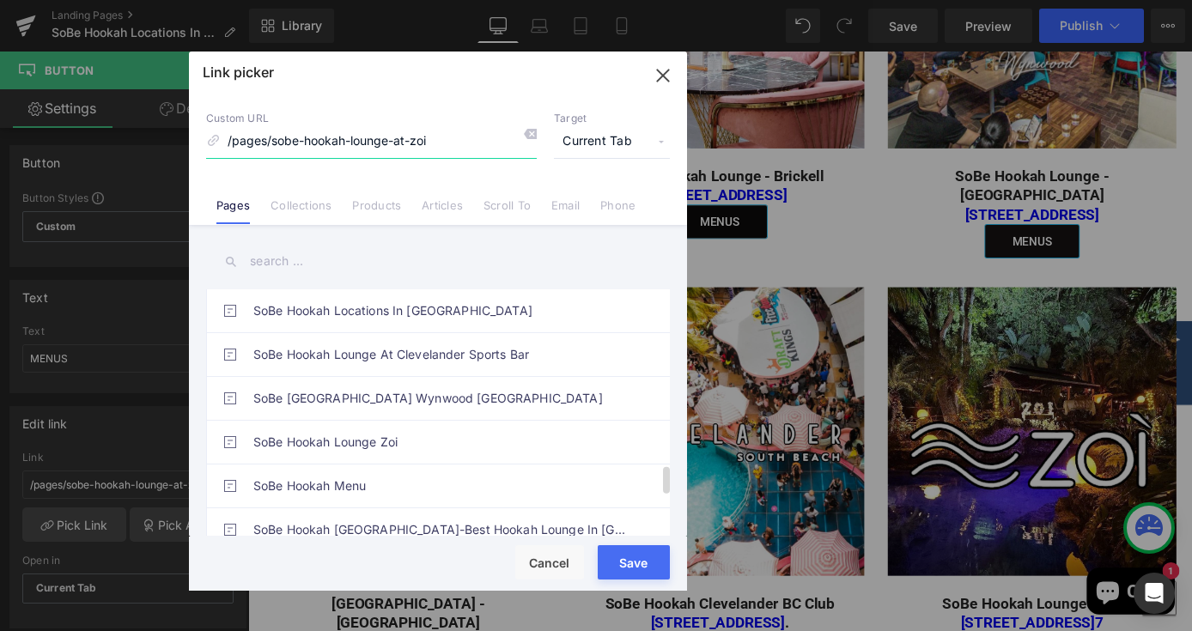
scroll to position [1594, 0]
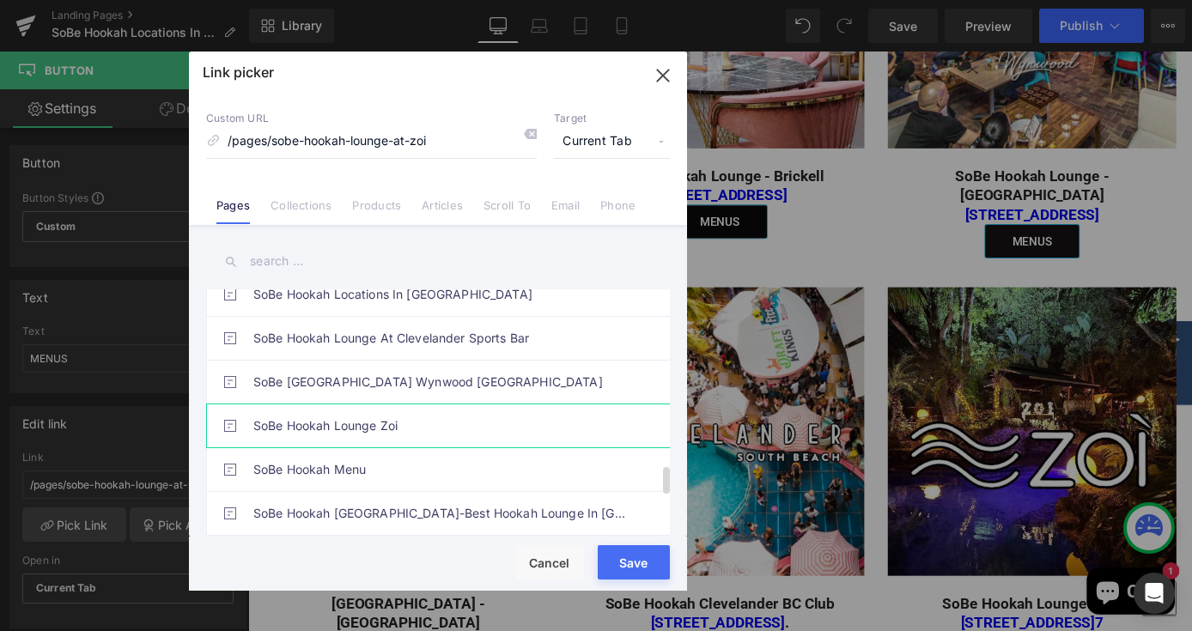
click at [444, 430] on link "SoBe Hookah Lounge Zoi" at bounding box center [442, 425] width 378 height 43
type input "/pages/sobe-hookah-lounge-zoi"
click at [609, 573] on button "Save" at bounding box center [634, 562] width 72 height 34
type input "/pages/sobe-hookah-lounge-zoi"
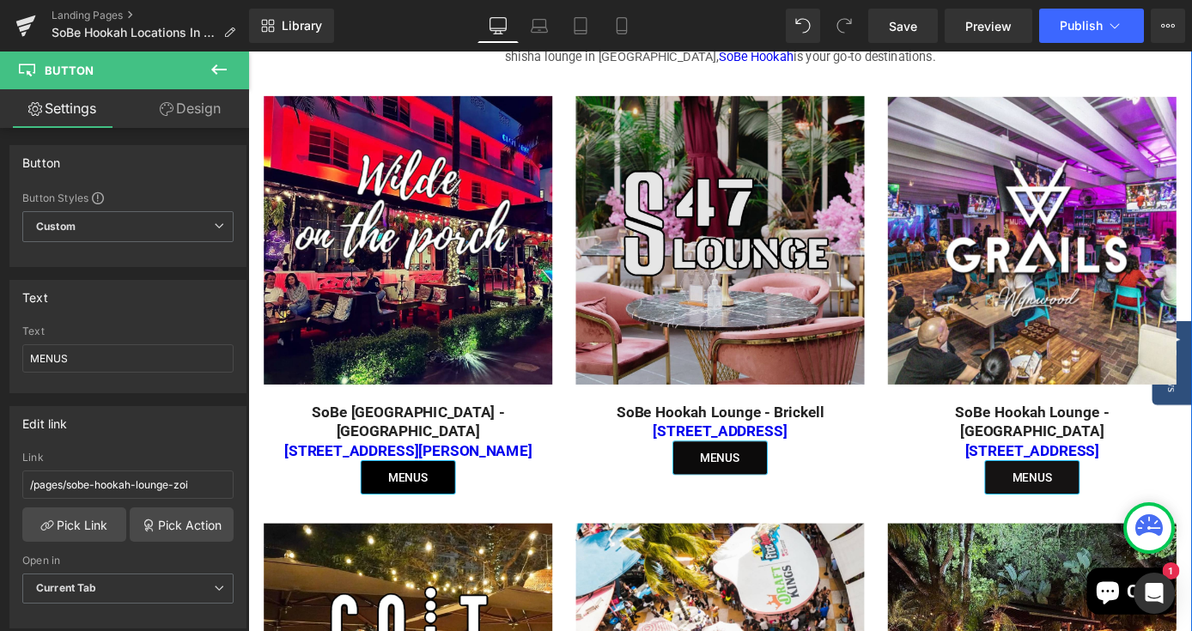
scroll to position [1198, 0]
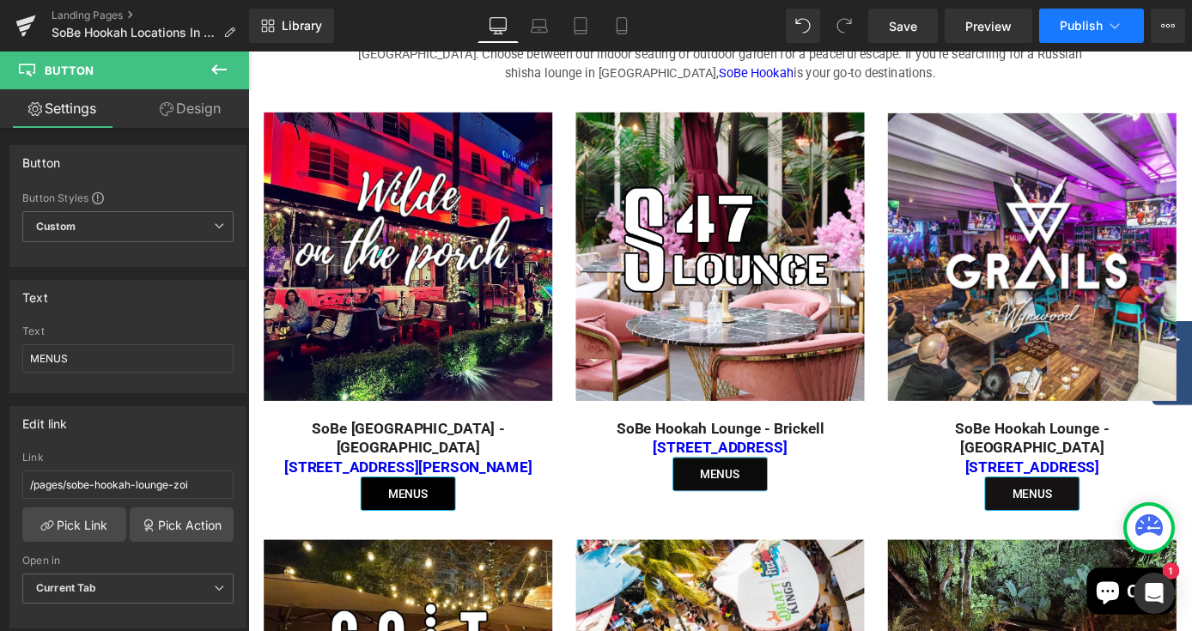
click at [1074, 19] on span "Publish" at bounding box center [1081, 26] width 43 height 14
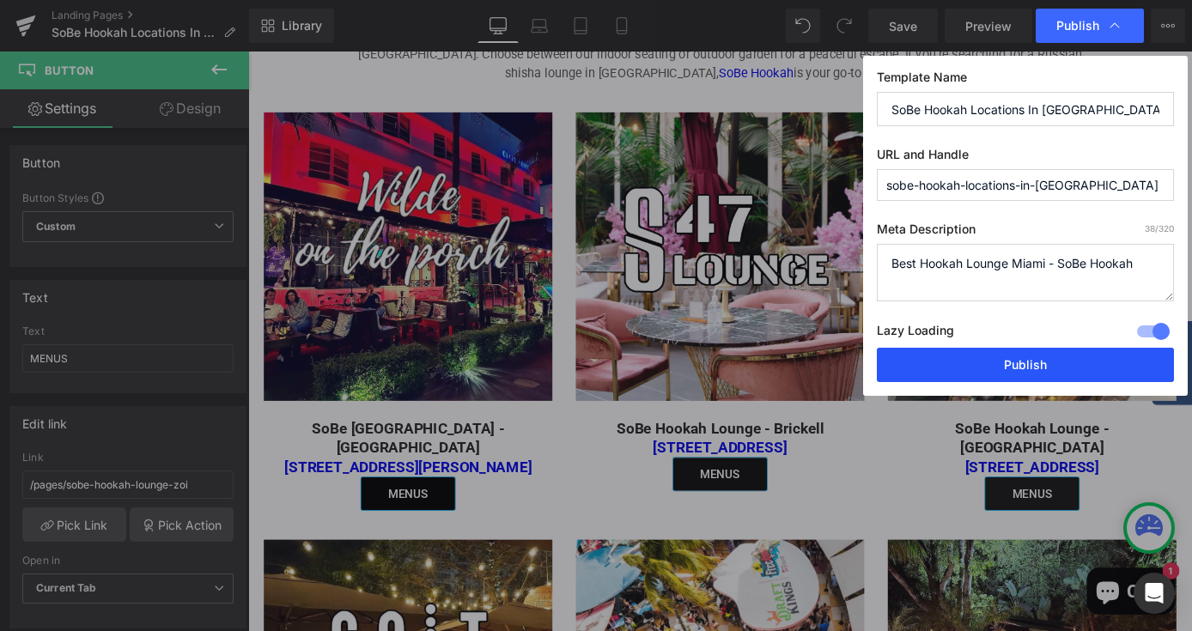
click at [930, 367] on button "Publish" at bounding box center [1025, 365] width 297 height 34
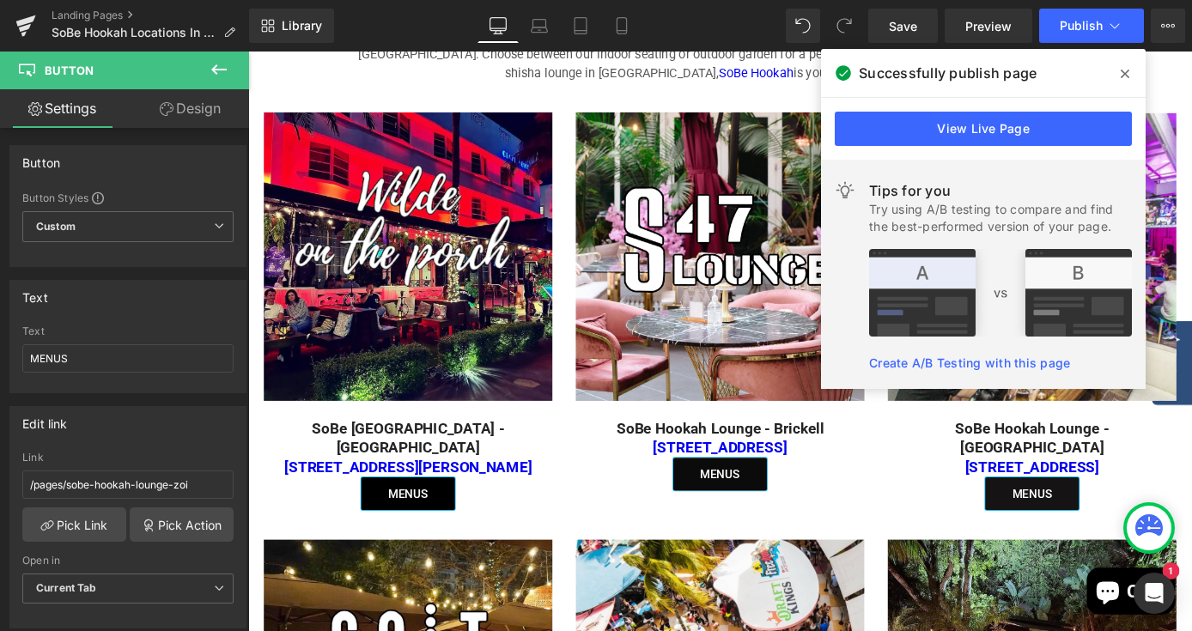
click at [1122, 78] on icon at bounding box center [1125, 74] width 9 height 14
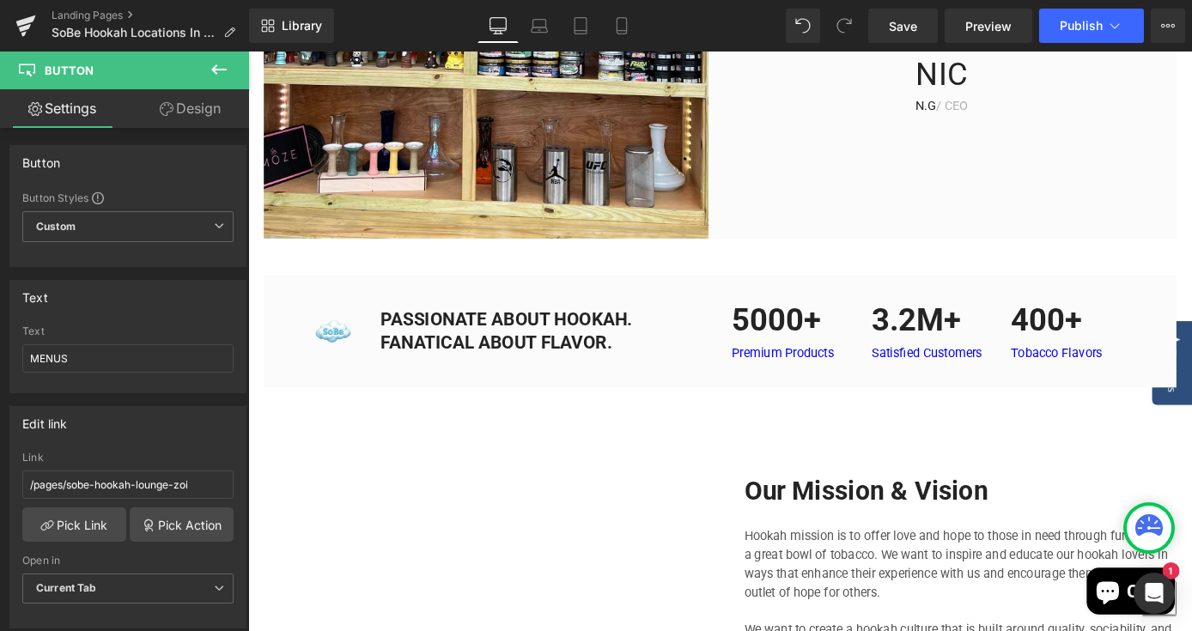
scroll to position [2700, 0]
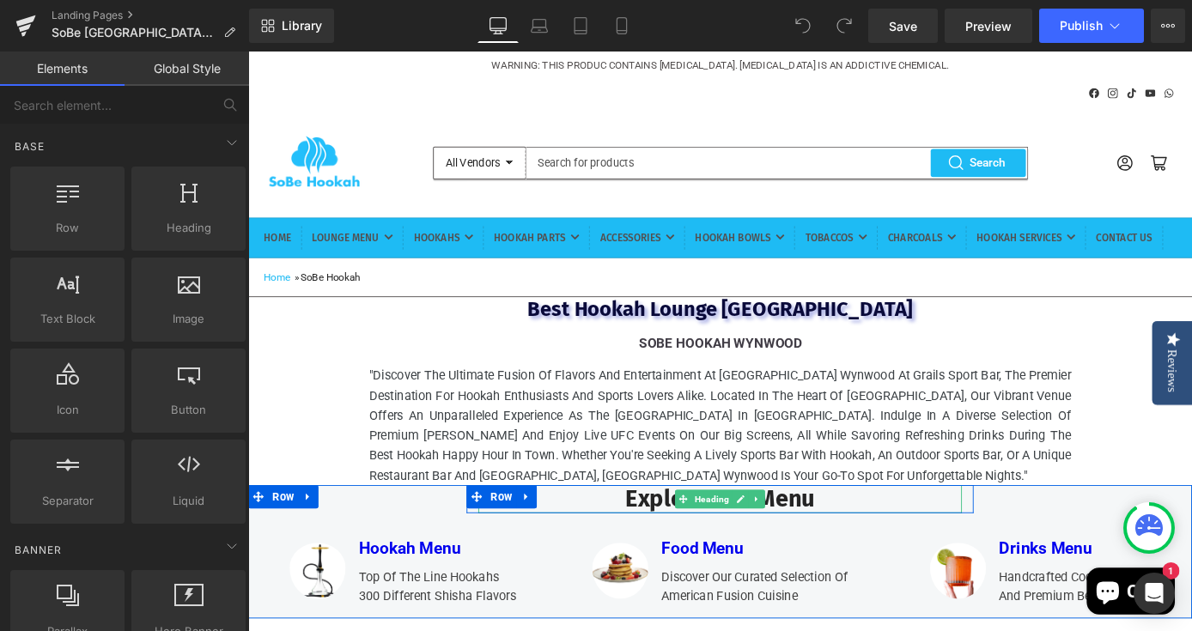
click at [839, 560] on h2 "Explore Our Menu" at bounding box center [768, 544] width 532 height 31
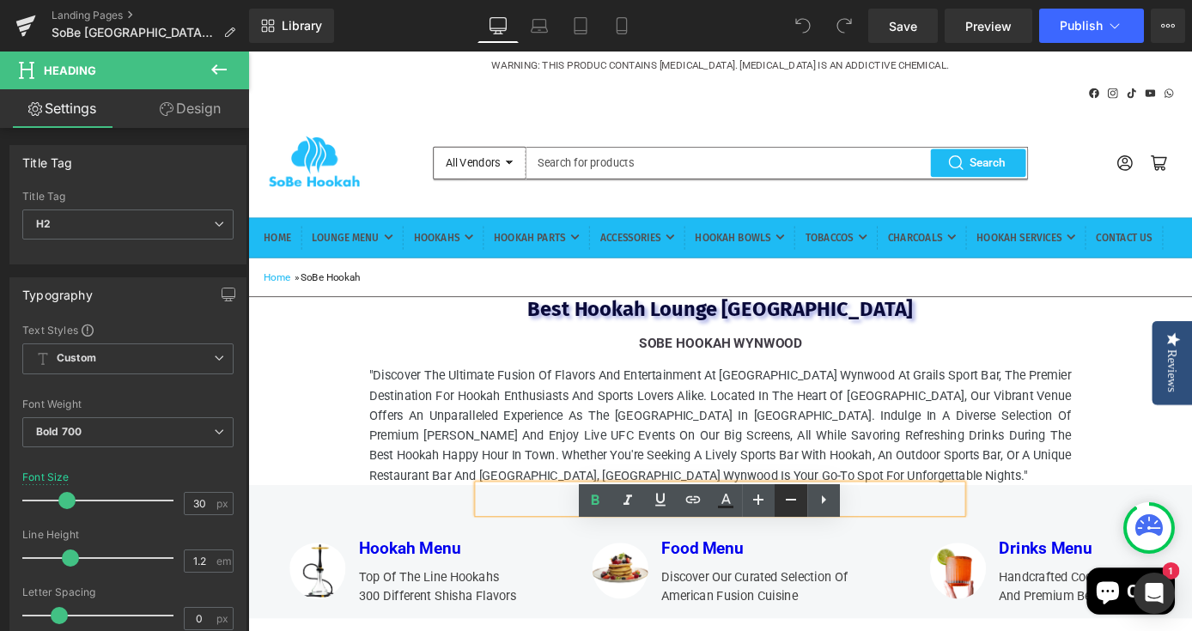
click at [794, 493] on icon at bounding box center [791, 499] width 21 height 21
type input "28"
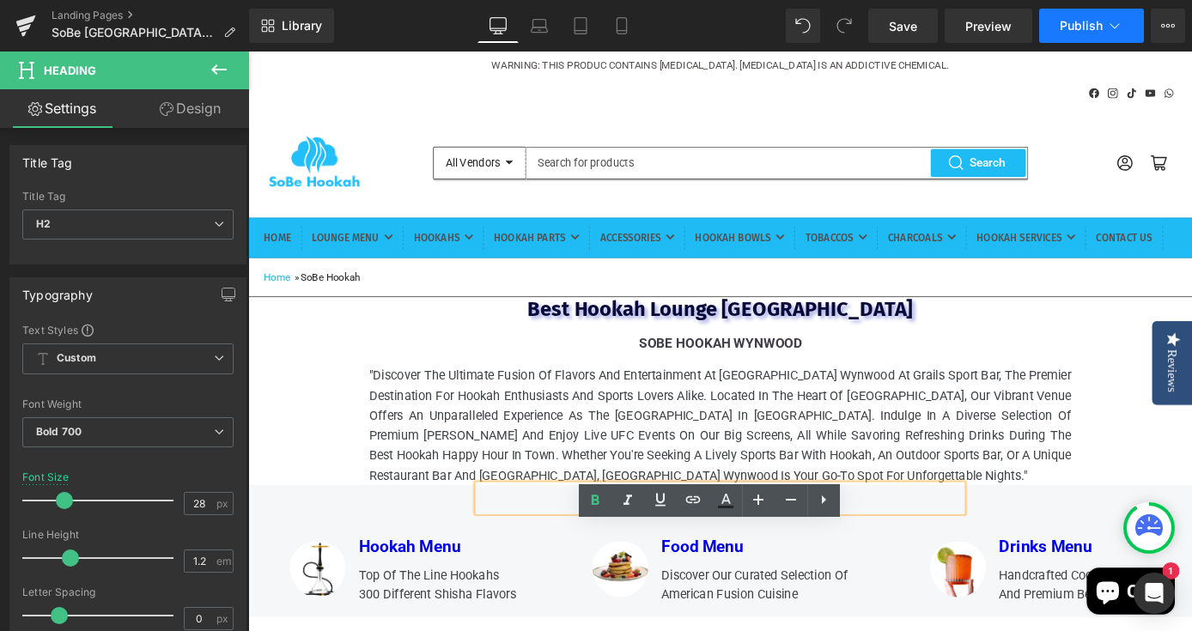
click at [1049, 27] on button "Publish" at bounding box center [1091, 26] width 105 height 34
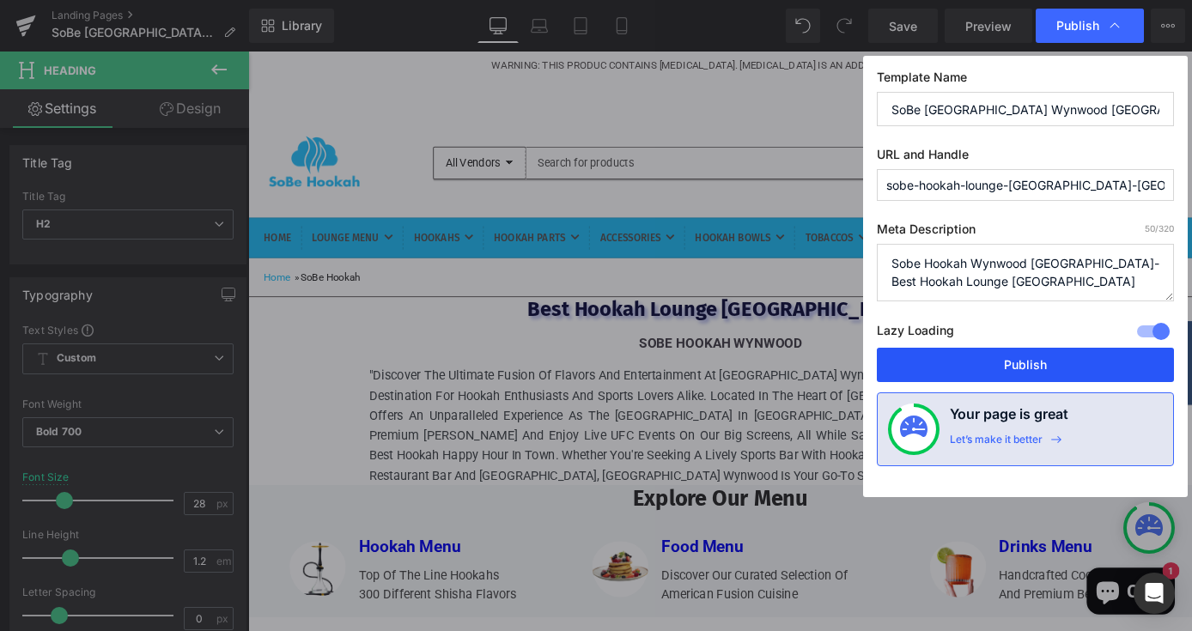
click at [985, 364] on button "Publish" at bounding box center [1025, 365] width 297 height 34
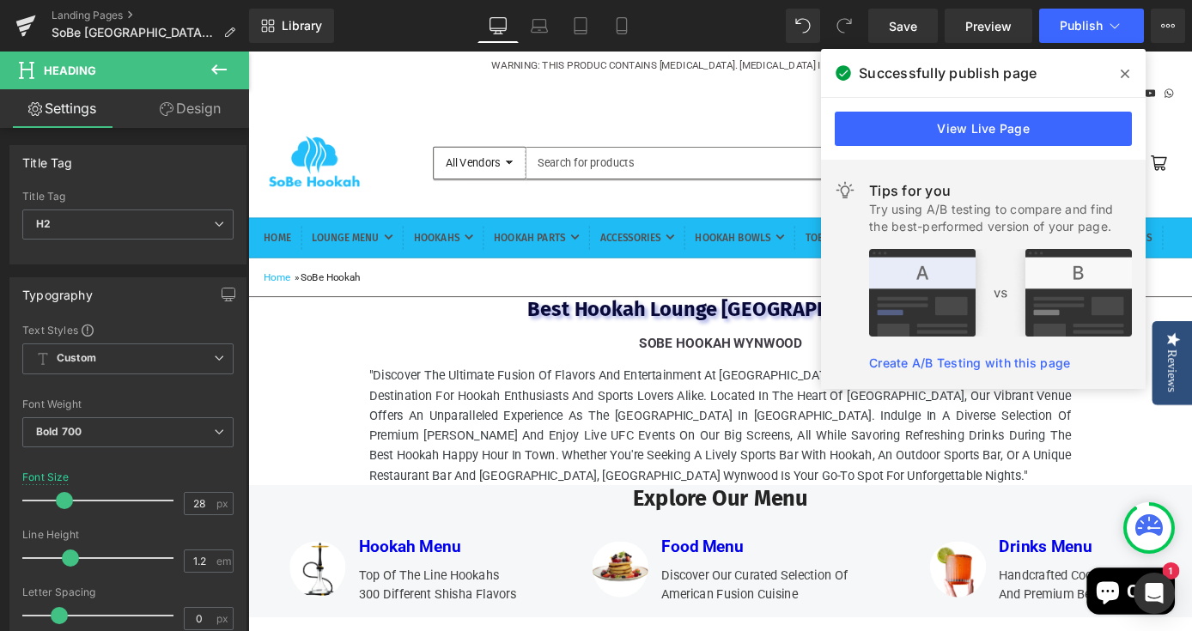
click at [1123, 78] on icon at bounding box center [1125, 74] width 9 height 14
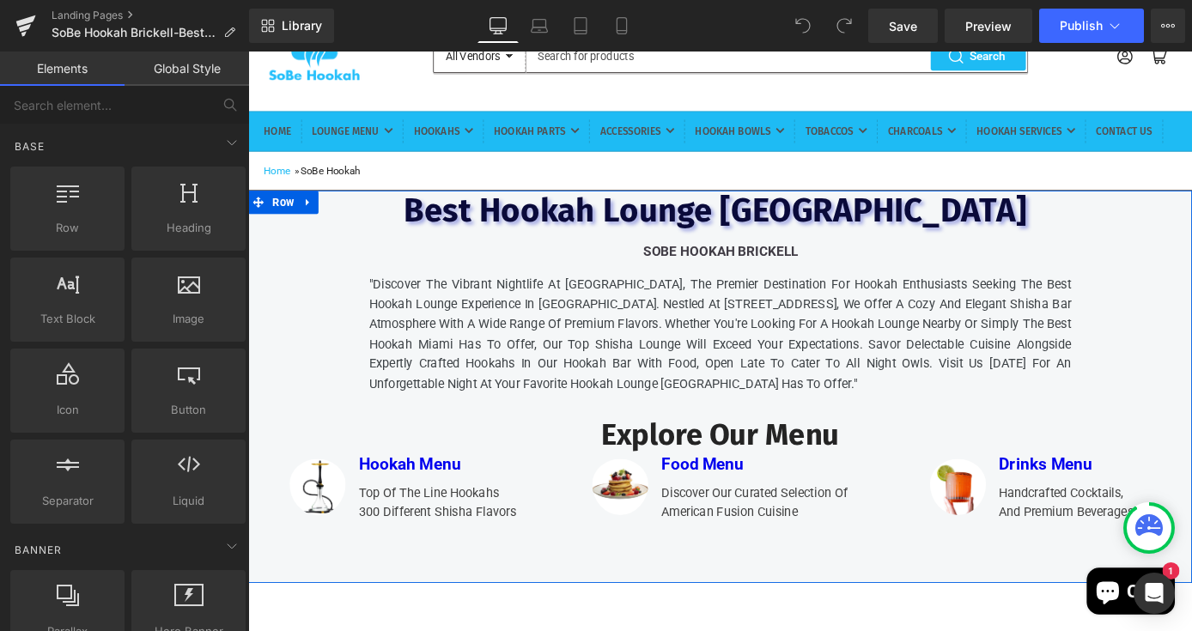
scroll to position [28, 0]
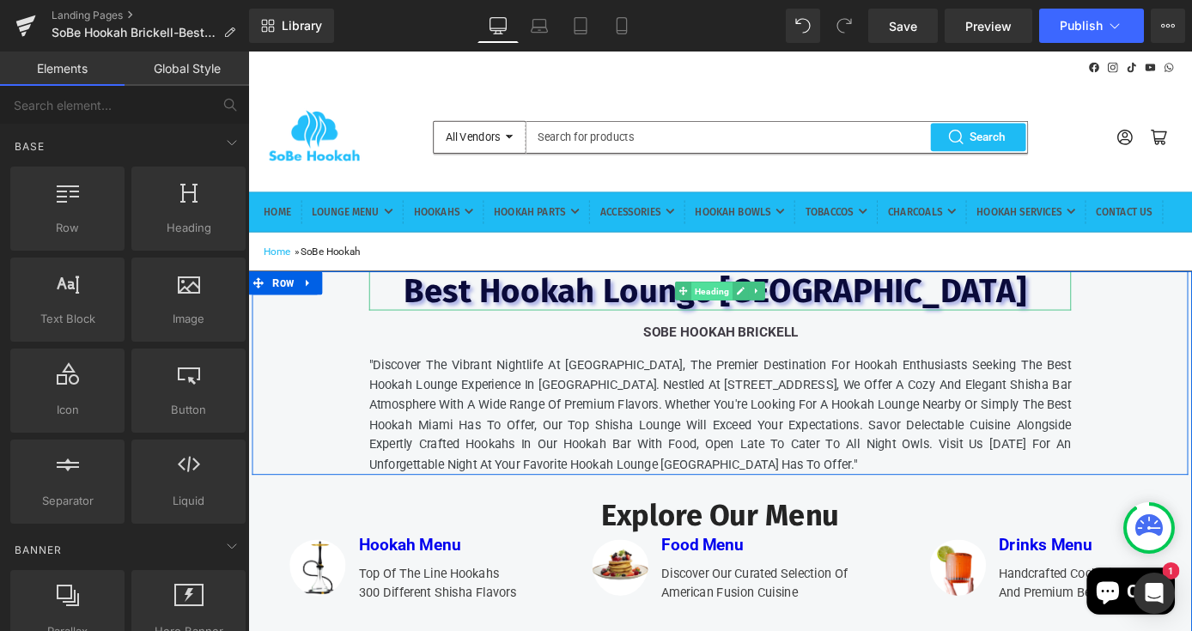
click at [755, 326] on span "Heading" at bounding box center [759, 316] width 46 height 21
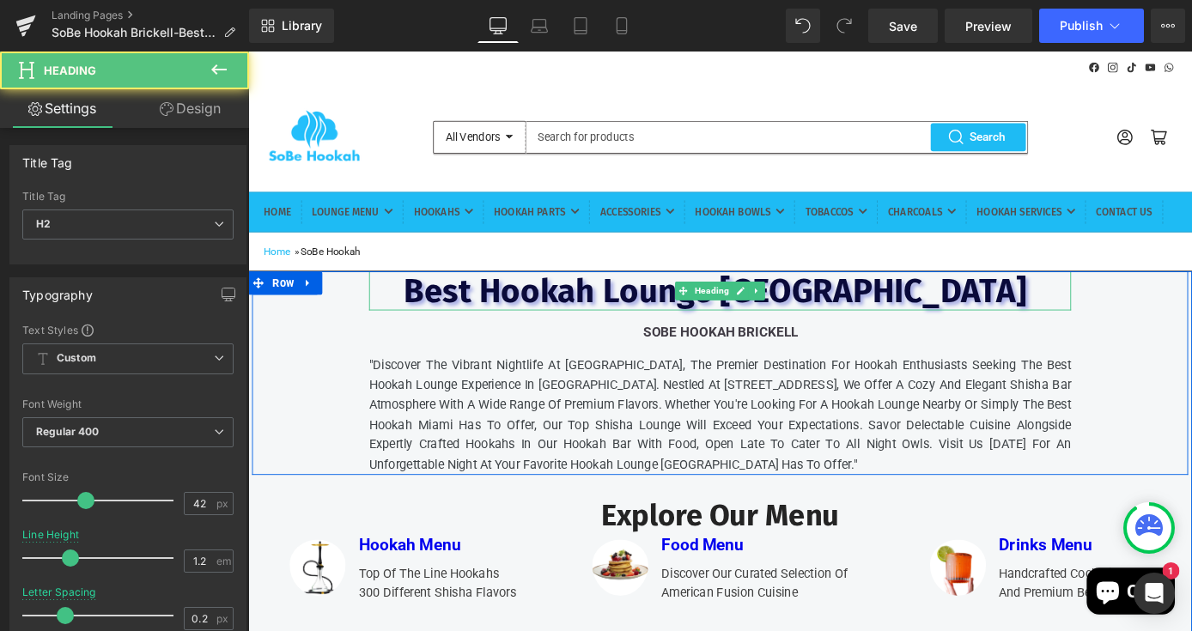
click at [939, 337] on span "Best Hookah Lounge [GEOGRAPHIC_DATA]" at bounding box center [763, 315] width 686 height 43
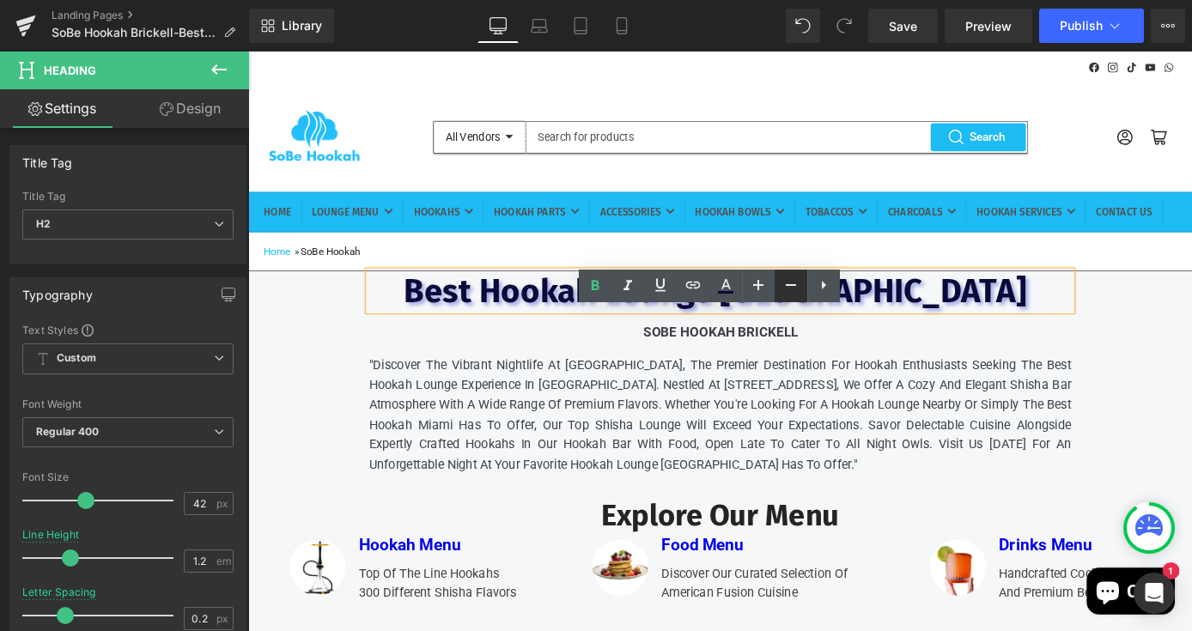
click at [781, 289] on icon at bounding box center [791, 285] width 21 height 21
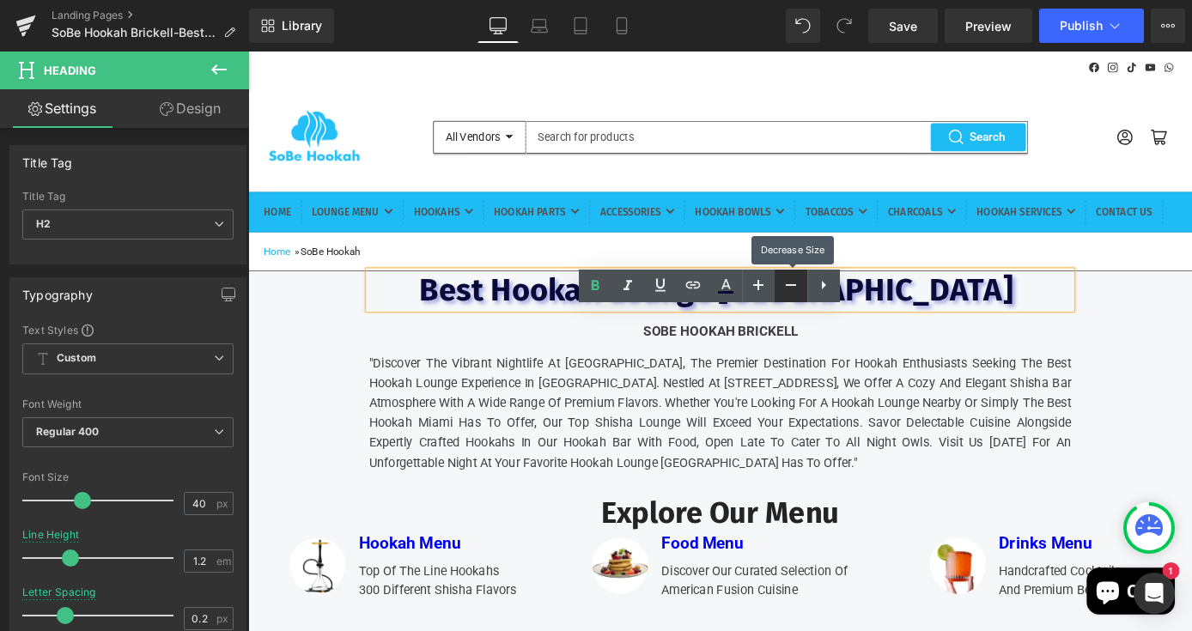
click at [781, 289] on icon at bounding box center [791, 285] width 21 height 21
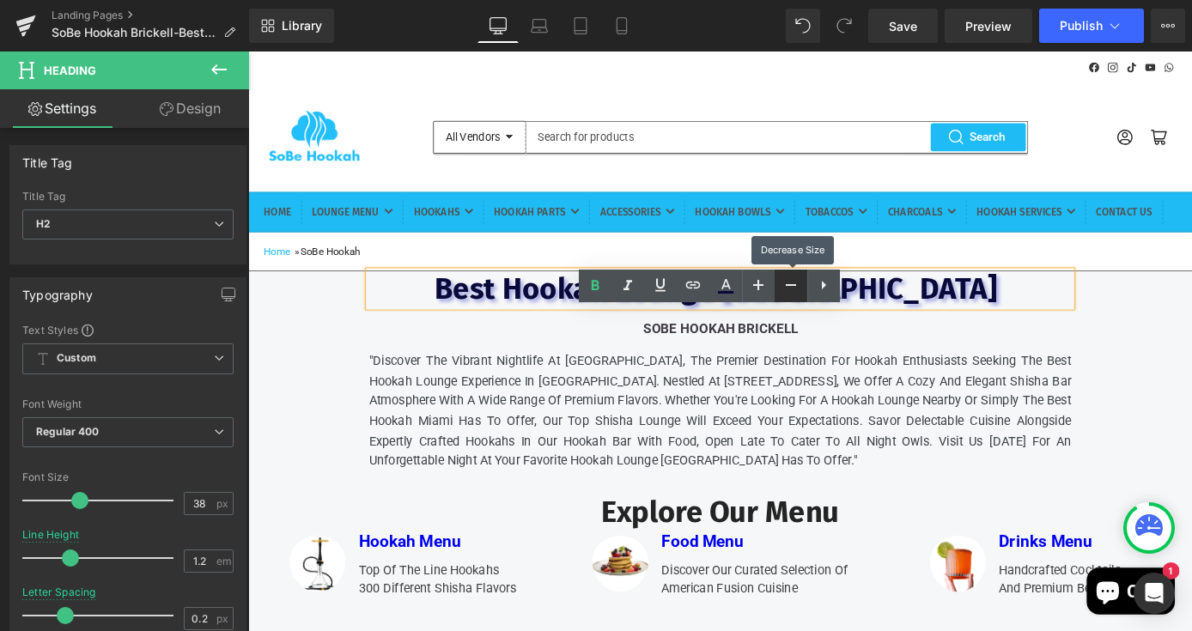
click at [781, 289] on icon at bounding box center [791, 285] width 21 height 21
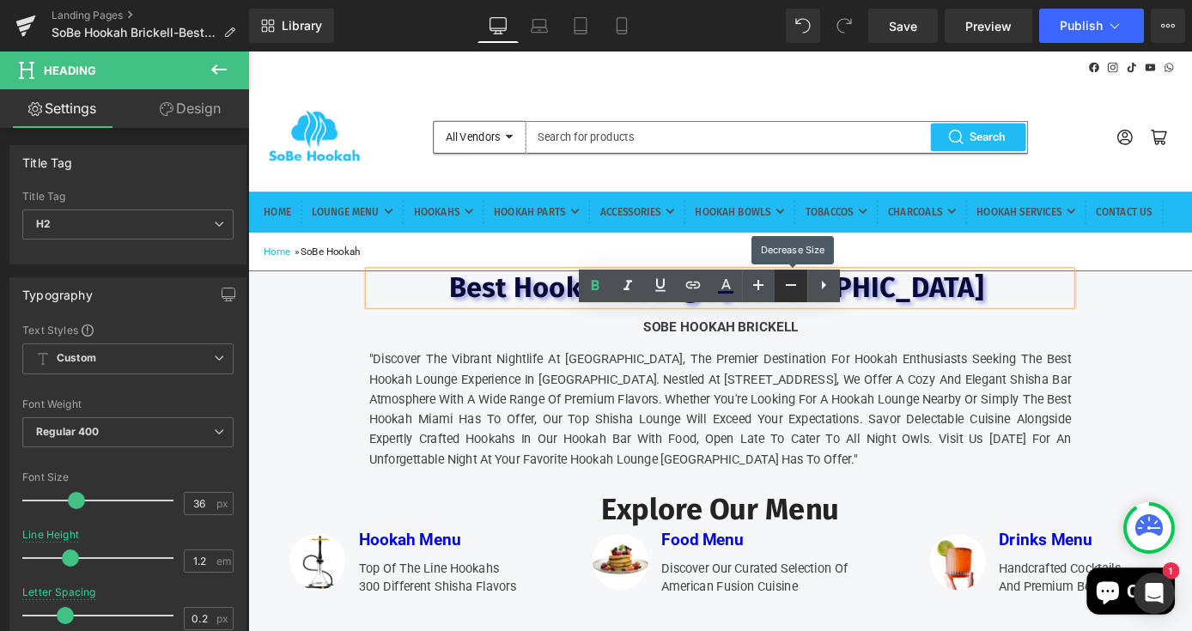
click at [781, 289] on icon at bounding box center [791, 285] width 21 height 21
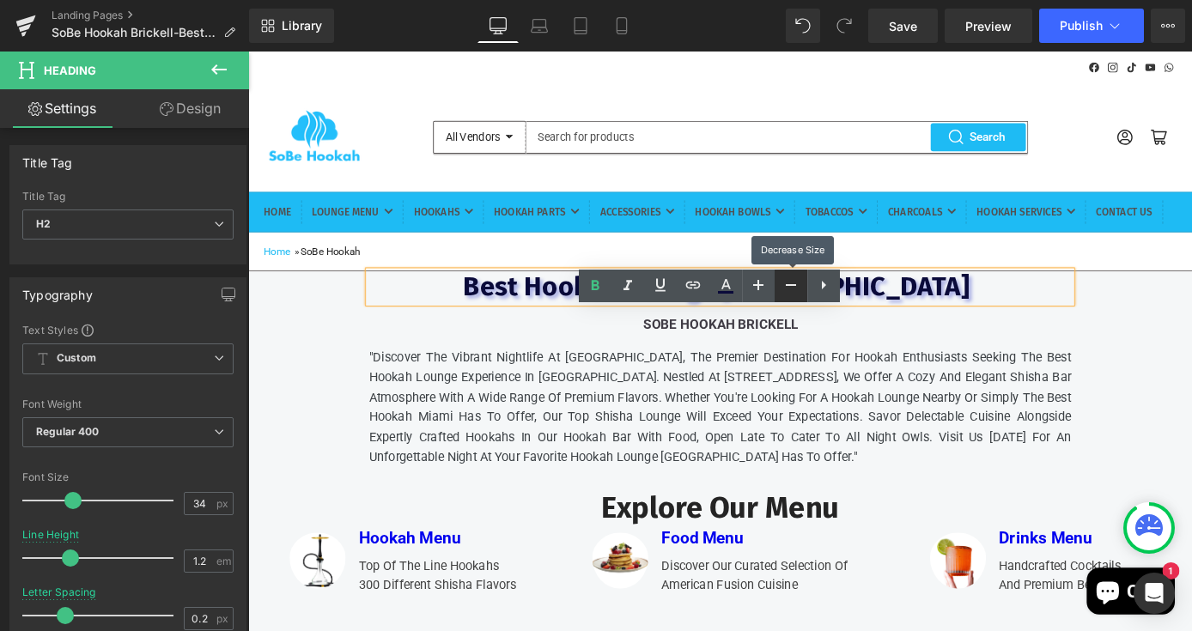
click at [787, 289] on icon at bounding box center [791, 285] width 21 height 21
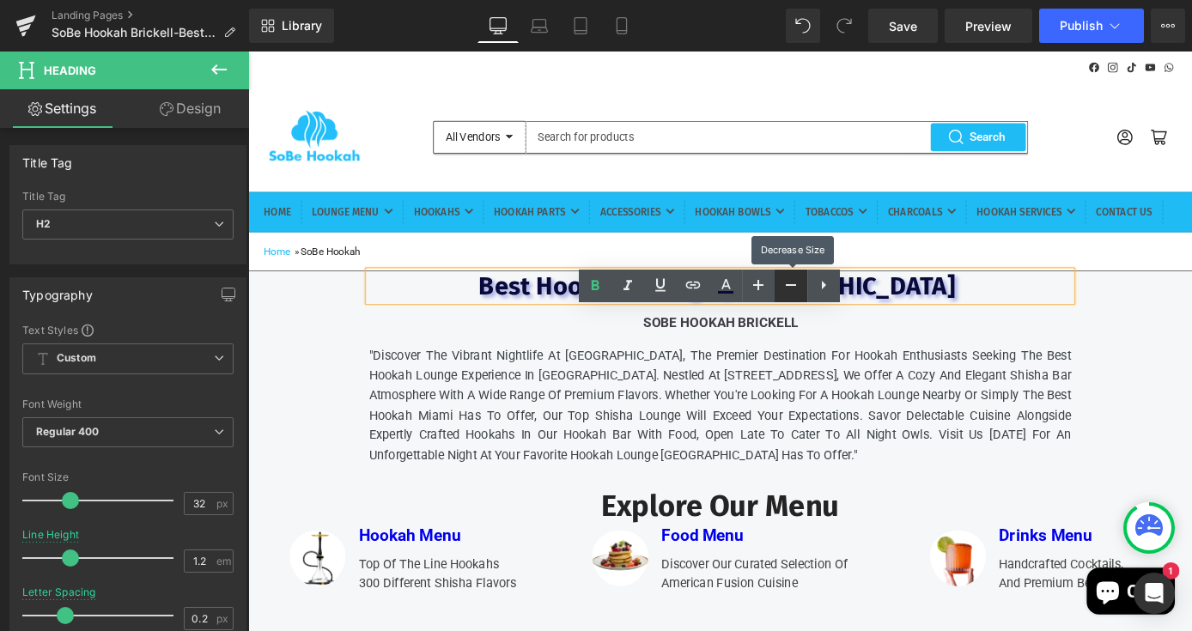
click at [787, 289] on icon at bounding box center [791, 285] width 21 height 21
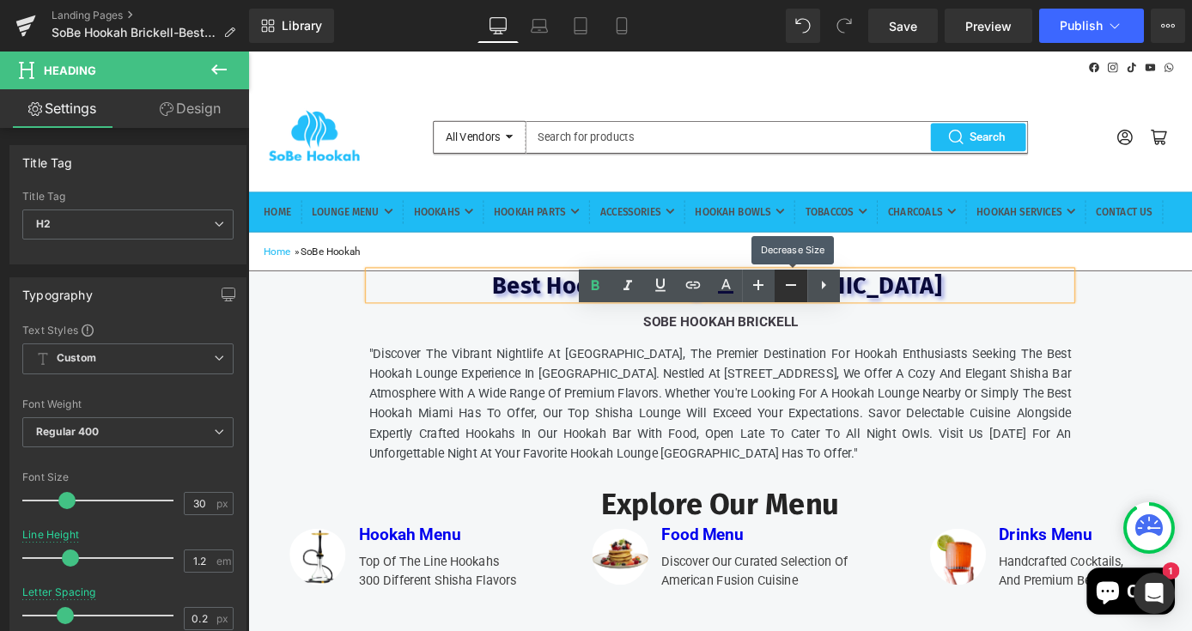
click at [787, 289] on icon at bounding box center [791, 285] width 21 height 21
type input "28"
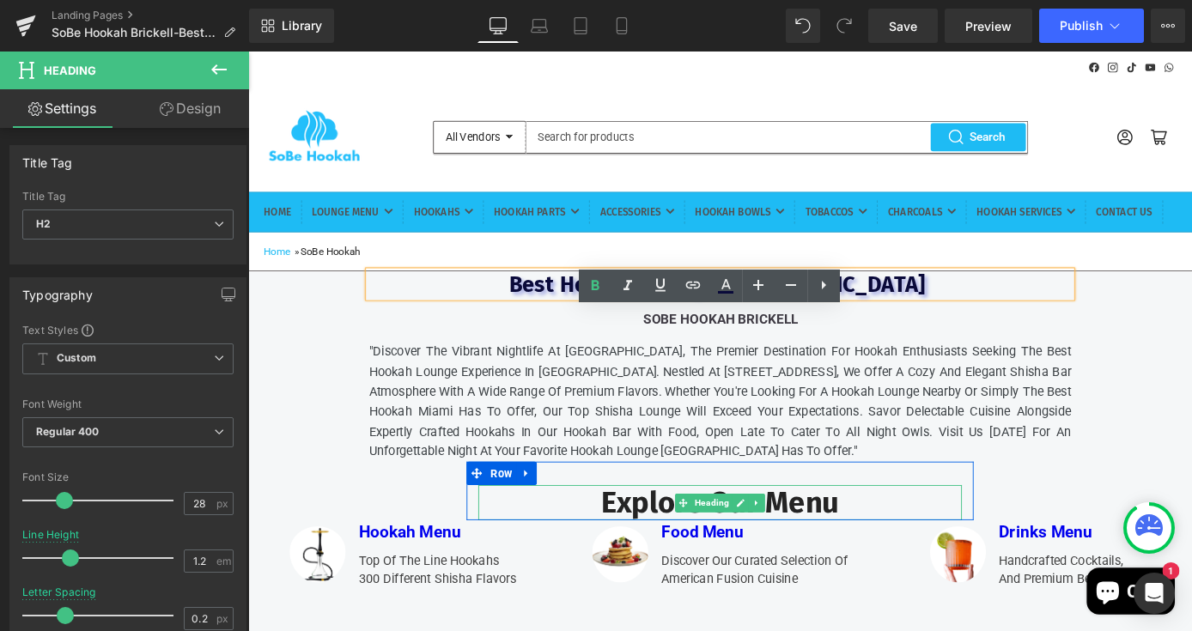
click at [891, 569] on h2 "Explore Our Menu" at bounding box center [768, 549] width 532 height 40
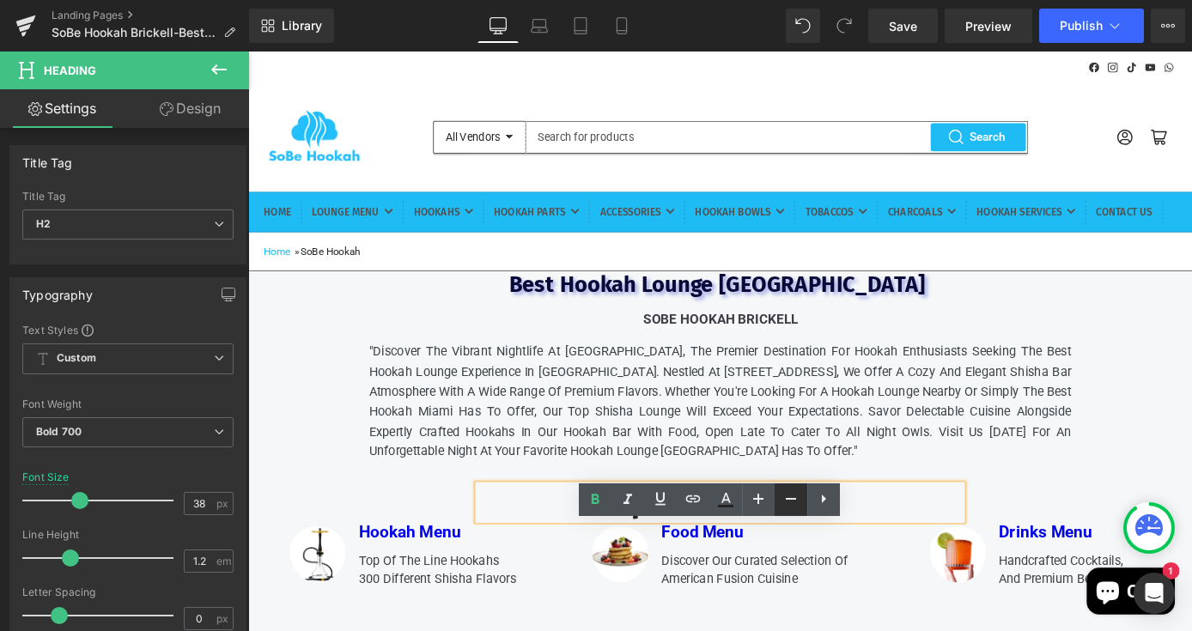
click at [790, 501] on icon at bounding box center [791, 499] width 21 height 21
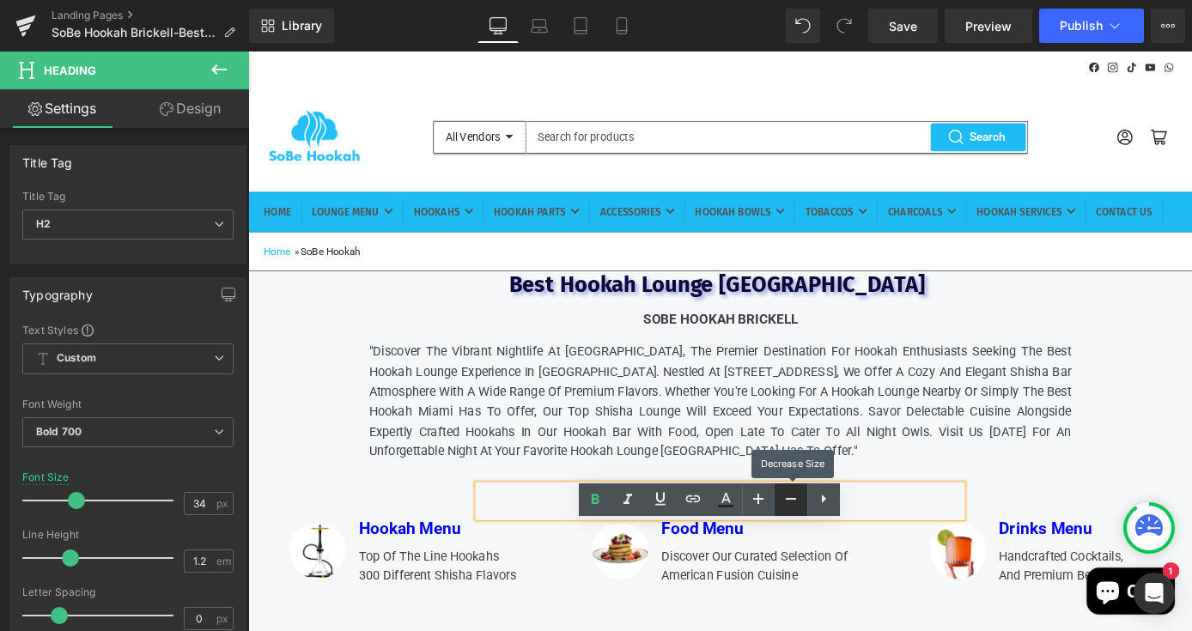
click at [790, 501] on icon at bounding box center [791, 499] width 21 height 21
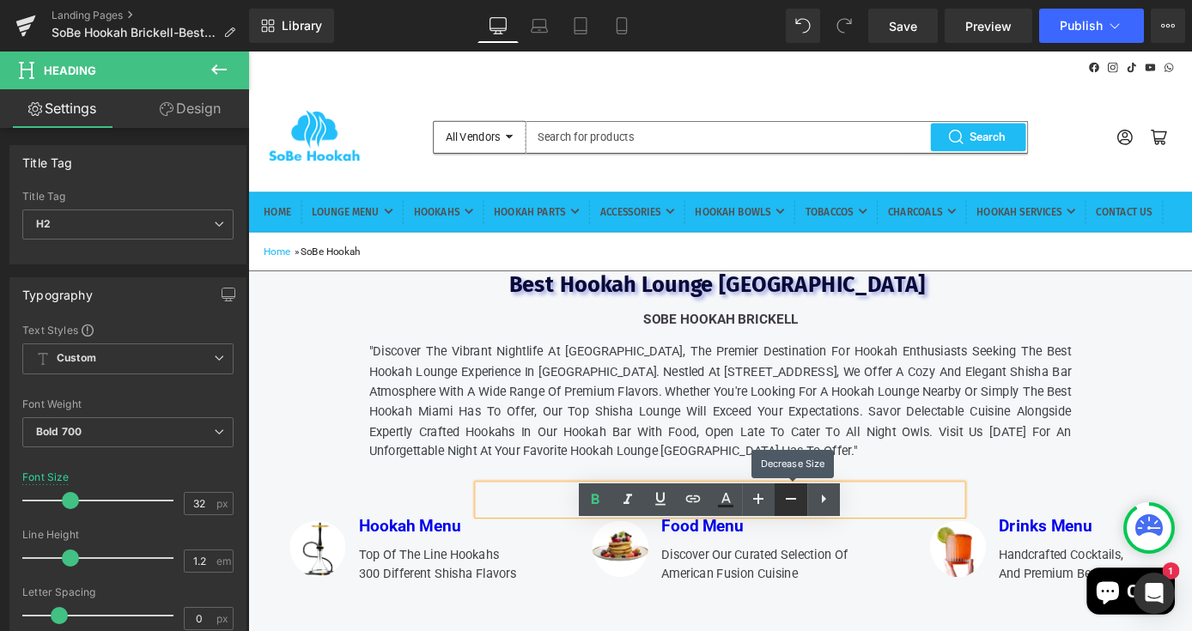
click at [790, 501] on icon at bounding box center [791, 499] width 21 height 21
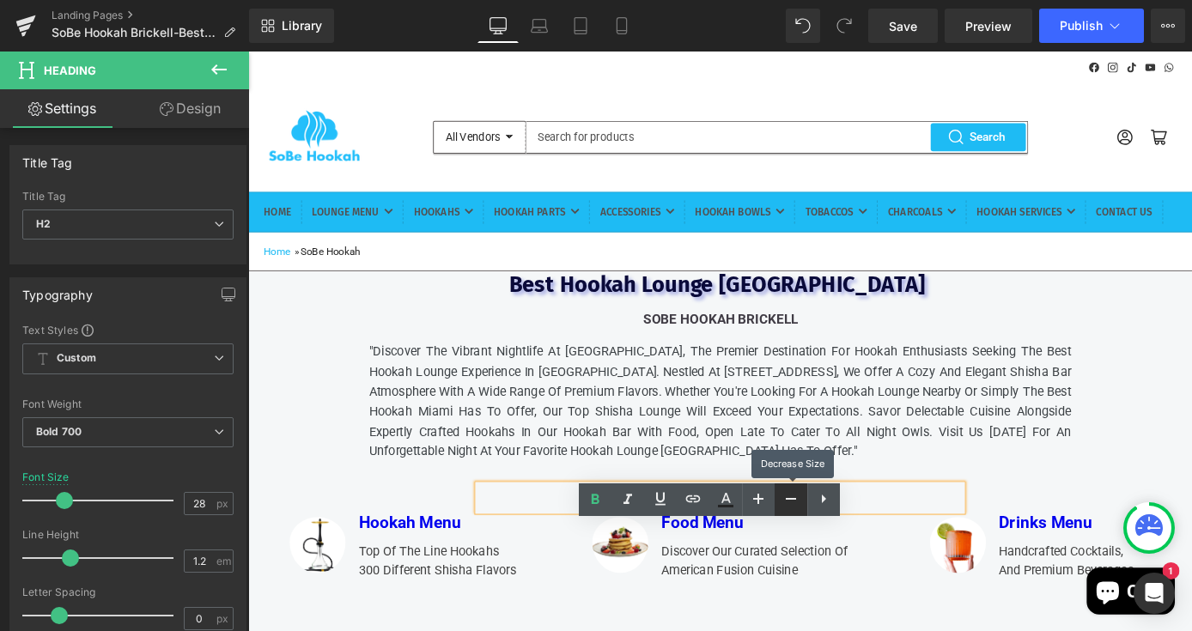
click at [790, 501] on icon at bounding box center [791, 499] width 21 height 21
type input "26"
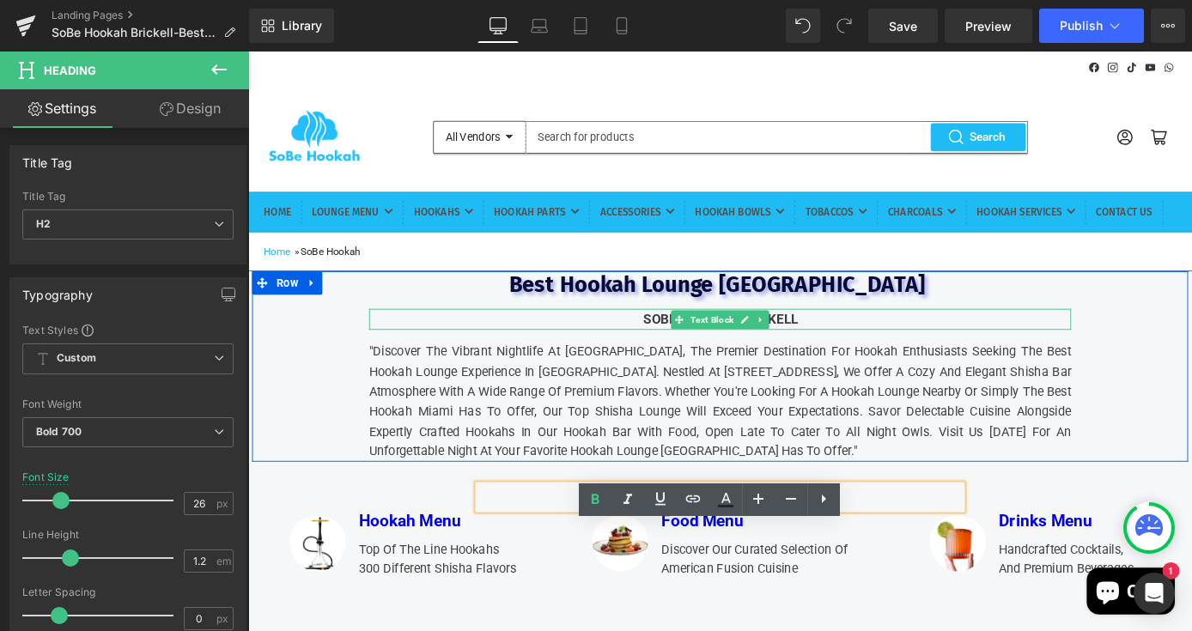
click at [1018, 358] on p "SoBe Hookah BRICKELL" at bounding box center [768, 346] width 771 height 23
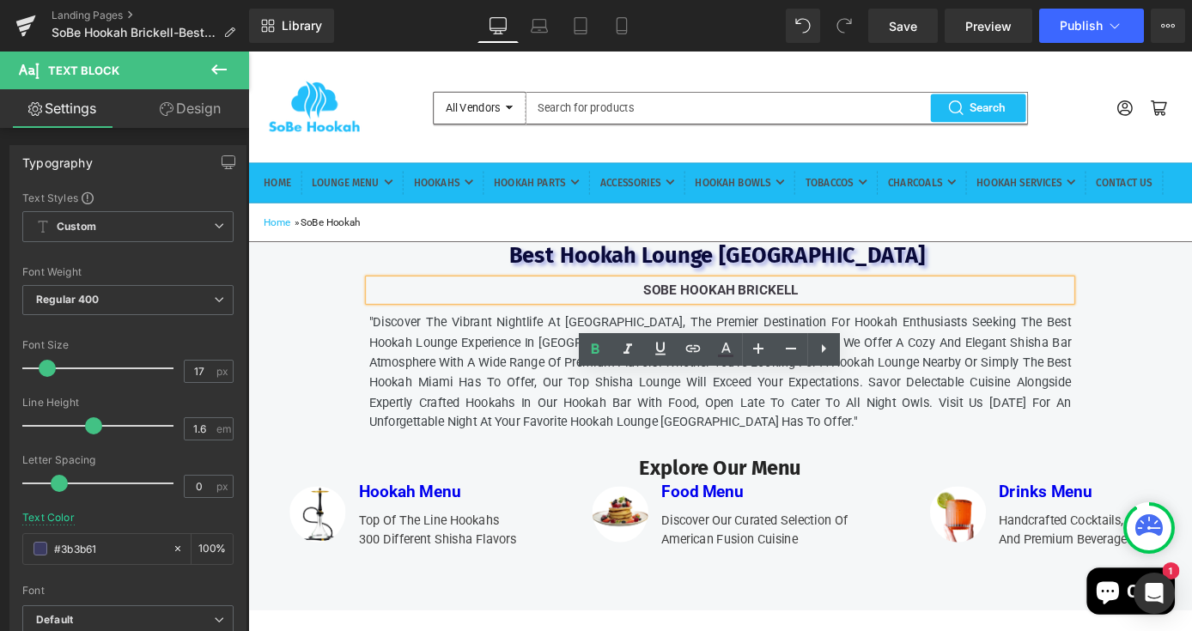
scroll to position [0, 0]
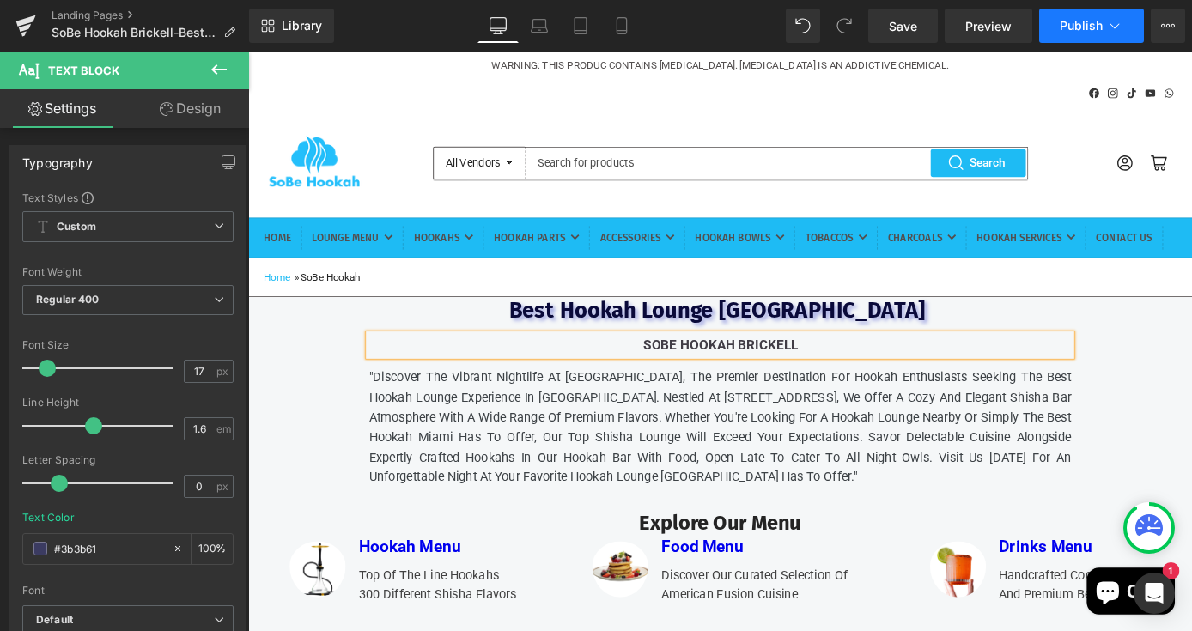
click at [1104, 27] on button "Publish" at bounding box center [1091, 26] width 105 height 34
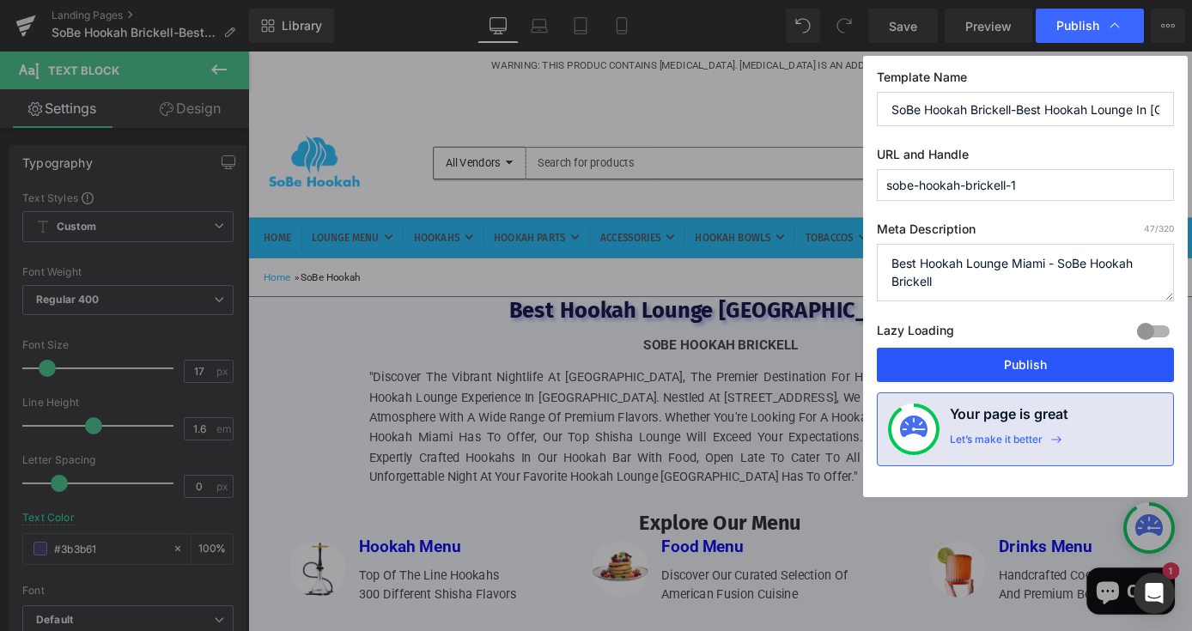
click at [942, 368] on button "Publish" at bounding box center [1025, 365] width 297 height 34
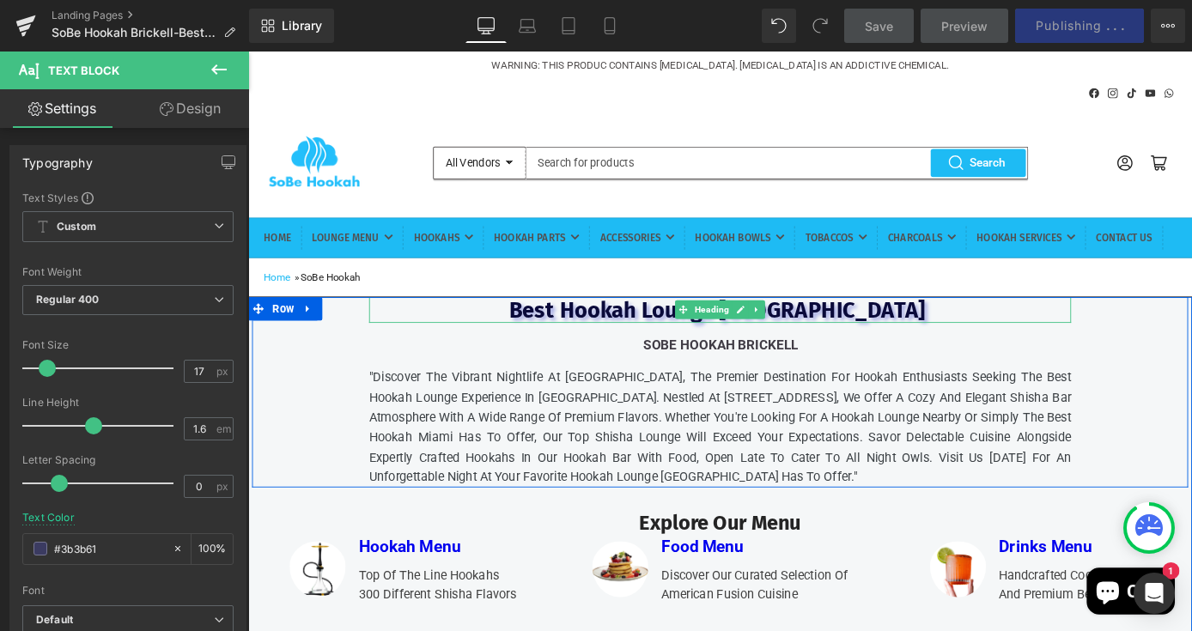
click at [464, 351] on h2 "Best Hookah Lounge [GEOGRAPHIC_DATA]" at bounding box center [767, 336] width 773 height 29
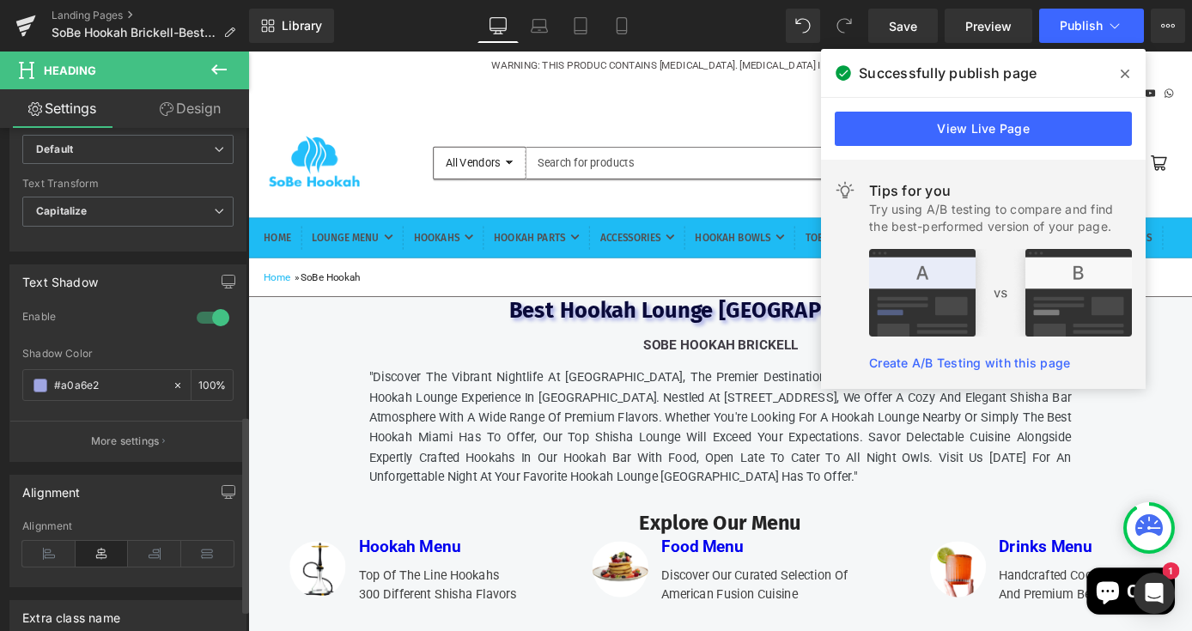
scroll to position [788, 0]
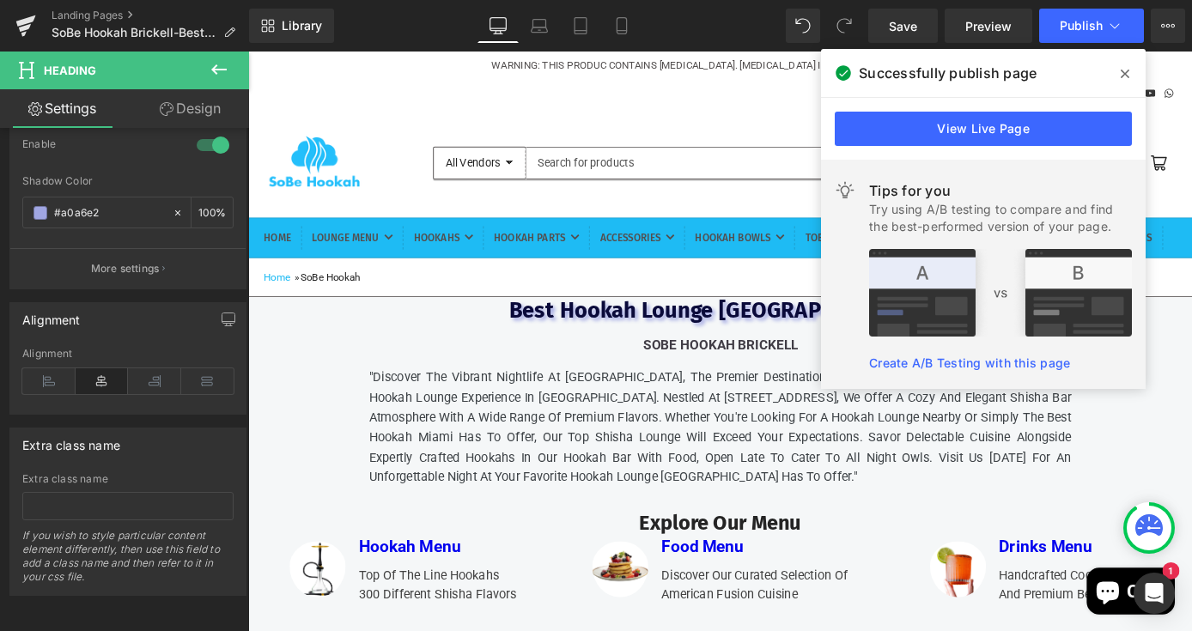
click at [1123, 72] on icon at bounding box center [1125, 74] width 9 height 9
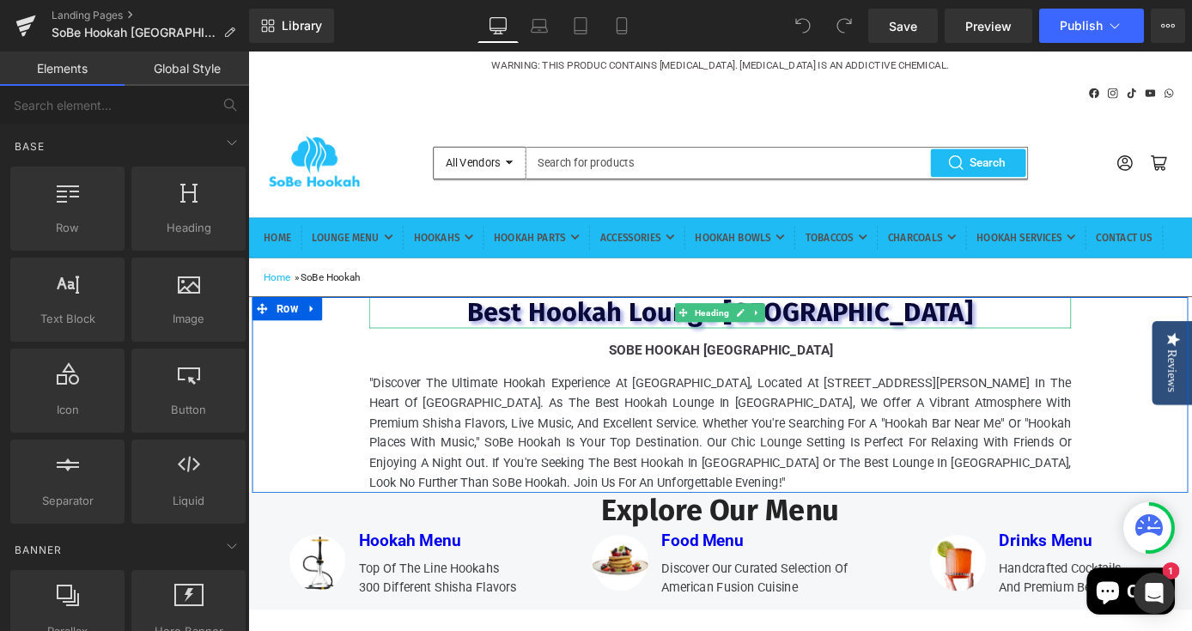
click at [856, 356] on span "Best Hookah Lounge [GEOGRAPHIC_DATA]" at bounding box center [767, 338] width 557 height 35
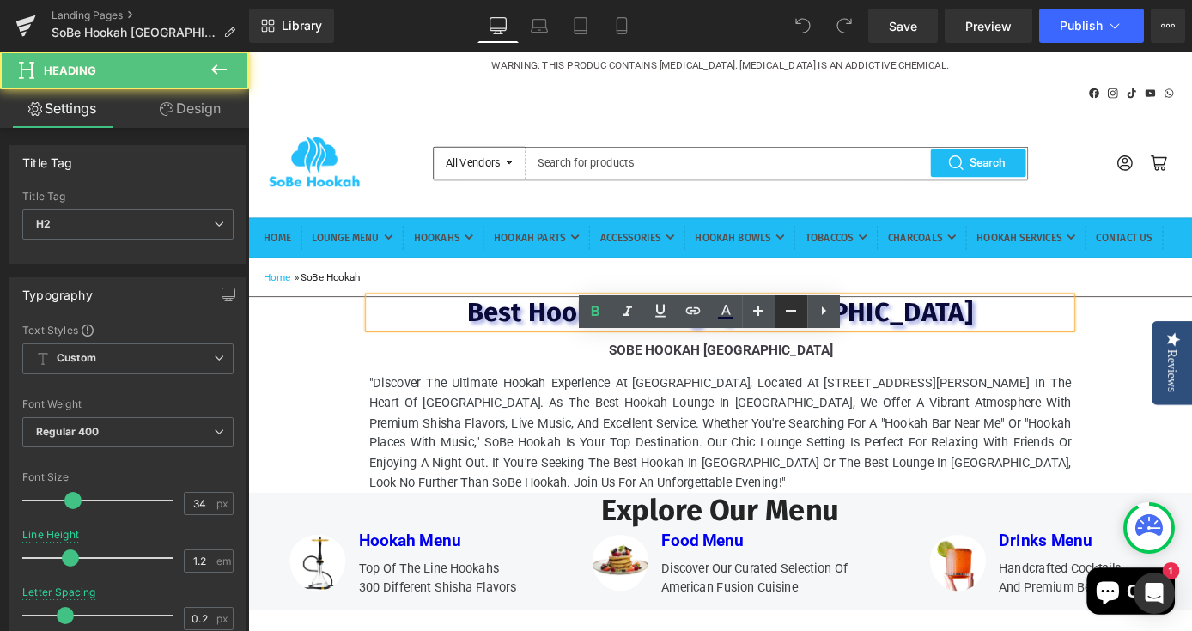
click at [793, 314] on icon at bounding box center [791, 311] width 21 height 21
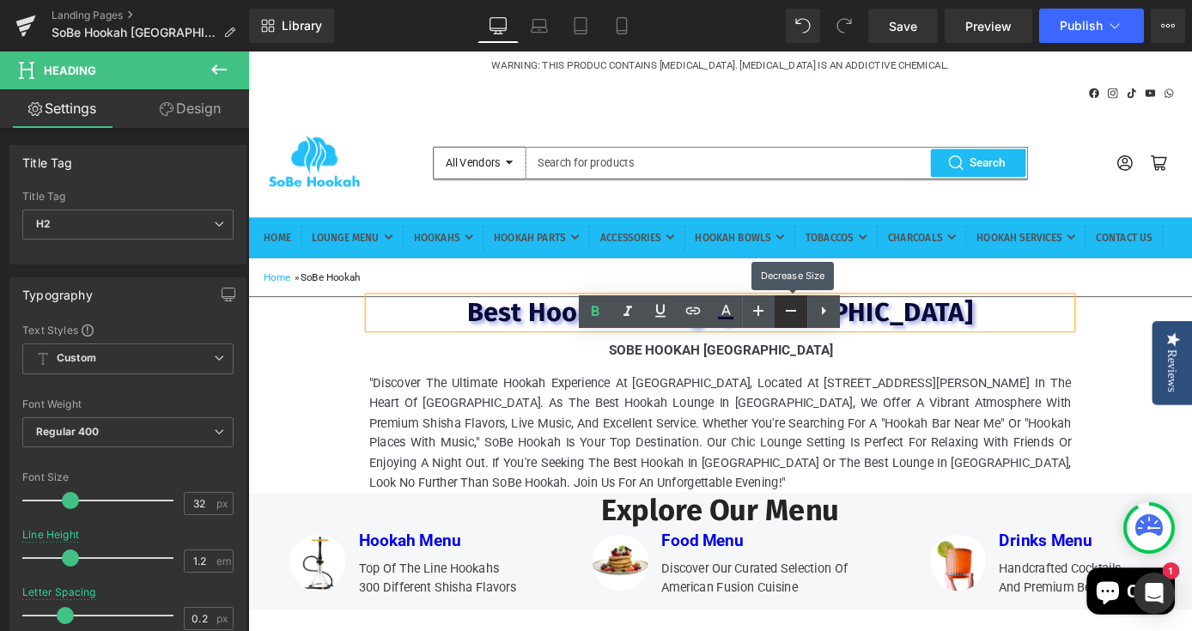
click at [793, 314] on icon at bounding box center [791, 311] width 21 height 21
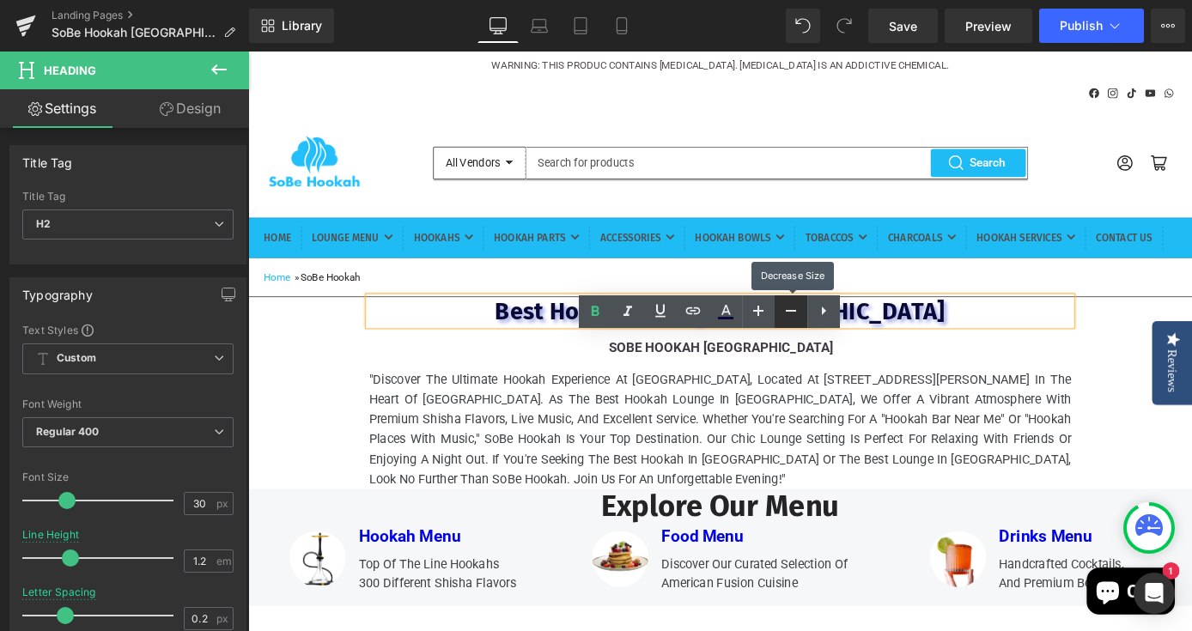
click at [793, 314] on icon at bounding box center [791, 311] width 21 height 21
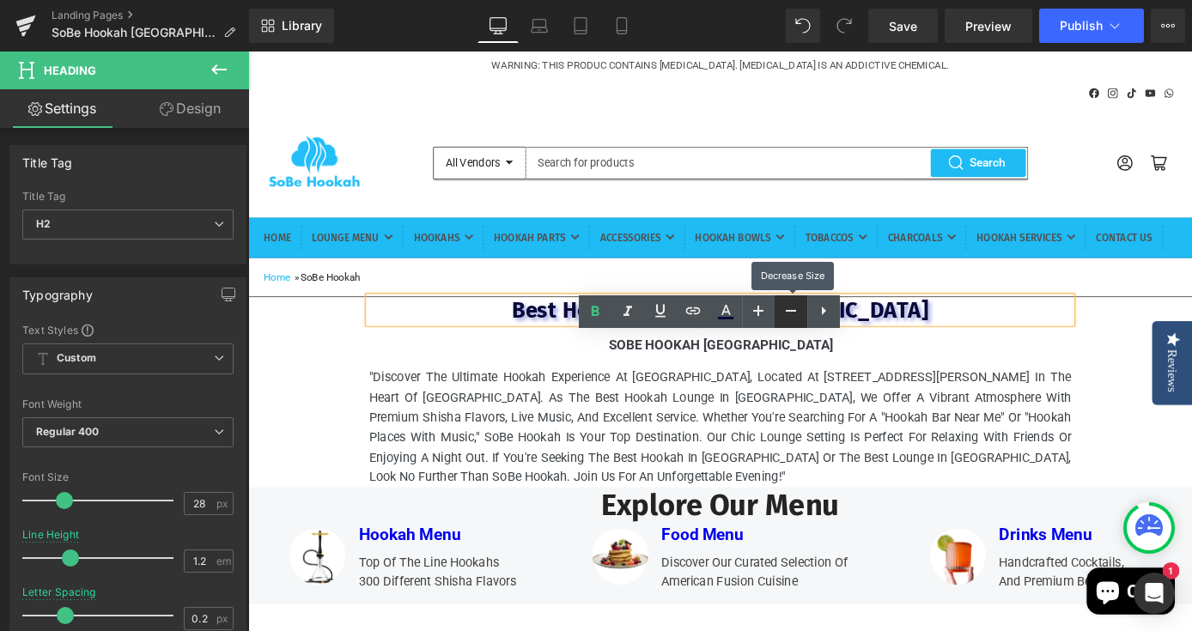
click at [793, 314] on icon at bounding box center [791, 311] width 21 height 21
type input "26"
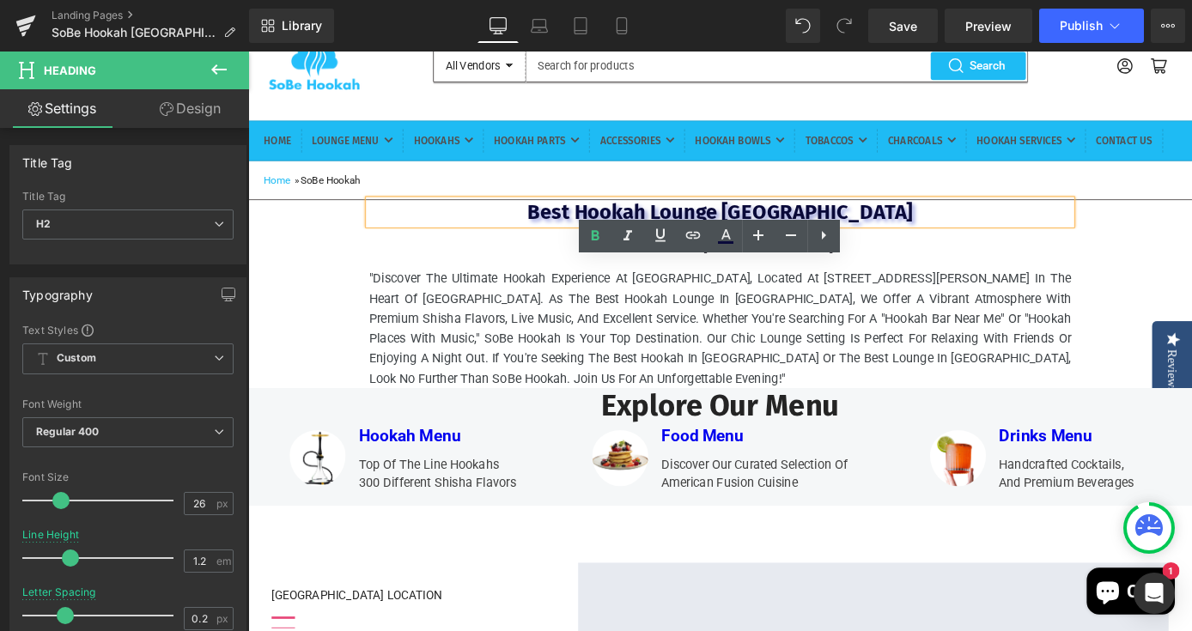
scroll to position [113, 0]
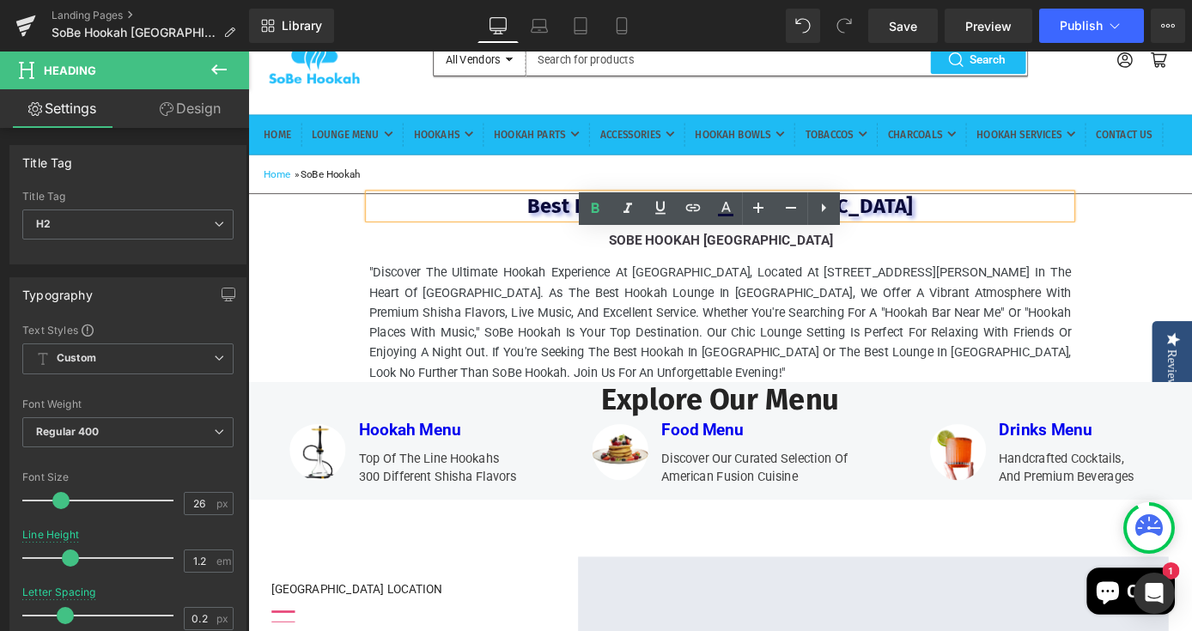
click at [871, 455] on h2 "Explore Our Menu" at bounding box center [768, 436] width 532 height 40
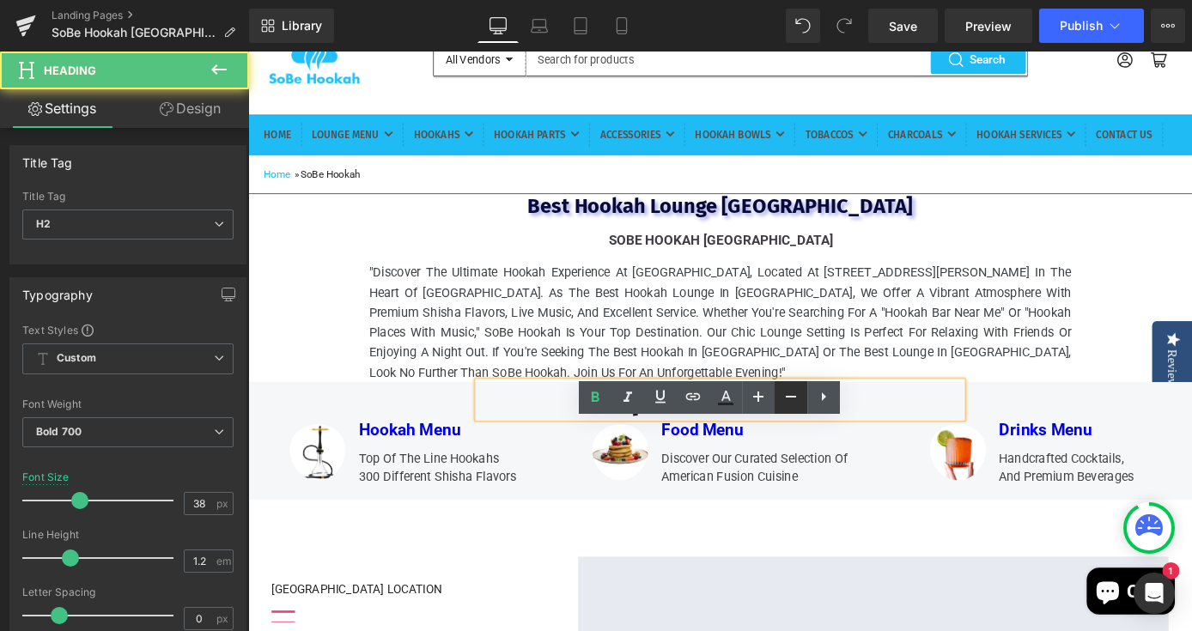
click at [795, 396] on icon at bounding box center [791, 397] width 10 height 2
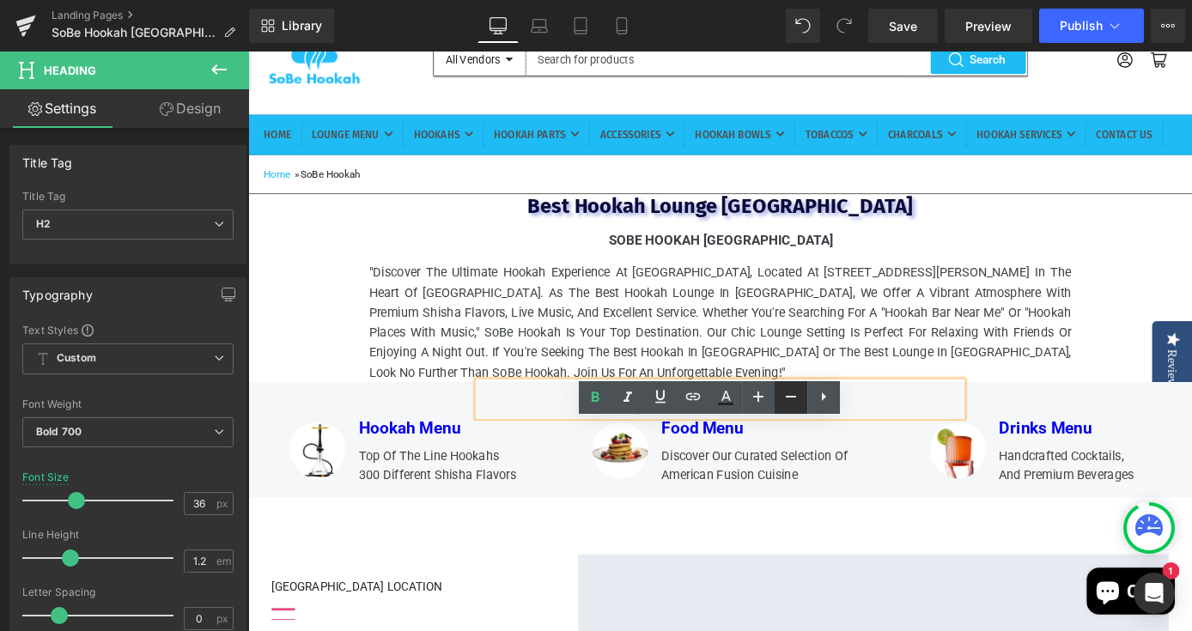
click at [795, 396] on icon at bounding box center [791, 397] width 10 height 2
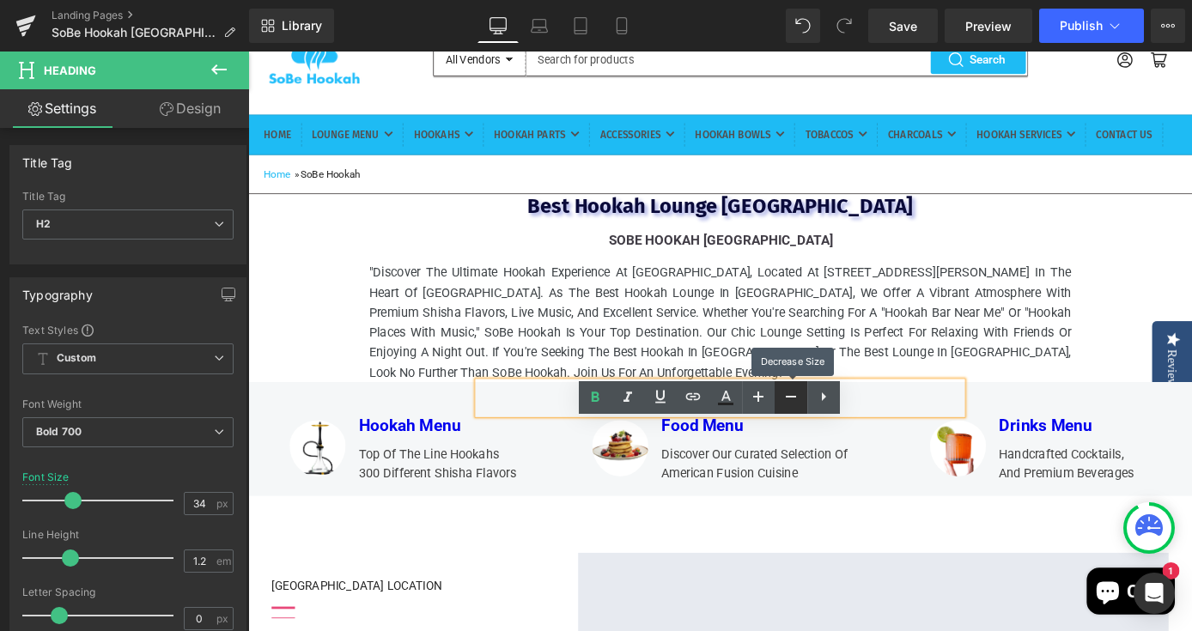
click at [795, 396] on icon at bounding box center [791, 397] width 10 height 2
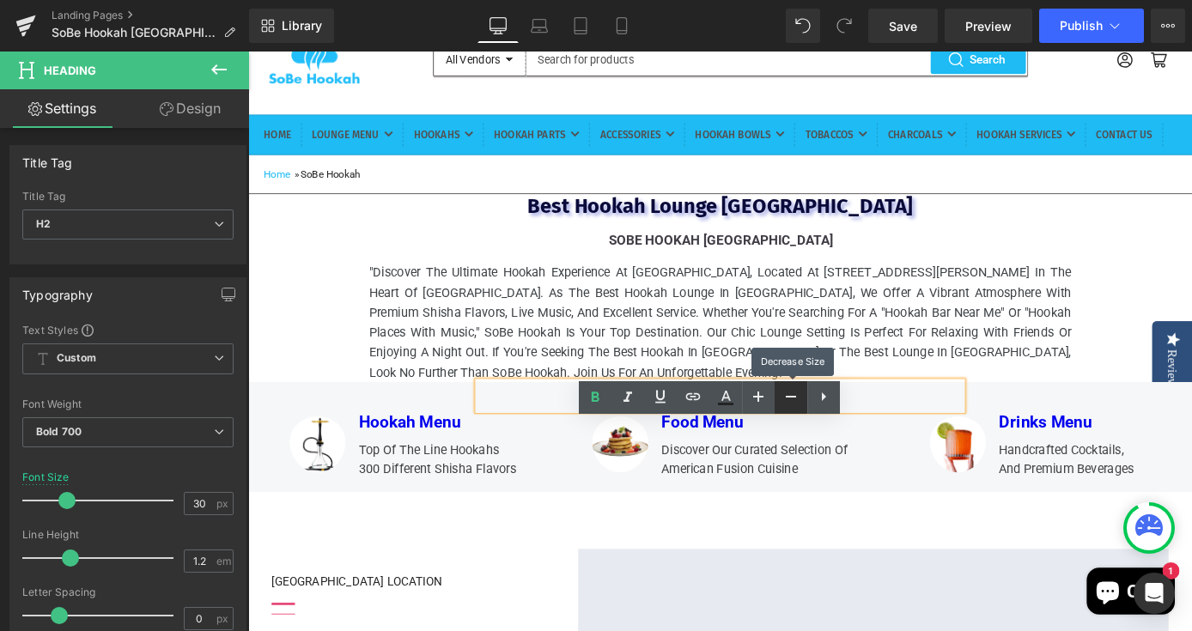
click at [795, 396] on icon at bounding box center [791, 397] width 10 height 2
type input "28"
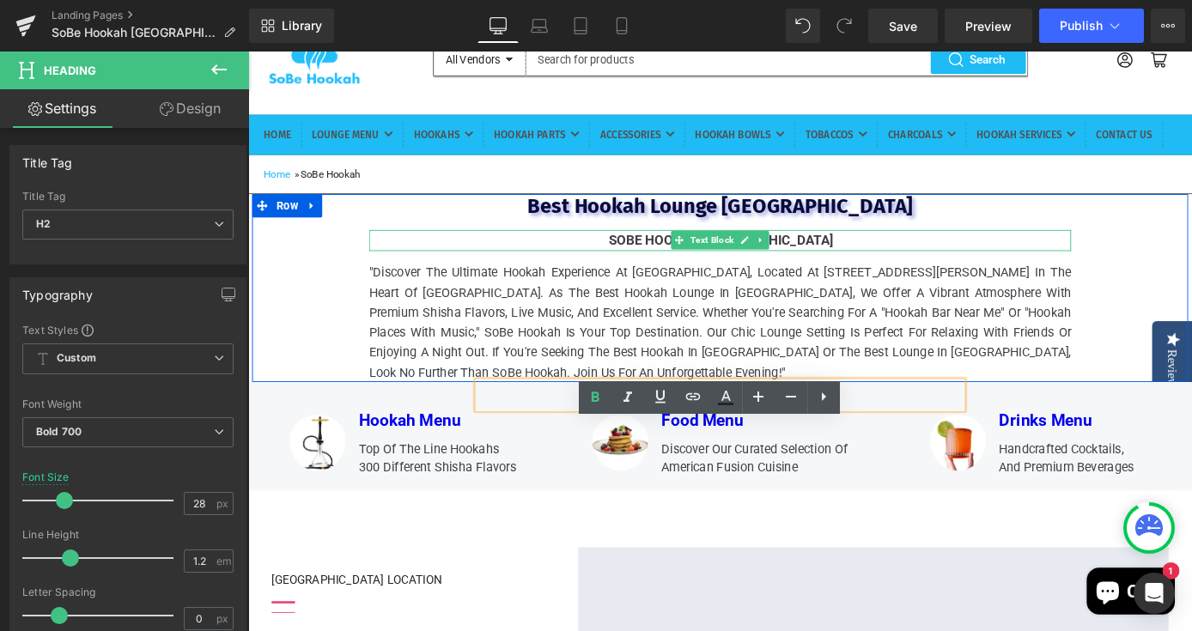
click at [1037, 271] on p "SoBe Hookah Miami Beach" at bounding box center [768, 259] width 771 height 23
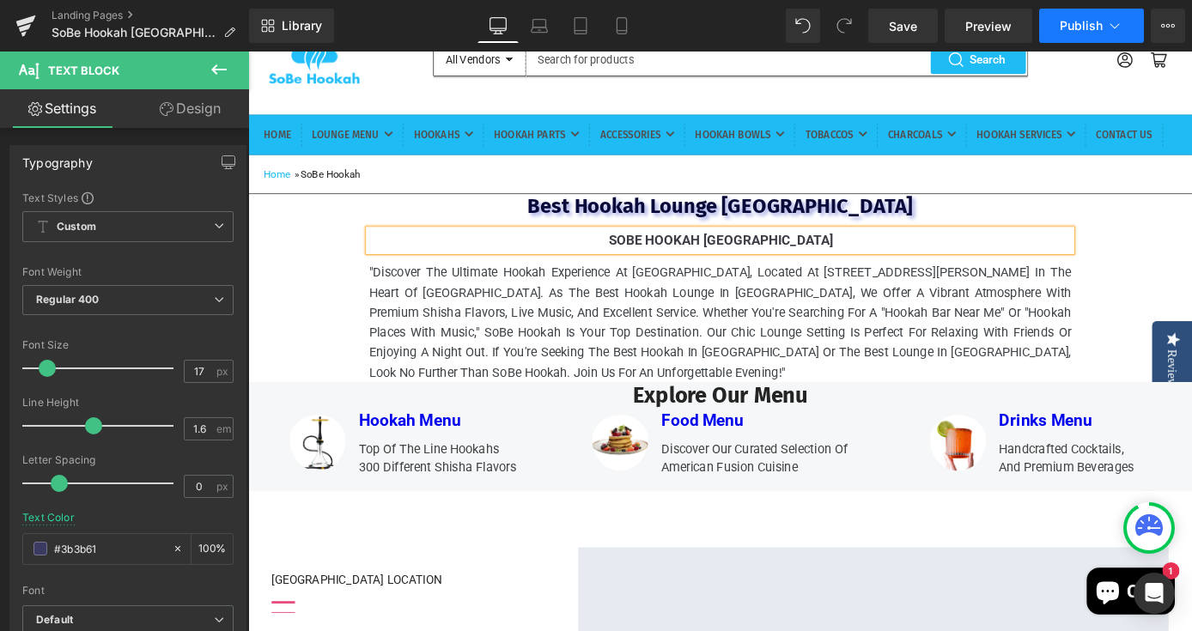
click at [1096, 25] on span "Publish" at bounding box center [1081, 26] width 43 height 14
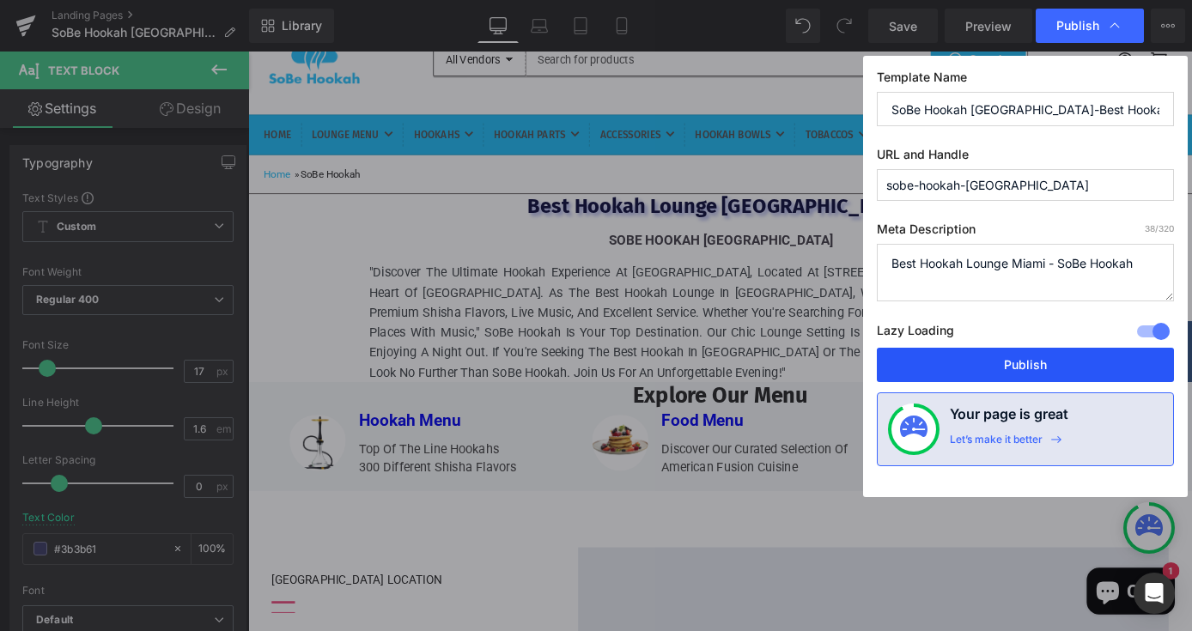
click at [919, 369] on button "Publish" at bounding box center [1025, 365] width 297 height 34
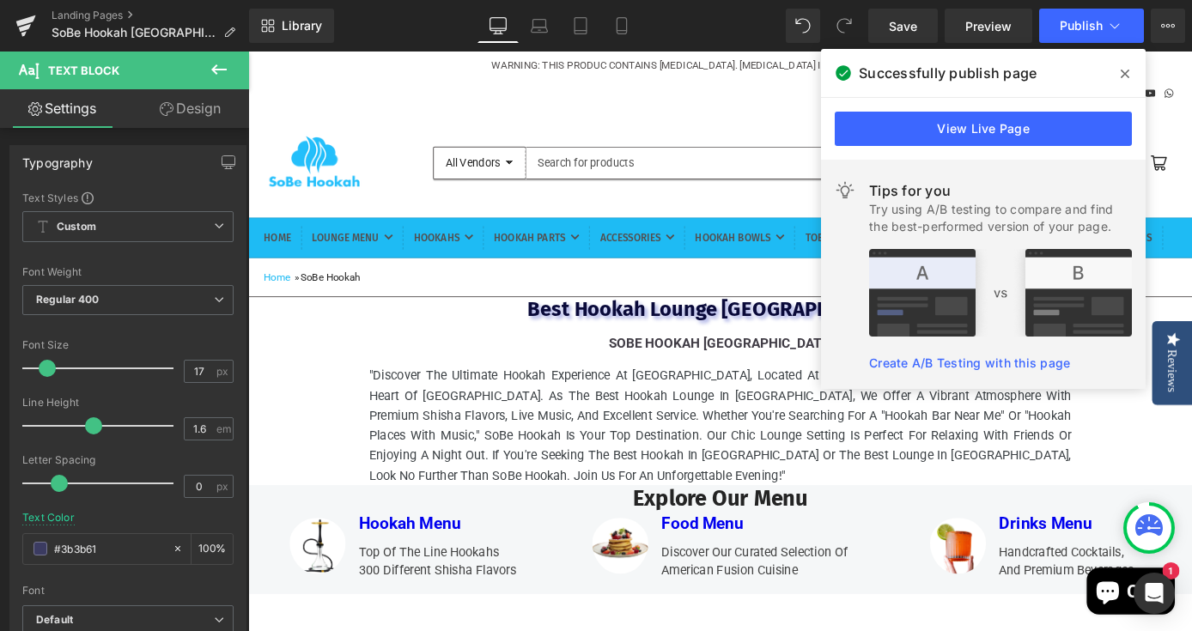
click at [1122, 82] on span at bounding box center [1124, 73] width 27 height 27
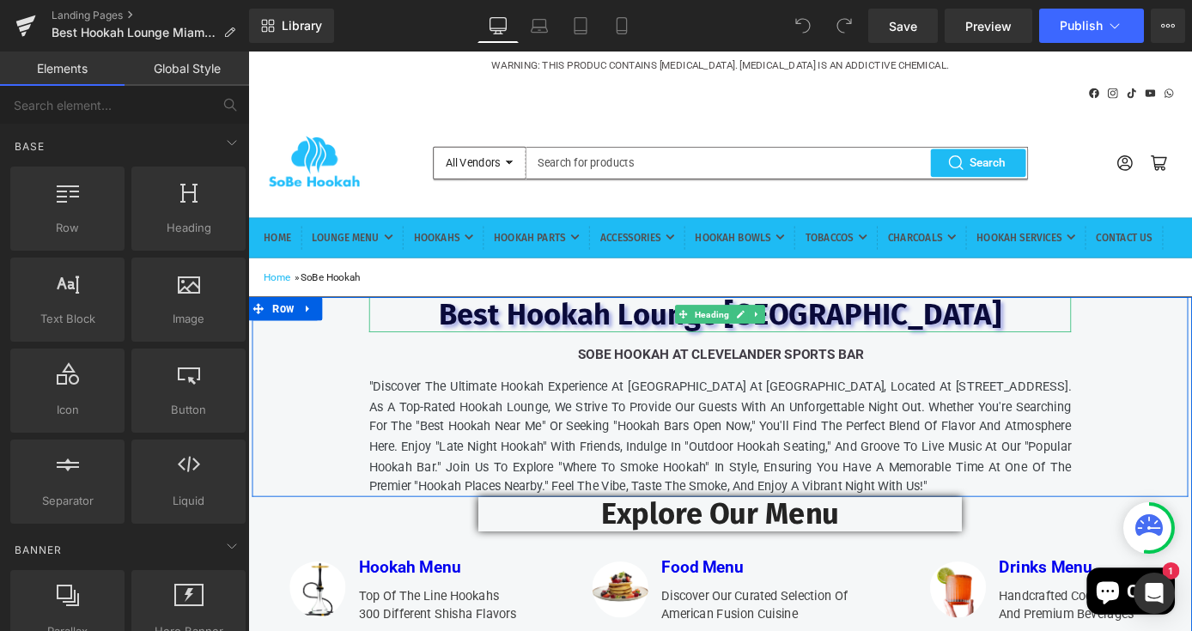
click at [881, 361] on span "Best Hookah Lounge Miami" at bounding box center [767, 341] width 619 height 40
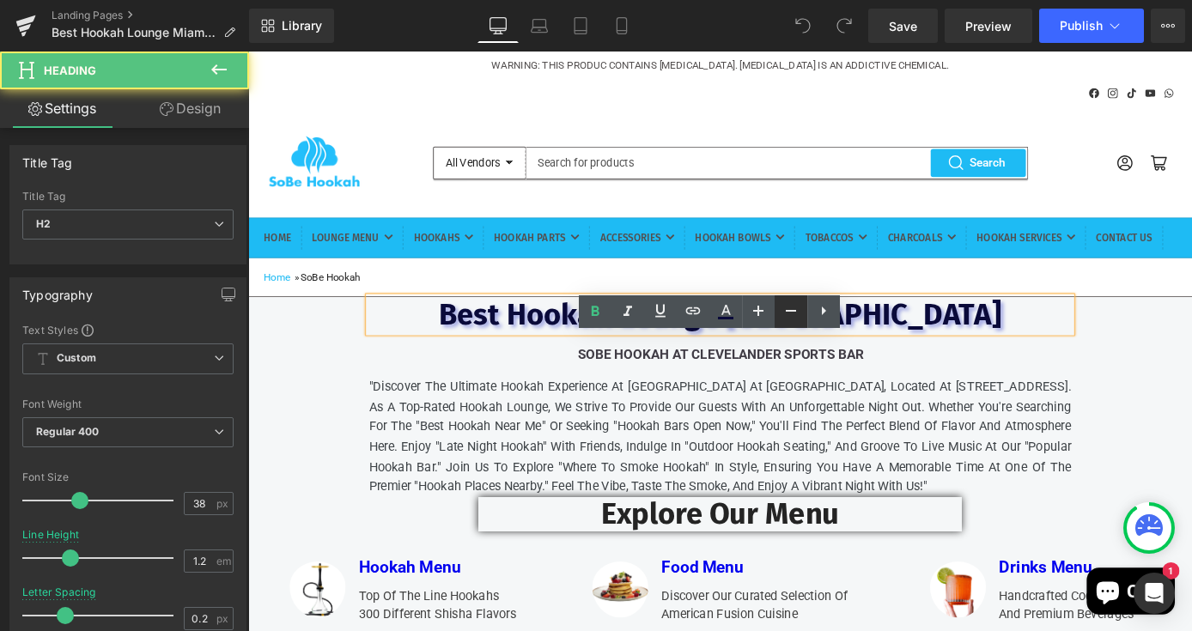
click at [793, 312] on icon at bounding box center [791, 311] width 21 height 21
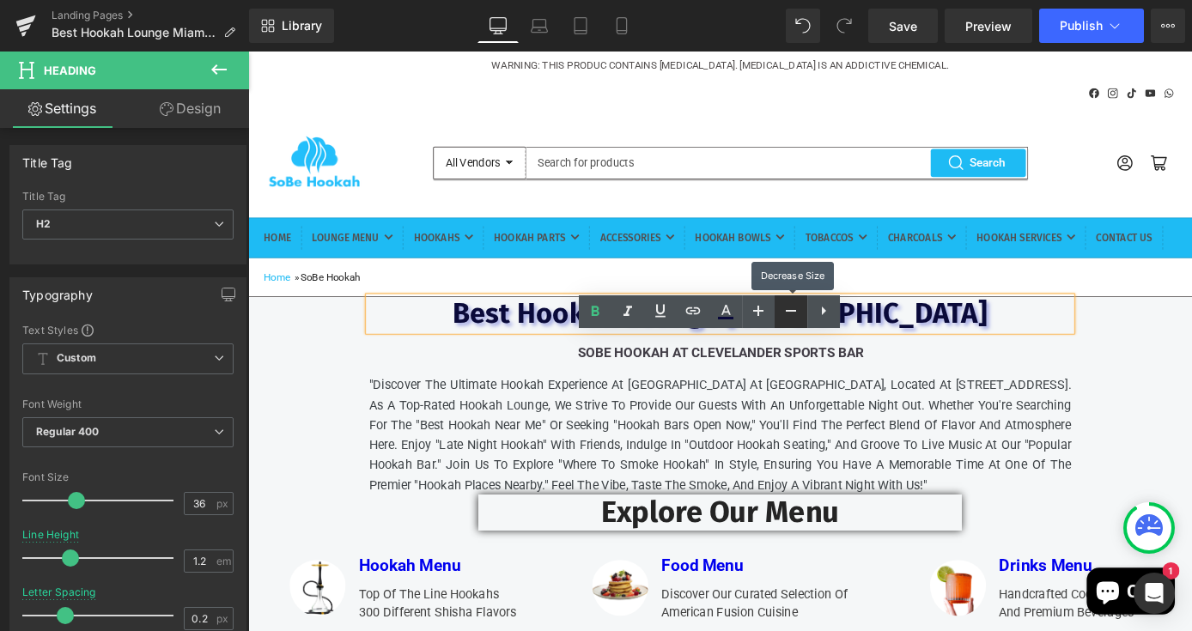
click at [793, 312] on icon at bounding box center [791, 311] width 21 height 21
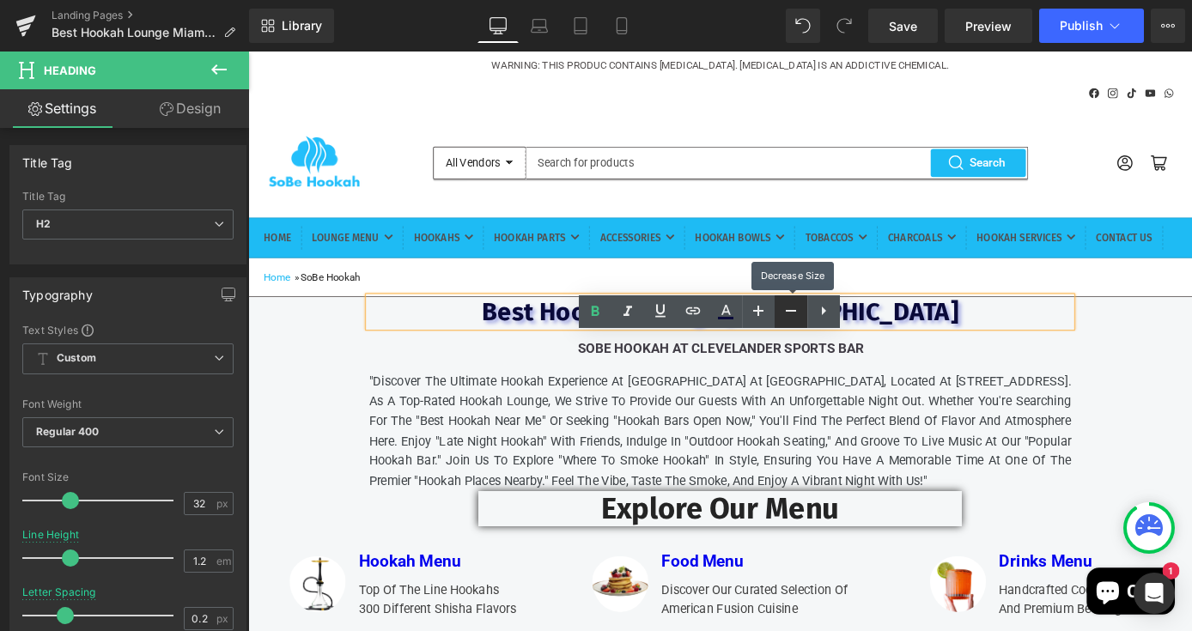
click at [793, 312] on icon at bounding box center [791, 311] width 21 height 21
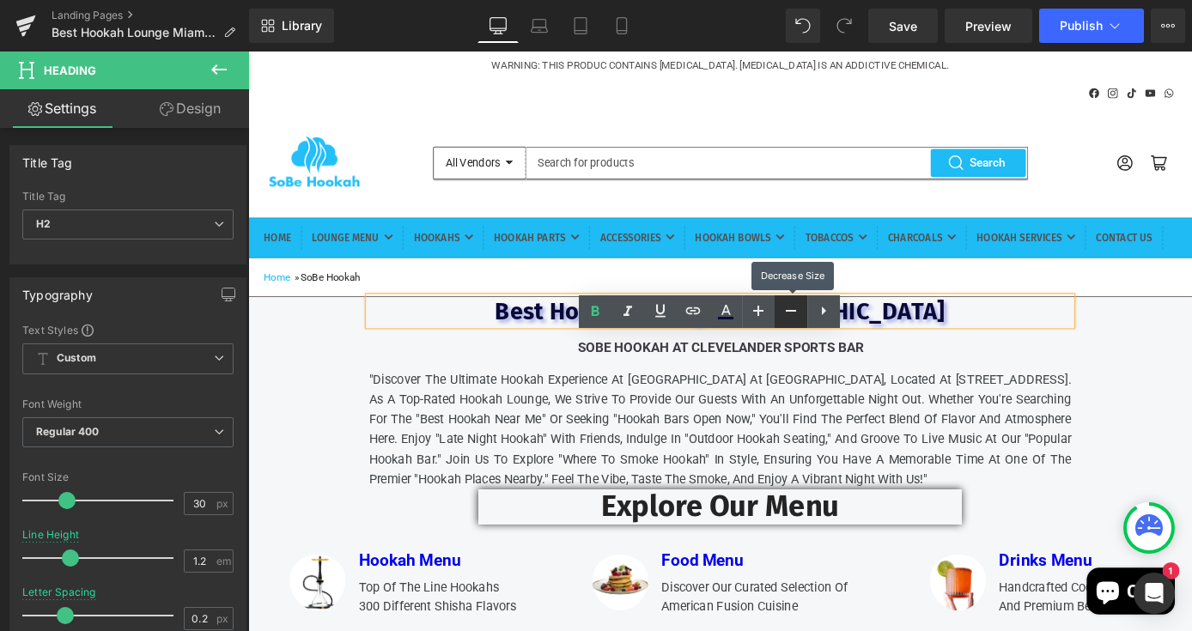
click at [793, 312] on icon at bounding box center [791, 311] width 21 height 21
type input "28"
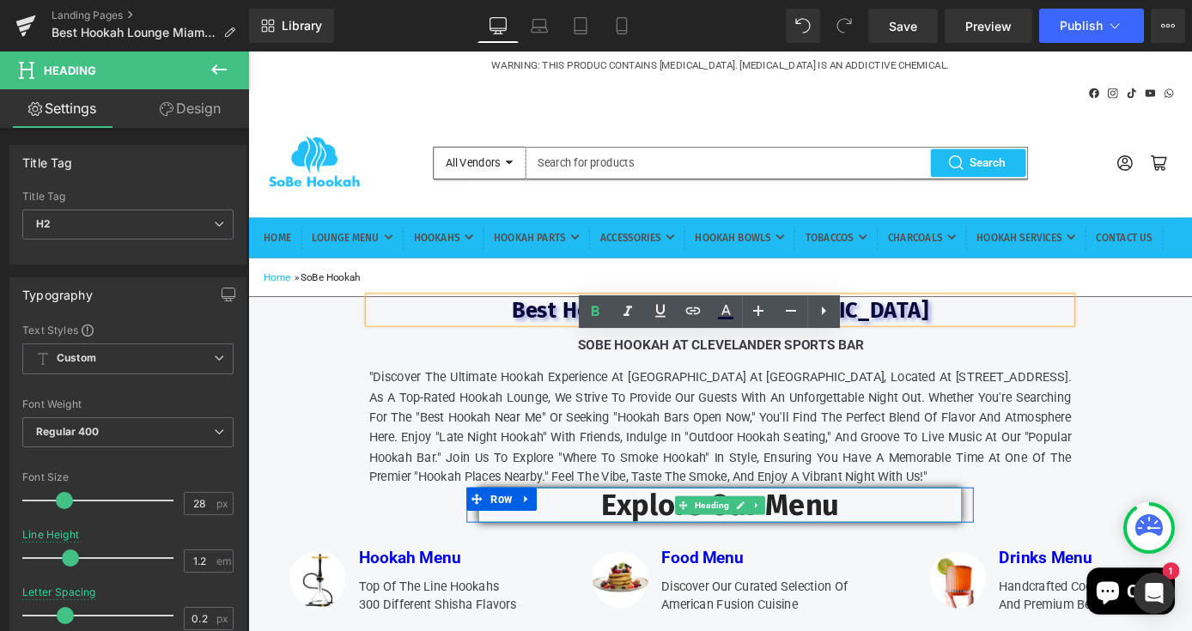
click at [859, 571] on h2 "Explore Our Menu" at bounding box center [768, 552] width 532 height 40
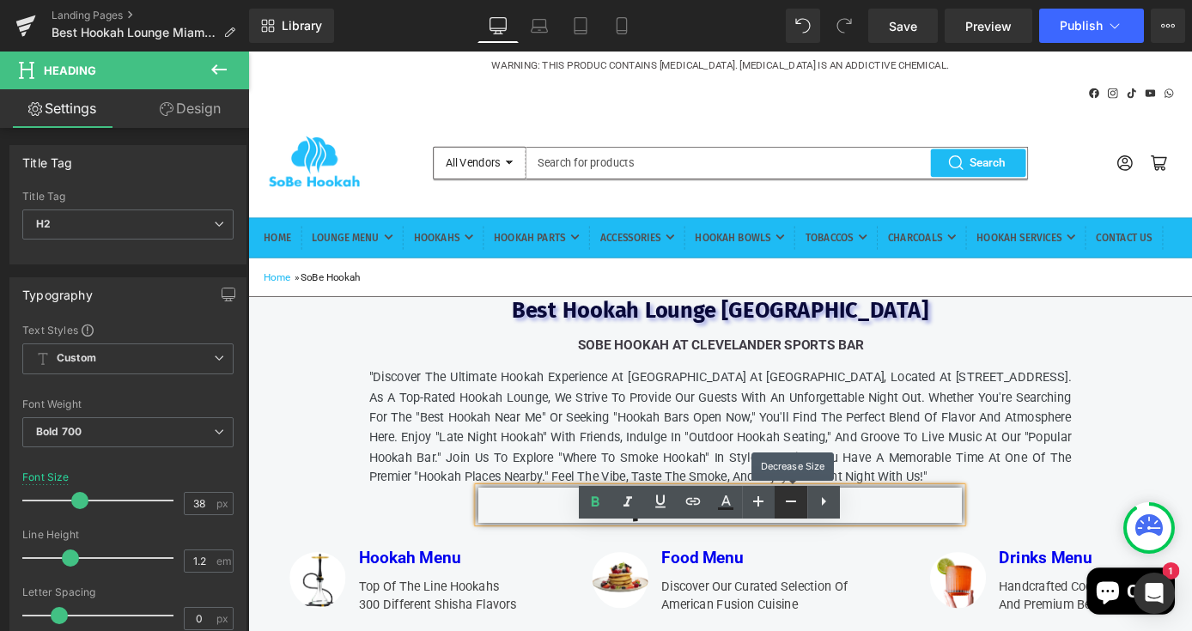
click at [799, 501] on icon at bounding box center [791, 501] width 21 height 21
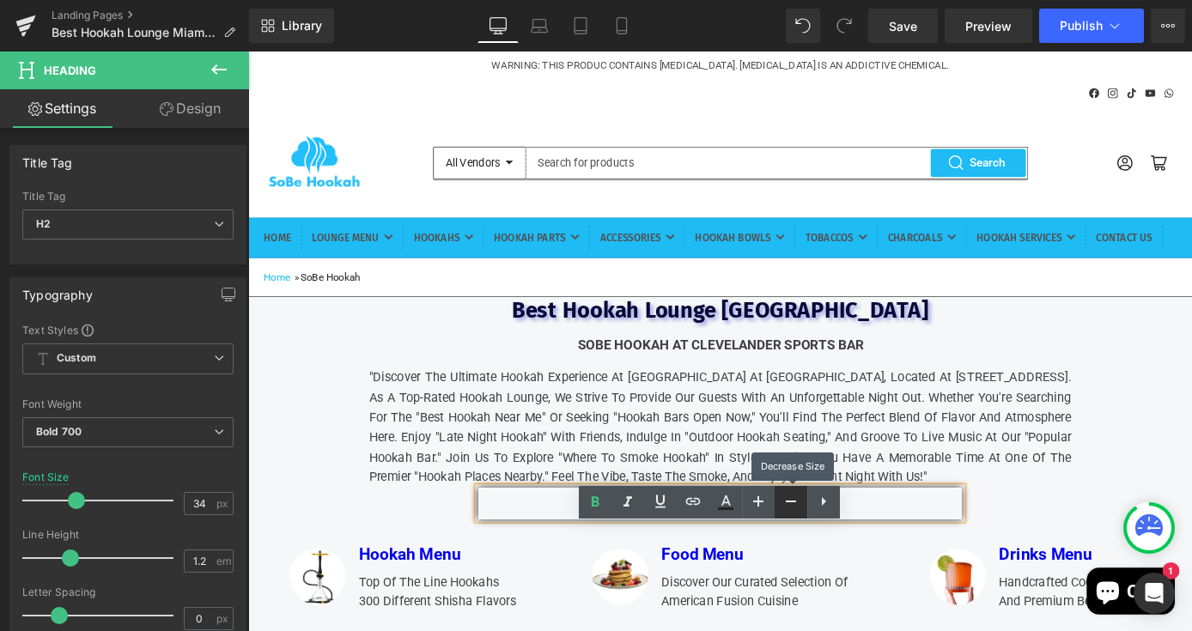
click at [799, 501] on icon at bounding box center [791, 501] width 21 height 21
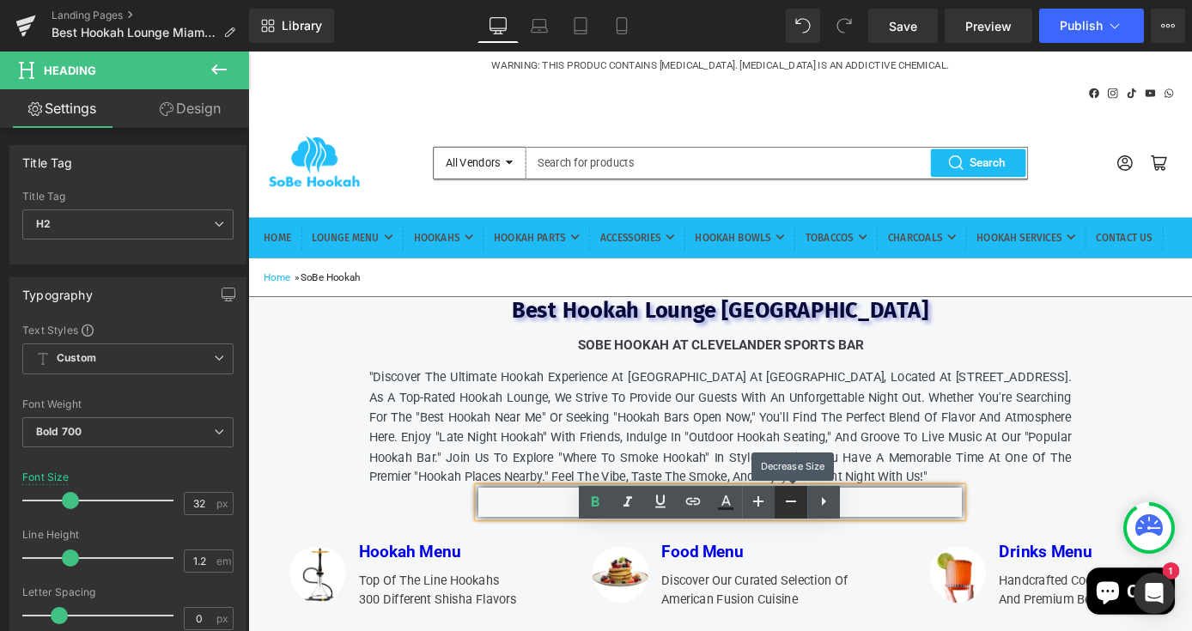
click at [799, 501] on icon at bounding box center [791, 501] width 21 height 21
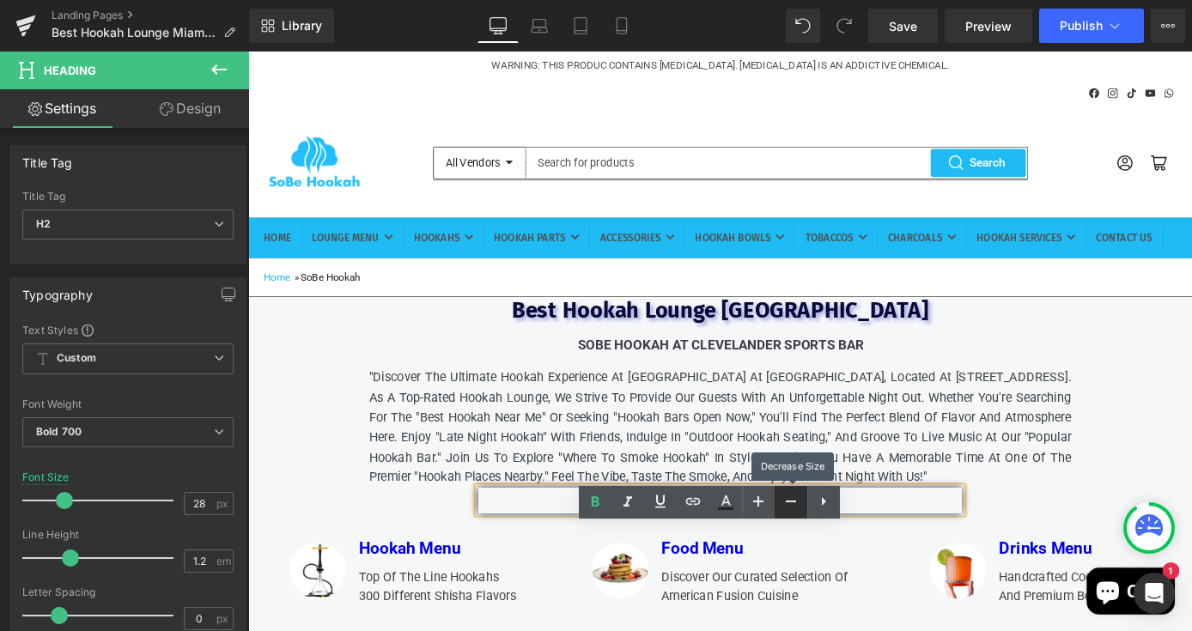
click at [799, 500] on icon at bounding box center [791, 501] width 21 height 21
type input "26"
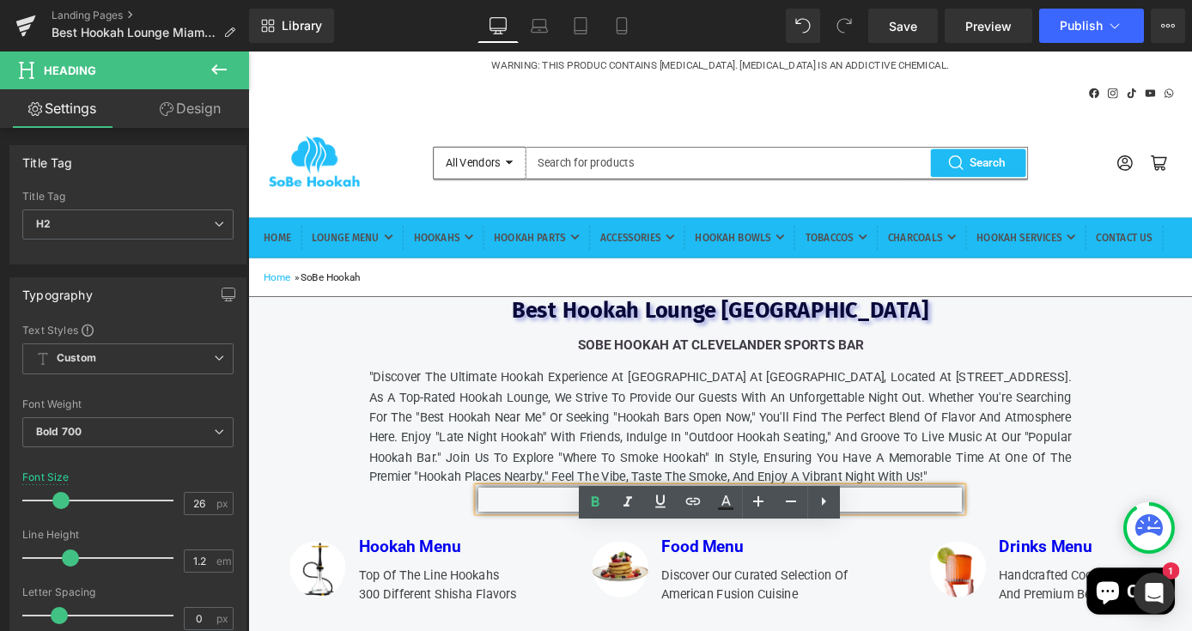
click at [1070, 402] on div "Best Hookah Lounge Miami Heading SoBe Hookah At Clevelander Sports Bar Text Blo…" at bounding box center [767, 427] width 773 height 210
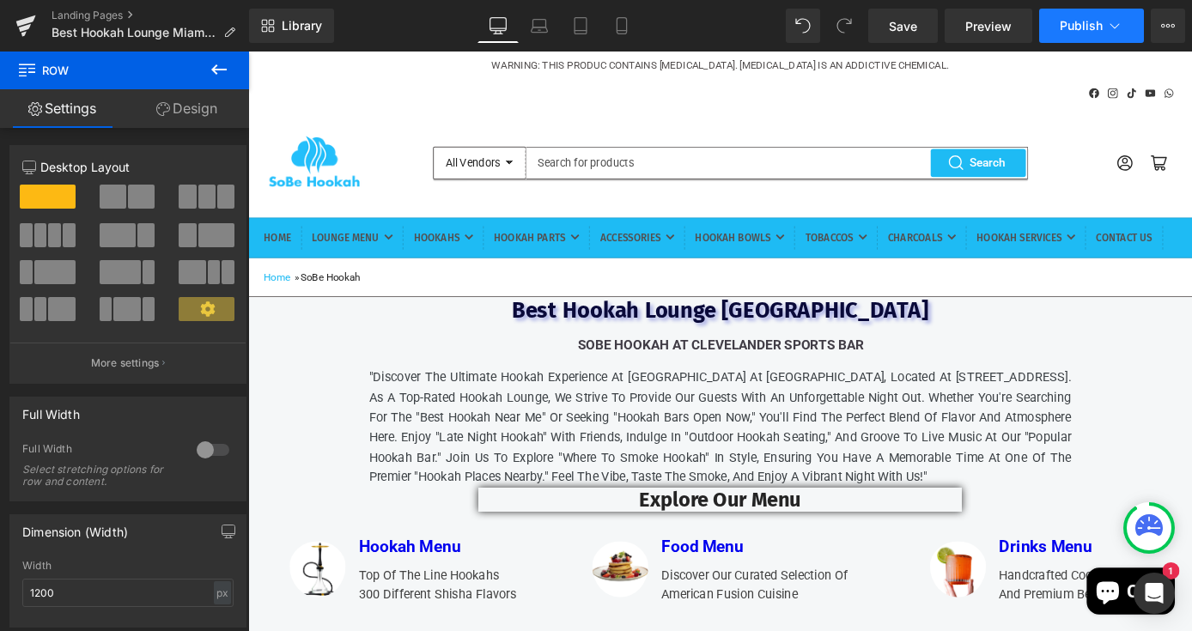
click at [1060, 33] on button "Publish" at bounding box center [1091, 26] width 105 height 34
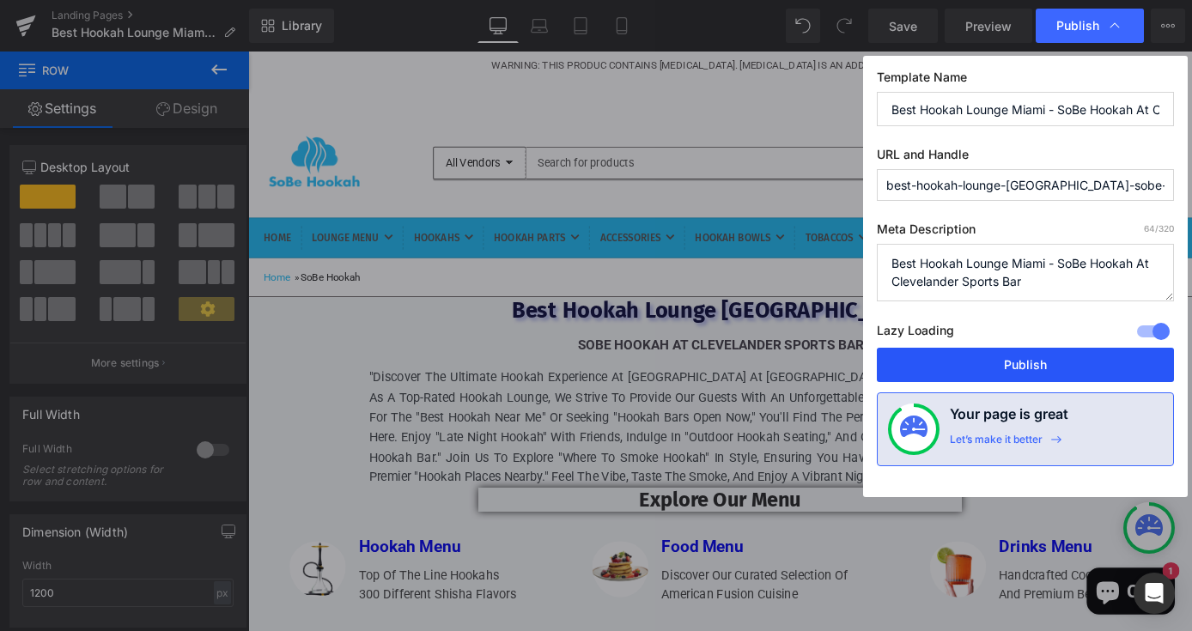
click at [923, 356] on button "Publish" at bounding box center [1025, 365] width 297 height 34
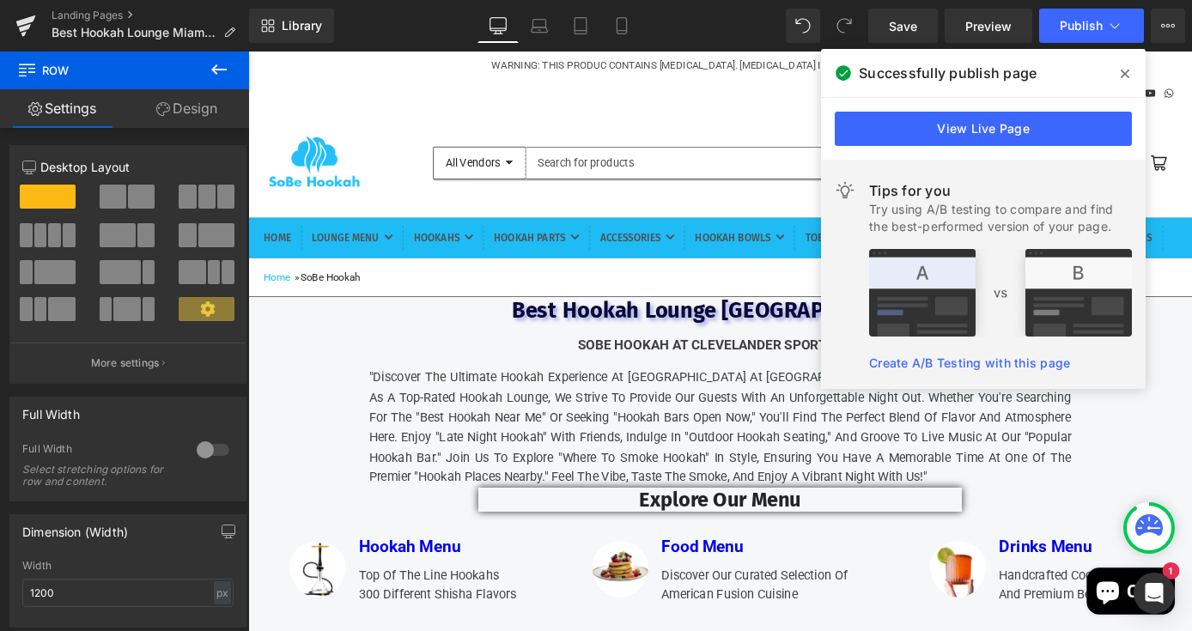
click at [1126, 73] on icon at bounding box center [1125, 74] width 9 height 9
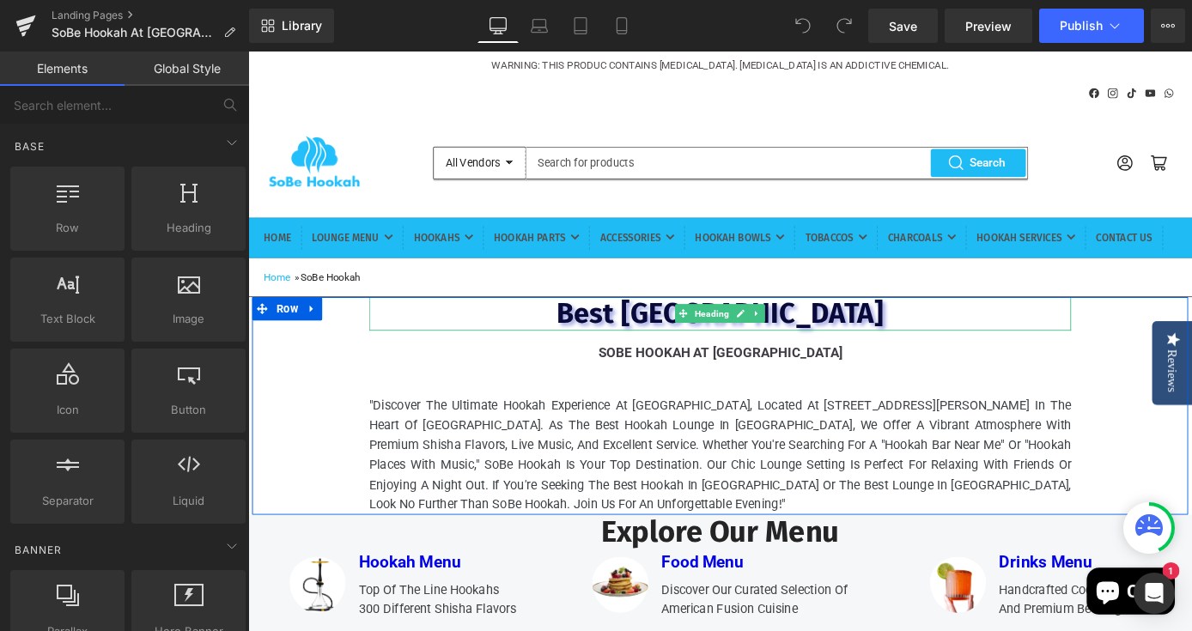
click at [847, 359] on span "Best [GEOGRAPHIC_DATA]" at bounding box center [767, 340] width 361 height 38
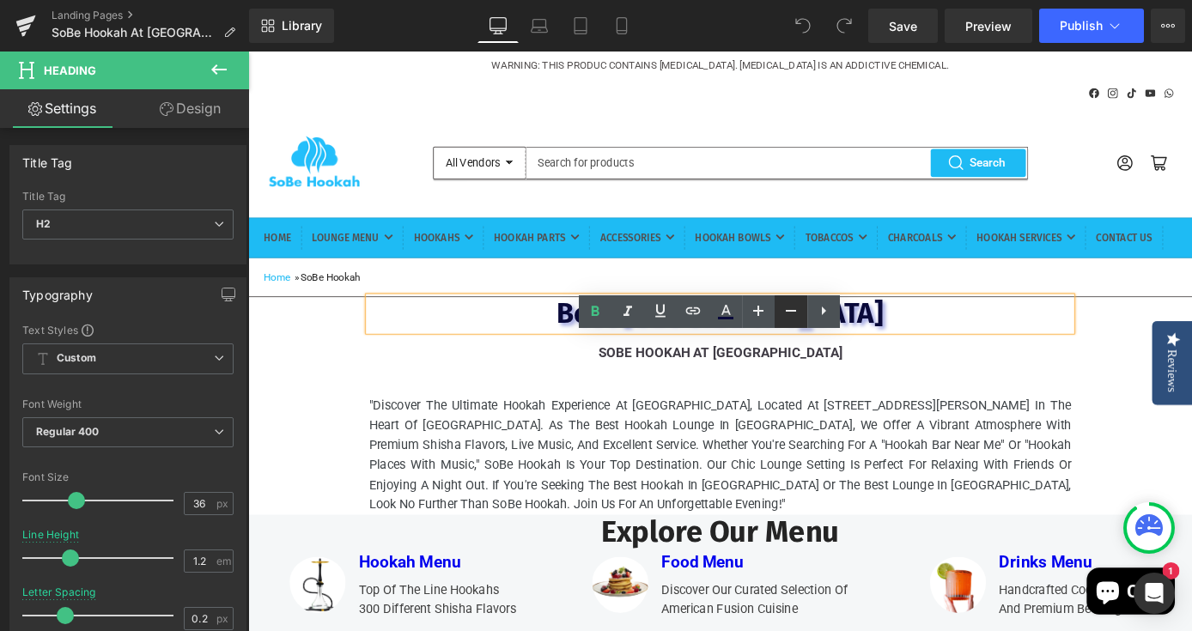
click at [794, 314] on icon at bounding box center [791, 311] width 21 height 21
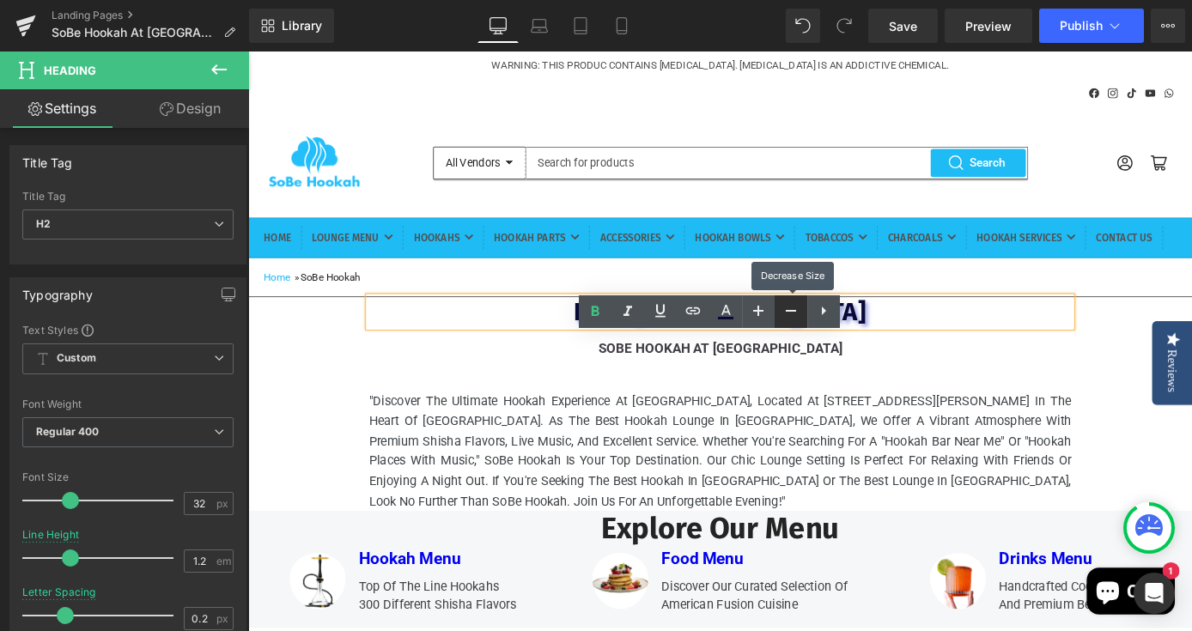
click at [794, 314] on icon at bounding box center [791, 311] width 21 height 21
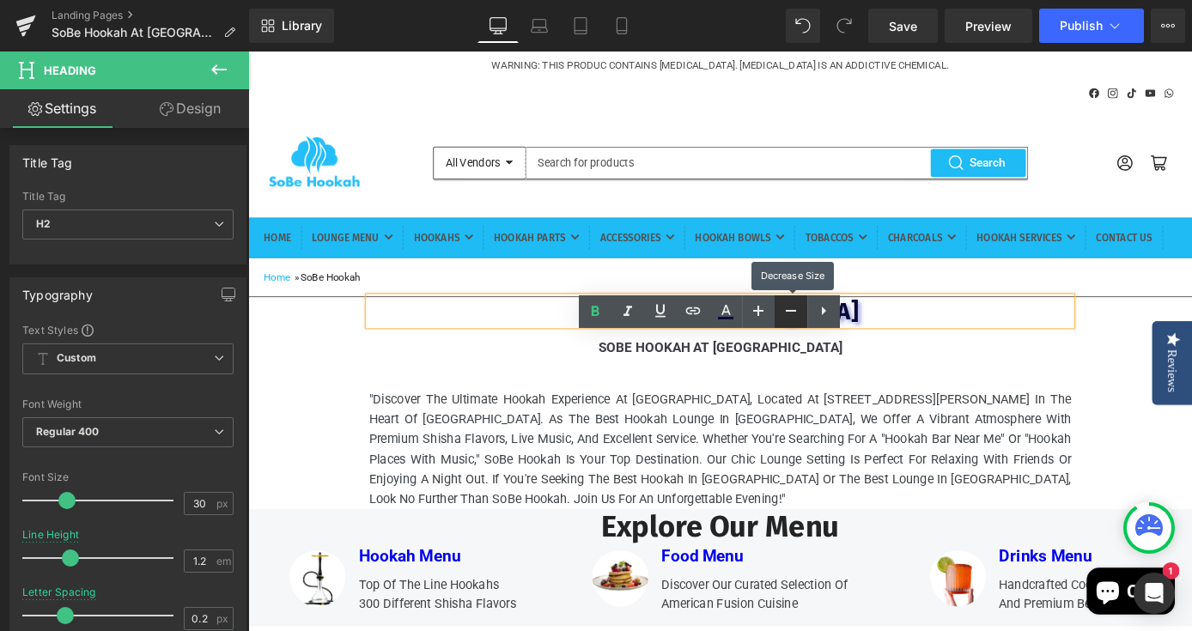
click at [794, 314] on icon at bounding box center [791, 311] width 21 height 21
type input "26"
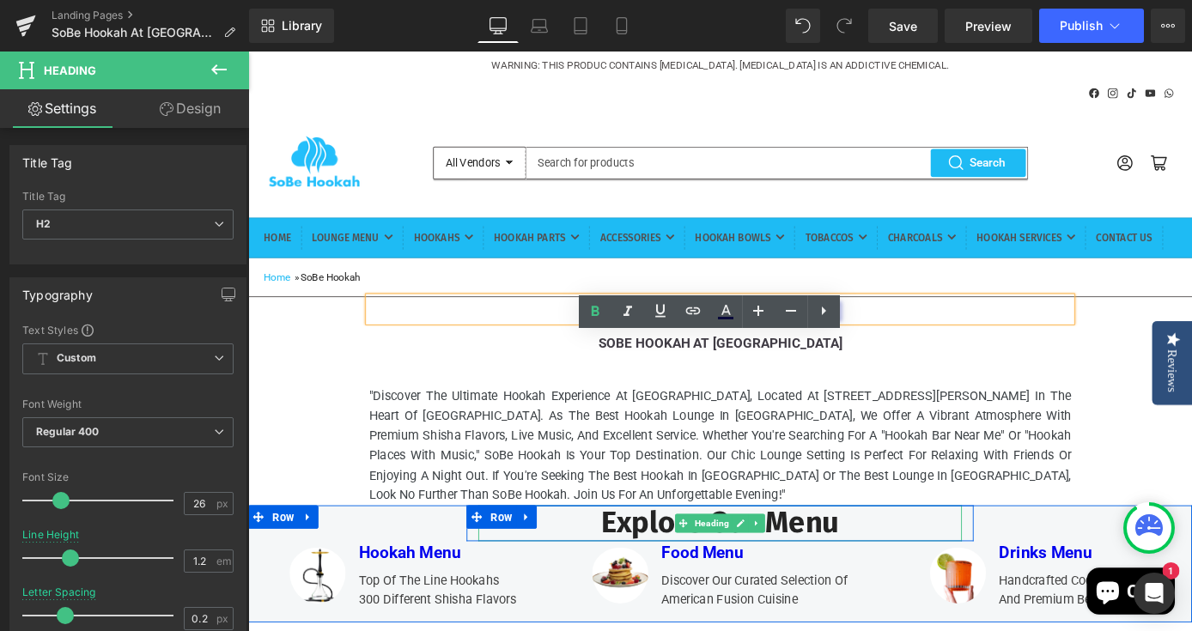
click at [870, 591] on h2 "Explore Our Menu" at bounding box center [768, 571] width 532 height 40
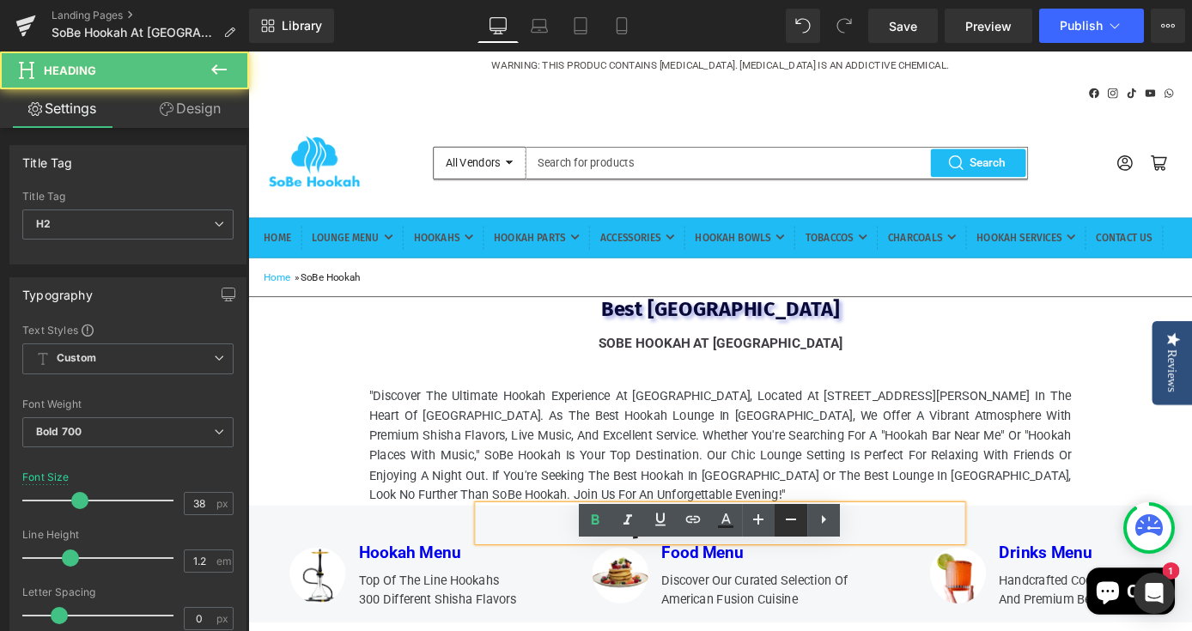
click at [795, 514] on icon at bounding box center [791, 519] width 21 height 21
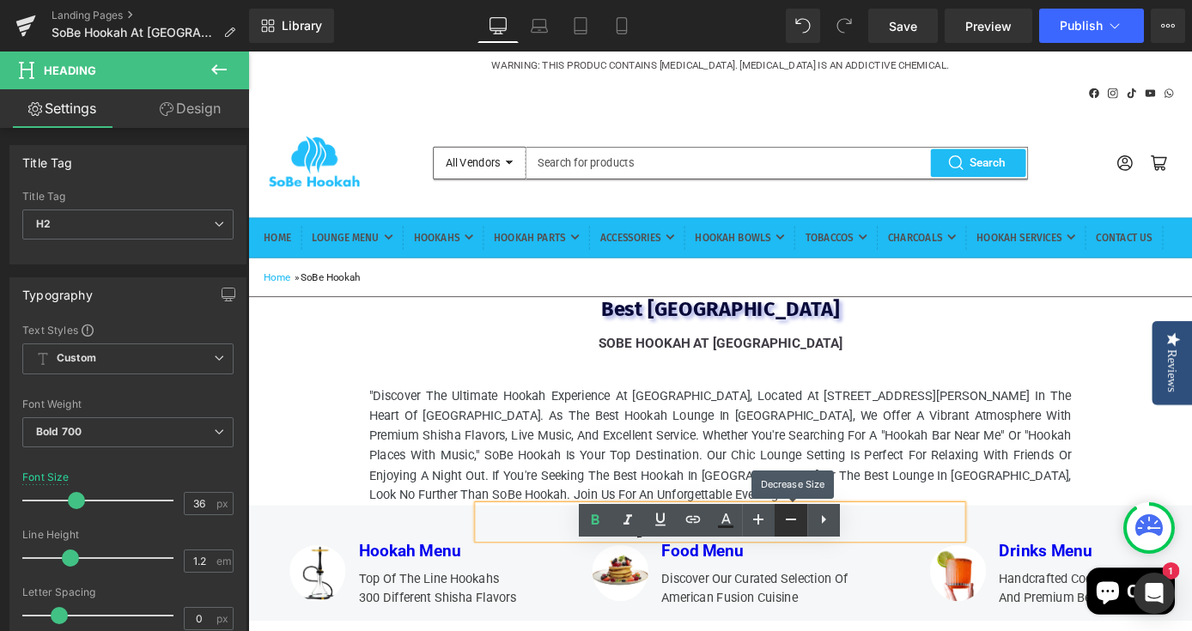
click at [795, 514] on icon at bounding box center [791, 519] width 21 height 21
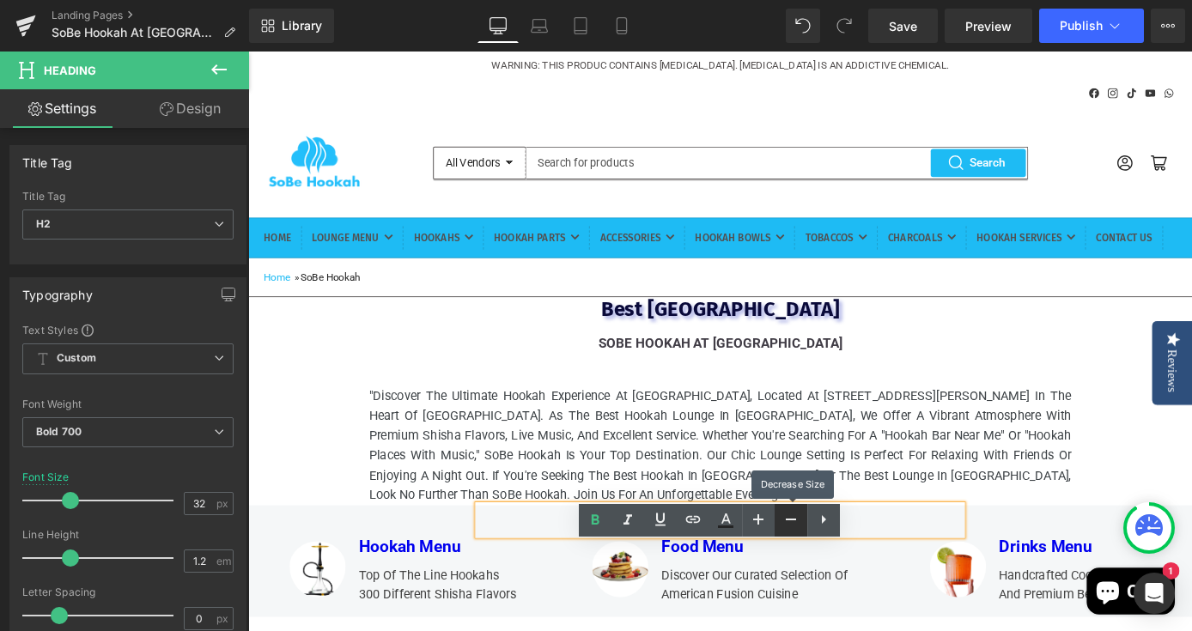
click at [795, 514] on icon at bounding box center [791, 519] width 21 height 21
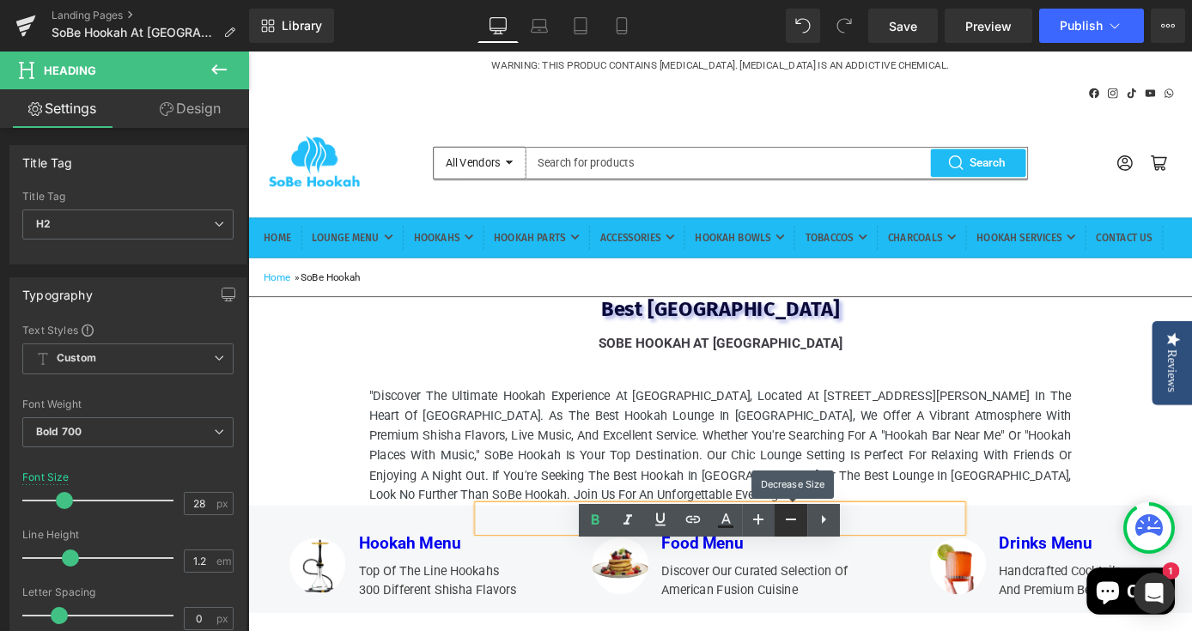
click at [795, 514] on icon at bounding box center [791, 519] width 21 height 21
type input "26"
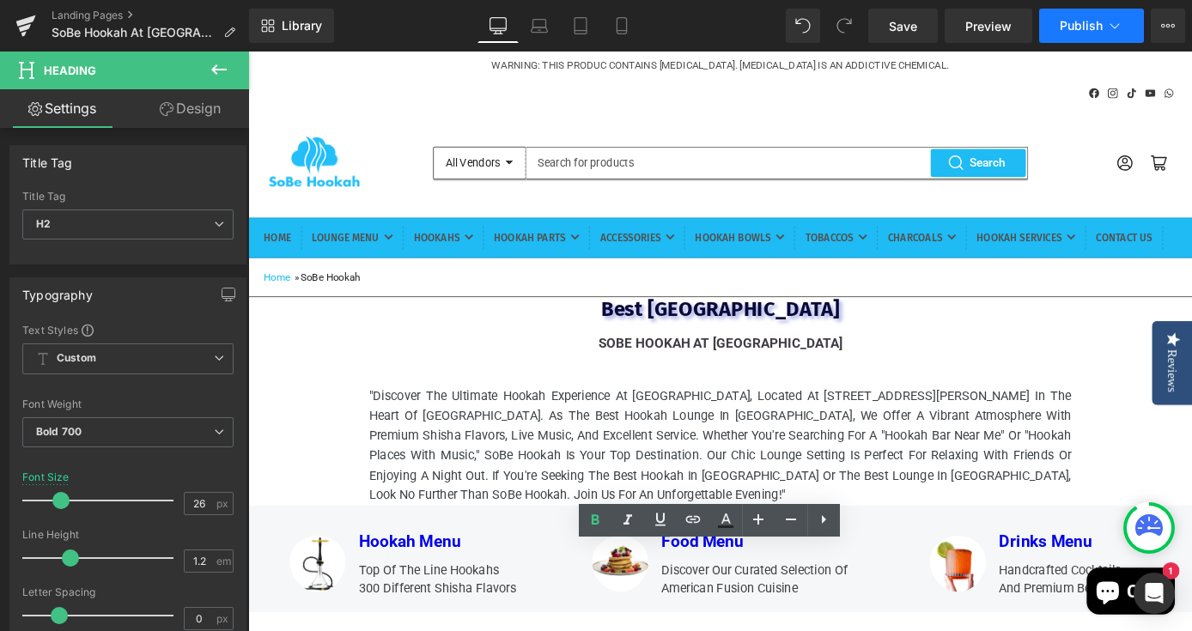
click at [1081, 39] on button "Publish" at bounding box center [1091, 26] width 105 height 34
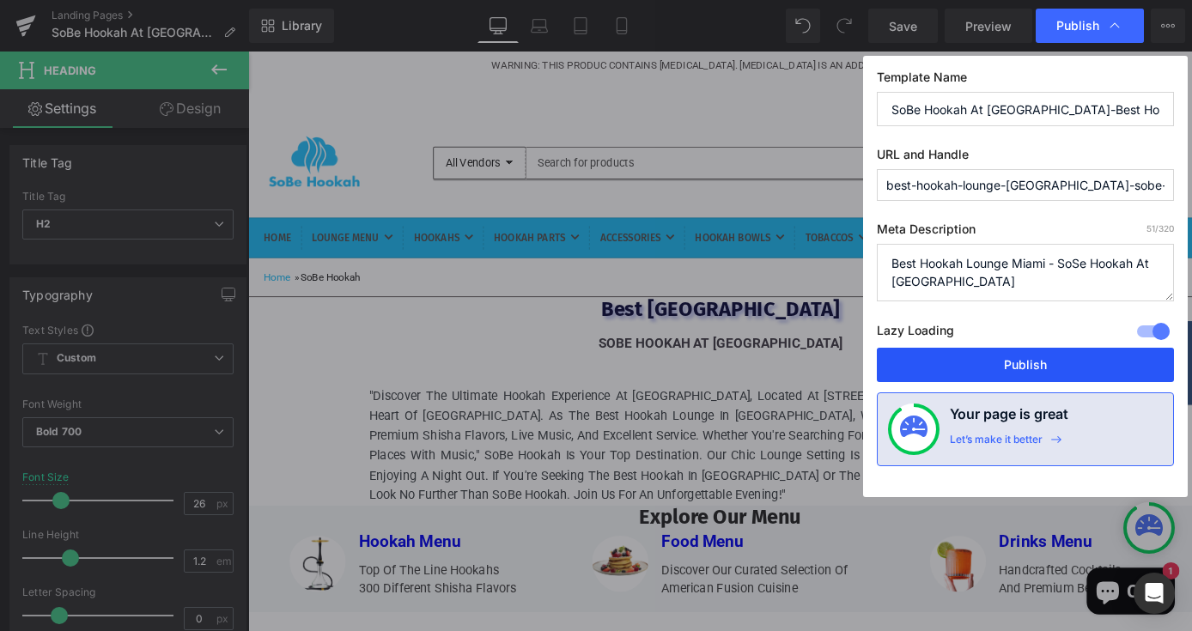
click at [958, 372] on button "Publish" at bounding box center [1025, 365] width 297 height 34
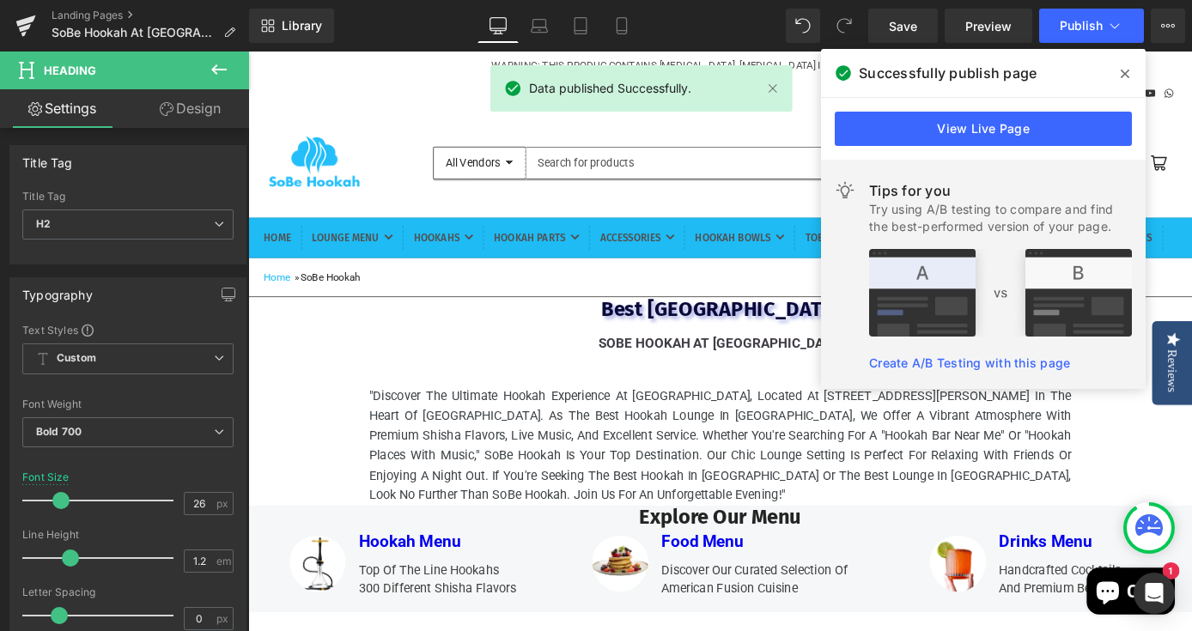
click at [1123, 68] on icon at bounding box center [1125, 74] width 9 height 14
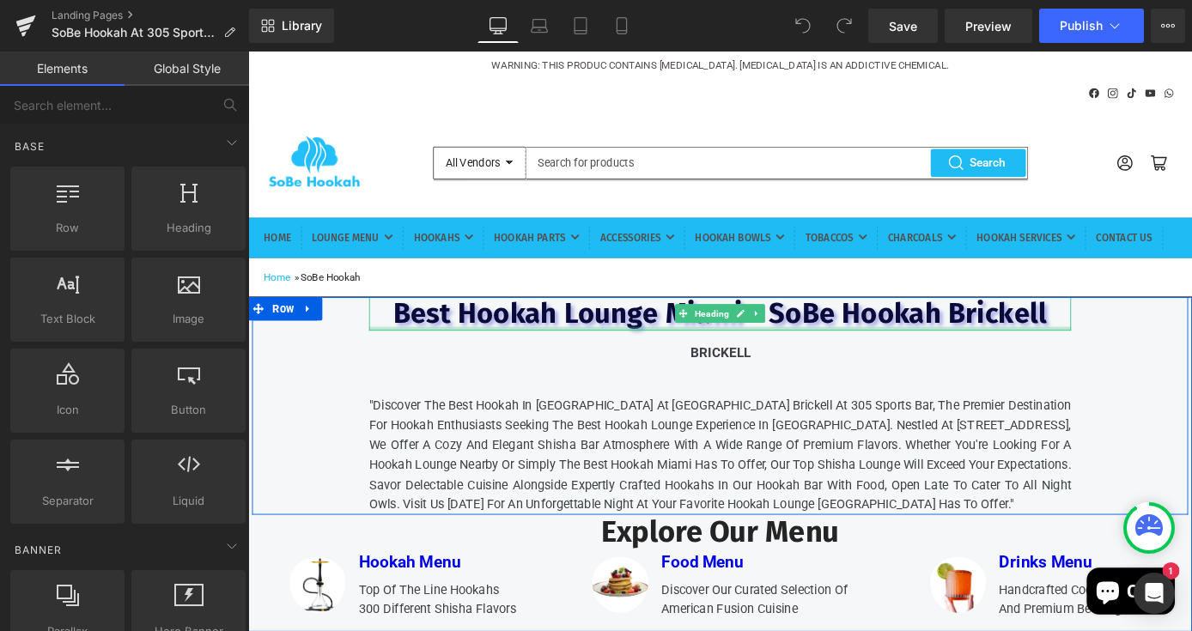
click at [937, 359] on span "Best Hookah Lounge Miami - SoBe Hookah Brickell" at bounding box center [768, 340] width 720 height 38
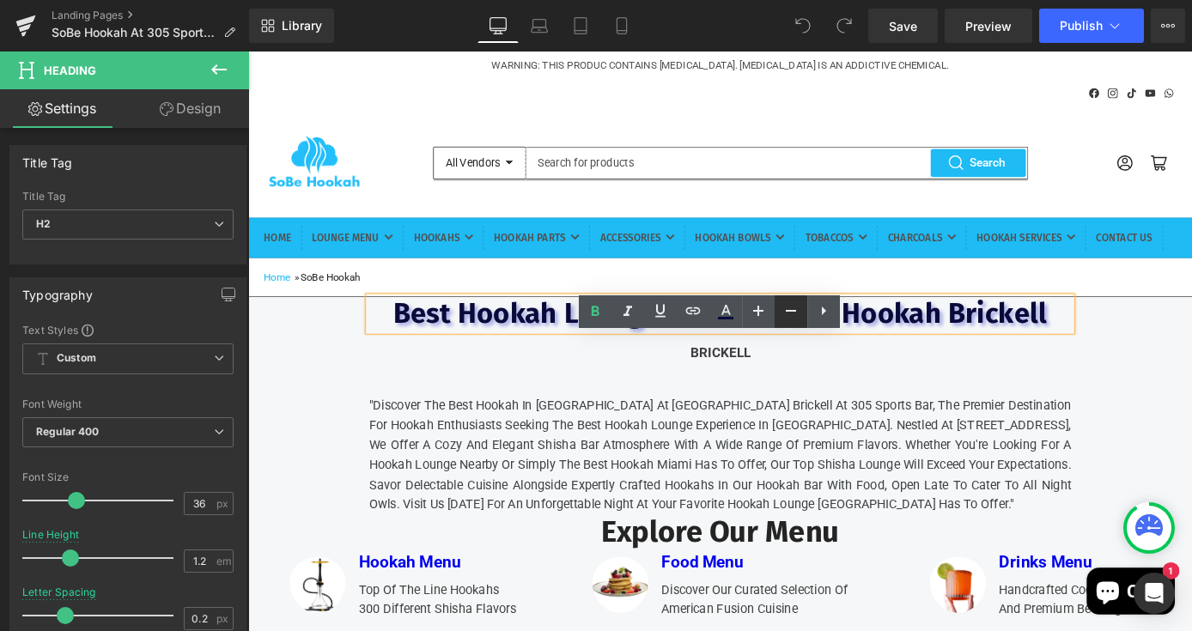
click at [794, 312] on icon at bounding box center [791, 311] width 21 height 21
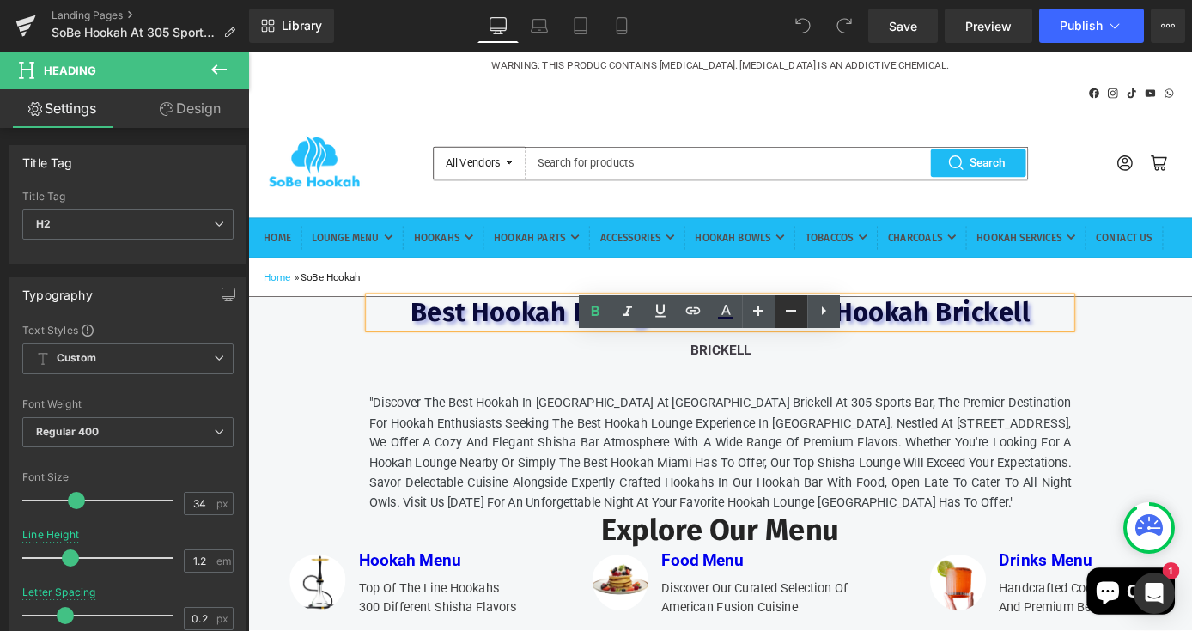
click at [794, 312] on icon at bounding box center [791, 311] width 21 height 21
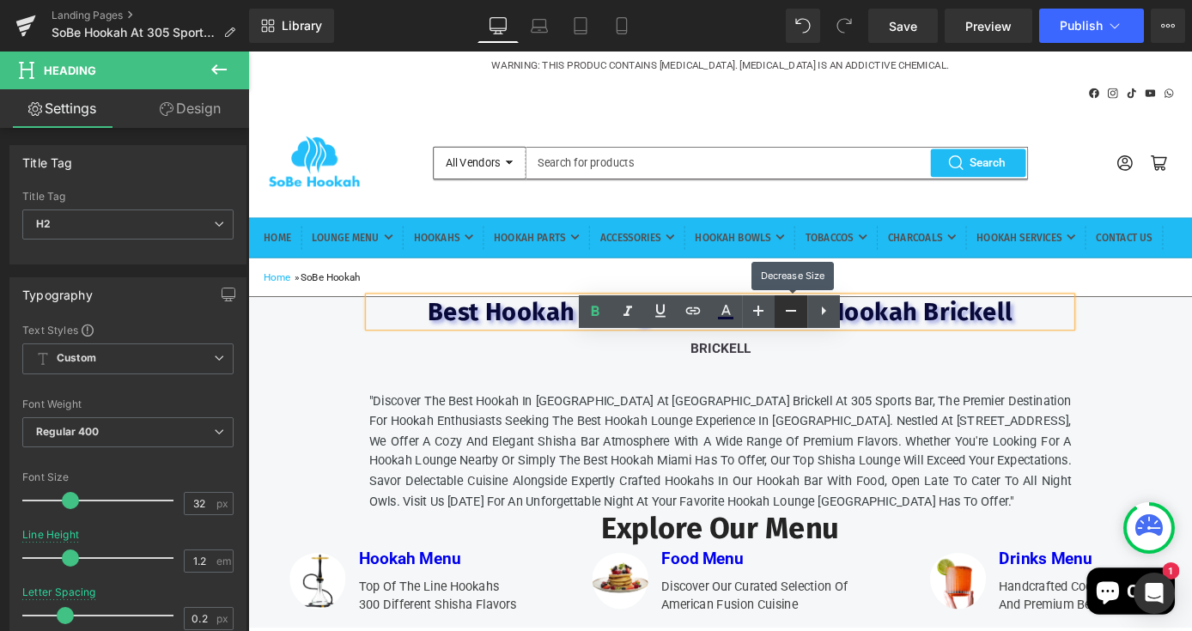
click at [794, 312] on icon at bounding box center [791, 311] width 21 height 21
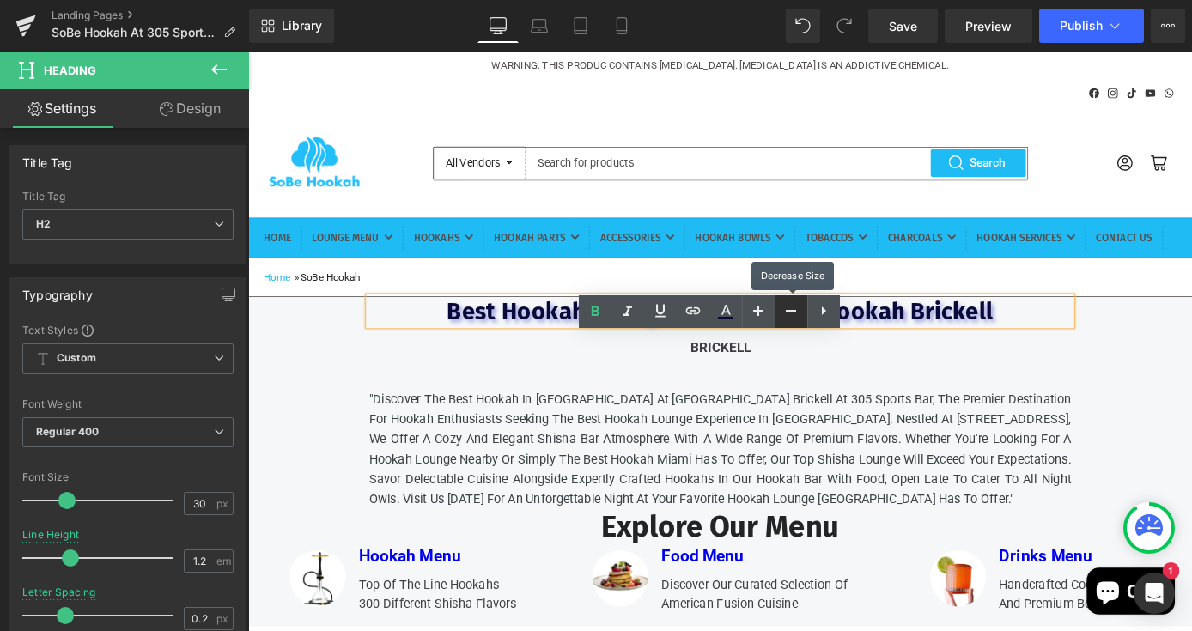
click at [794, 312] on icon at bounding box center [791, 311] width 21 height 21
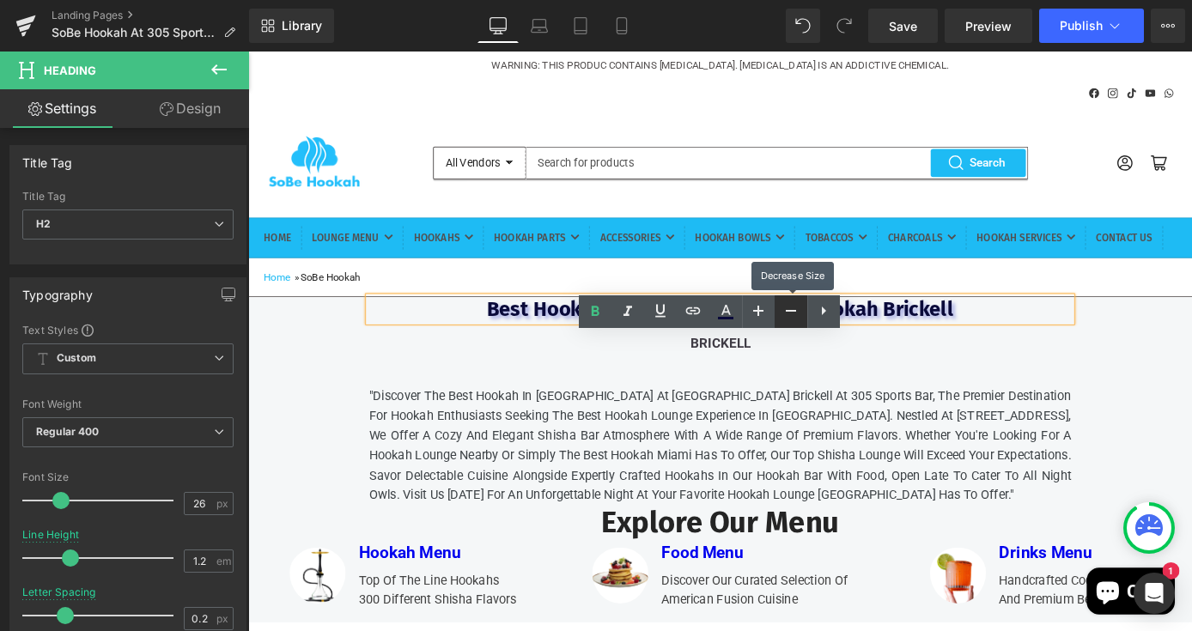
click at [794, 312] on icon at bounding box center [791, 311] width 21 height 21
type input "24"
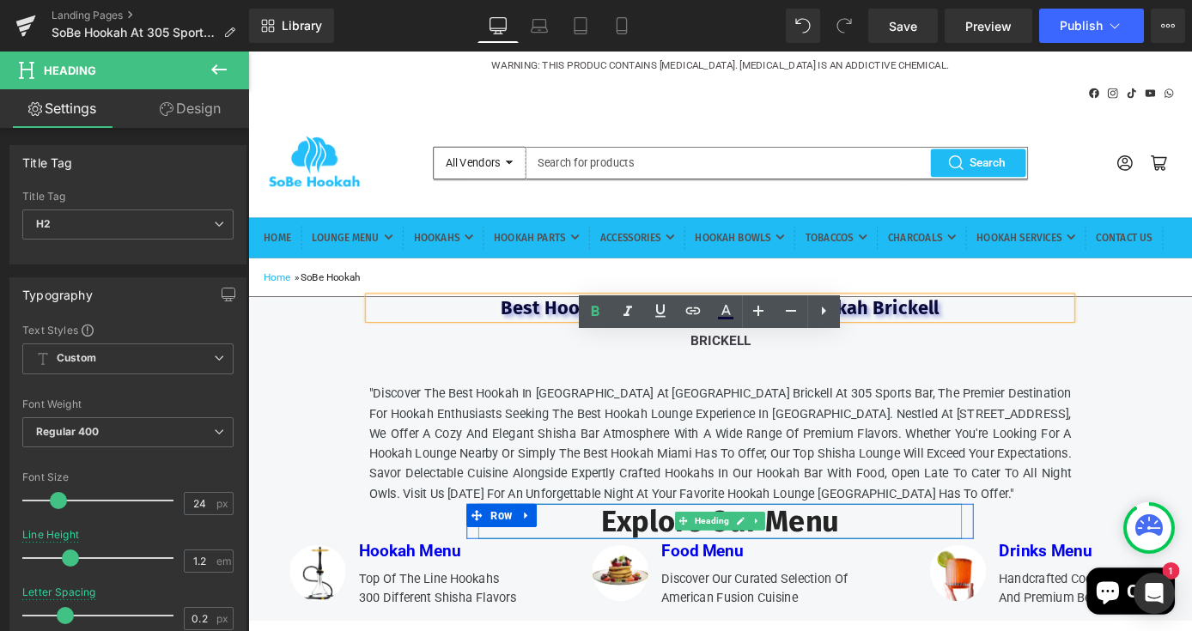
click at [885, 589] on h2 "Explore Our Menu" at bounding box center [768, 570] width 532 height 40
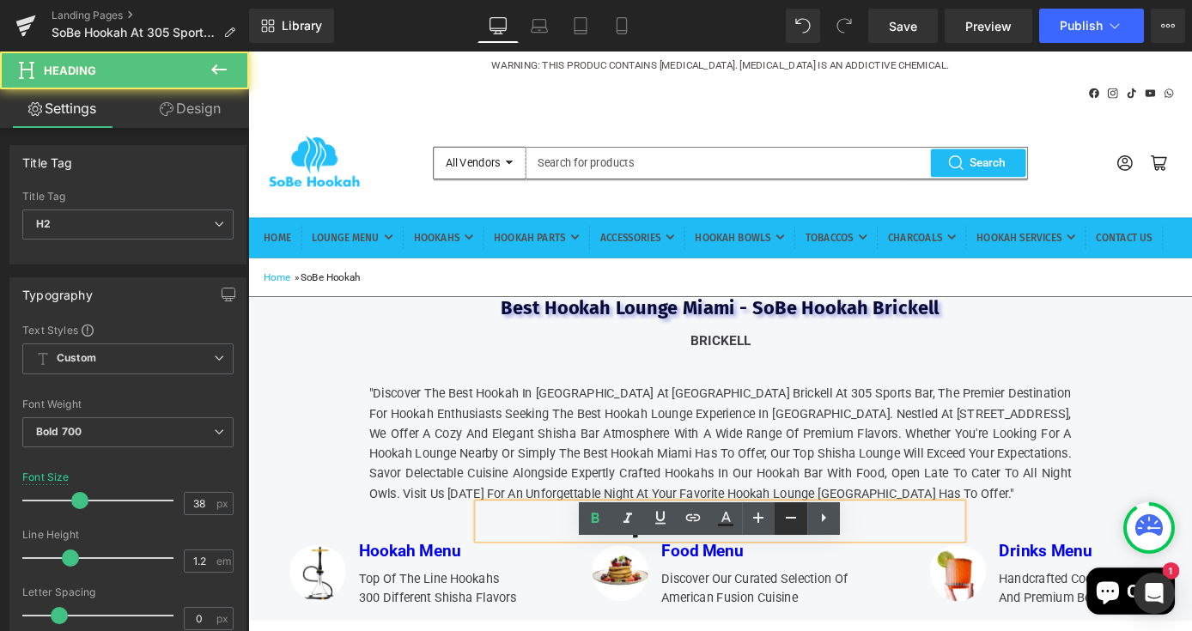
click at [791, 520] on icon at bounding box center [791, 518] width 21 height 21
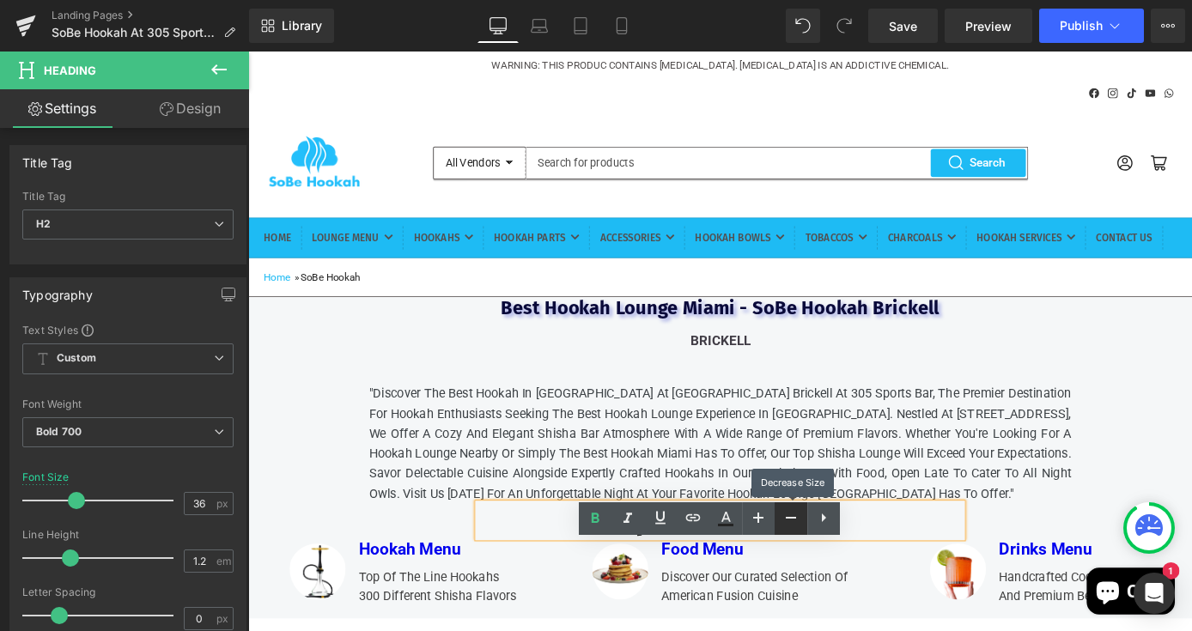
click at [791, 520] on icon at bounding box center [791, 518] width 21 height 21
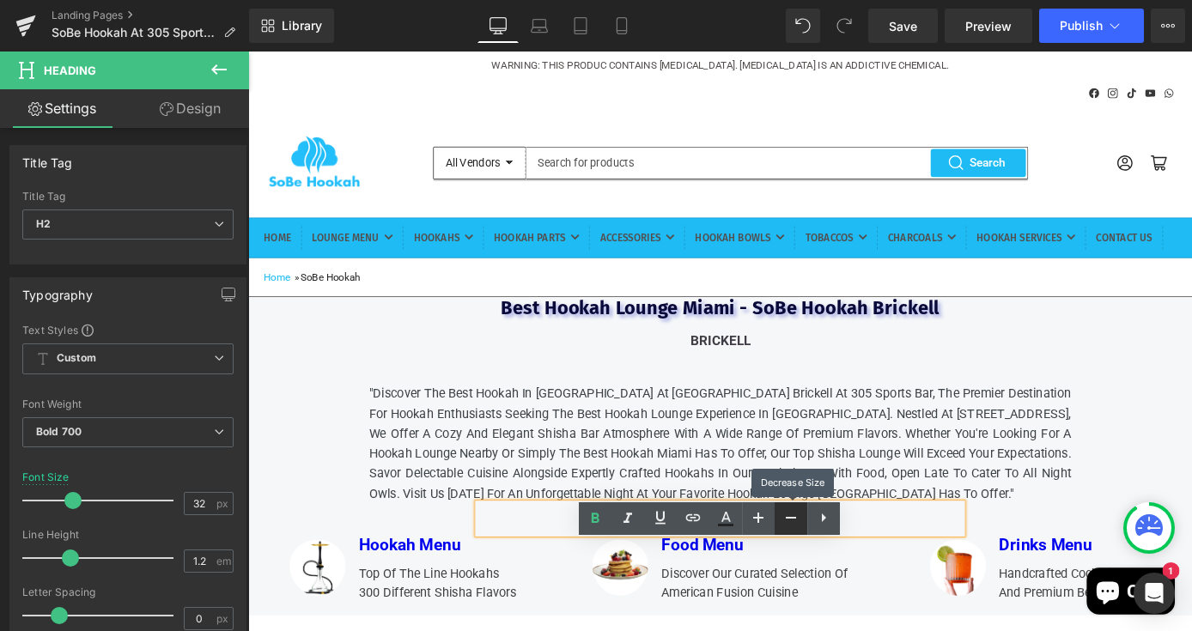
click at [791, 520] on icon at bounding box center [791, 518] width 21 height 21
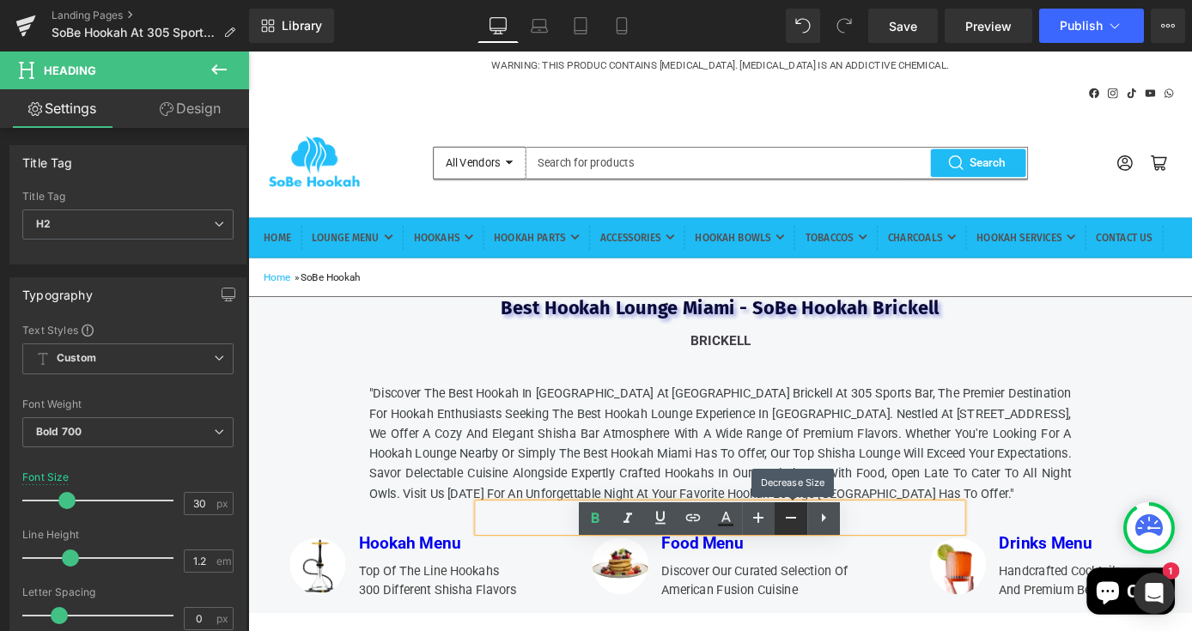
click at [791, 520] on icon at bounding box center [791, 518] width 21 height 21
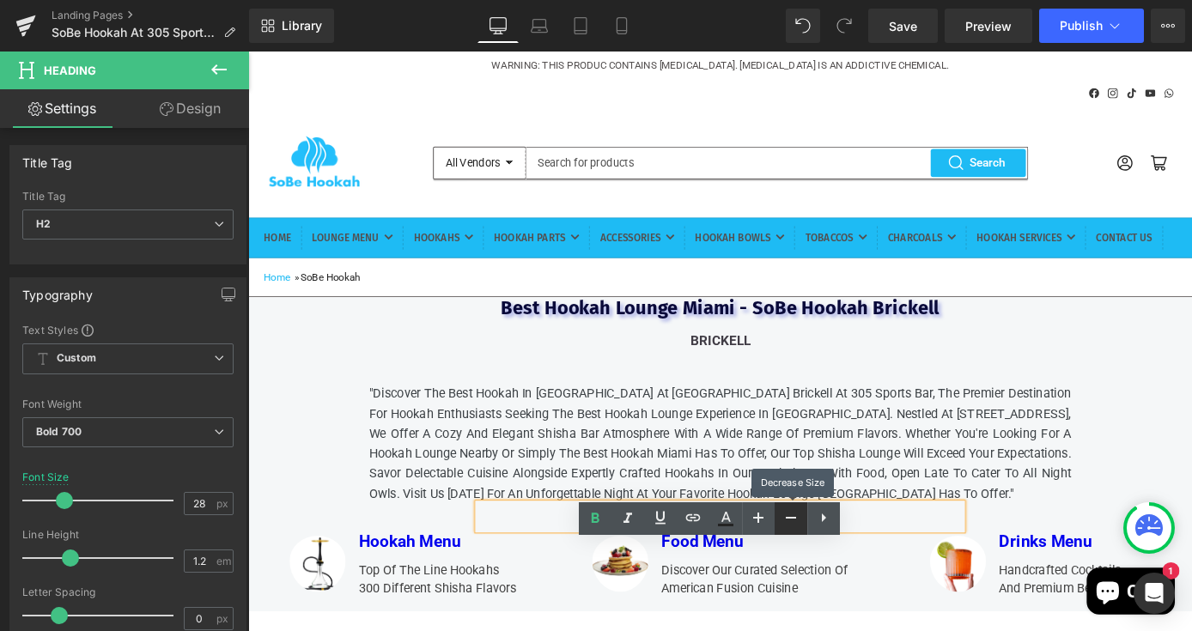
click at [791, 520] on icon at bounding box center [791, 518] width 21 height 21
type input "24"
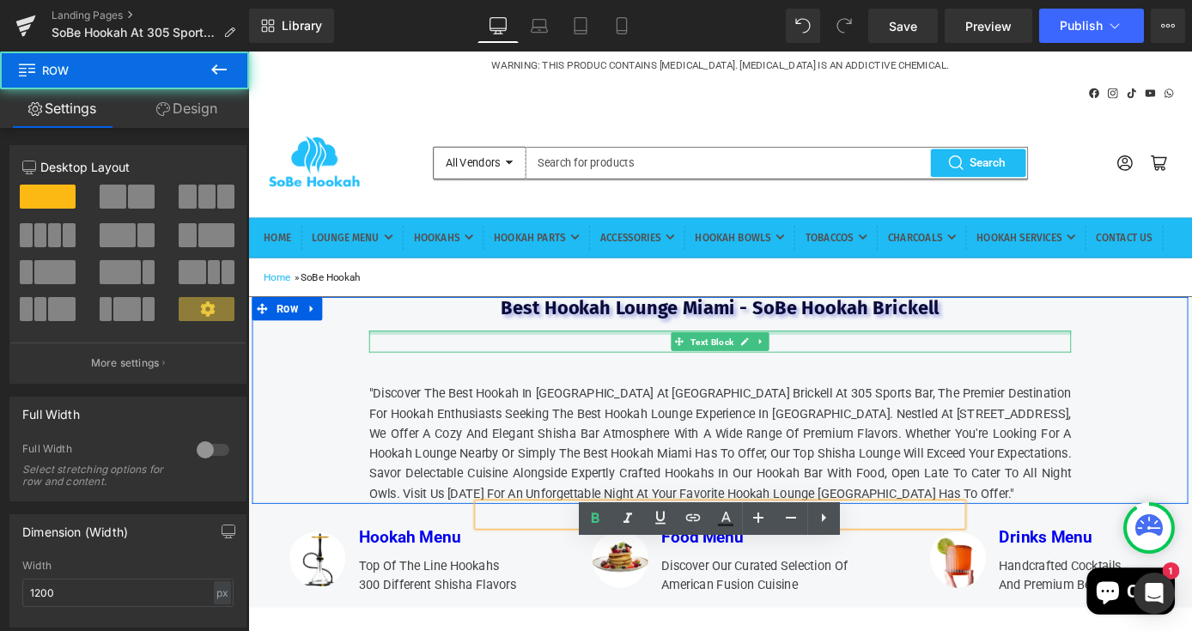
click at [1108, 400] on div "Best Hookah Lounge Miami - SoBe Hookah Brickell Heading brickell Text Block "Di…" at bounding box center [767, 436] width 773 height 228
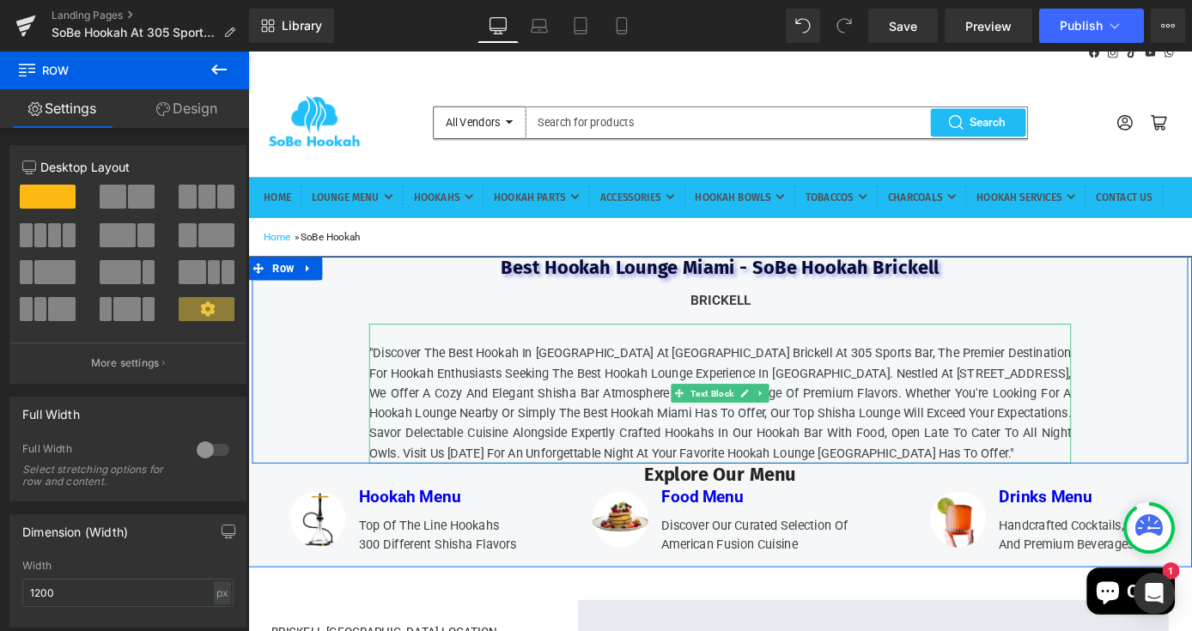
scroll to position [52, 0]
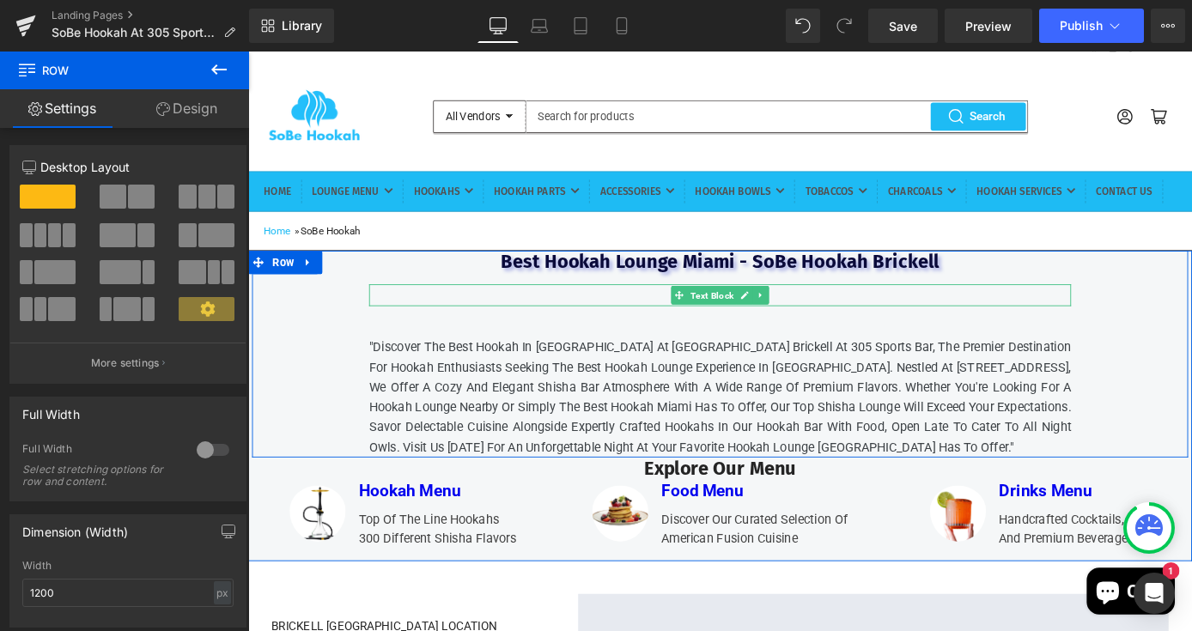
click at [991, 331] on p "brickell" at bounding box center [768, 318] width 771 height 23
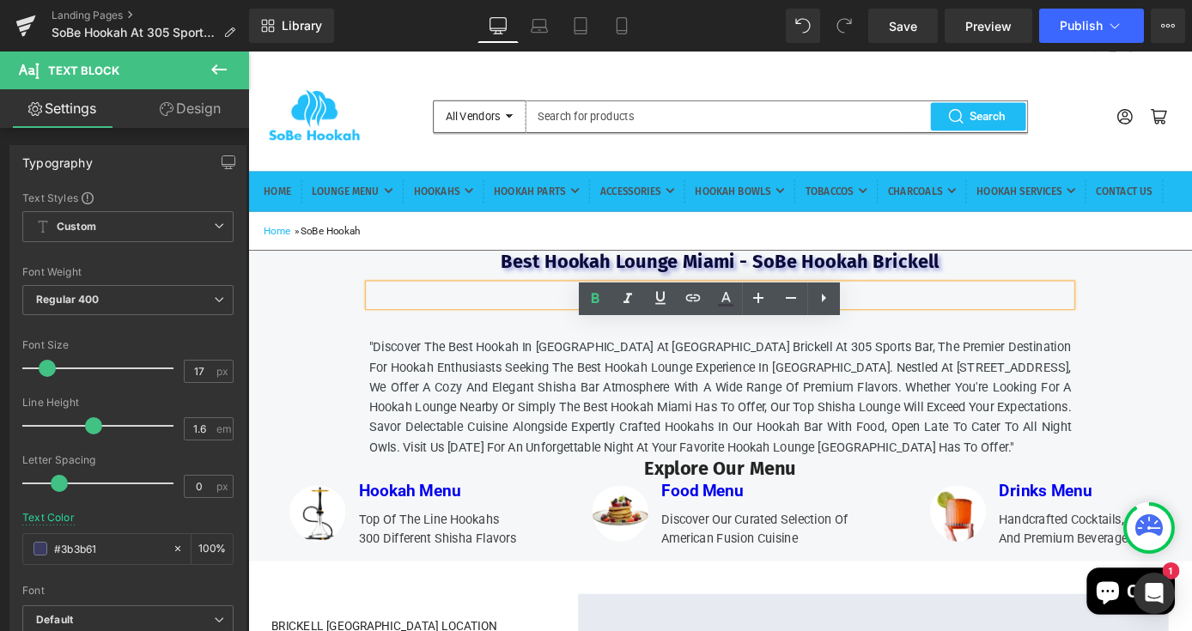
click at [1191, 392] on div "Best Hookah Lounge Miami - SoBe Hookah Brickell Heading brickell Text Block "Di…" at bounding box center [767, 385] width 1031 height 228
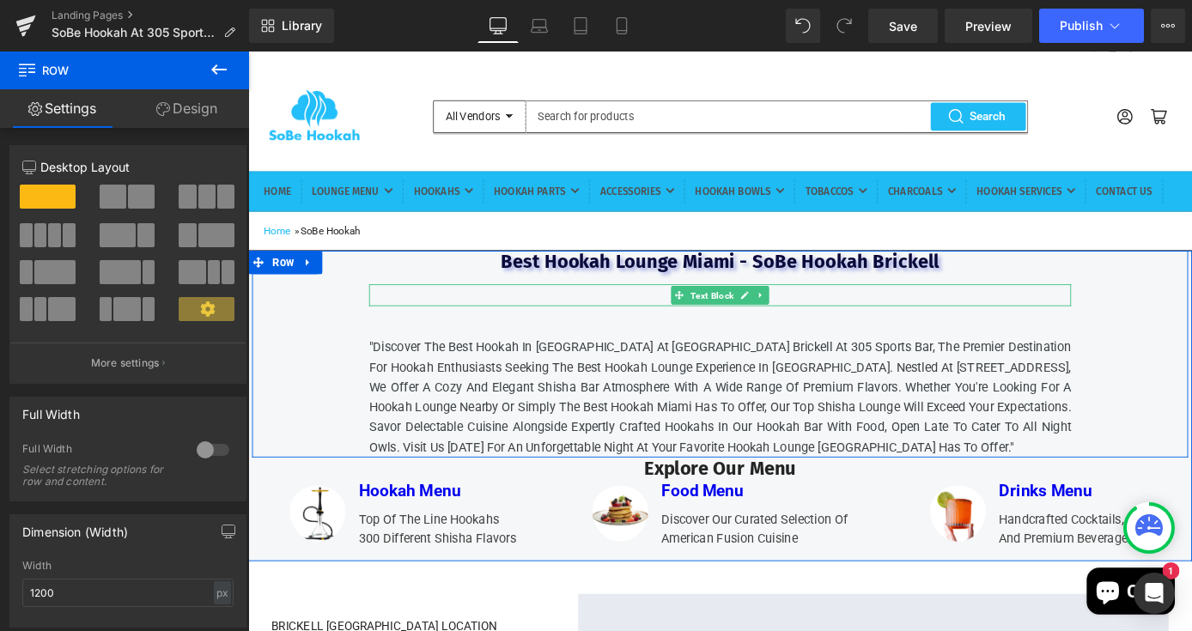
click at [1013, 331] on p "brickell" at bounding box center [768, 318] width 771 height 23
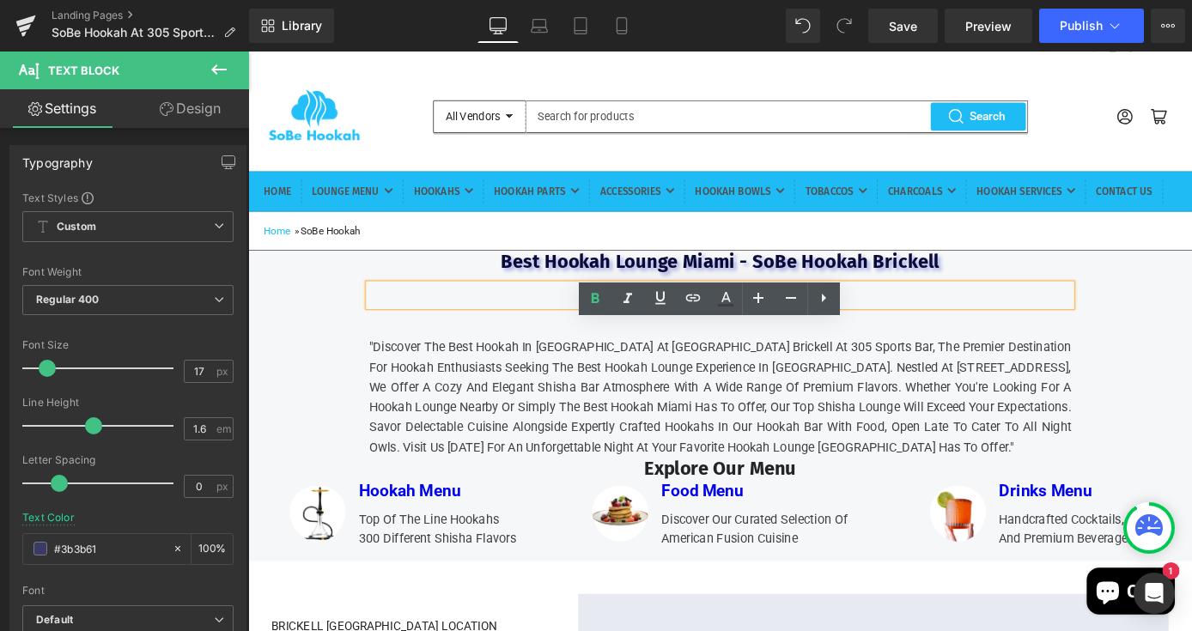
click at [714, 331] on p "brickell" at bounding box center [768, 318] width 771 height 23
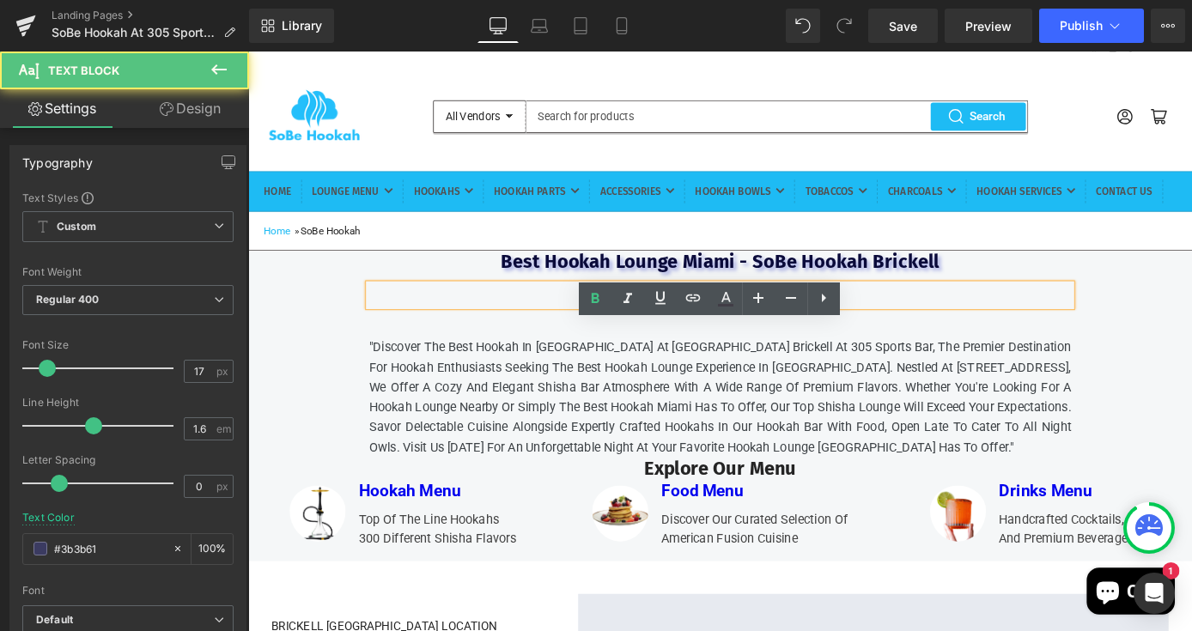
click at [769, 327] on b "brickell" at bounding box center [769, 318] width 66 height 17
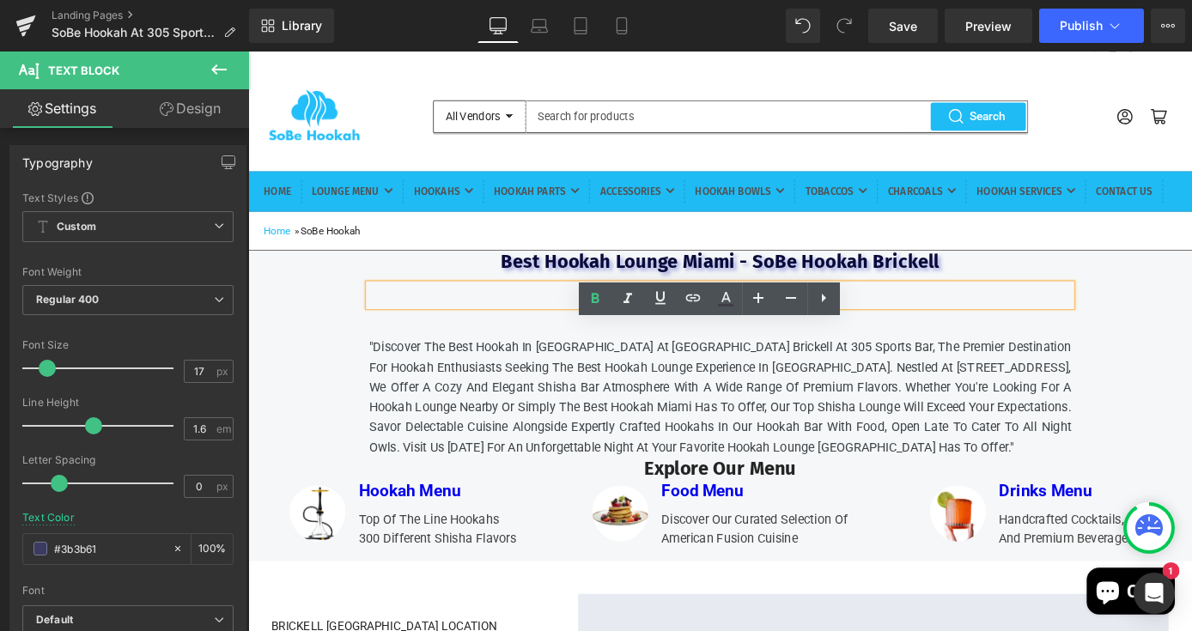
click at [1164, 395] on div "Best Hookah Lounge Miami - SoBe Hookah Brickell Heading brickell Text Block "Di…" at bounding box center [767, 385] width 1031 height 228
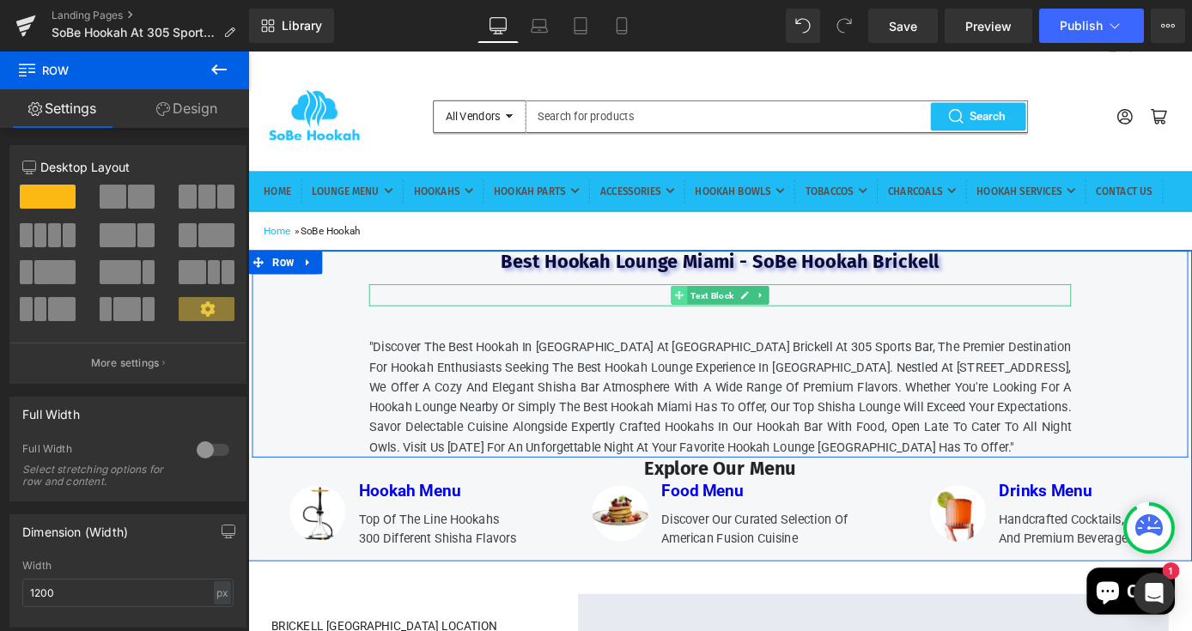
click at [721, 324] on icon at bounding box center [722, 318] width 9 height 9
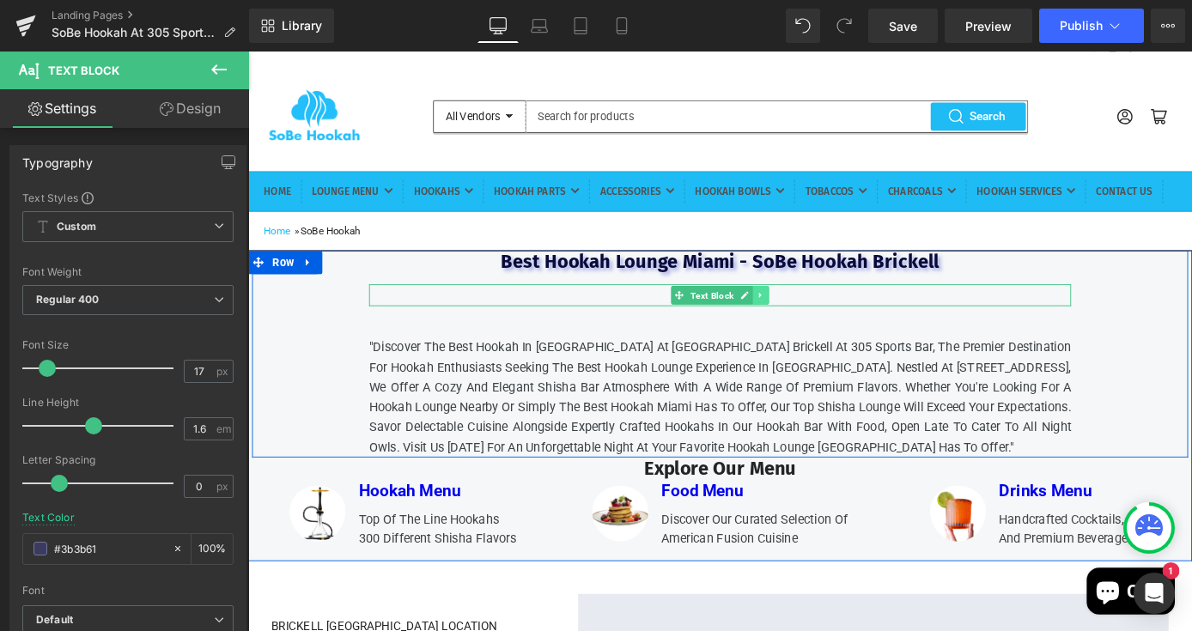
click at [816, 325] on icon at bounding box center [812, 319] width 9 height 10
click at [824, 324] on icon at bounding box center [821, 318] width 9 height 9
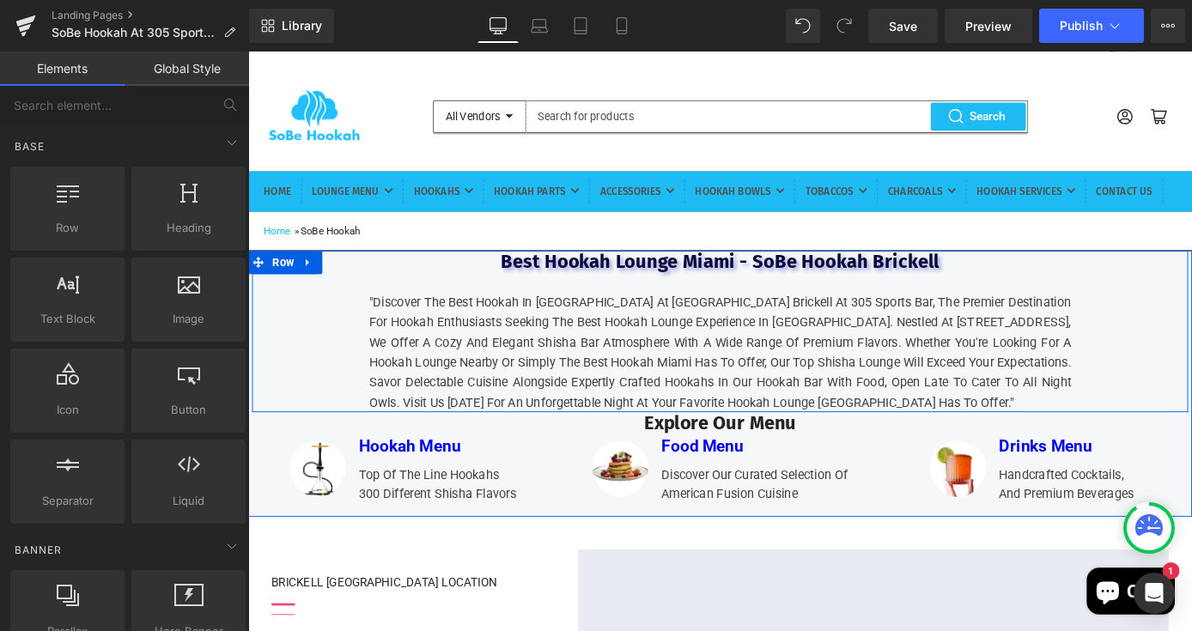
click at [1189, 403] on div "Best Hookah Lounge Miami - SoBe Hookah Brickell Heading "Discover the Best Hook…" at bounding box center [767, 360] width 1031 height 179
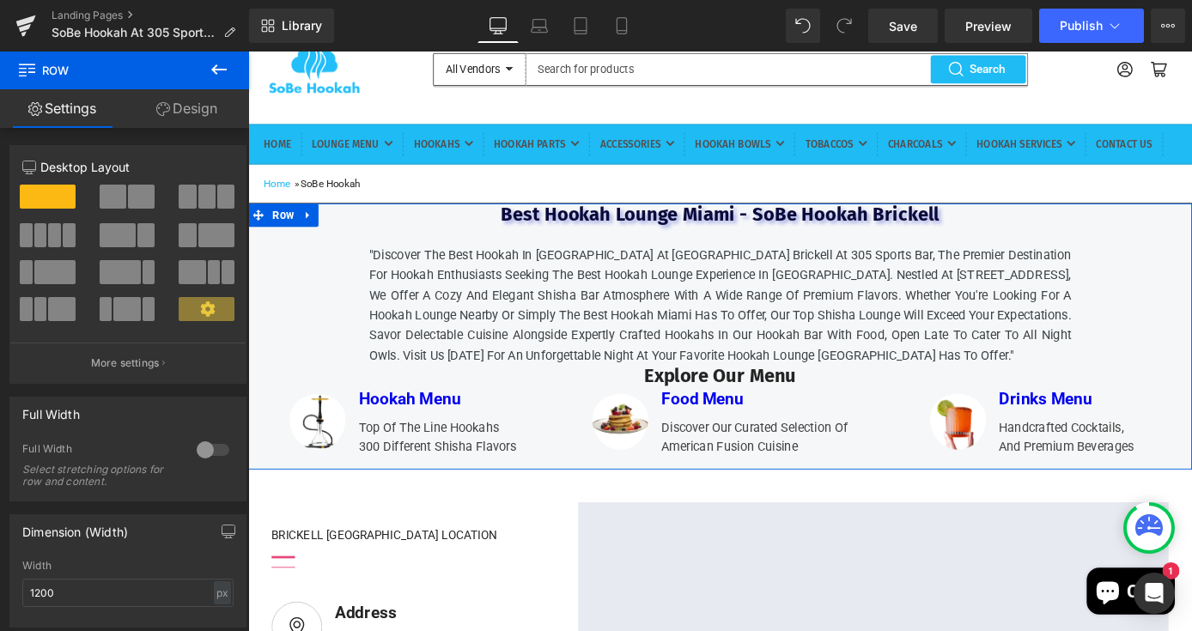
scroll to position [88, 0]
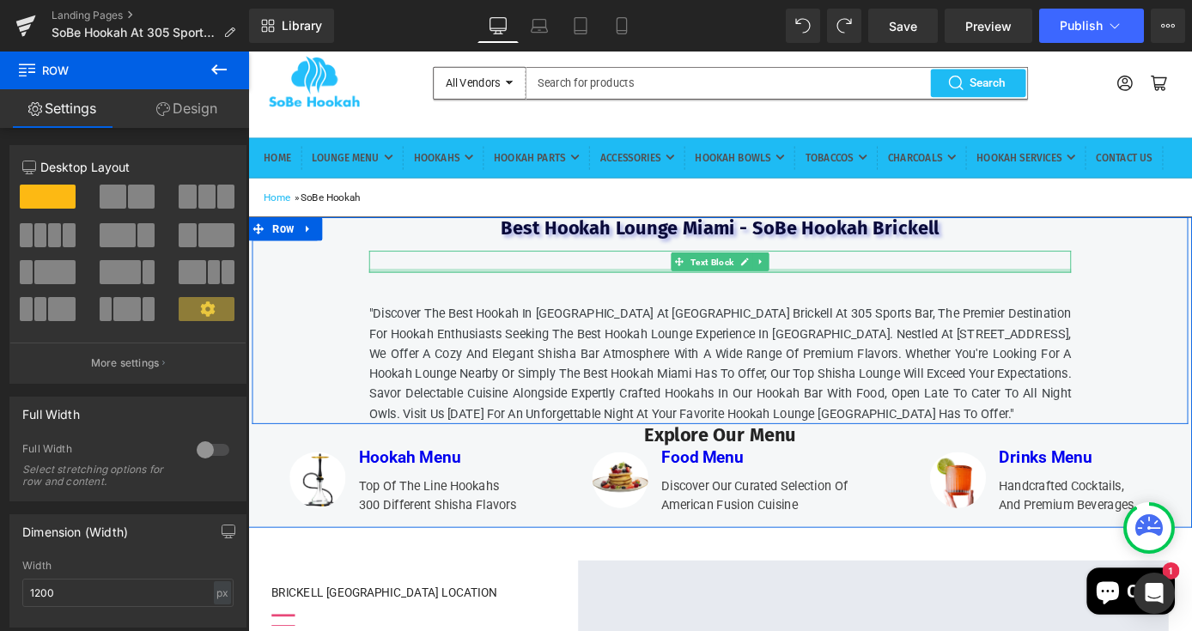
click at [824, 295] on div at bounding box center [767, 293] width 773 height 4
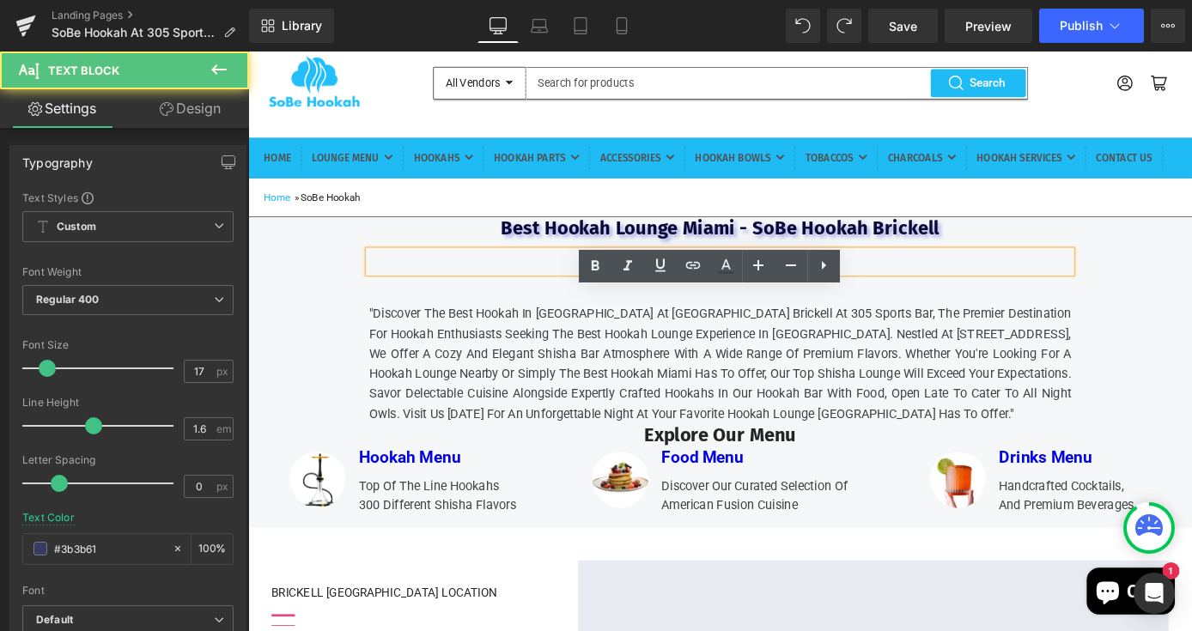
click at [824, 295] on p "brickell" at bounding box center [768, 282] width 771 height 23
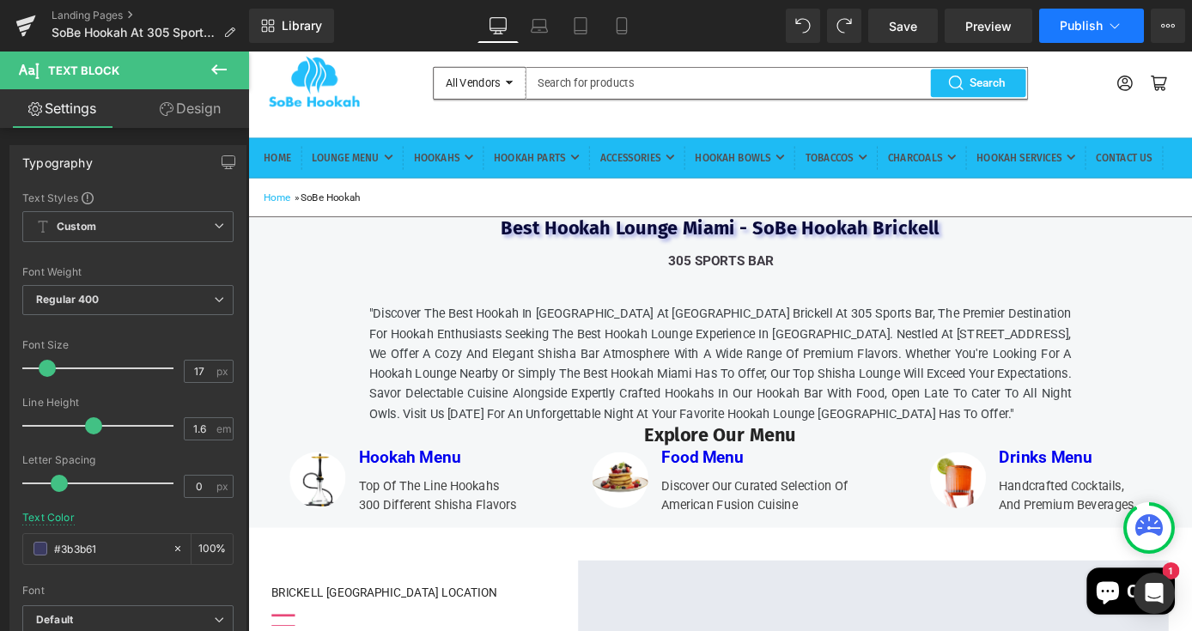
click at [1091, 27] on span "Publish" at bounding box center [1081, 26] width 43 height 14
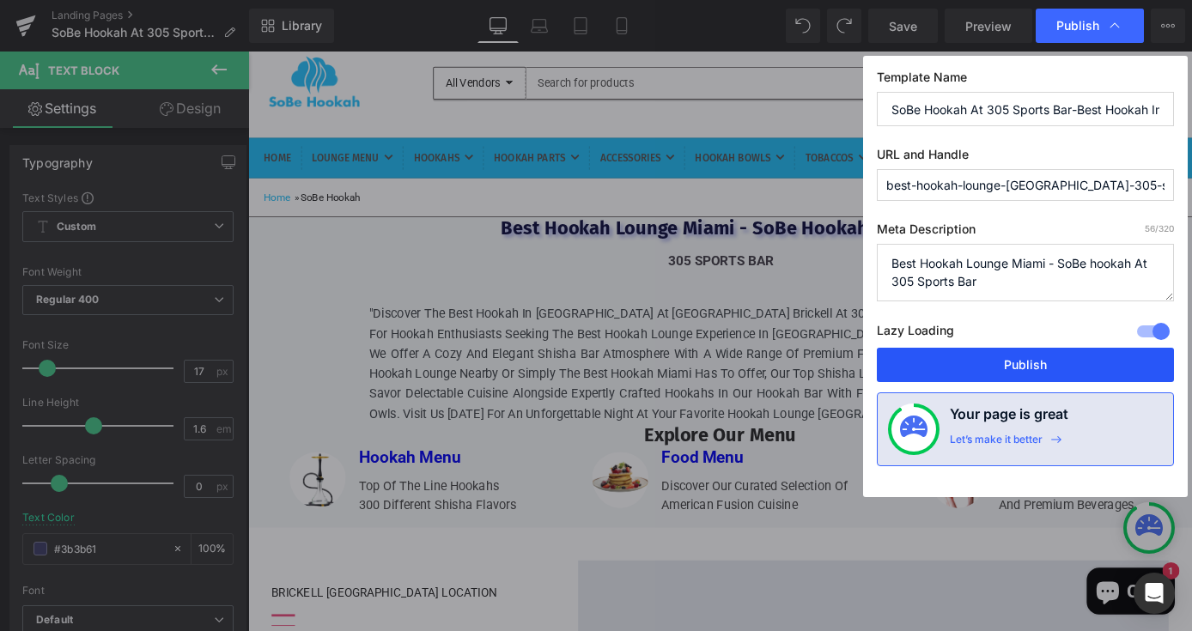
click at [995, 362] on button "Publish" at bounding box center [1025, 365] width 297 height 34
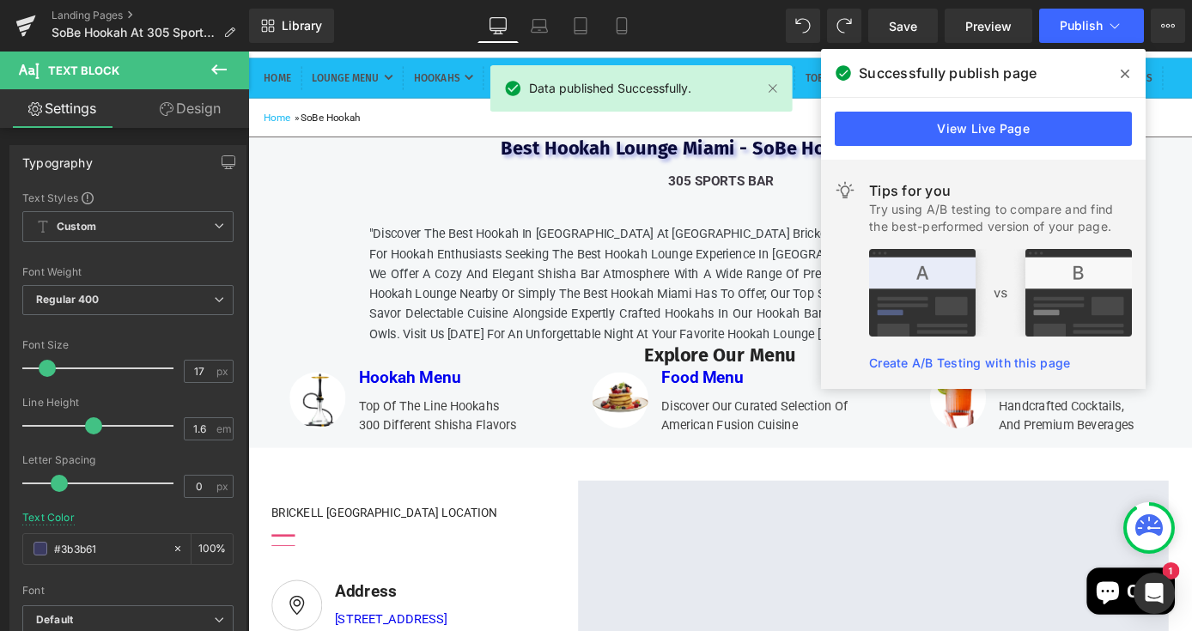
scroll to position [175, 0]
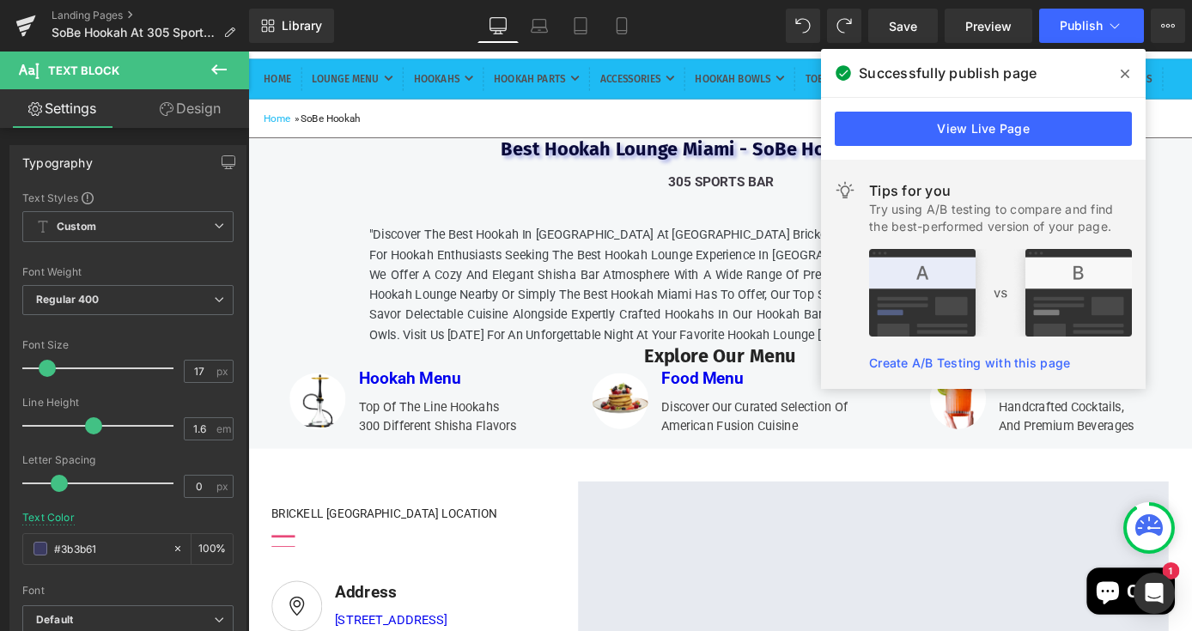
click at [1124, 75] on icon at bounding box center [1125, 74] width 9 height 9
